Goal: Contribute content: Contribute content

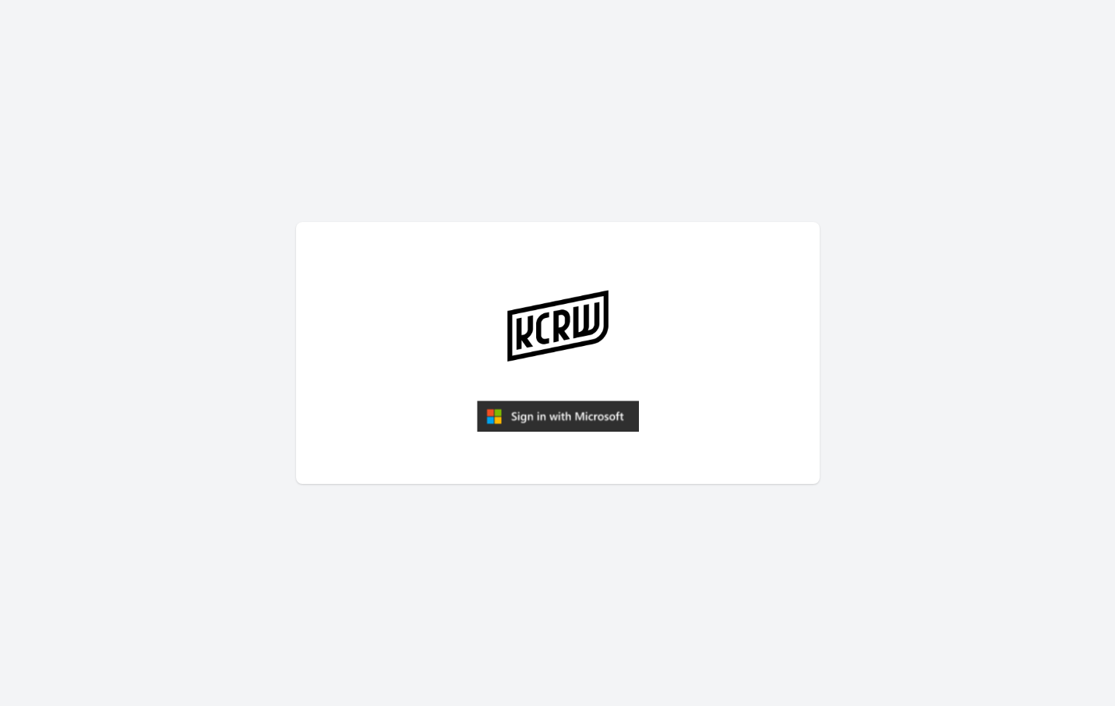
click at [566, 423] on img "submit" at bounding box center [558, 416] width 162 height 31
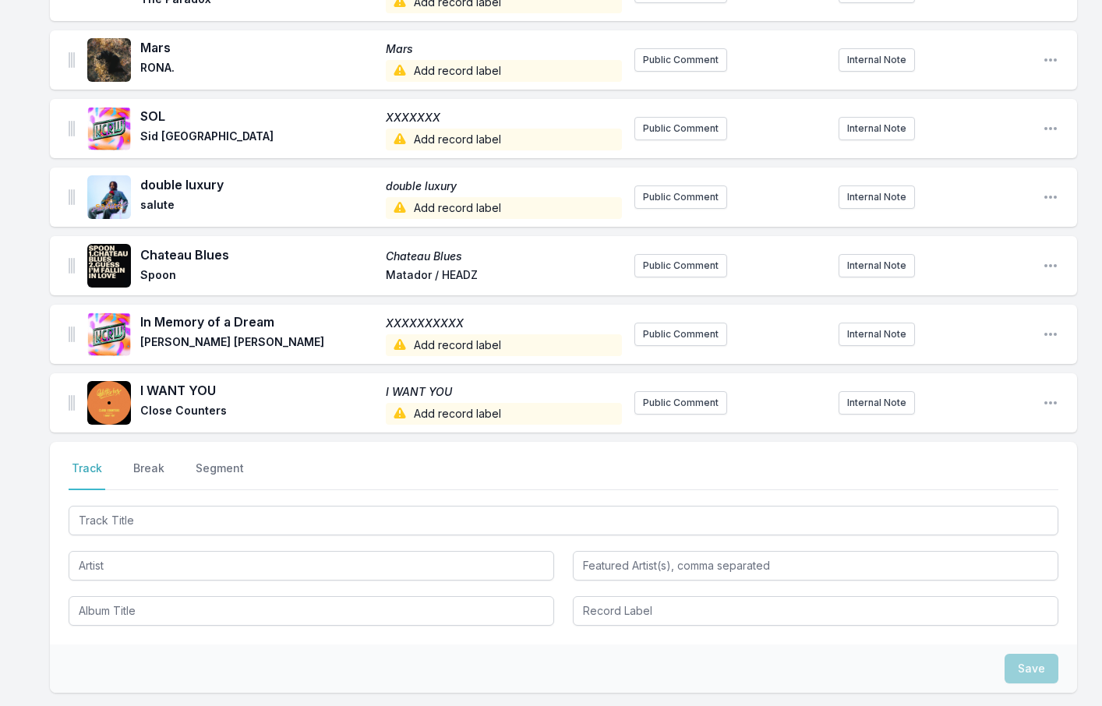
scroll to position [2404, 0]
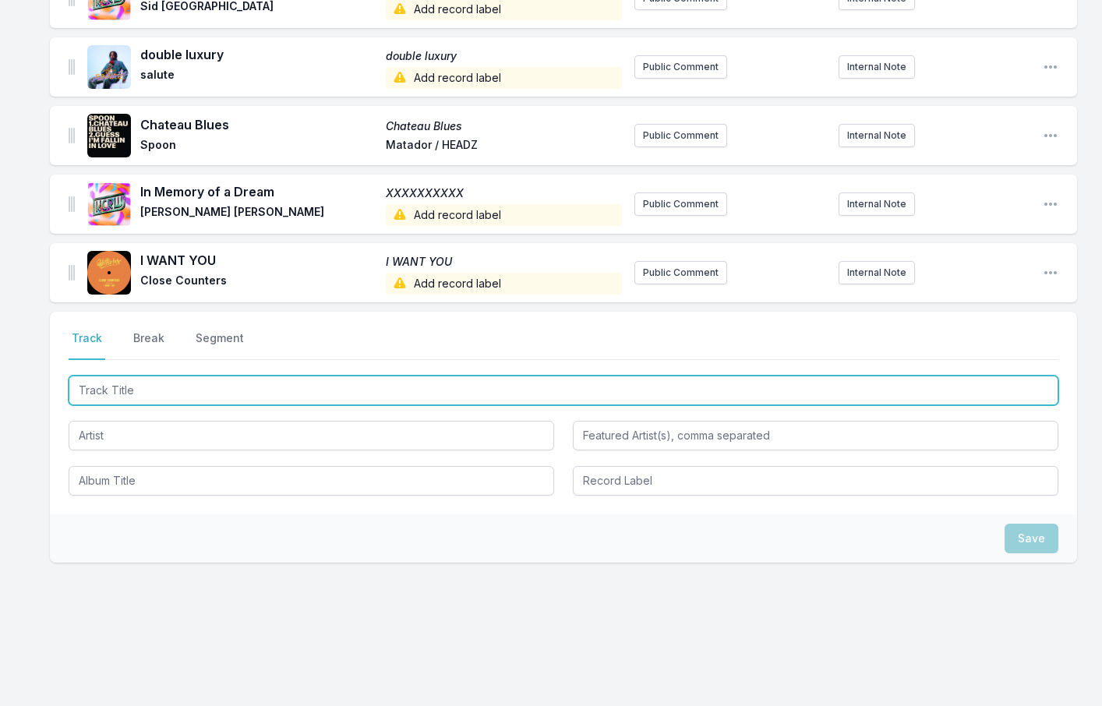
click at [108, 378] on input "Track Title" at bounding box center [564, 391] width 990 height 30
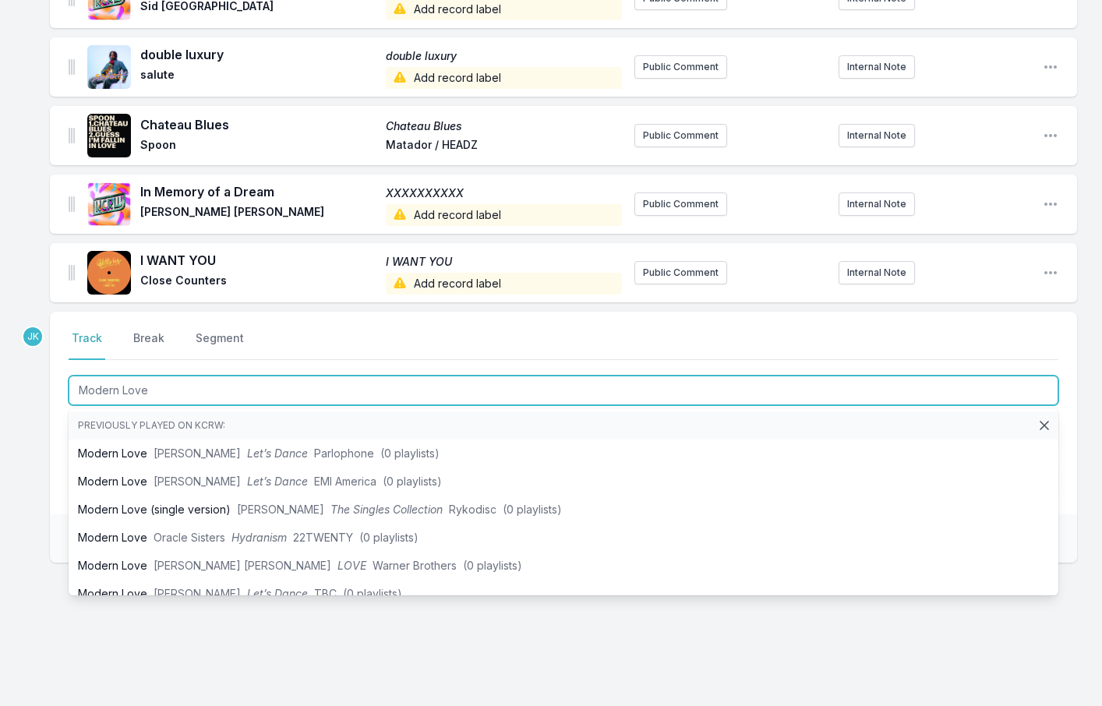
type input "Modern Love"
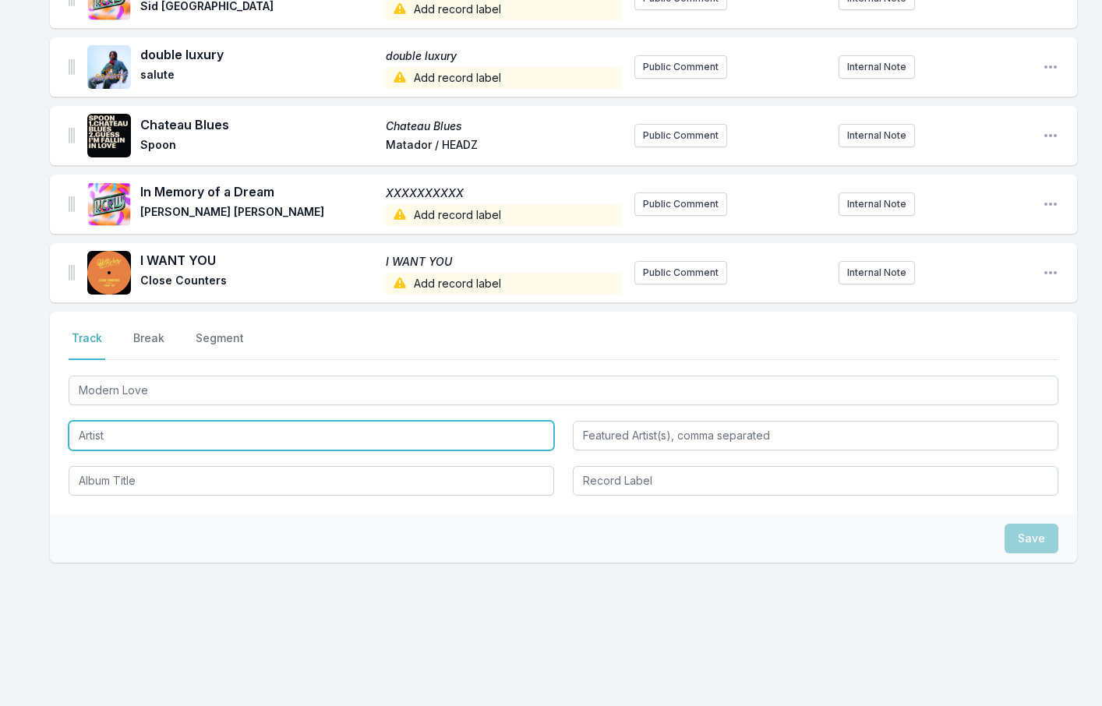
click at [101, 426] on input "Artist" at bounding box center [312, 436] width 486 height 30
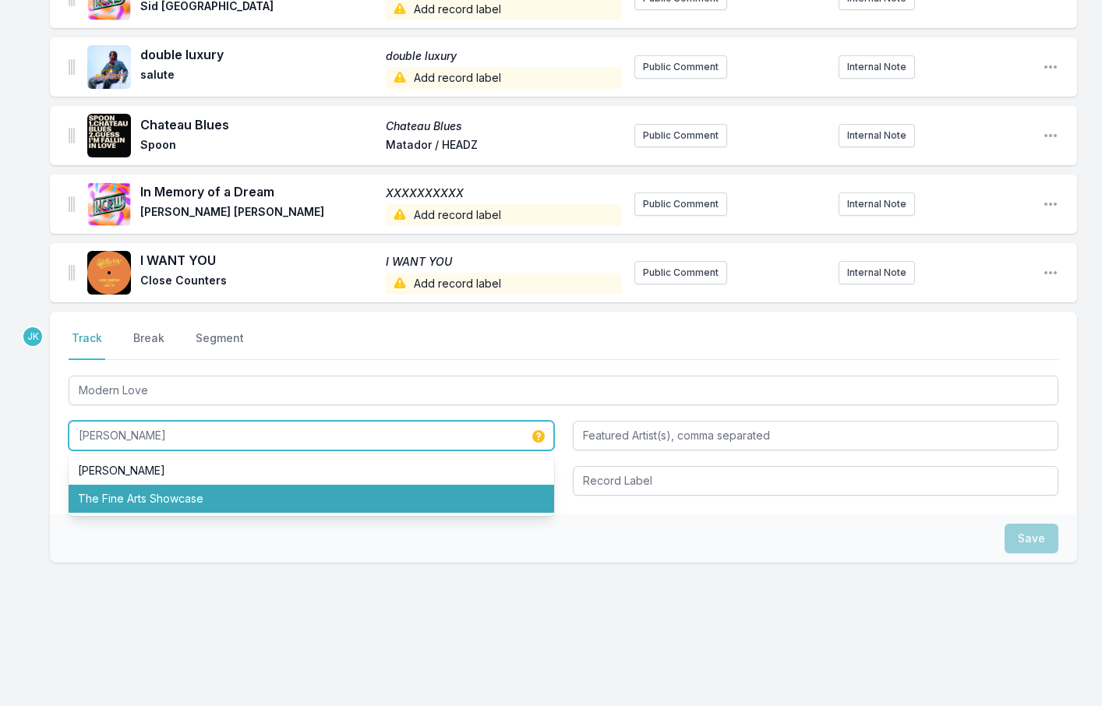
type input "[PERSON_NAME]"
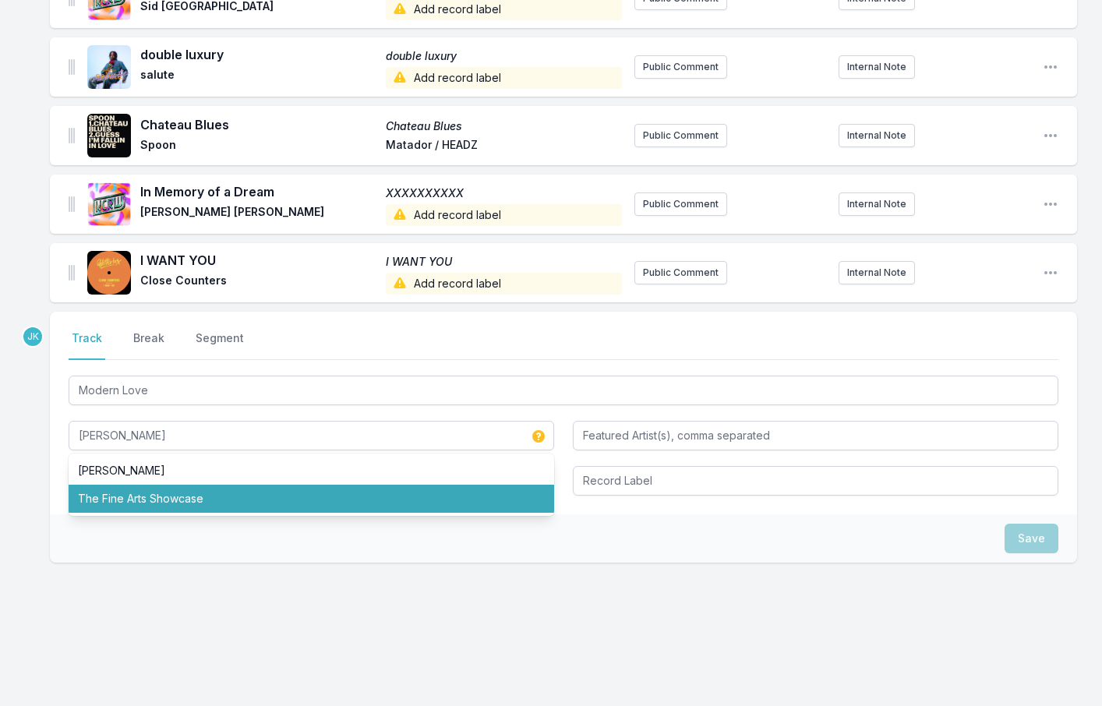
click at [65, 567] on div "JK Select a tab Track Break Segment Track Break Segment Modern Love [PERSON_NAM…" at bounding box center [563, 487] width 1027 height 351
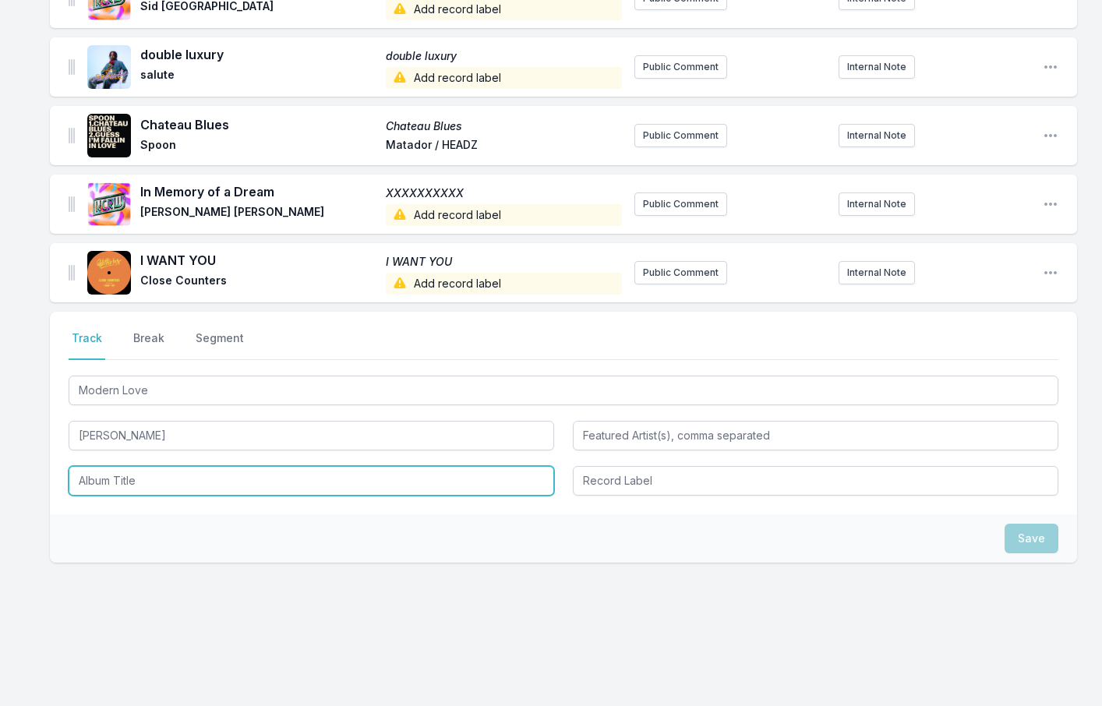
click at [97, 470] on input "Album Title" at bounding box center [312, 481] width 486 height 30
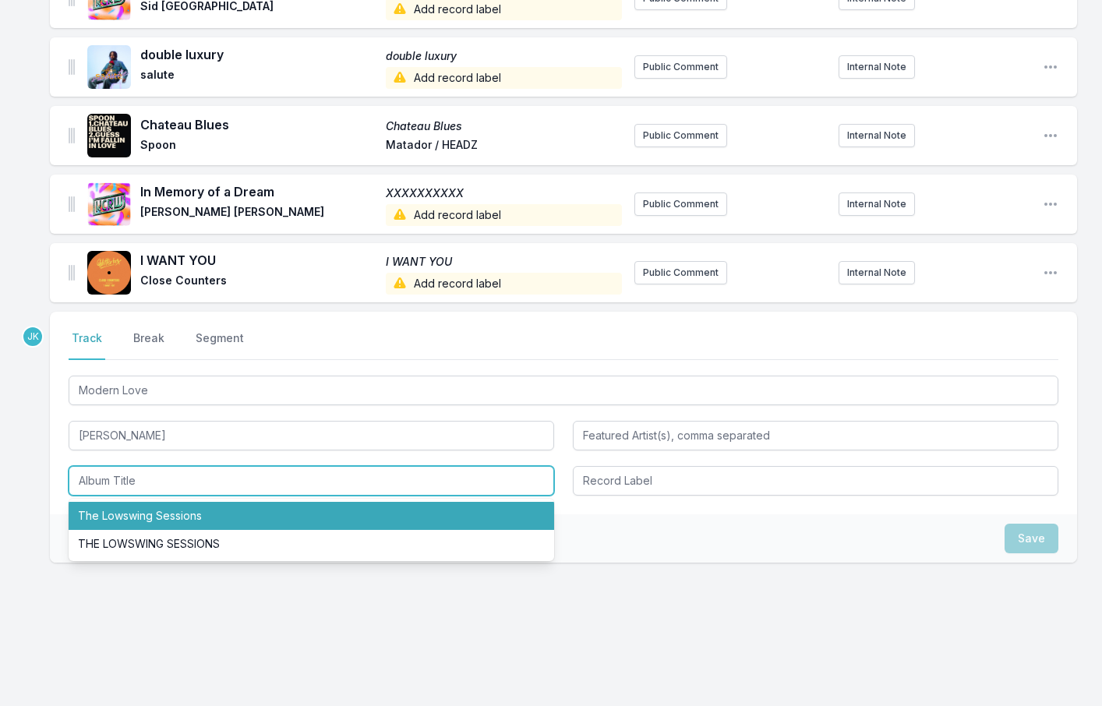
drag, startPoint x: 98, startPoint y: 471, endPoint x: 111, endPoint y: 508, distance: 39.7
click at [111, 508] on li "The Lowswing Sessions" at bounding box center [312, 516] width 486 height 28
type input "The Lowswing Sessions"
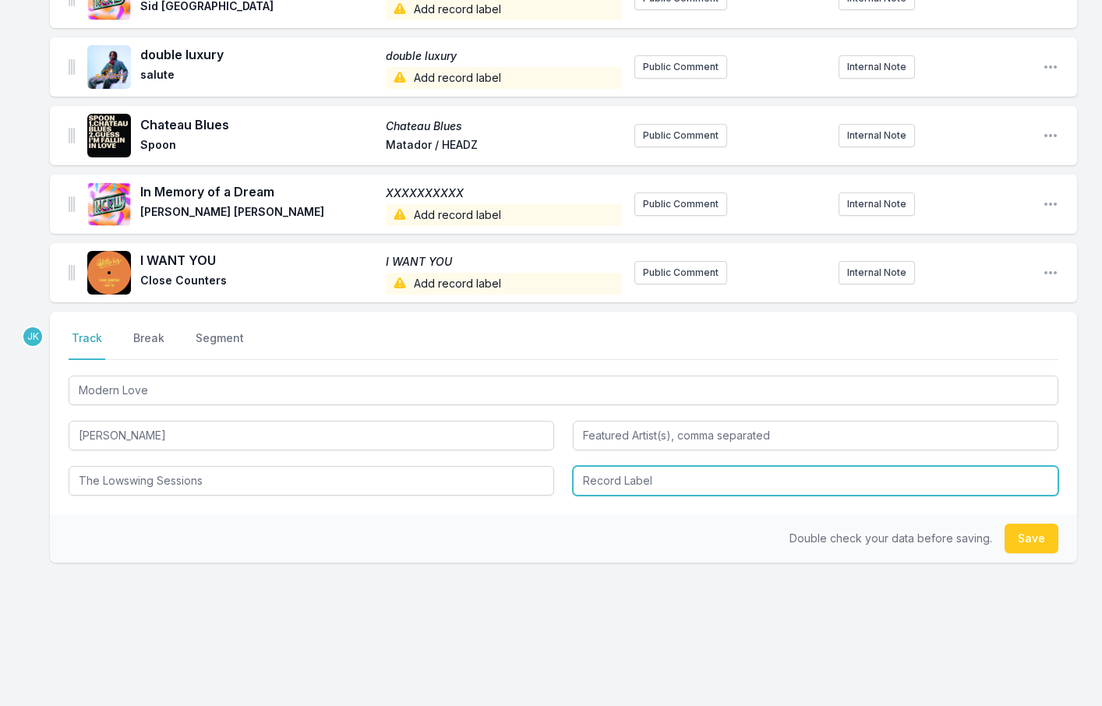
click at [659, 475] on input "Record Label" at bounding box center [816, 481] width 486 height 30
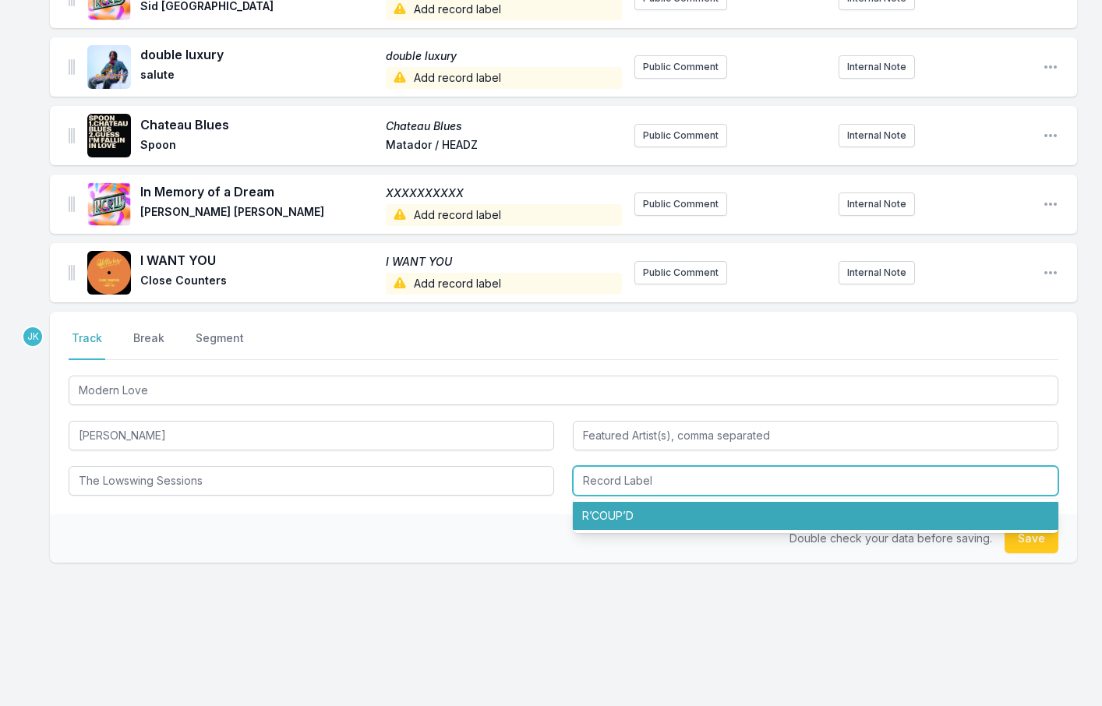
click at [636, 512] on li "R’COUP’D" at bounding box center [816, 516] width 486 height 28
type input "R’COUP’D"
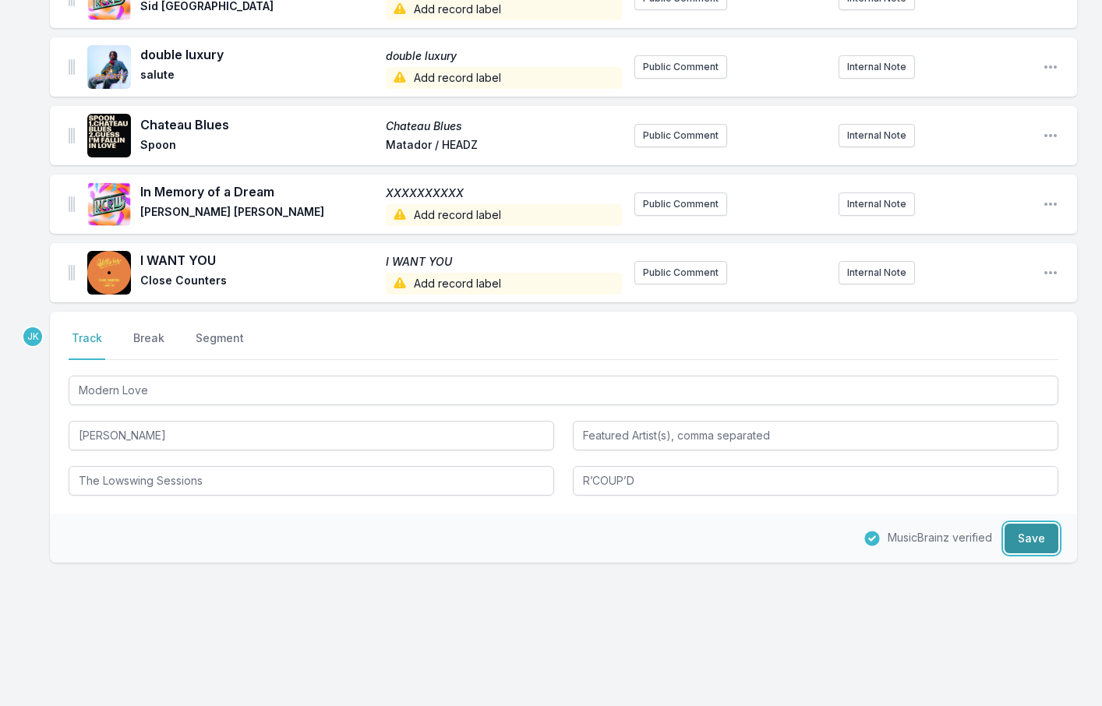
click at [1043, 537] on button "Save" at bounding box center [1032, 539] width 54 height 30
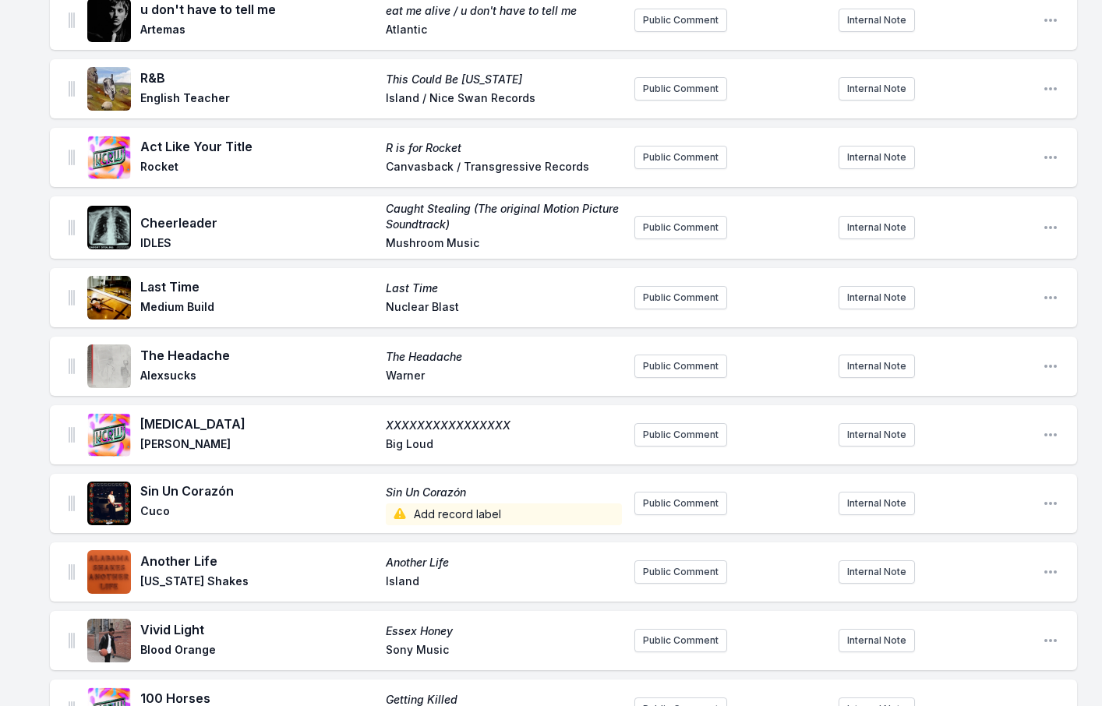
scroll to position [56, 0]
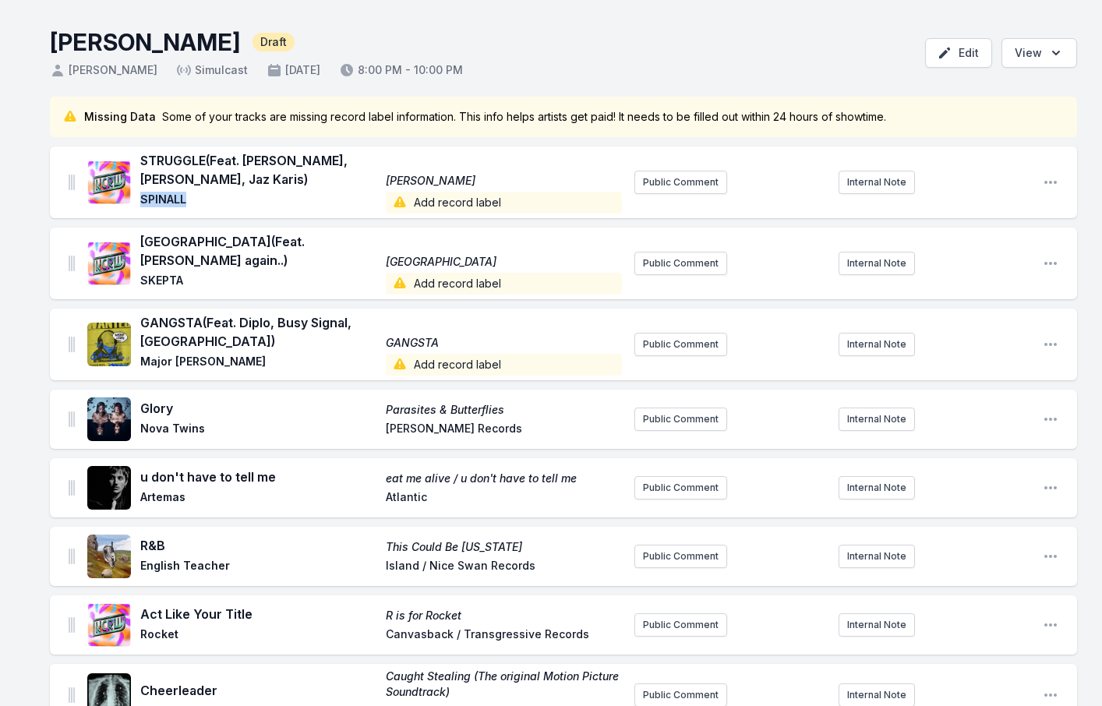
drag, startPoint x: 186, startPoint y: 203, endPoint x: 140, endPoint y: 200, distance: 46.1
click at [140, 200] on div "STRUGGLE (Feat. [PERSON_NAME], [PERSON_NAME], Jaz Karis) ÈKÓ GROOVE SPINALL Add…" at bounding box center [354, 182] width 535 height 62
copy span "SPINALL"
click at [466, 200] on span "Add record label" at bounding box center [504, 203] width 236 height 22
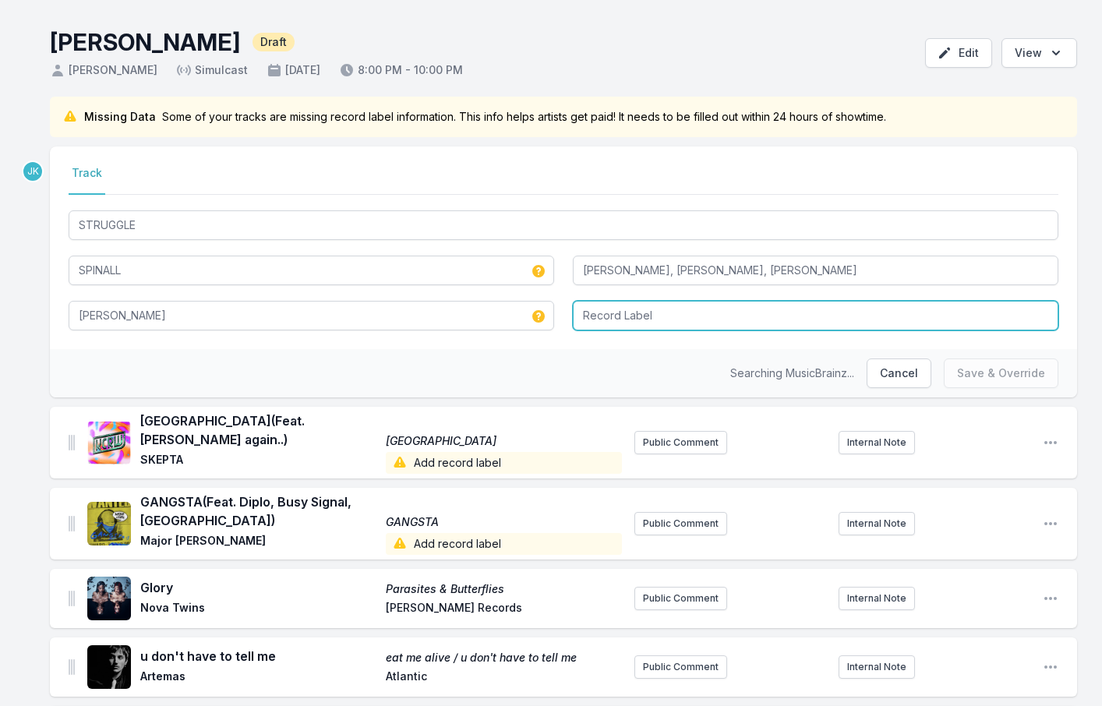
click at [615, 316] on input "Record Label" at bounding box center [816, 316] width 486 height 30
type input "W"
type input "Epic Records"
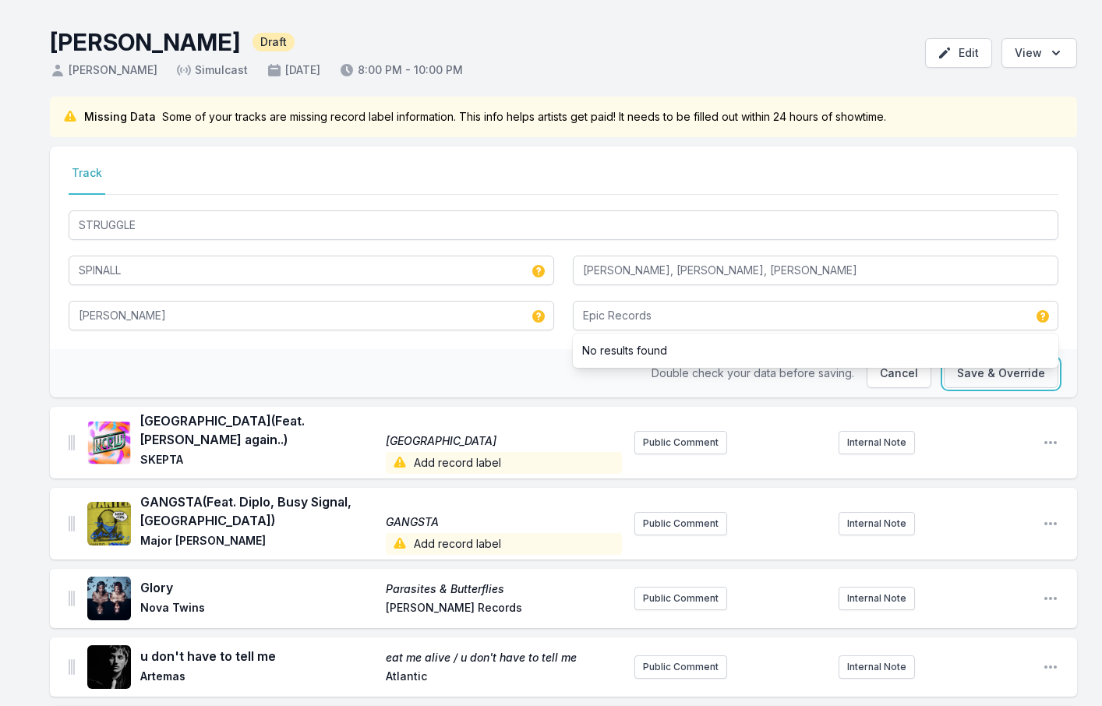
click at [984, 372] on button "Save & Override" at bounding box center [1001, 374] width 115 height 30
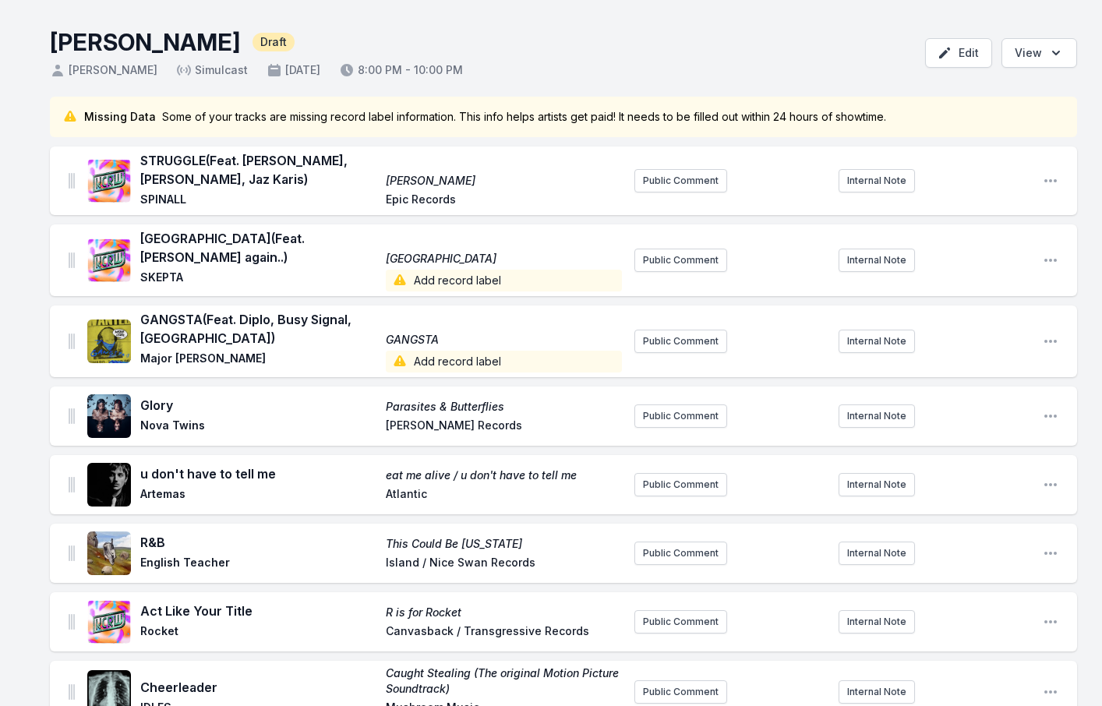
click at [456, 270] on span "Add record label" at bounding box center [504, 281] width 236 height 22
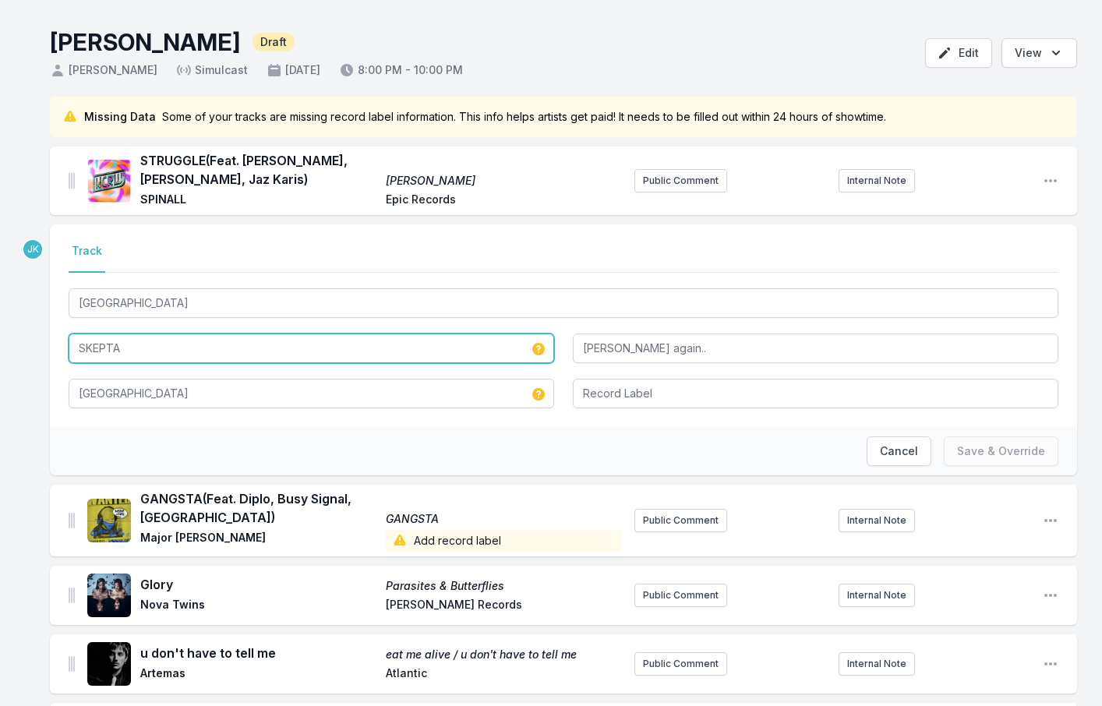
click at [141, 354] on input "SKEPTA" at bounding box center [312, 349] width 486 height 30
click at [137, 348] on input "SKEPTA" at bounding box center [312, 349] width 486 height 30
drag, startPoint x: 137, startPoint y: 348, endPoint x: 19, endPoint y: 329, distance: 119.3
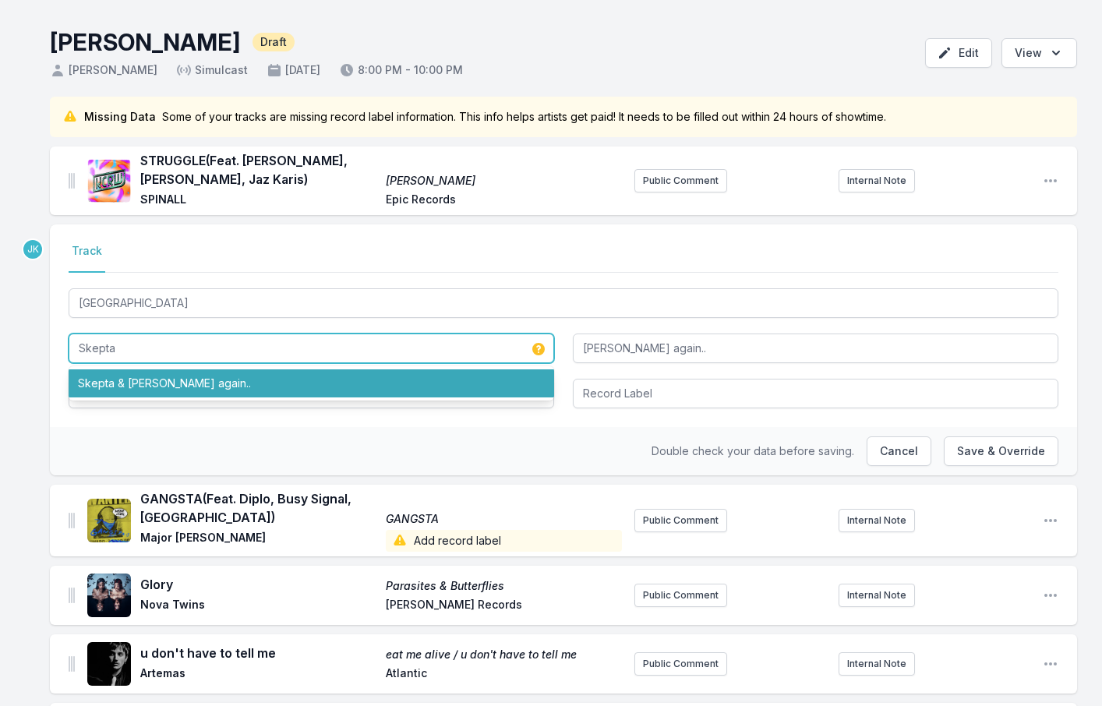
type input "Skepta"
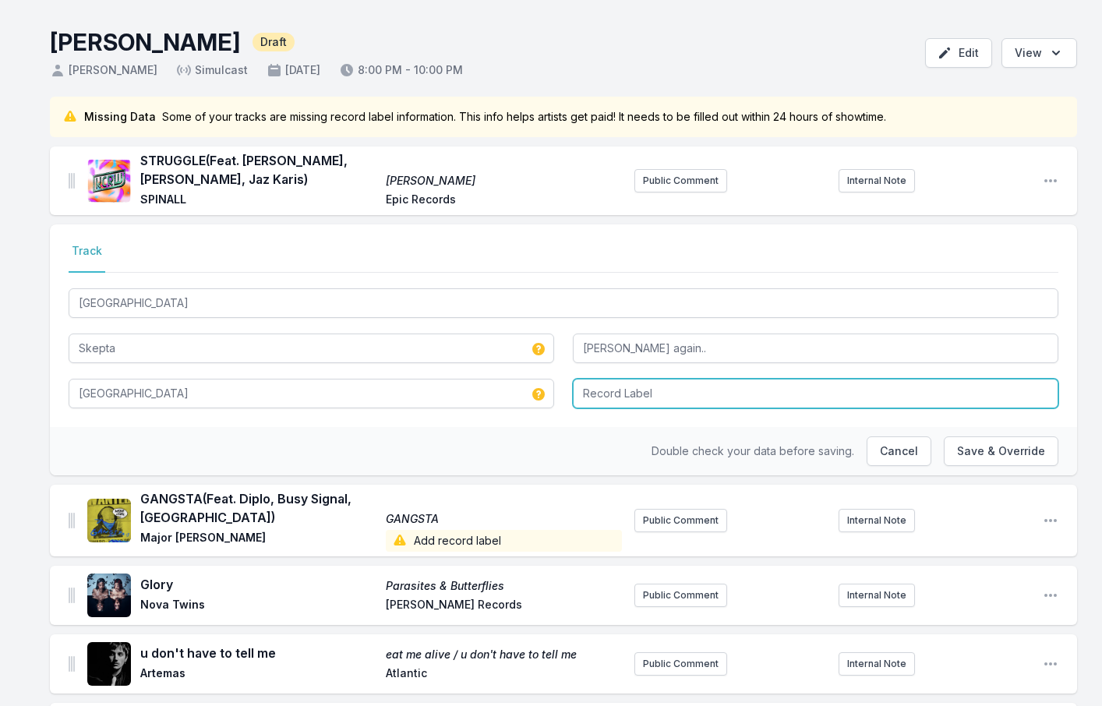
click at [668, 400] on input "Record Label" at bounding box center [816, 394] width 486 height 30
type input "Epic"
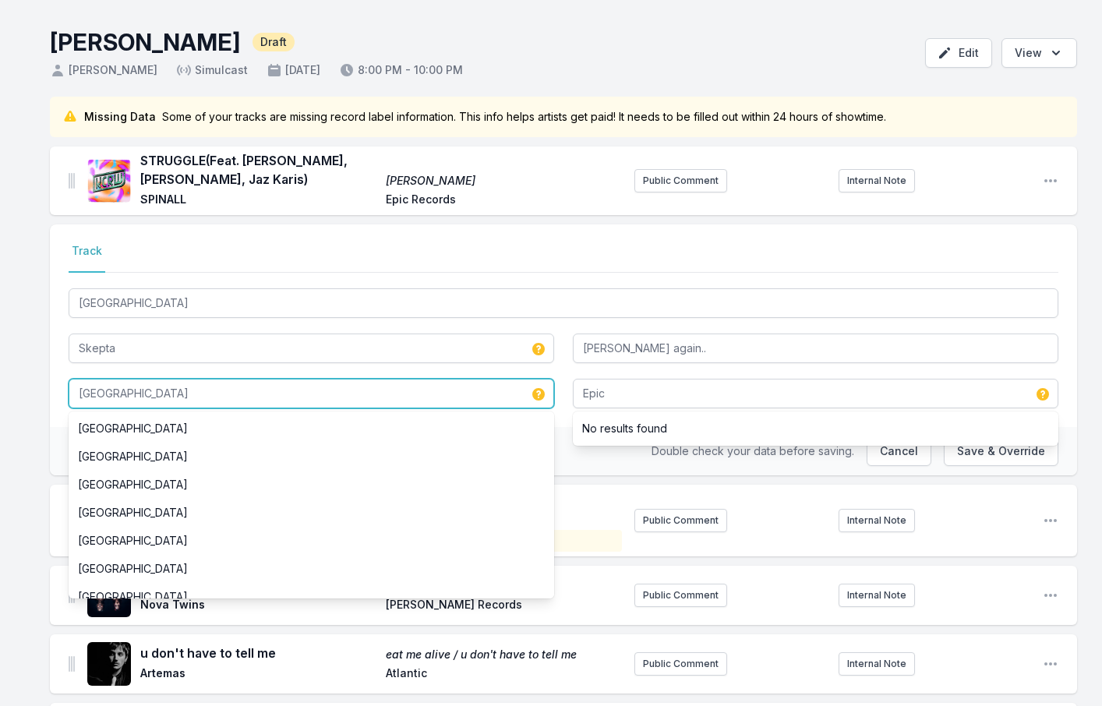
click at [144, 390] on input "[GEOGRAPHIC_DATA]" at bounding box center [312, 394] width 486 height 30
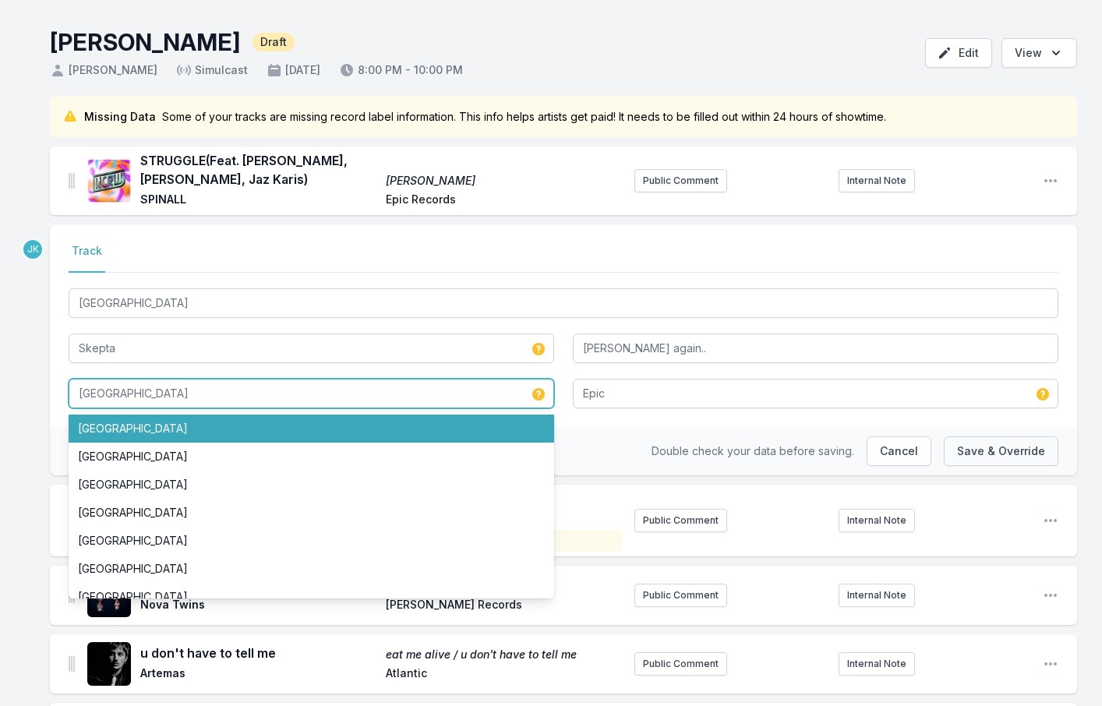
type input "[GEOGRAPHIC_DATA]"
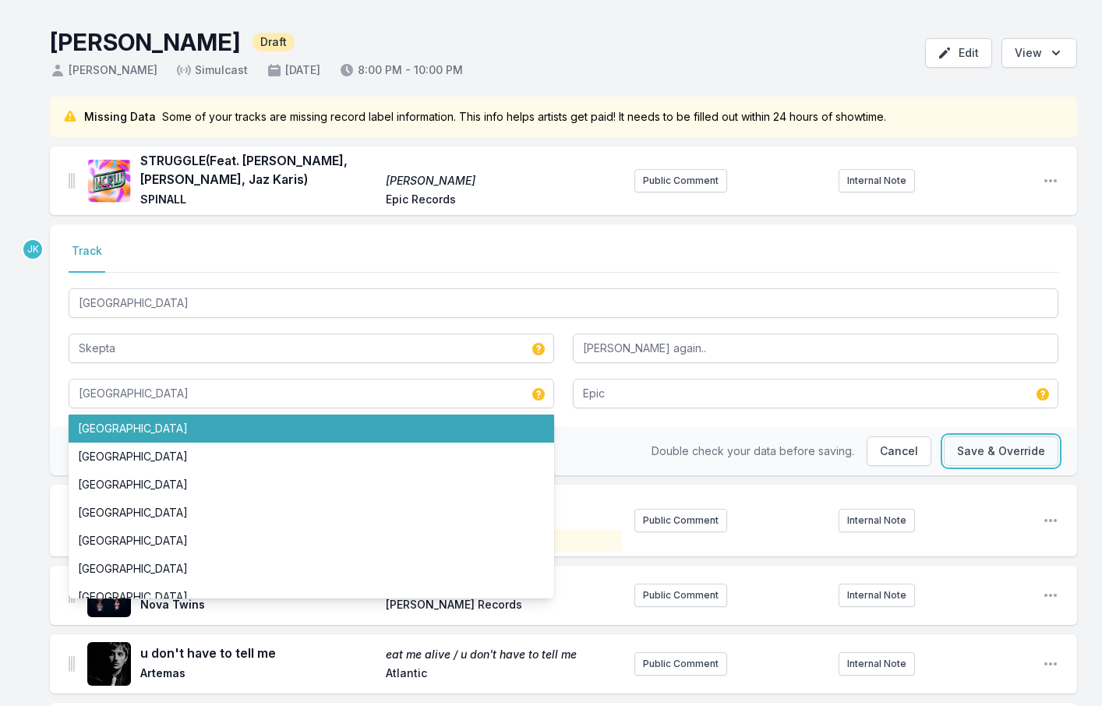
click at [977, 457] on button "Save & Override" at bounding box center [1001, 451] width 115 height 30
type input "SKEPTA"
type input "[GEOGRAPHIC_DATA]"
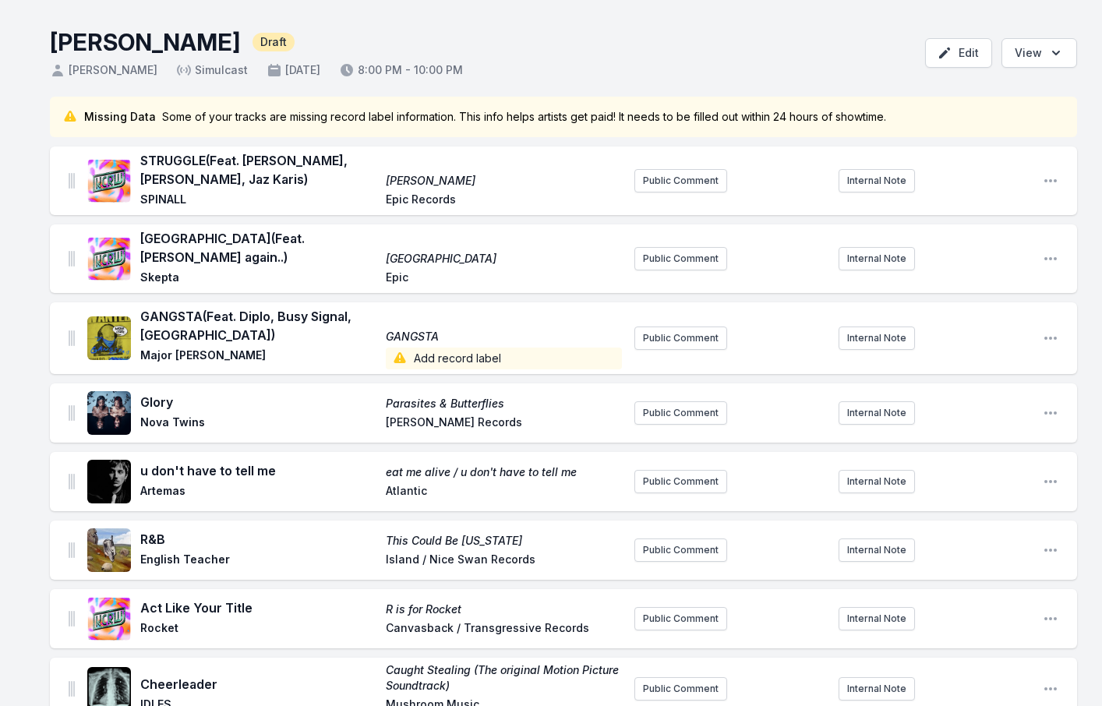
click at [460, 348] on span "Add record label" at bounding box center [504, 359] width 236 height 22
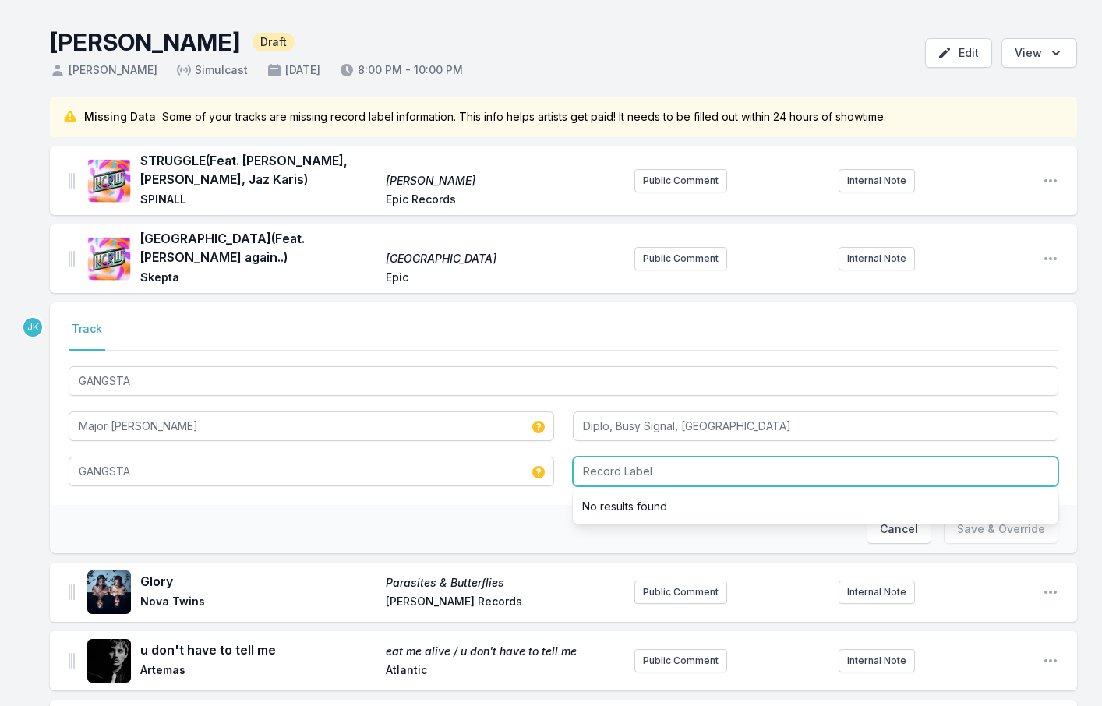
click at [604, 459] on input "Record Label" at bounding box center [816, 472] width 486 height 30
paste input "Mad Decent"
type input "Mad Decent"
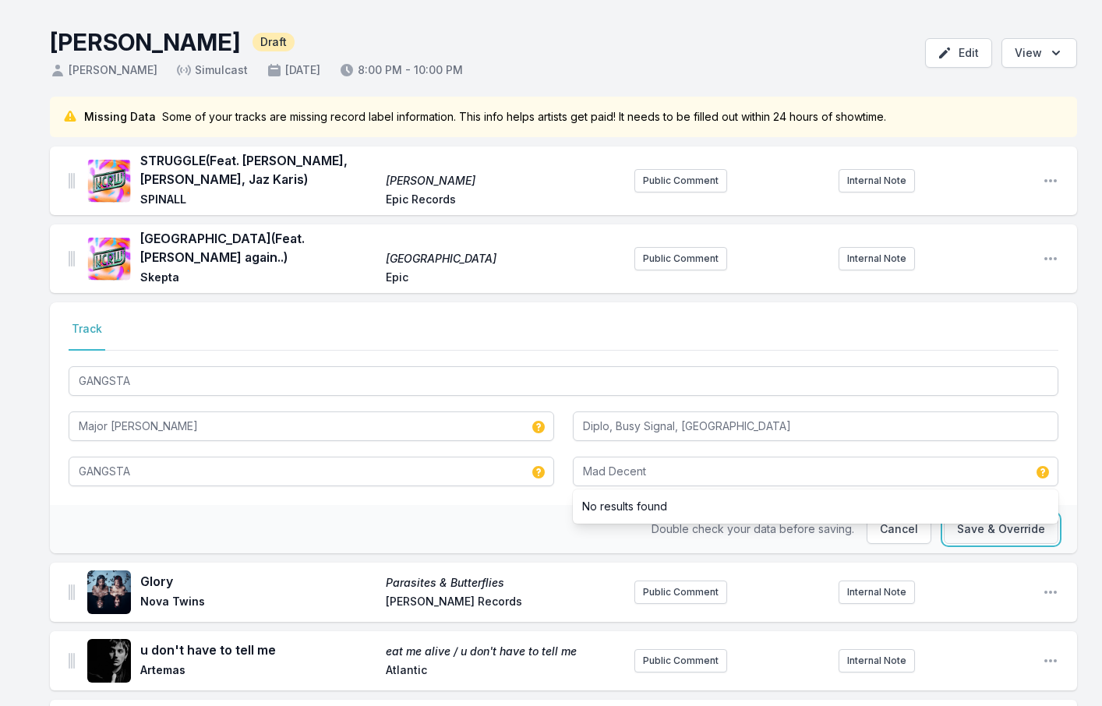
click at [1013, 514] on button "Save & Override" at bounding box center [1001, 529] width 115 height 30
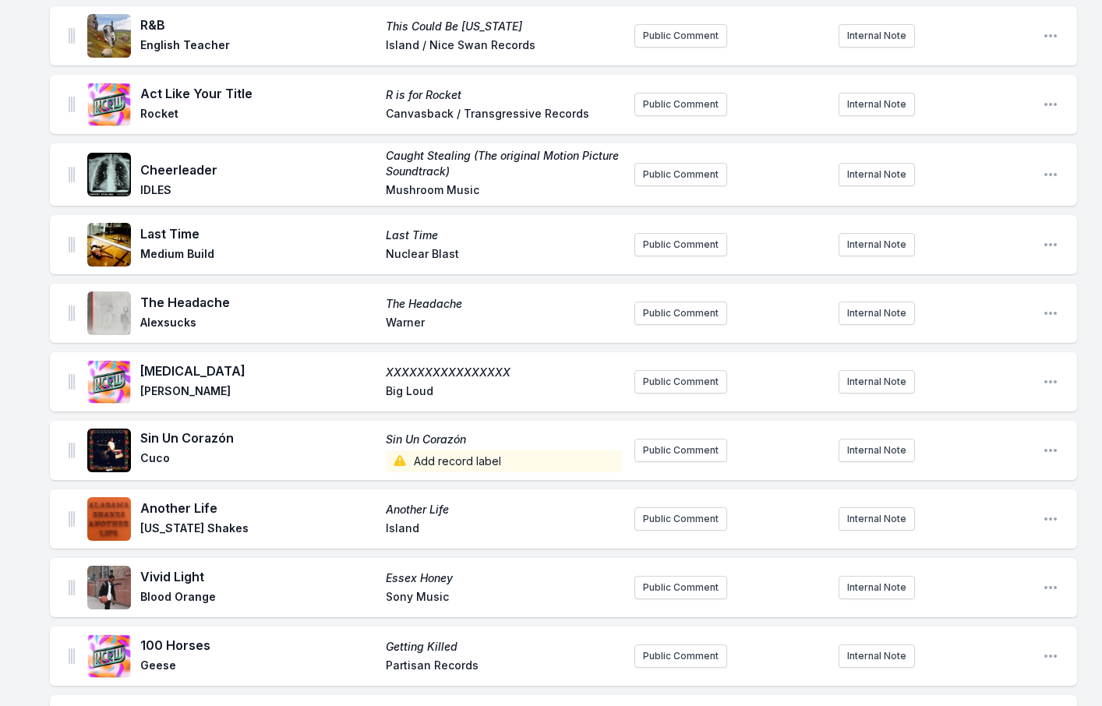
scroll to position [602, 0]
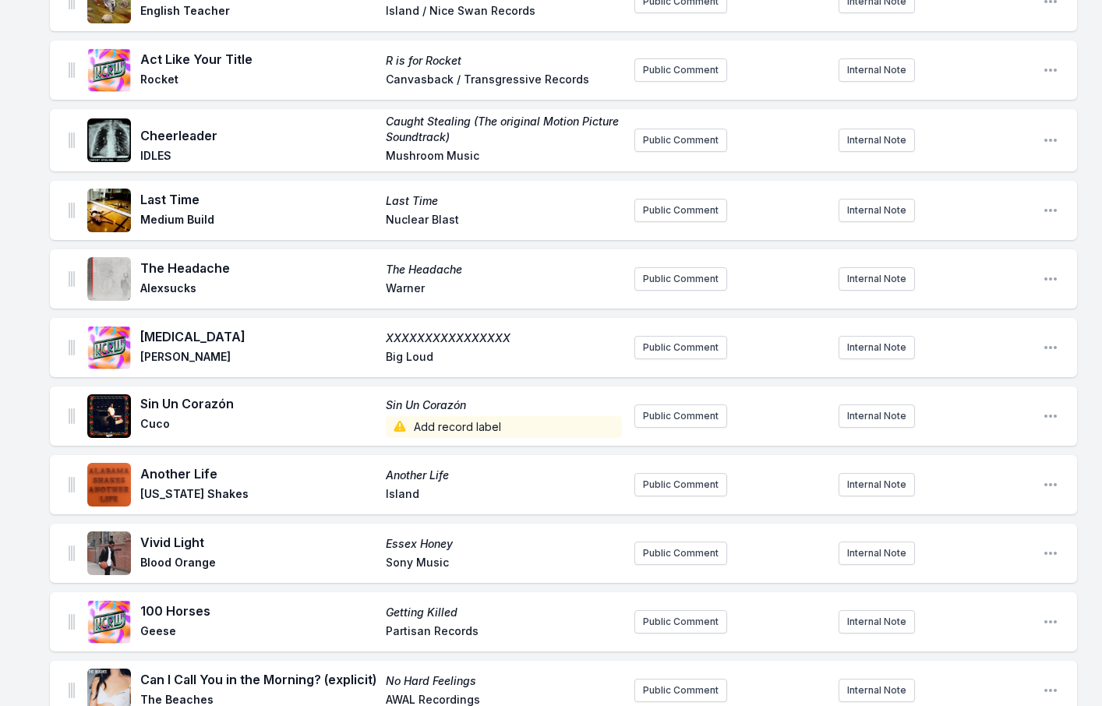
click at [423, 417] on span "Add record label" at bounding box center [504, 427] width 236 height 22
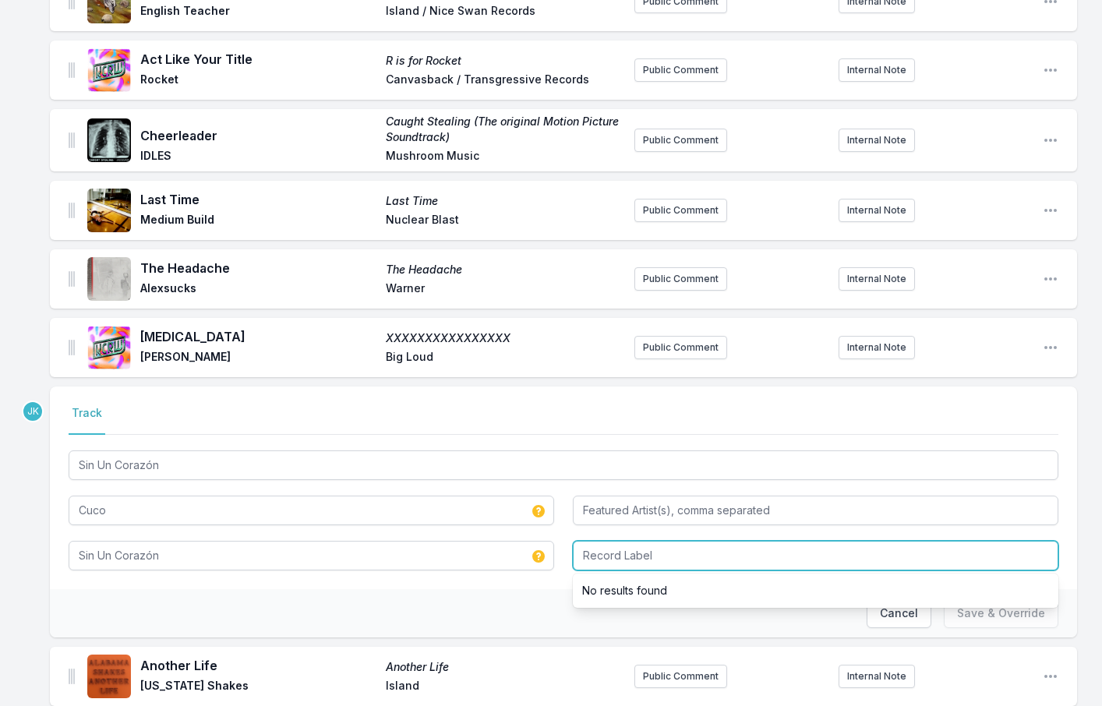
click at [635, 545] on input "Record Label" at bounding box center [816, 556] width 486 height 30
paste input "Interscope Records"
type input "Interscope Records"
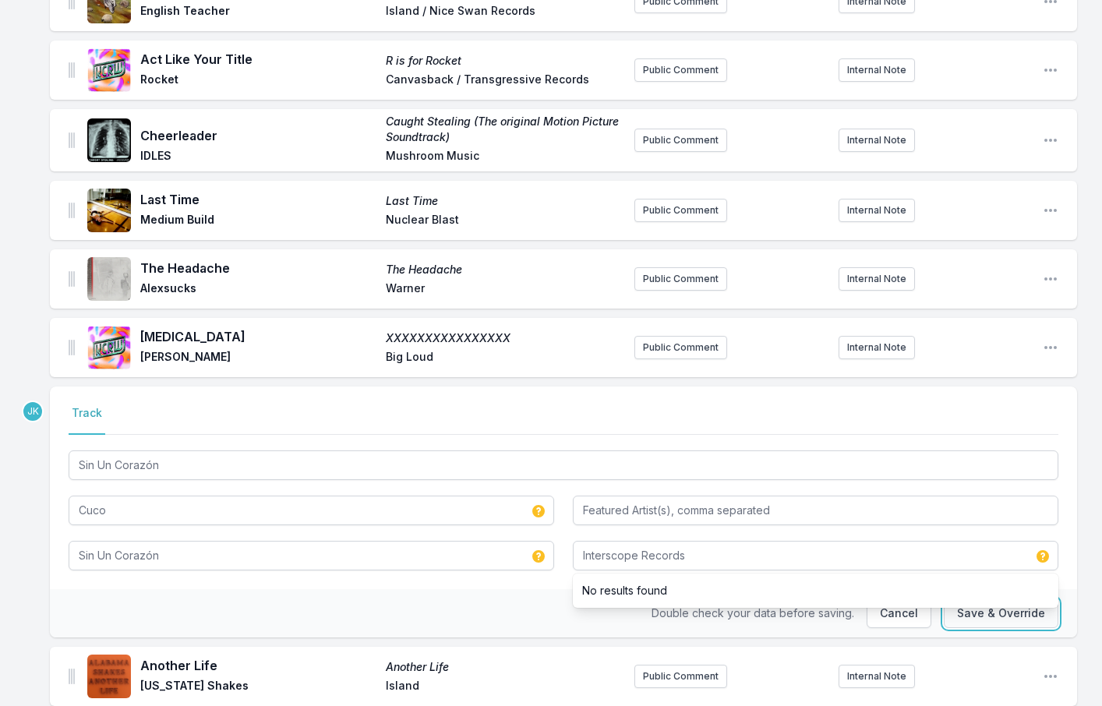
click at [979, 606] on button "Save & Override" at bounding box center [1001, 614] width 115 height 30
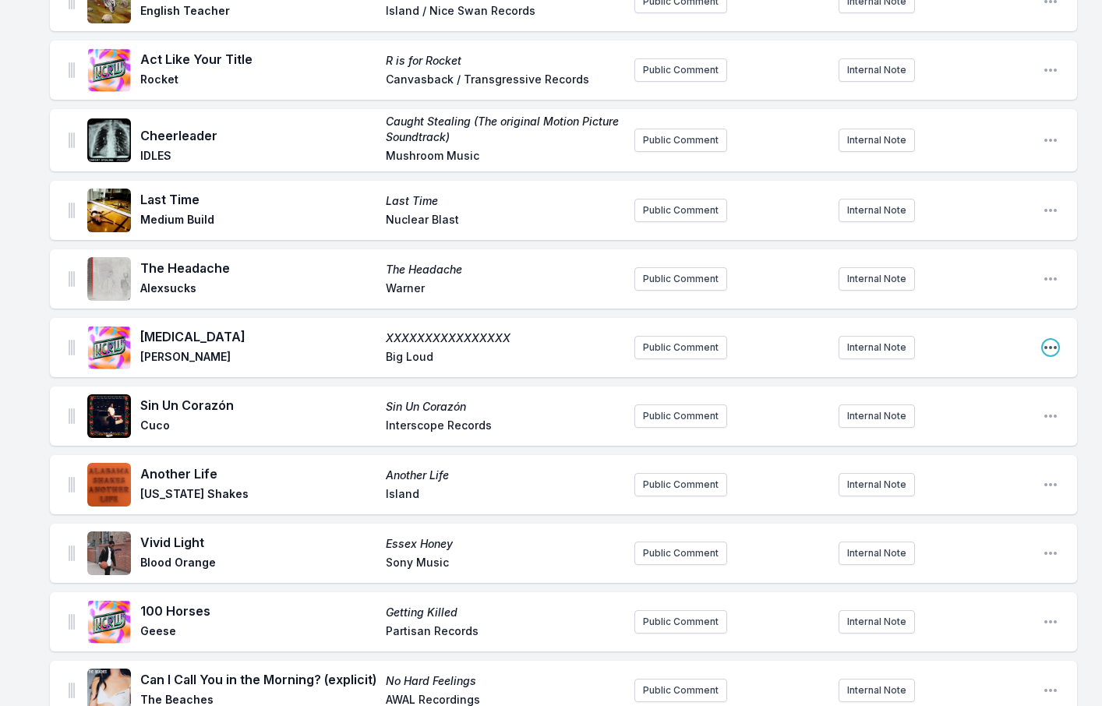
click at [1055, 340] on icon "Open playlist item options" at bounding box center [1051, 348] width 16 height 16
click at [913, 369] on button "Edit Track Details" at bounding box center [971, 379] width 175 height 28
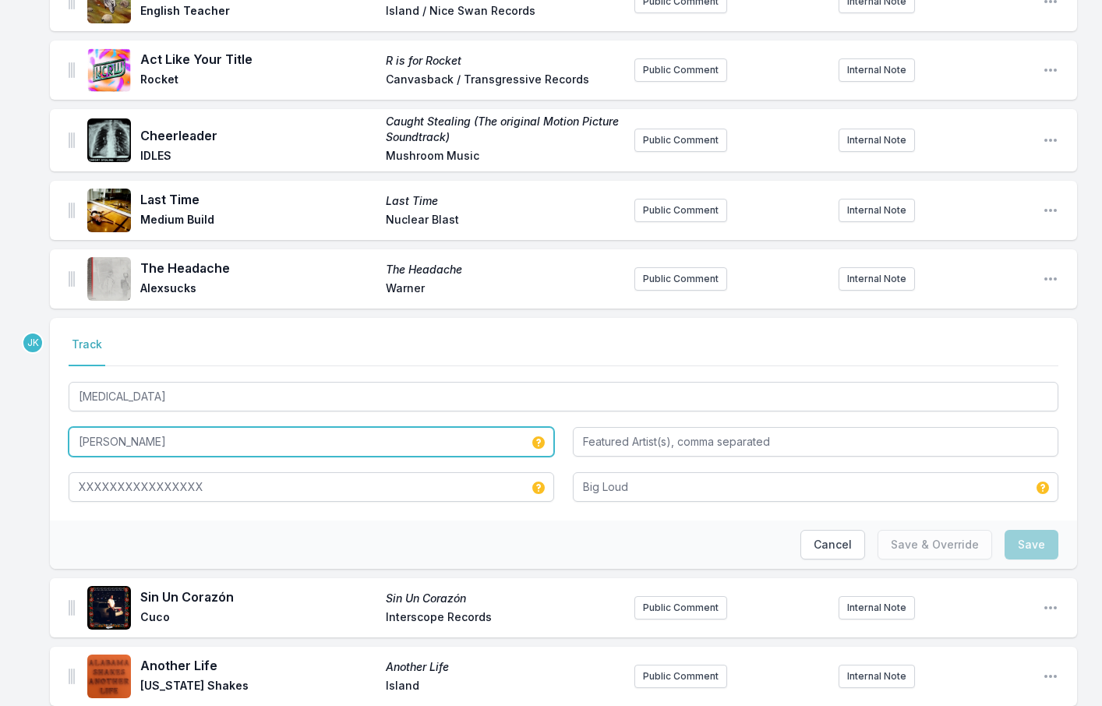
click at [136, 428] on input "[PERSON_NAME]" at bounding box center [312, 442] width 486 height 30
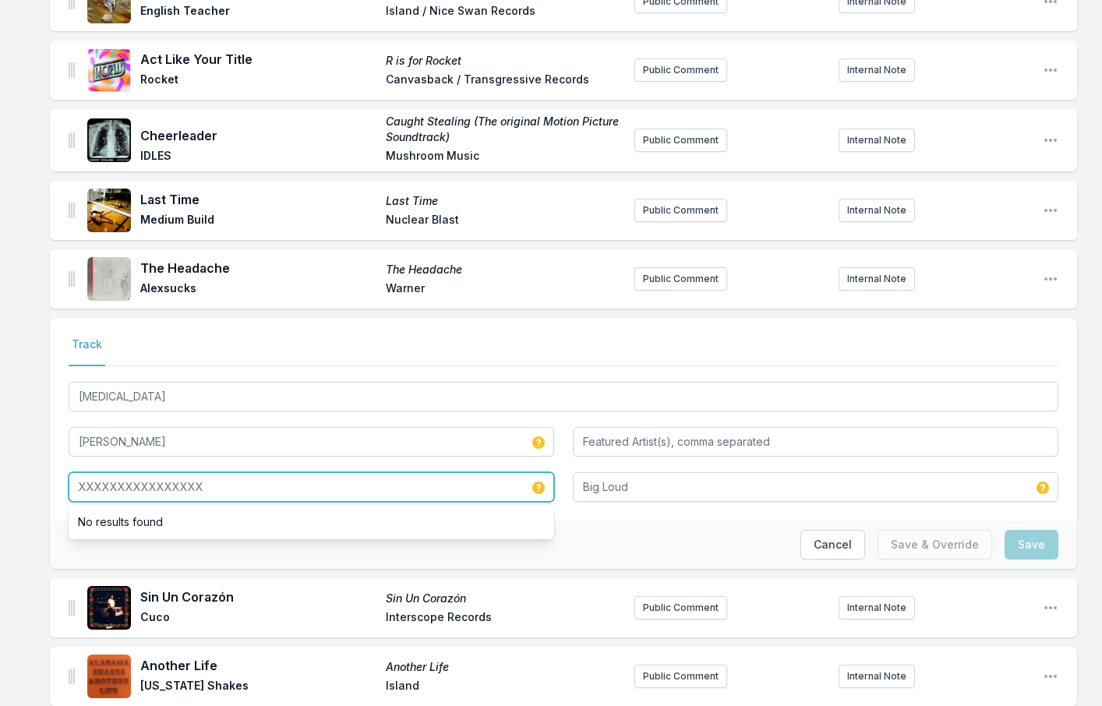
drag, startPoint x: 241, startPoint y: 478, endPoint x: 50, endPoint y: 457, distance: 192.1
click at [50, 457] on div "Select a tab Track Track [MEDICAL_DATA] [PERSON_NAME] XXXXXXXXXXXXXXXX No resul…" at bounding box center [563, 419] width 1027 height 203
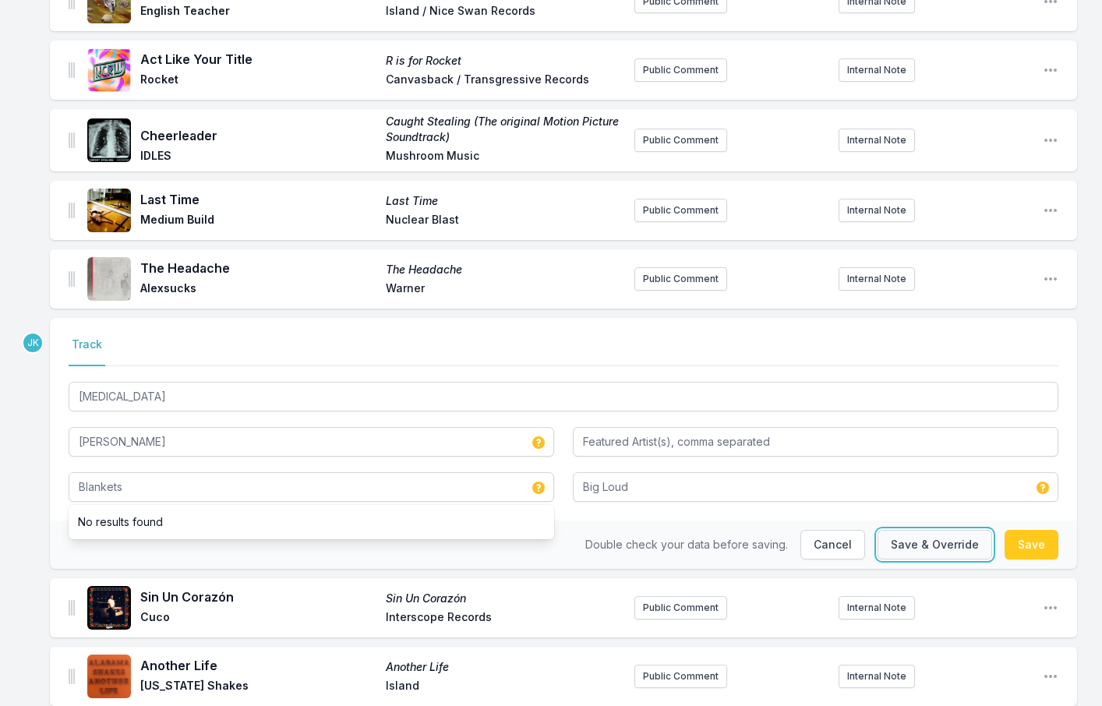
click at [929, 540] on button "Save & Override" at bounding box center [935, 545] width 115 height 30
type input "XXXXXXXXXXXXXXXX"
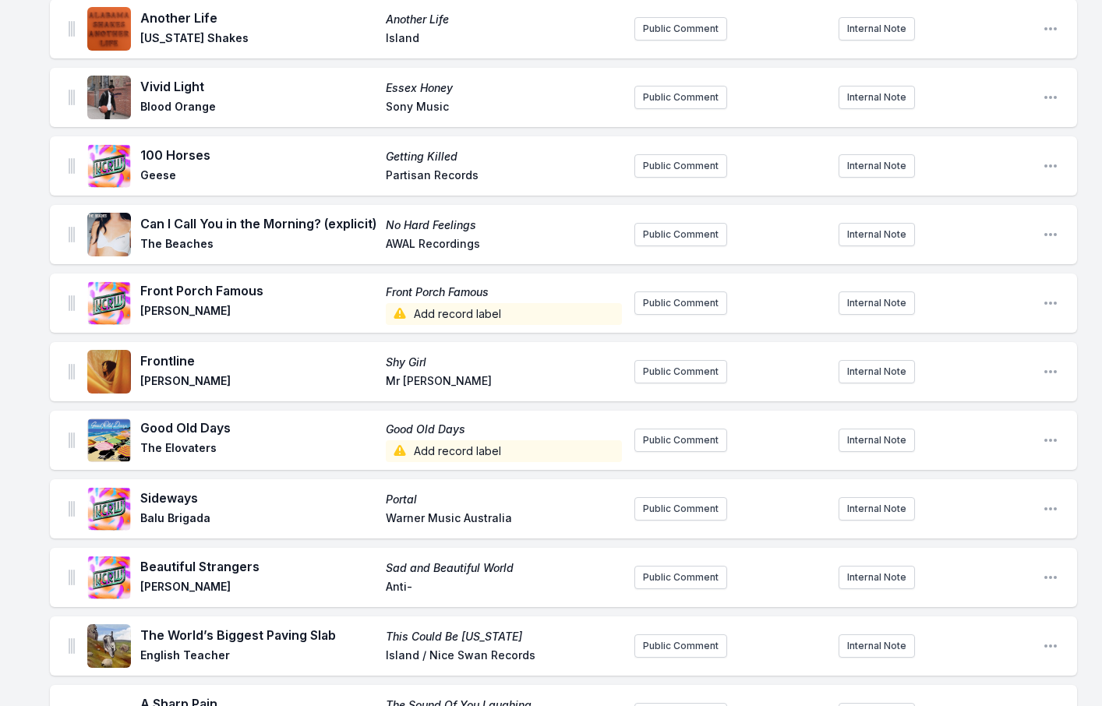
scroll to position [1069, 0]
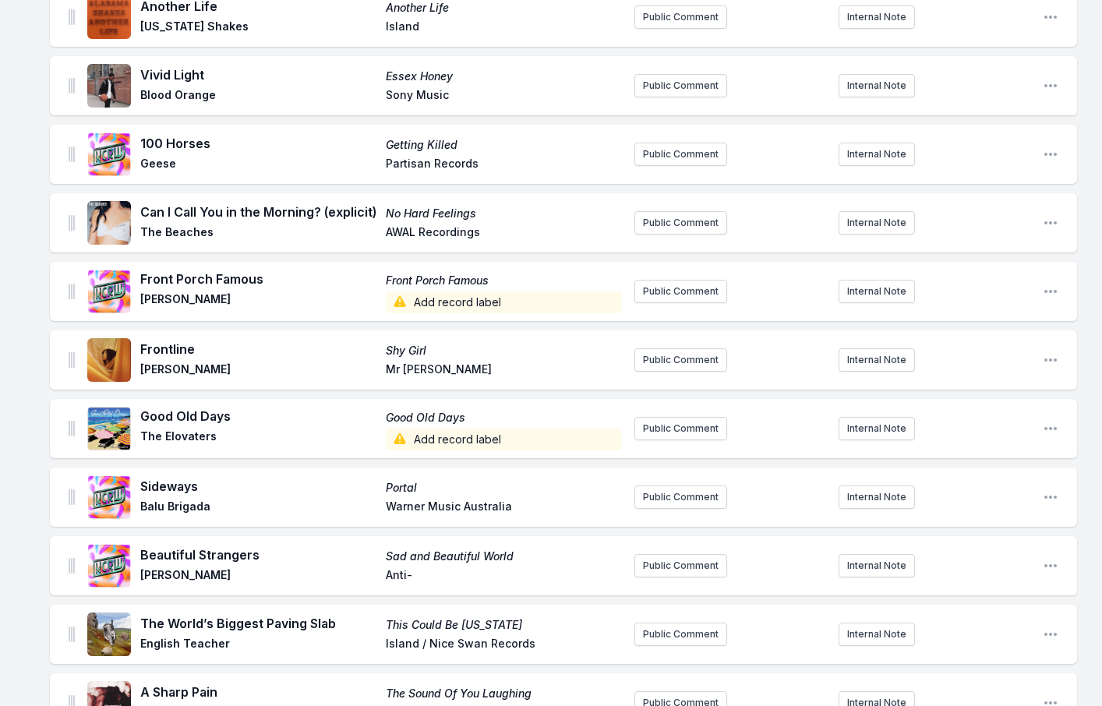
click at [454, 297] on span "Add record label" at bounding box center [504, 303] width 236 height 22
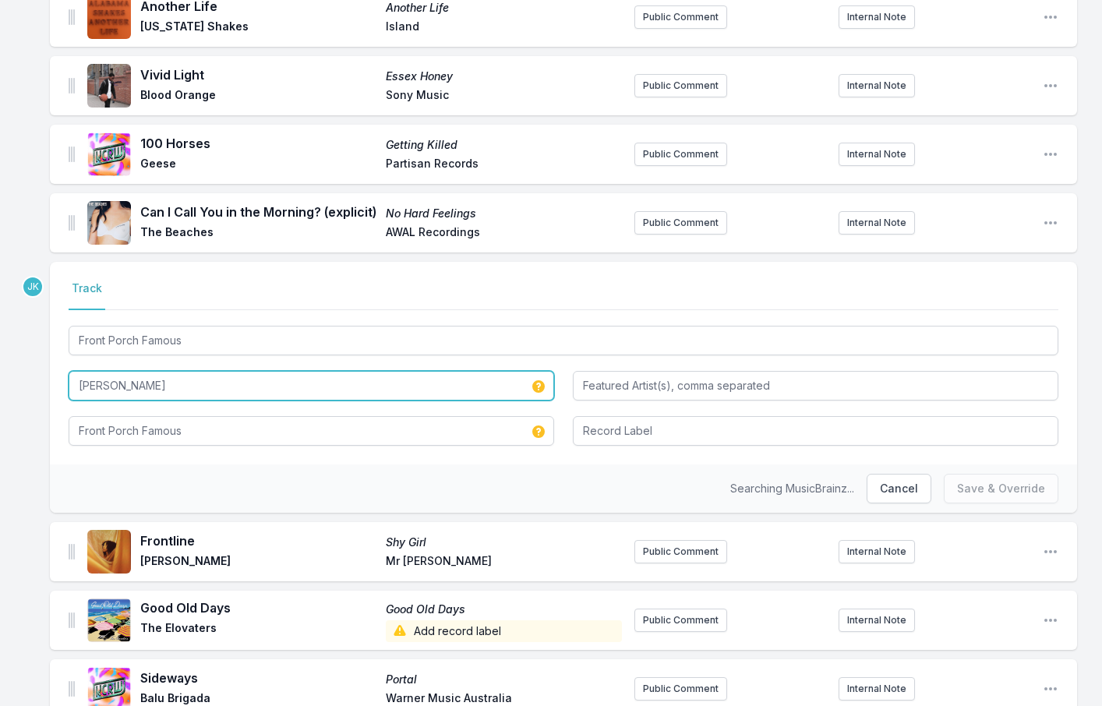
click at [184, 379] on input "[PERSON_NAME]" at bounding box center [312, 386] width 486 height 30
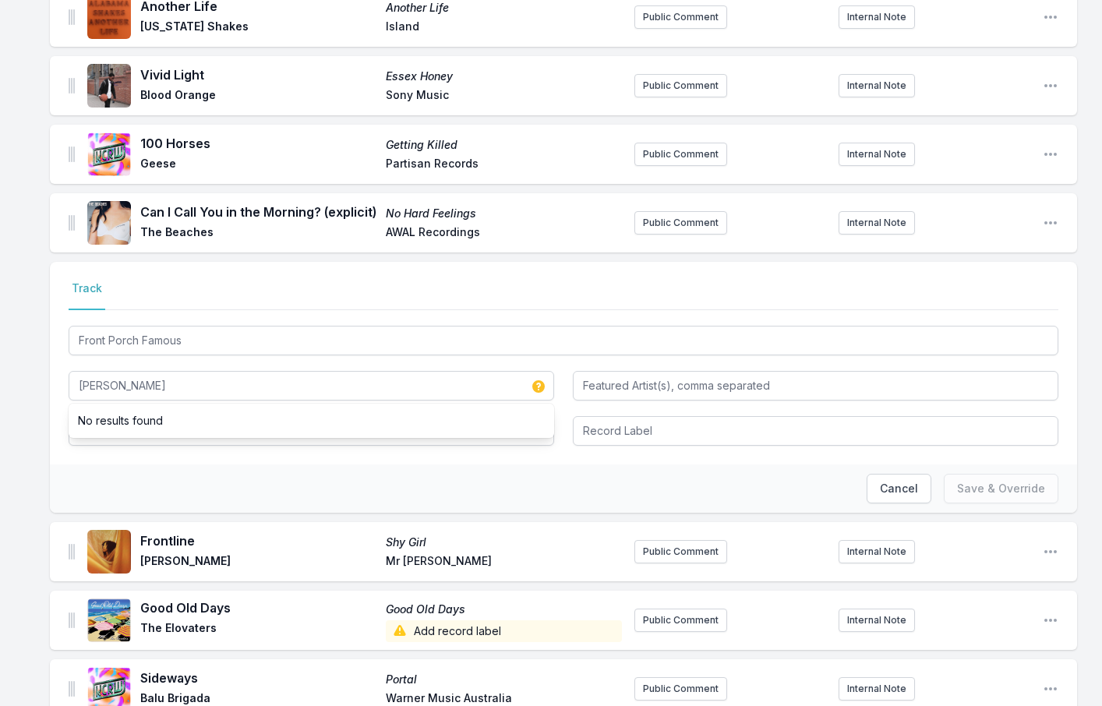
click at [92, 463] on div "Select a tab Track Track Front Porch Famous [PERSON_NAME] No results found Fron…" at bounding box center [563, 363] width 1027 height 203
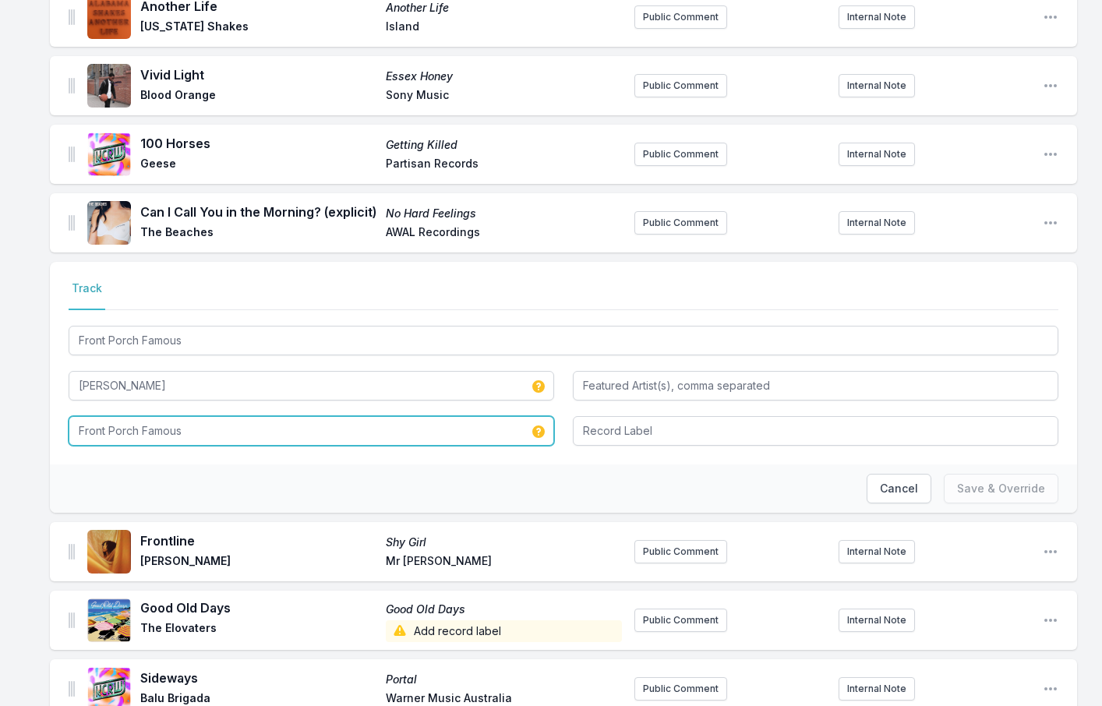
click at [178, 428] on input "Front Porch Famous" at bounding box center [312, 431] width 486 height 30
type input "Weekend Religion"
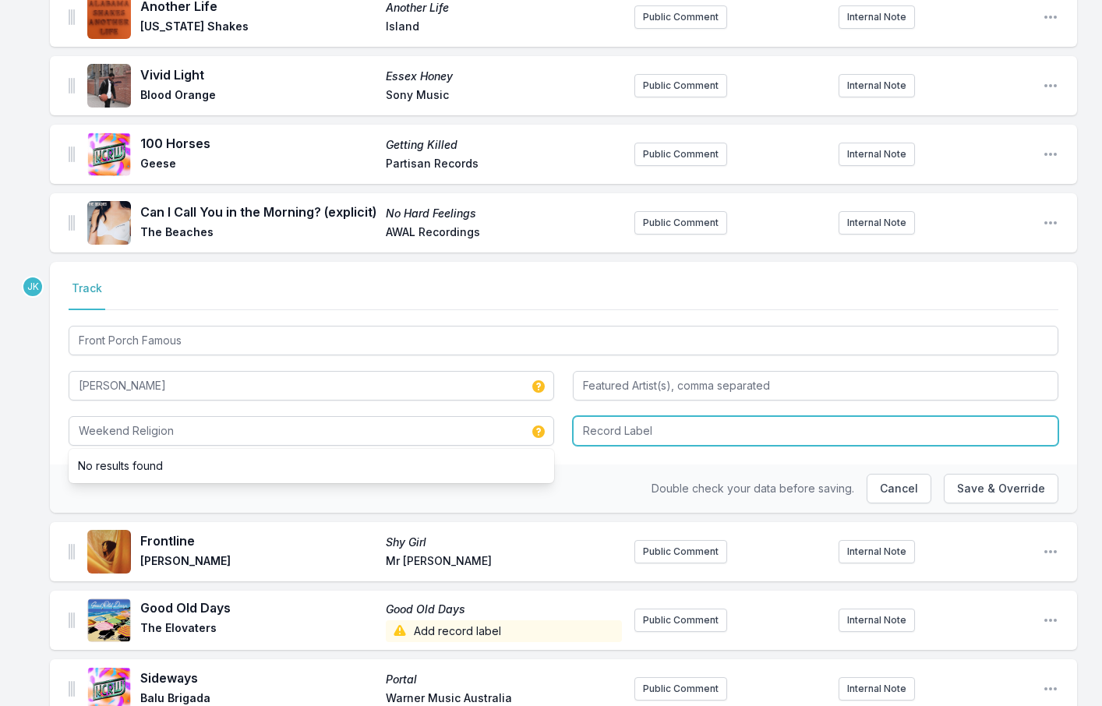
click at [624, 423] on input "Record Label" at bounding box center [816, 431] width 486 height 30
type input "Columbia"
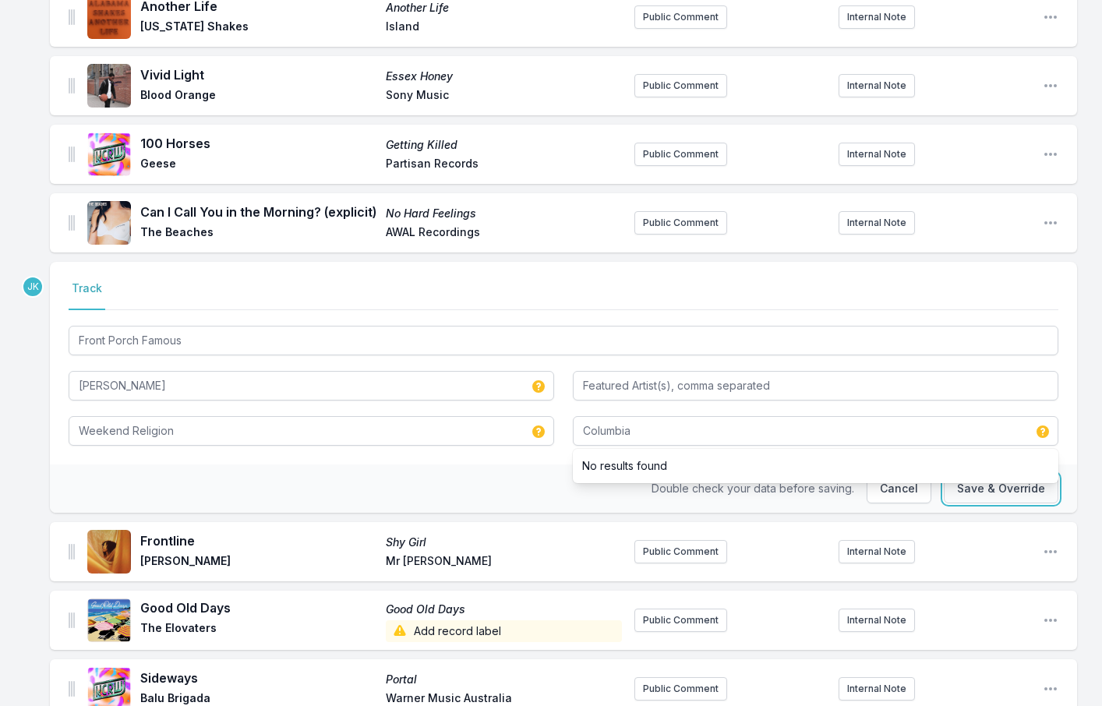
click at [1000, 490] on button "Save & Override" at bounding box center [1001, 489] width 115 height 30
type input "Front Porch Famous"
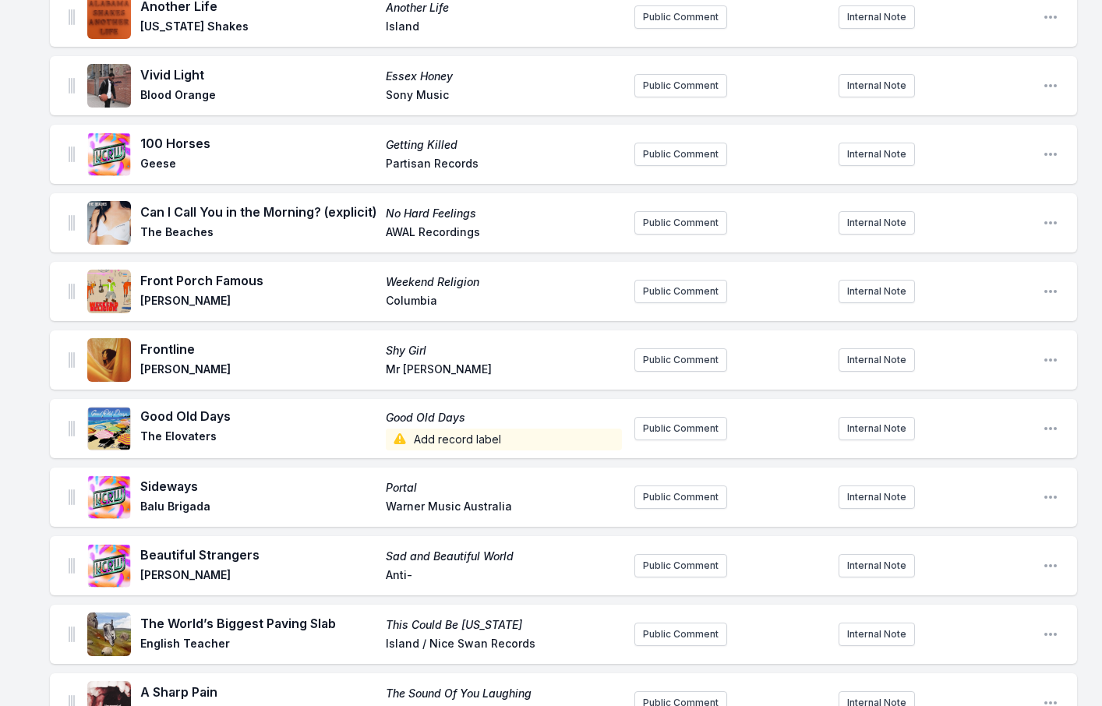
click at [442, 436] on span "Add record label" at bounding box center [504, 440] width 236 height 22
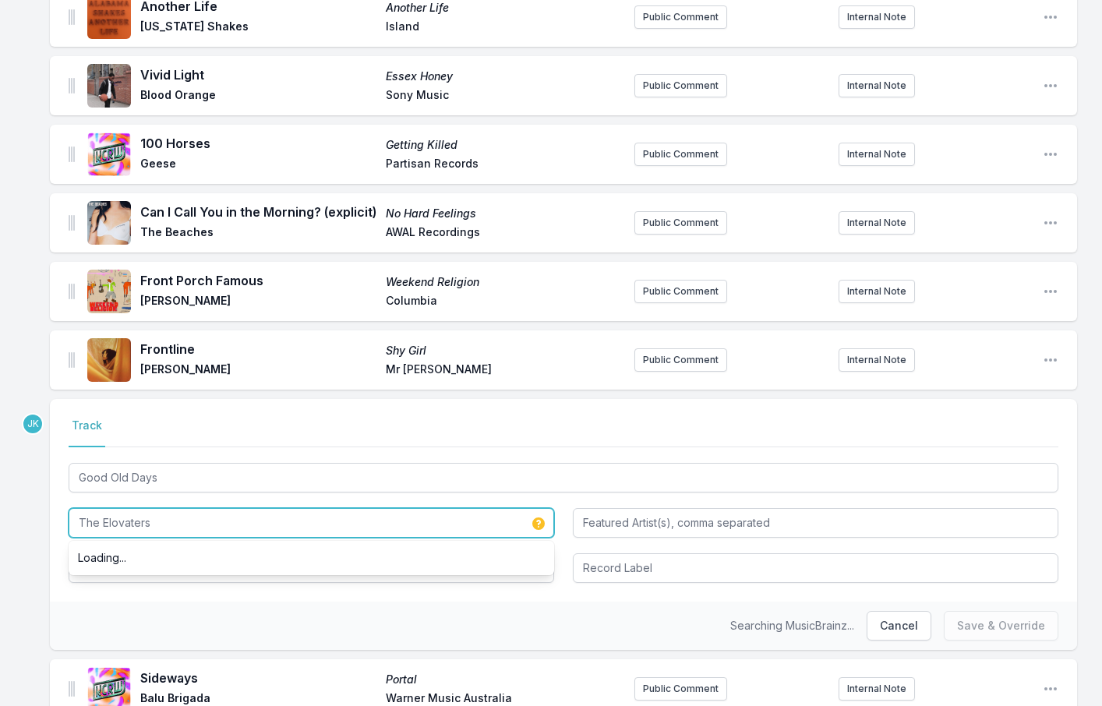
click at [144, 525] on input "The Elovaters" at bounding box center [312, 523] width 486 height 30
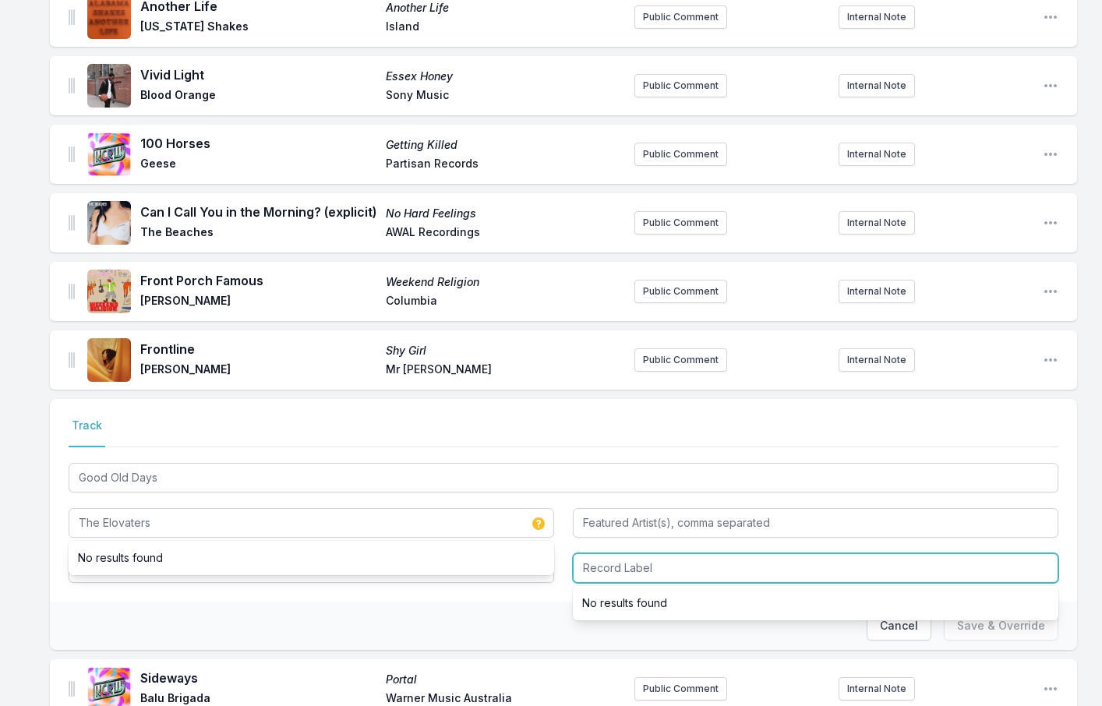
click at [675, 570] on input "Record Label" at bounding box center [816, 568] width 486 height 30
paste input "Belly Full Records"
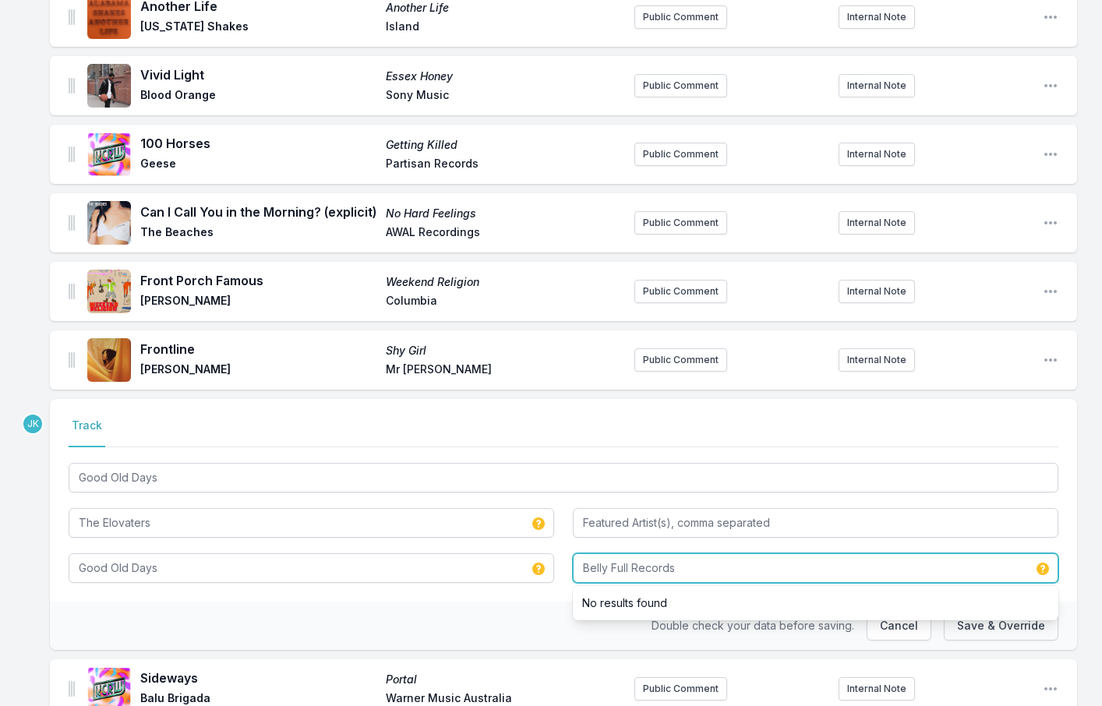
type input "Belly Full Records"
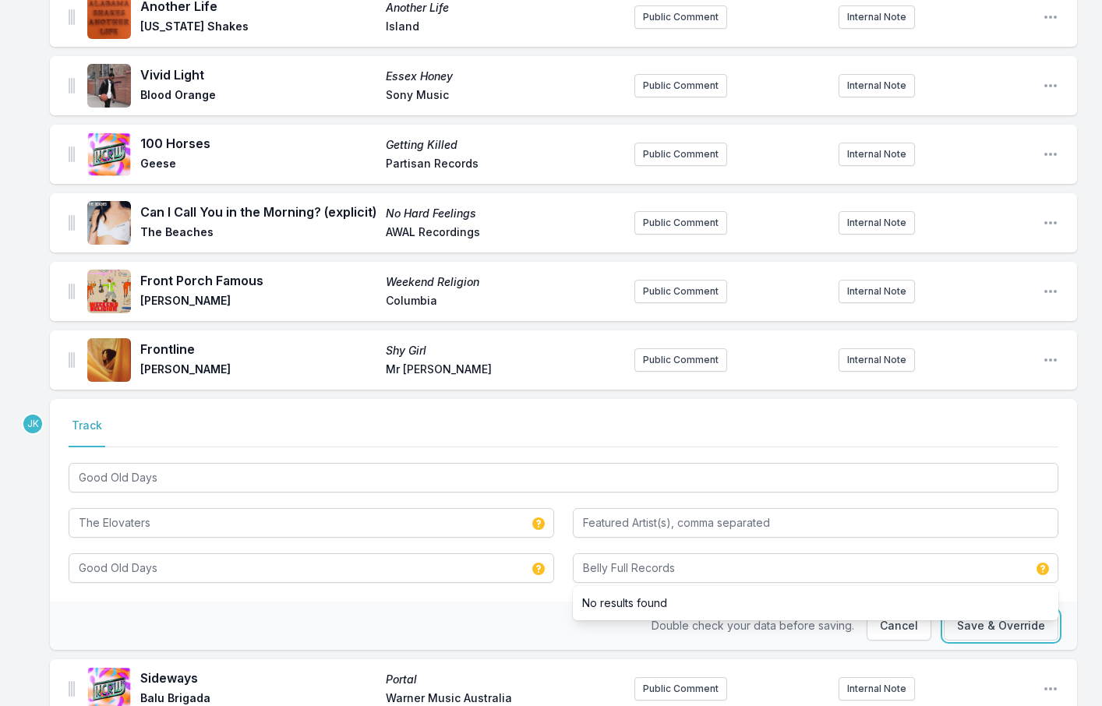
click at [988, 620] on button "Save & Override" at bounding box center [1001, 626] width 115 height 30
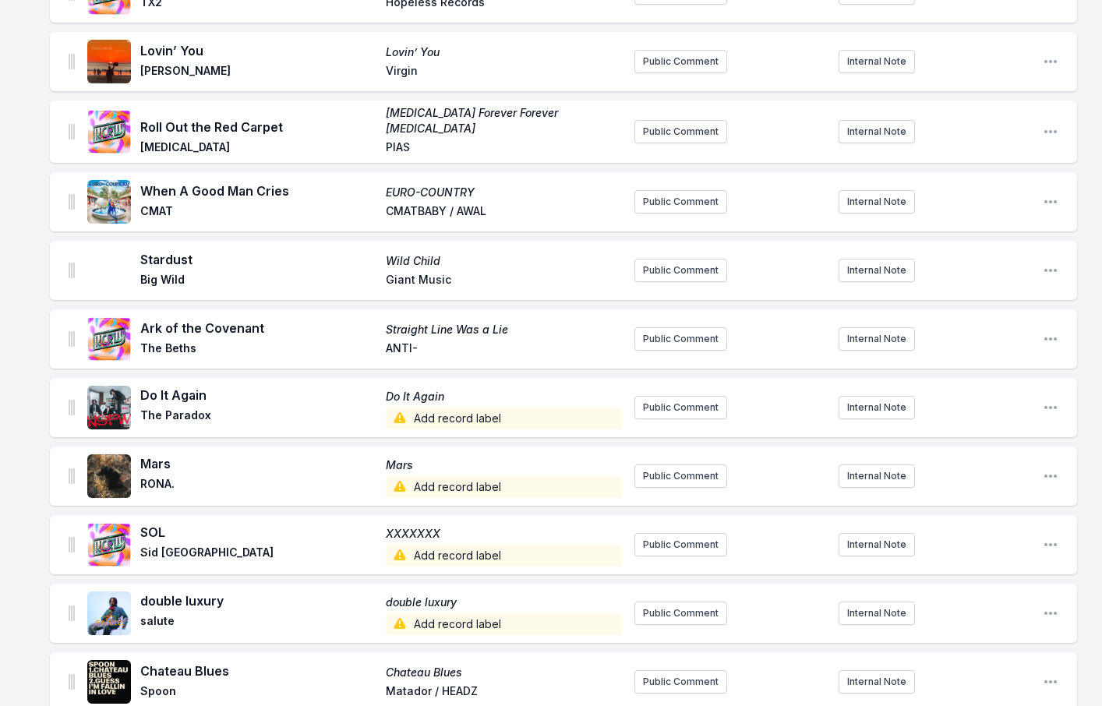
scroll to position [1849, 0]
click at [433, 417] on span "Add record label" at bounding box center [504, 418] width 236 height 22
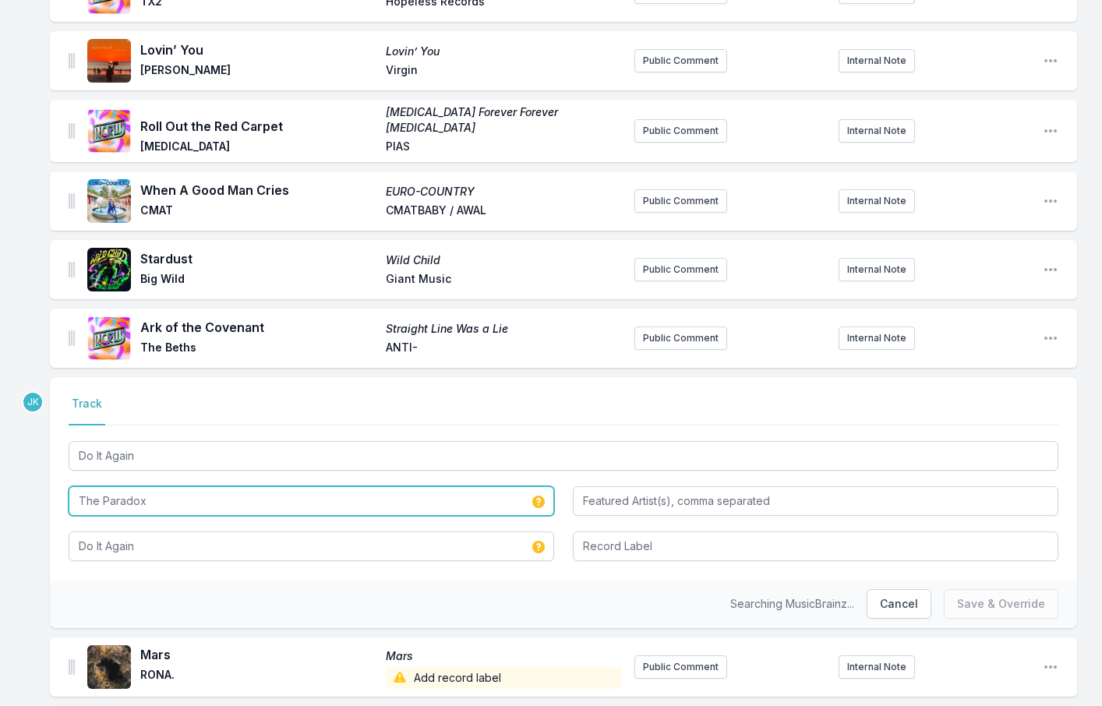
click at [156, 495] on input "The Paradox" at bounding box center [312, 501] width 486 height 30
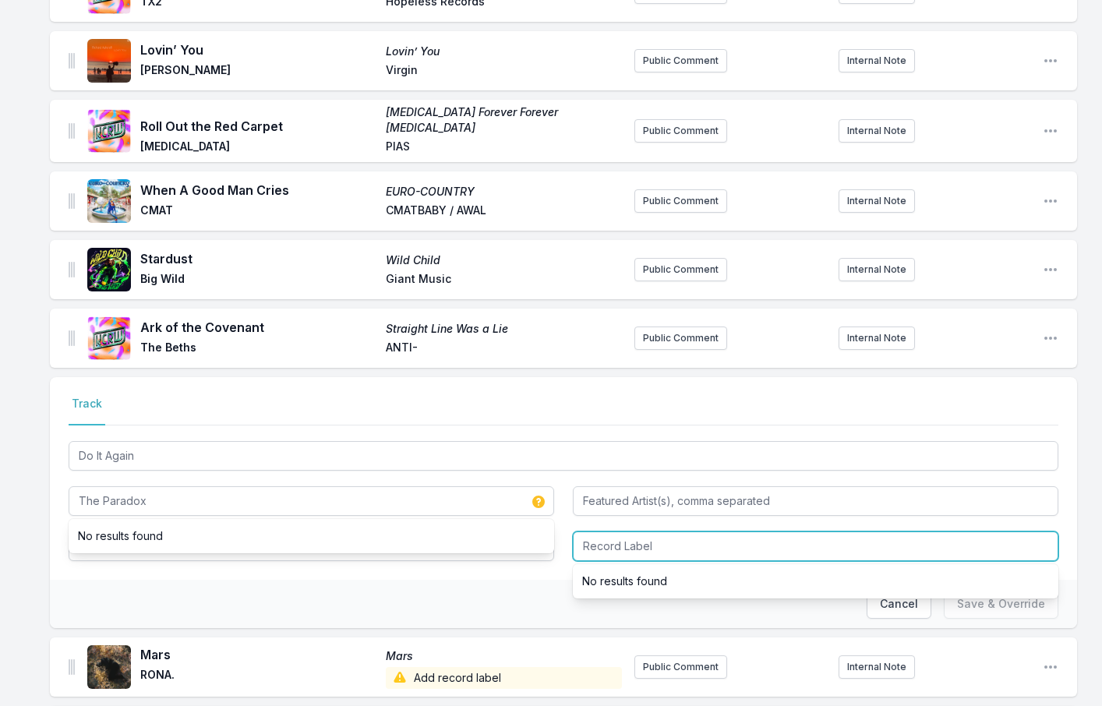
click at [604, 532] on input "Record Label" at bounding box center [816, 547] width 486 height 30
paste input "Hundred Days Records"
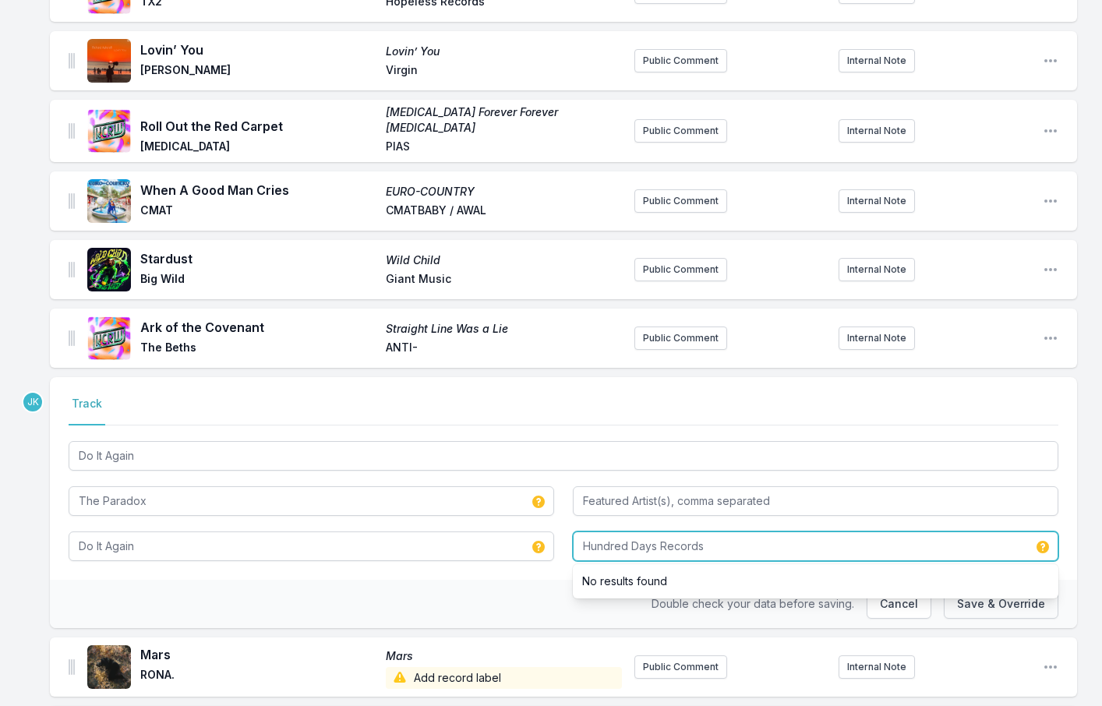
type input "Hundred Days Records"
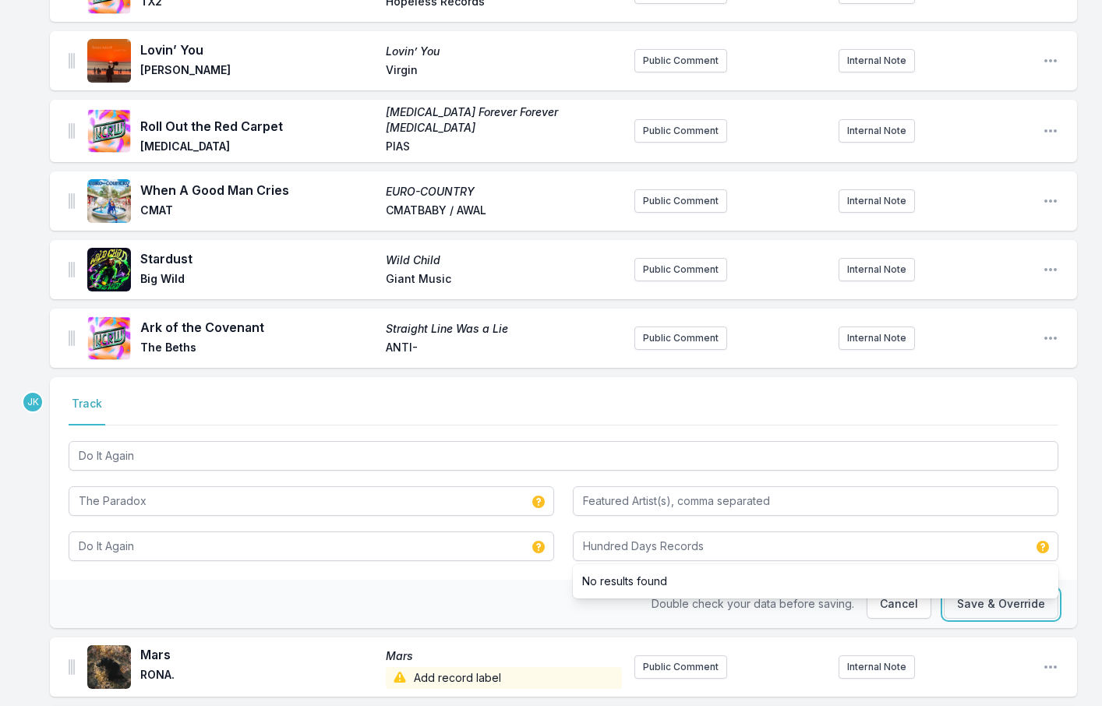
click at [1002, 607] on button "Save & Override" at bounding box center [1001, 604] width 115 height 30
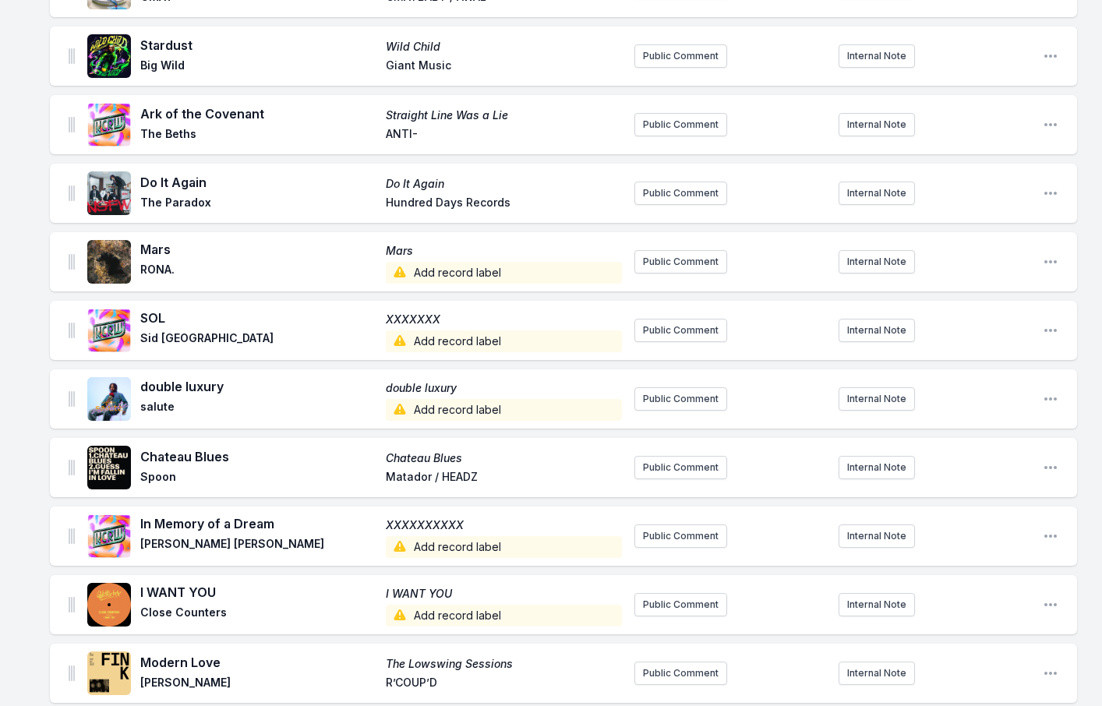
scroll to position [2083, 0]
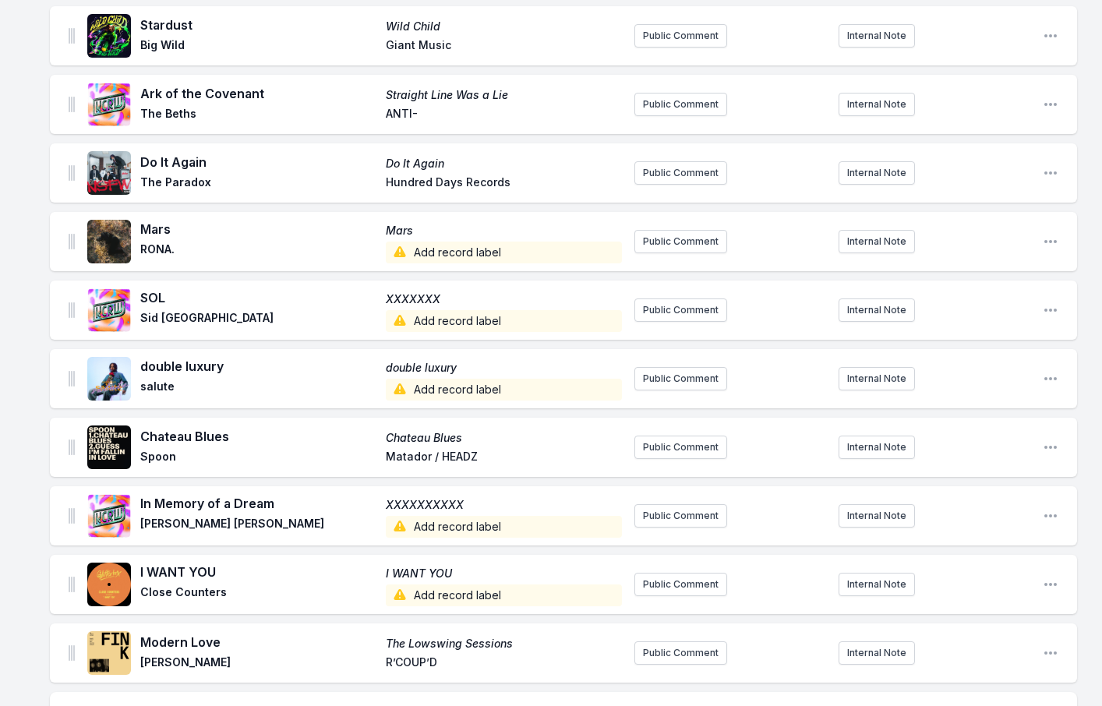
click at [413, 249] on span "Add record label" at bounding box center [504, 253] width 236 height 22
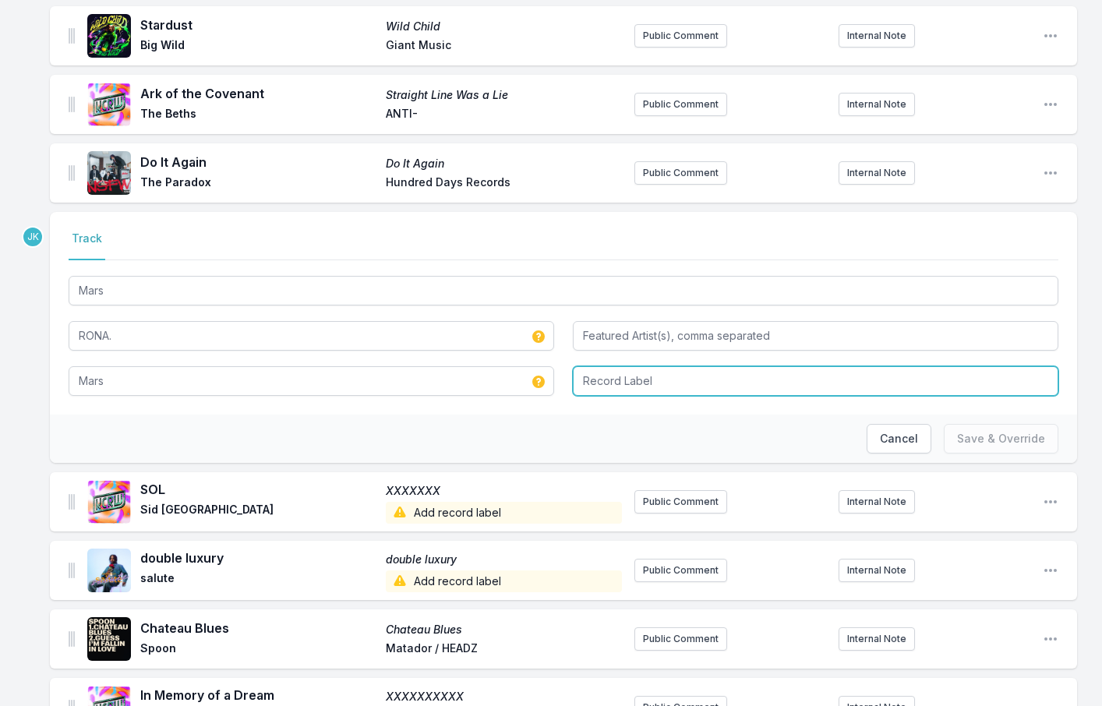
click at [605, 378] on input "Record Label" at bounding box center [816, 381] width 486 height 30
paste input "Rarre Records"
type input "Rarre Records"
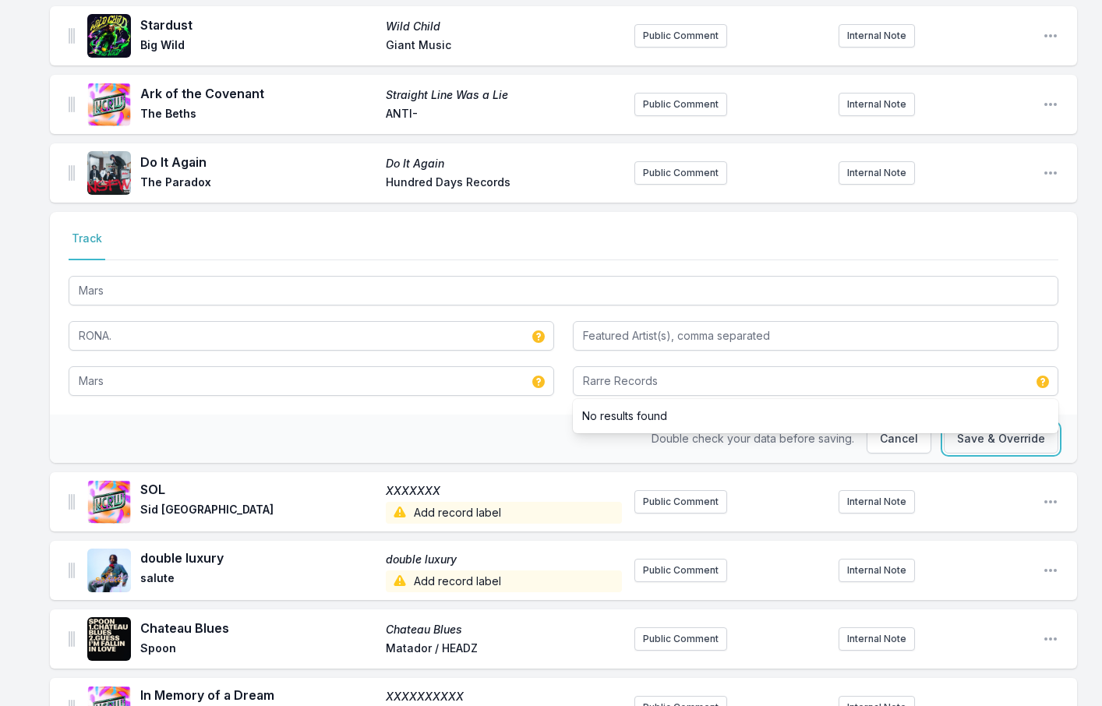
click at [987, 436] on button "Save & Override" at bounding box center [1001, 439] width 115 height 30
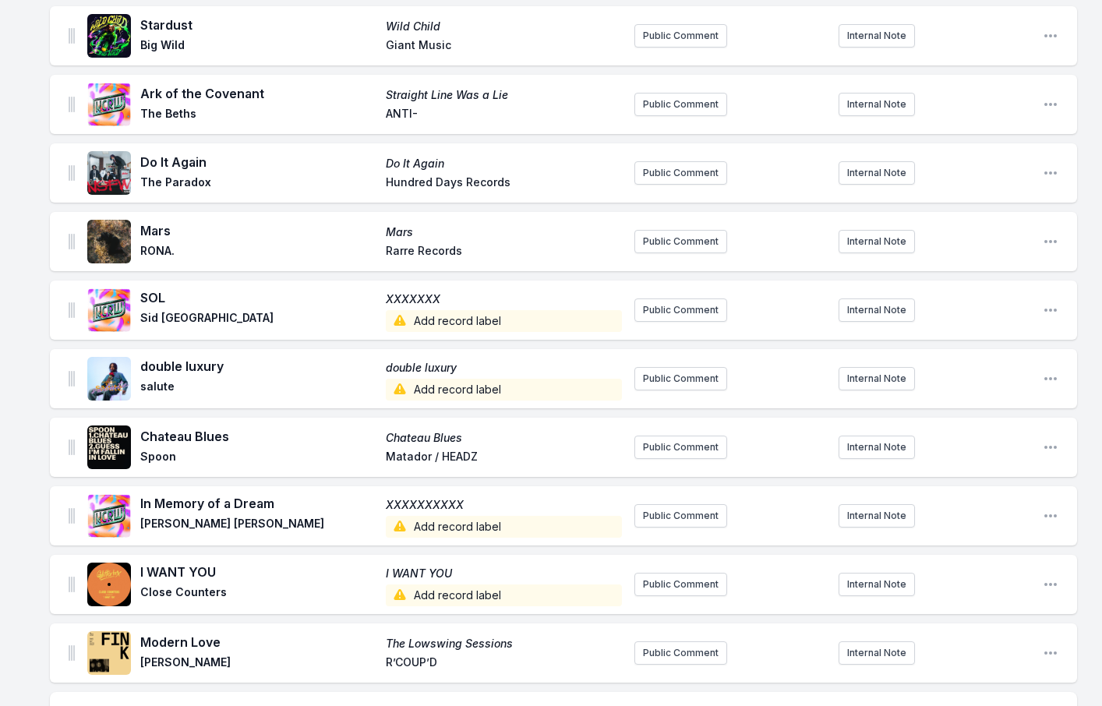
click at [463, 313] on span "Add record label" at bounding box center [504, 321] width 236 height 22
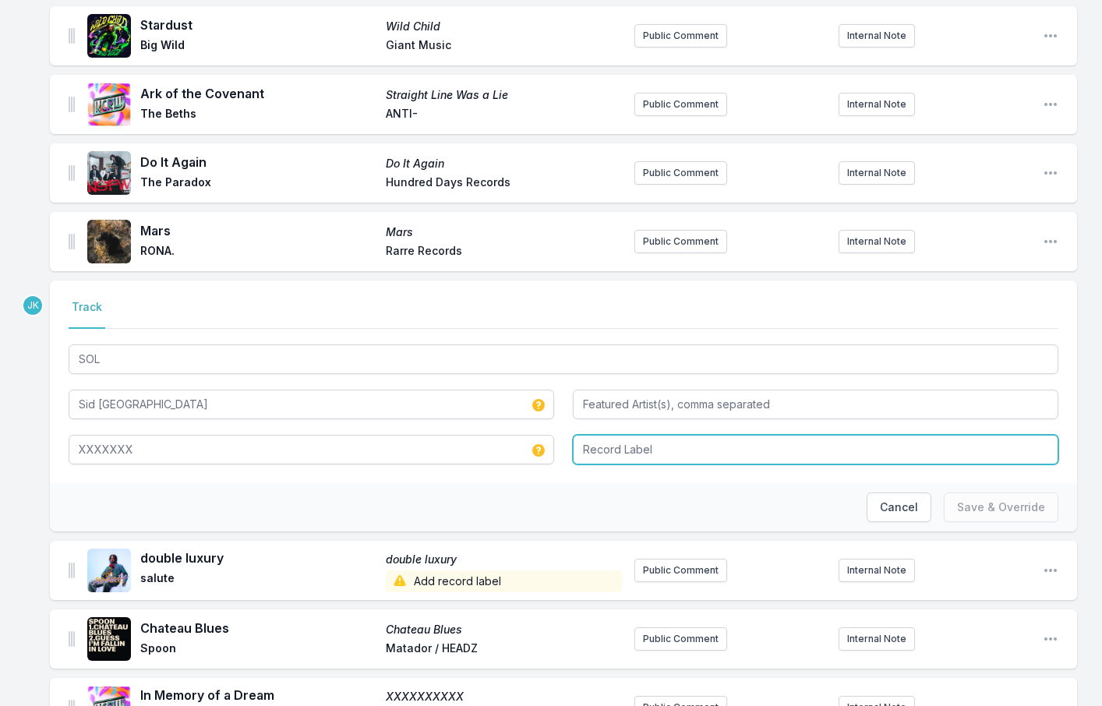
click at [596, 441] on input "Record Label" at bounding box center [816, 450] width 486 height 30
paste input "Warner Music India"
type input "Warner Music India"
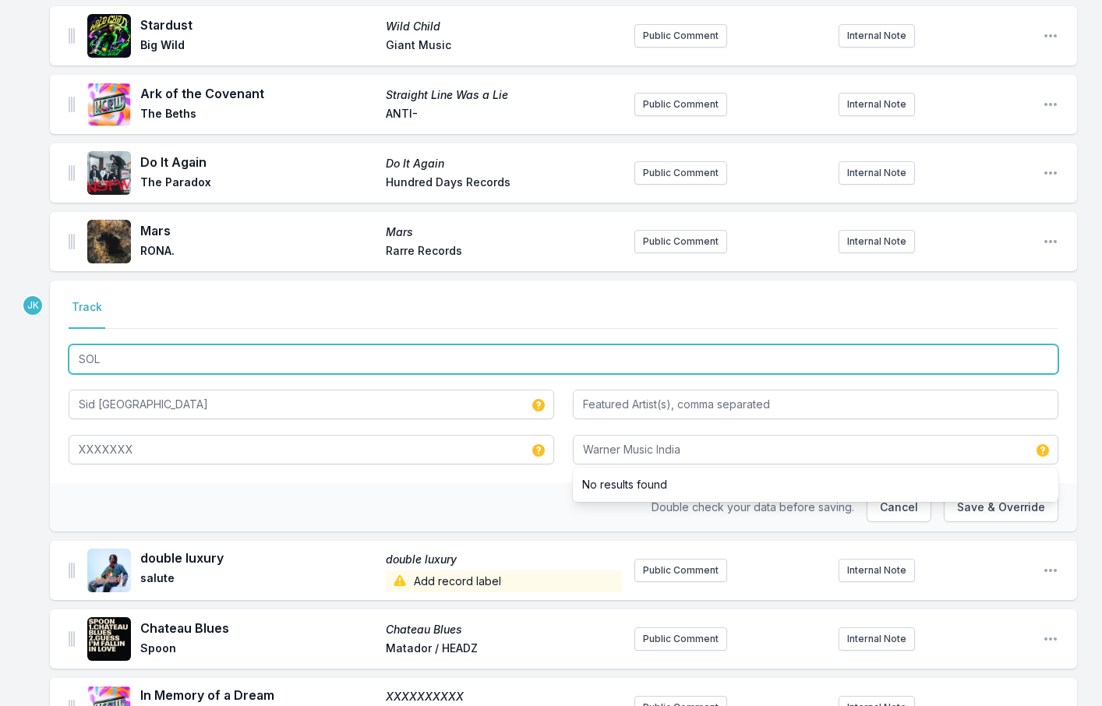
click at [104, 352] on input "SOL" at bounding box center [564, 360] width 990 height 30
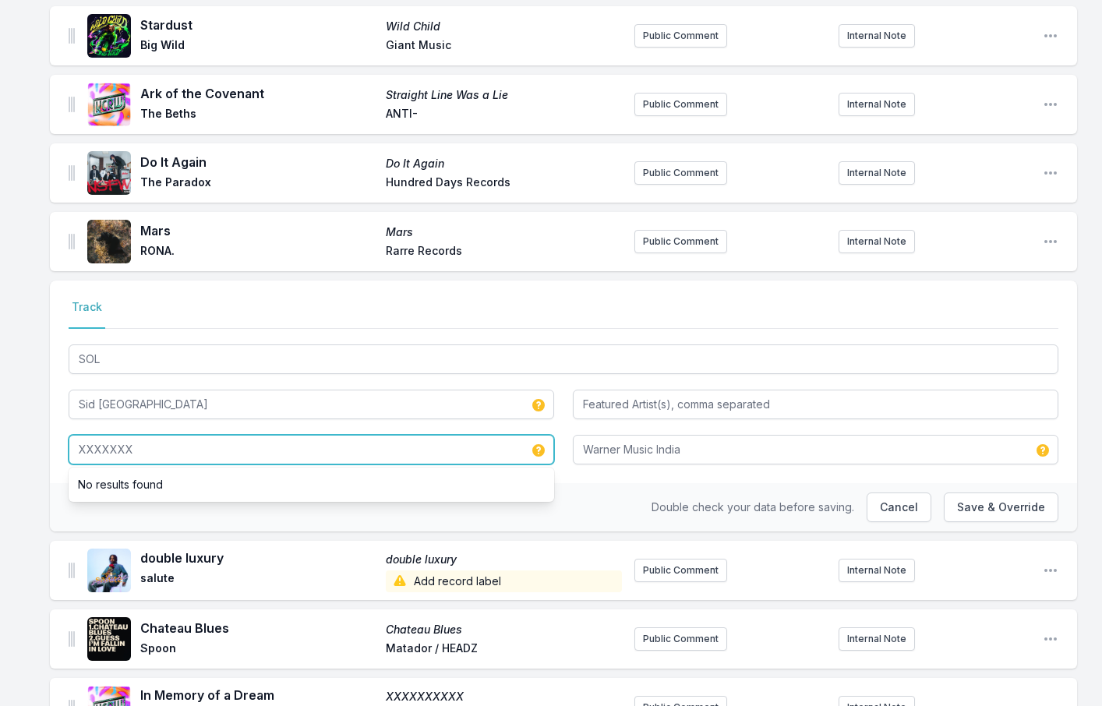
click at [103, 445] on input "XXXXXXX" at bounding box center [312, 450] width 486 height 30
paste input "SOL"
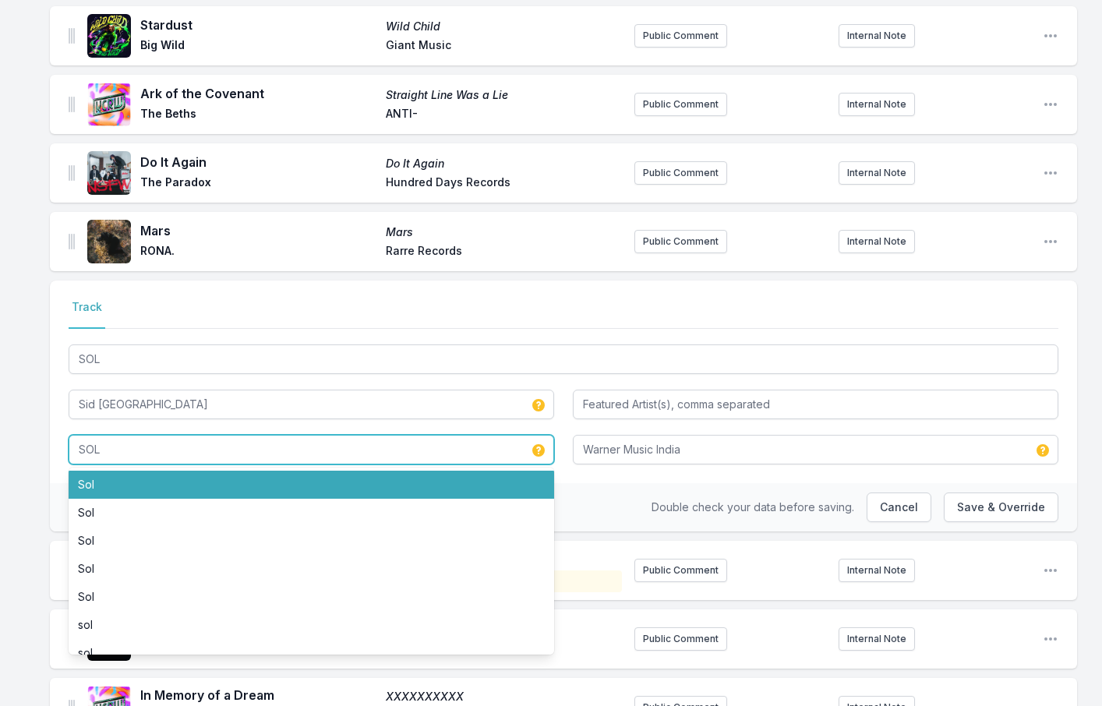
type input "SOL"
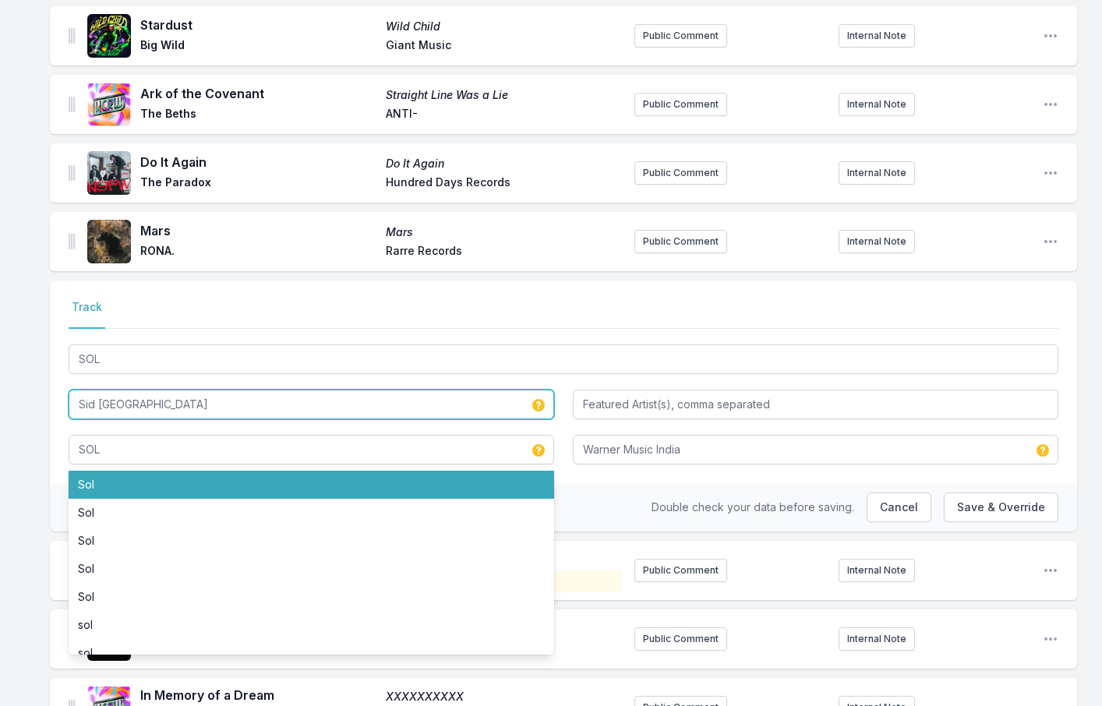
click at [143, 400] on input "Sid [GEOGRAPHIC_DATA]" at bounding box center [312, 405] width 486 height 30
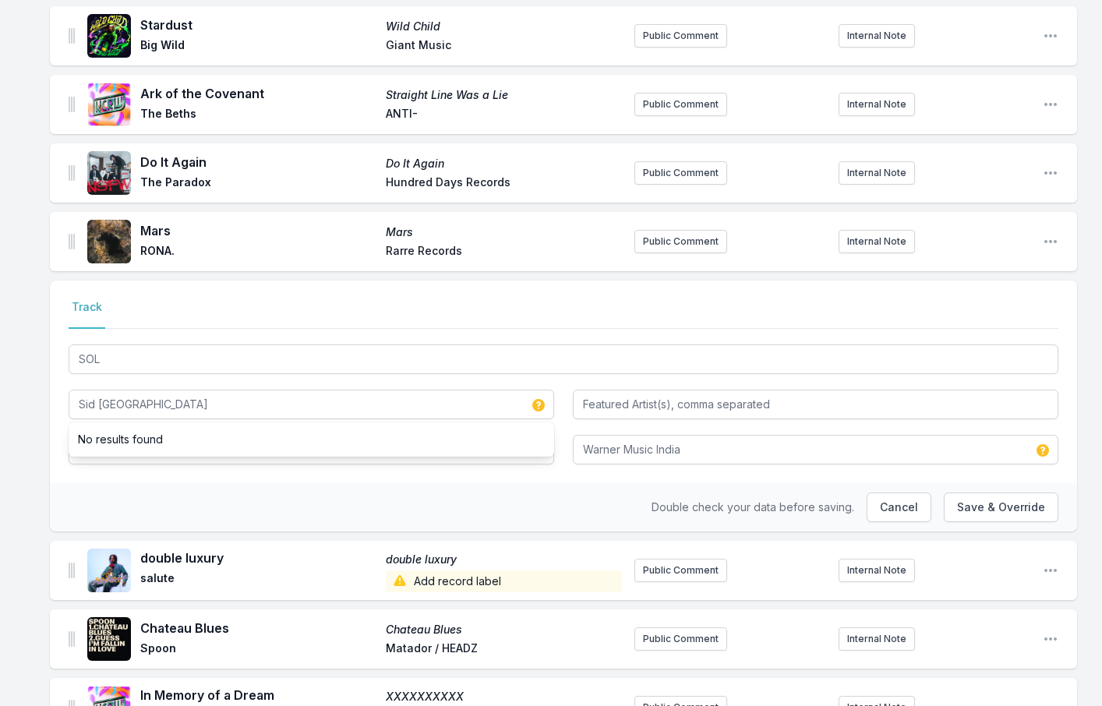
click at [196, 453] on ul "No results found" at bounding box center [312, 439] width 486 height 34
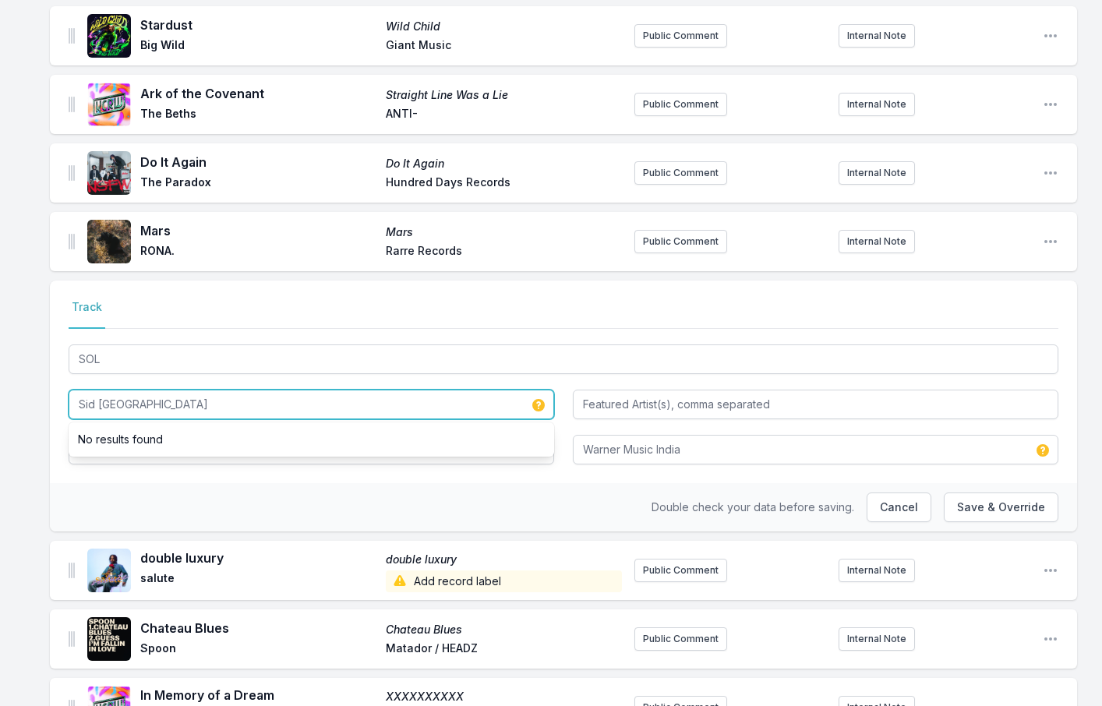
click at [143, 398] on input "Sid [GEOGRAPHIC_DATA]" at bounding box center [312, 405] width 486 height 30
drag, startPoint x: 142, startPoint y: 398, endPoint x: 104, endPoint y: 398, distance: 37.4
click at [104, 398] on input "Sid [GEOGRAPHIC_DATA]" at bounding box center [312, 405] width 486 height 30
type input "[PERSON_NAME]"
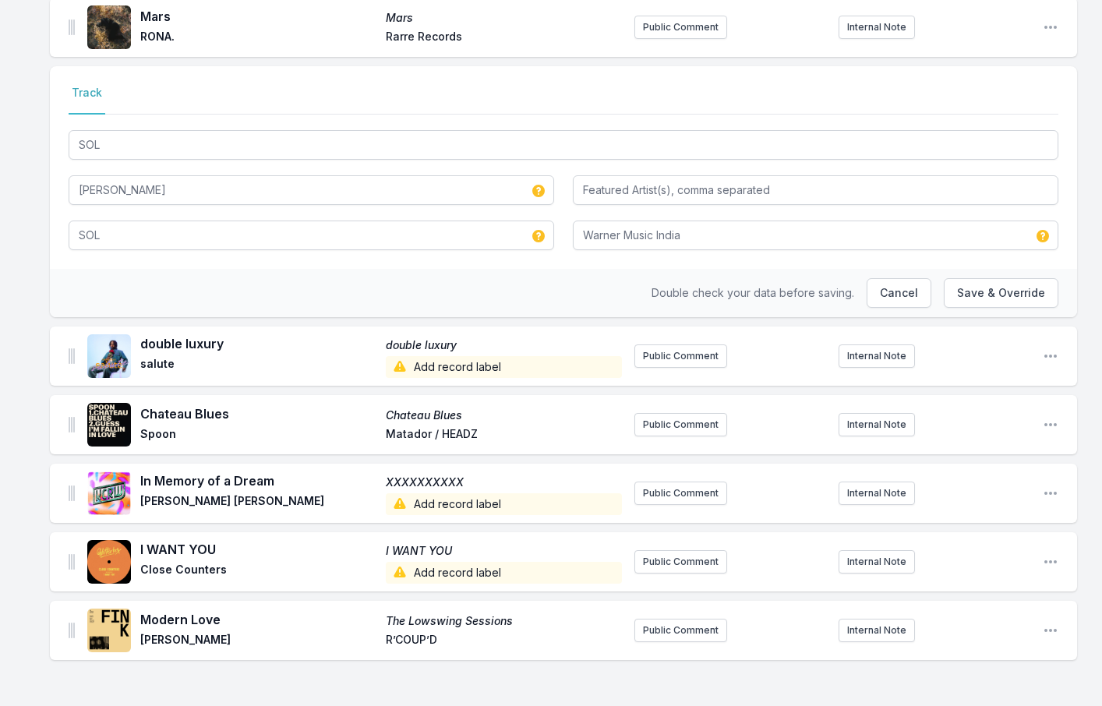
scroll to position [2298, 0]
click at [441, 362] on span "Add record label" at bounding box center [504, 366] width 236 height 22
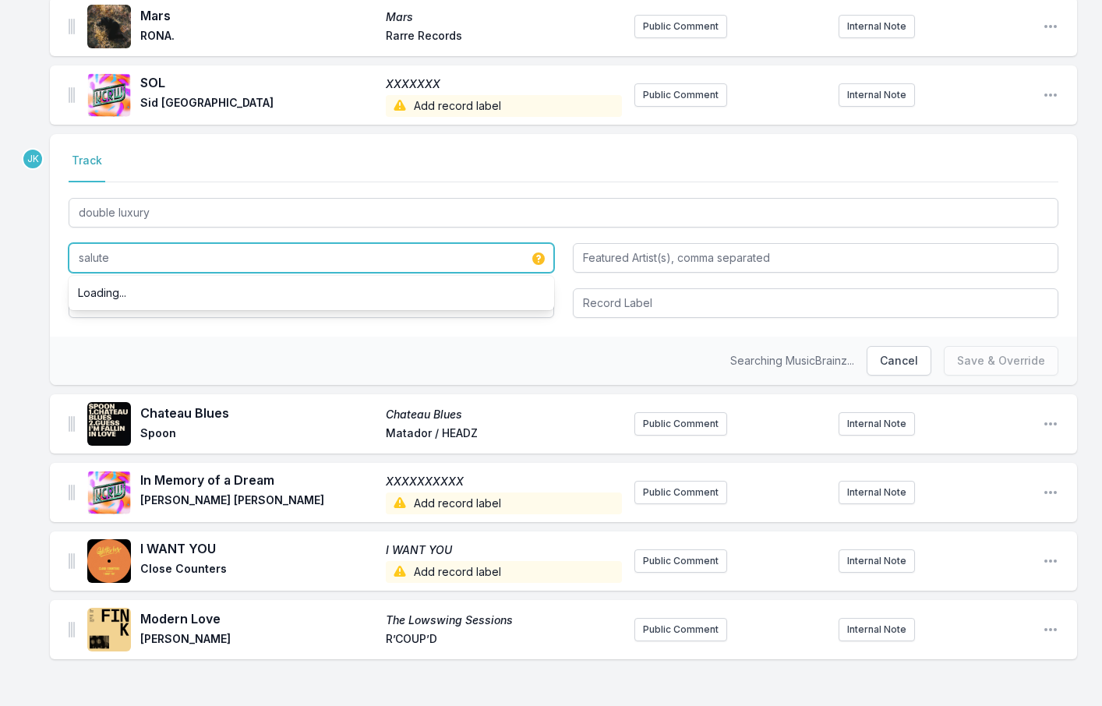
click at [142, 256] on input "salute" at bounding box center [312, 258] width 486 height 30
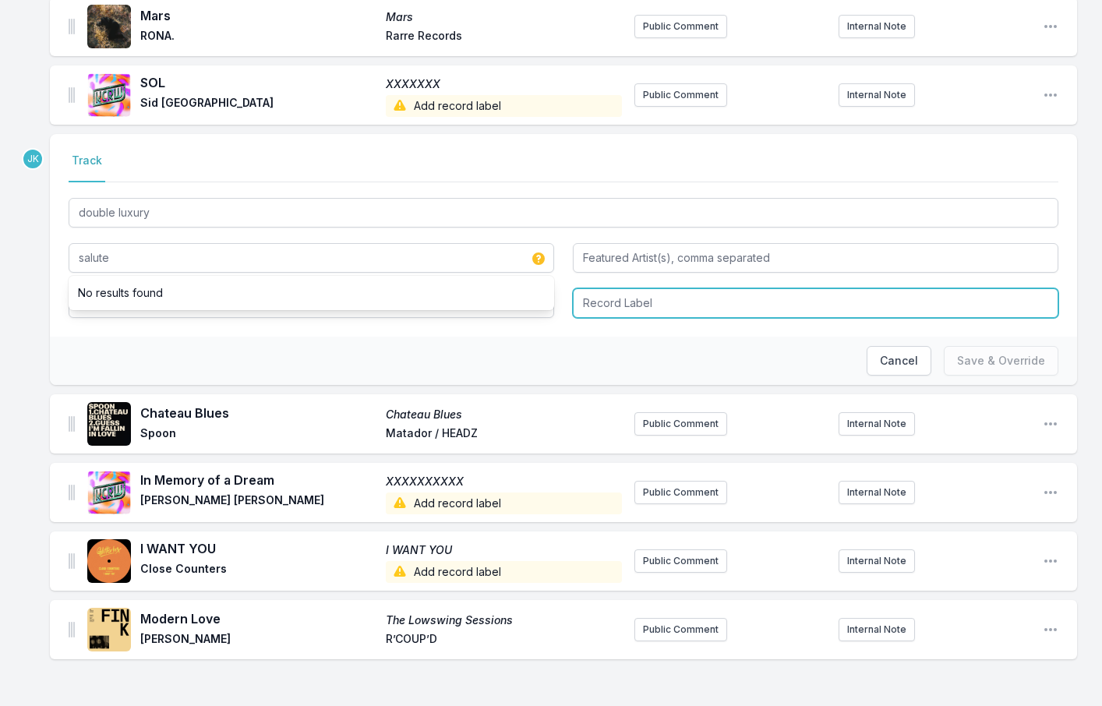
click at [623, 299] on input "Record Label" at bounding box center [816, 303] width 486 height 30
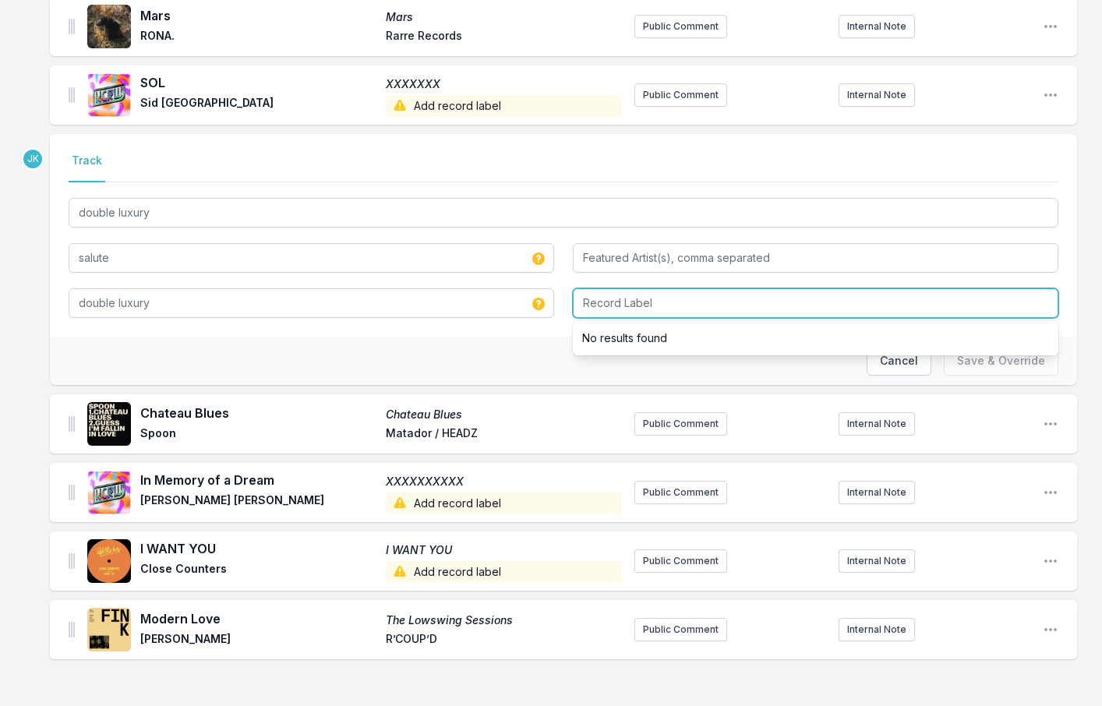
paste input "fabric Records"
type input "fabric Records"
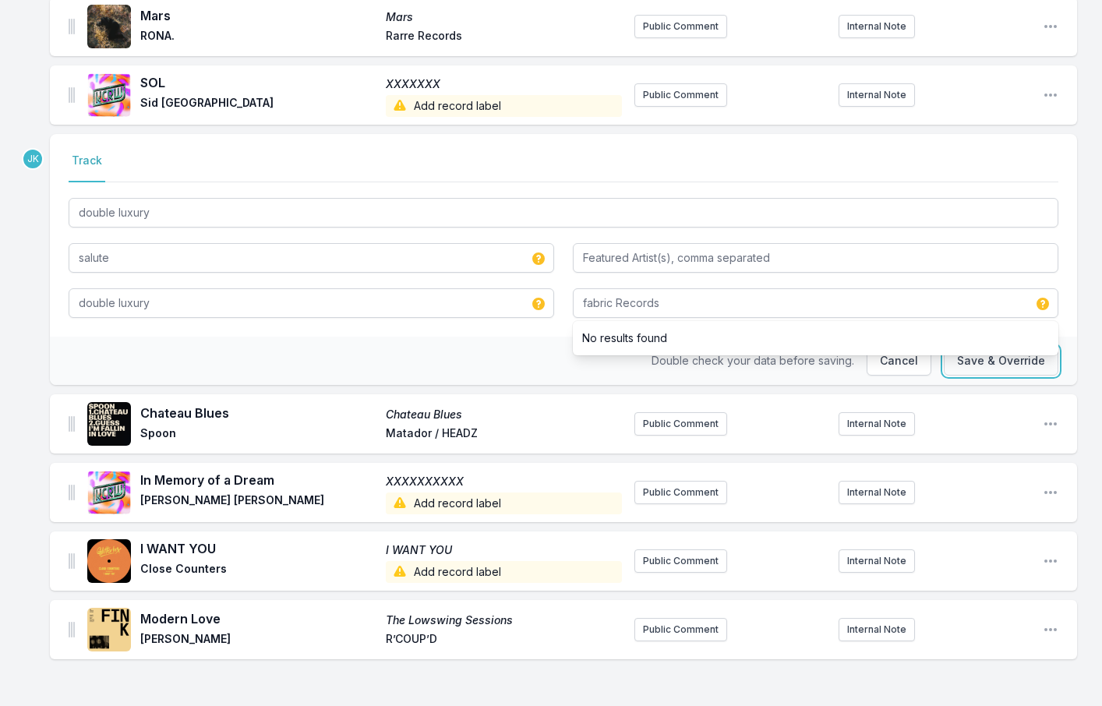
click at [985, 354] on button "Save & Override" at bounding box center [1001, 361] width 115 height 30
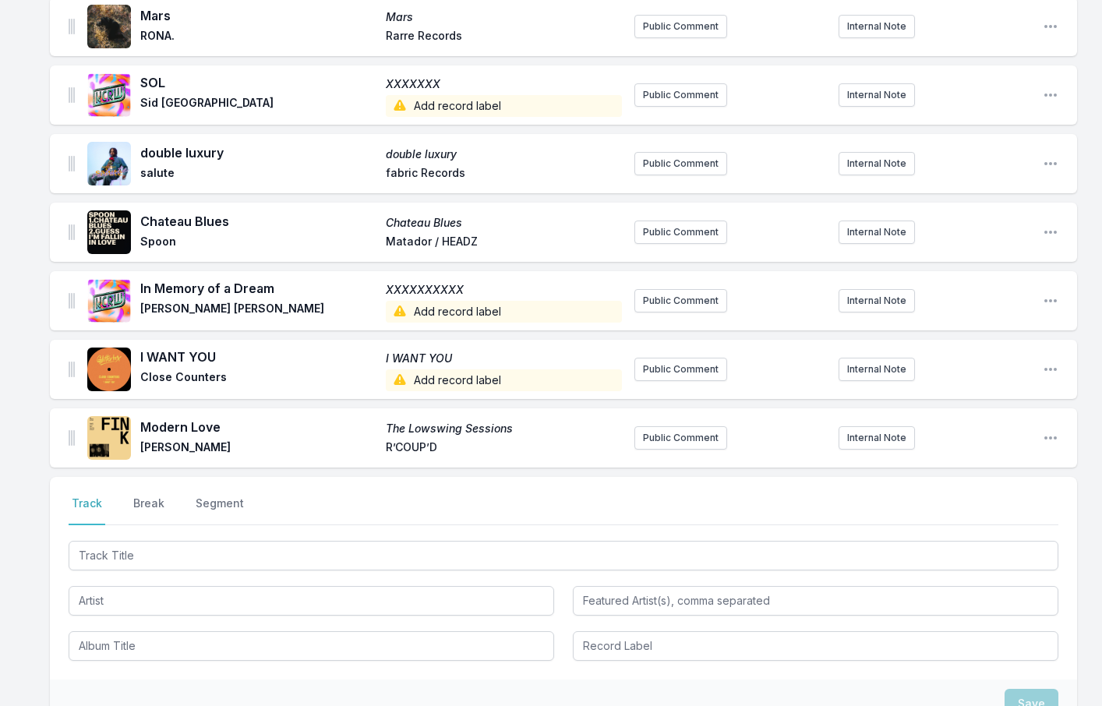
click at [427, 100] on span "Add record label" at bounding box center [504, 106] width 236 height 22
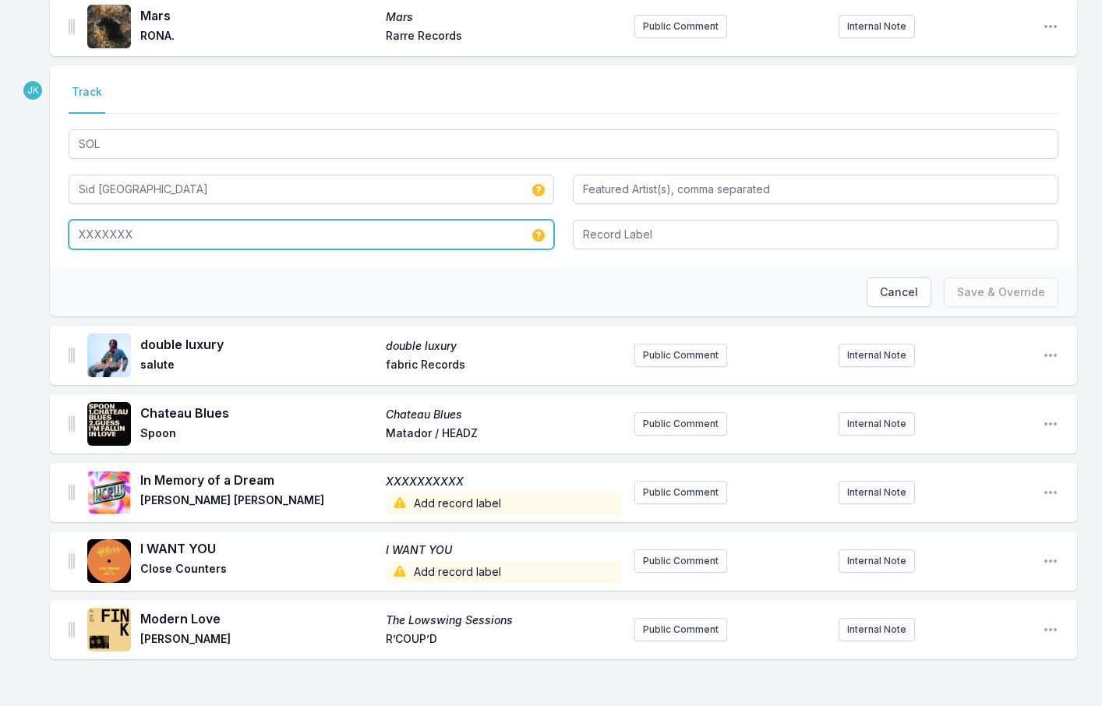
click at [102, 236] on input "XXXXXXX" at bounding box center [312, 235] width 486 height 30
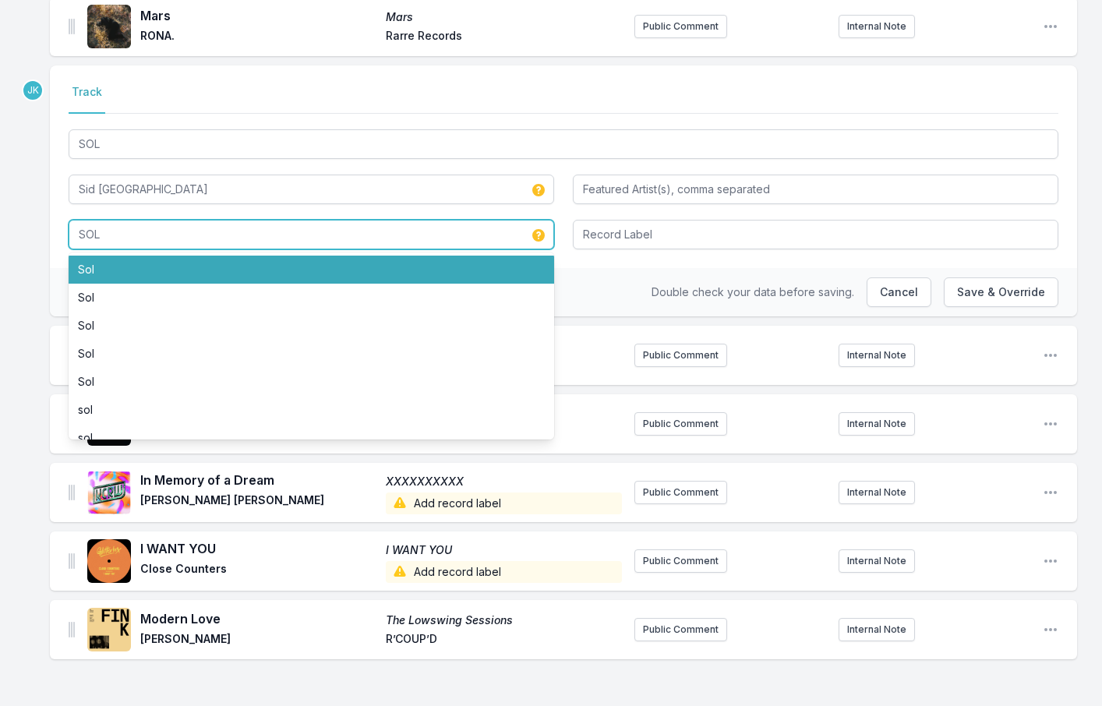
type input "SOL"
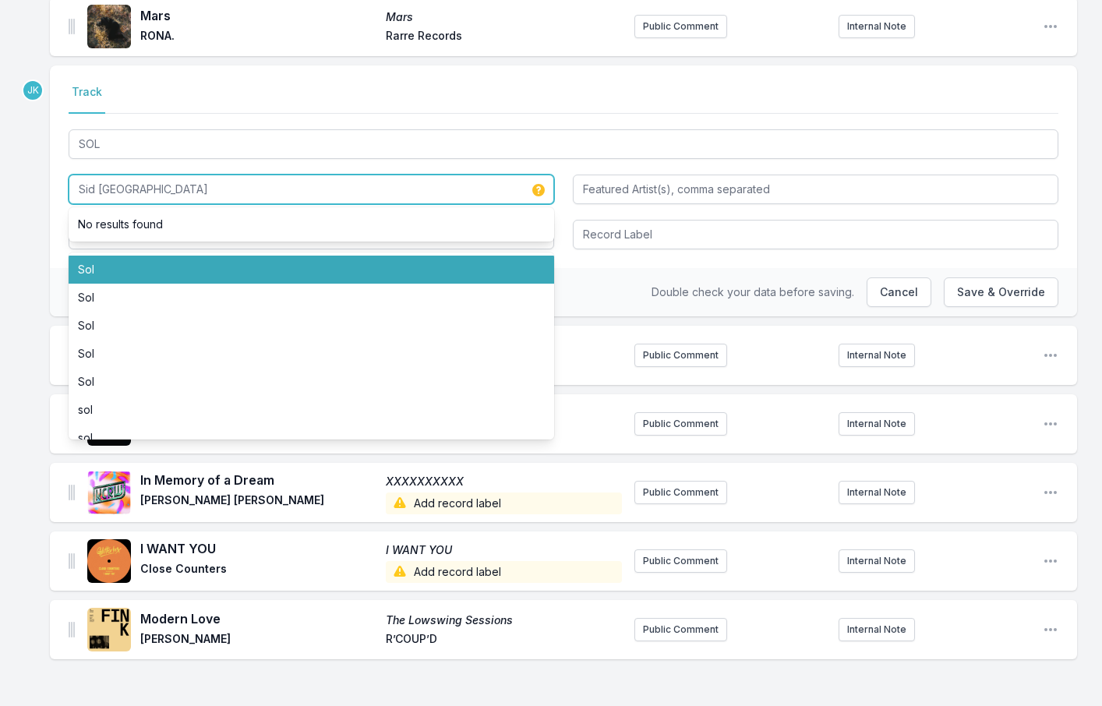
drag, startPoint x: 145, startPoint y: 185, endPoint x: 106, endPoint y: 185, distance: 39.0
click at [106, 185] on input "Sid [GEOGRAPHIC_DATA]" at bounding box center [312, 190] width 486 height 30
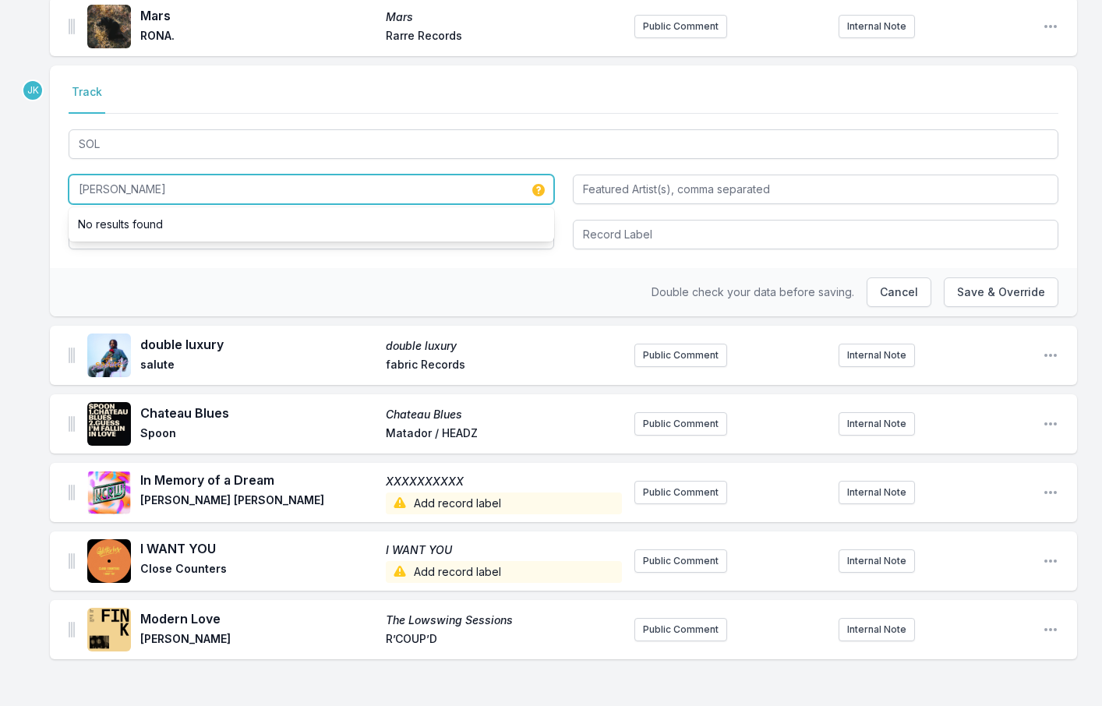
type input "[PERSON_NAME]"
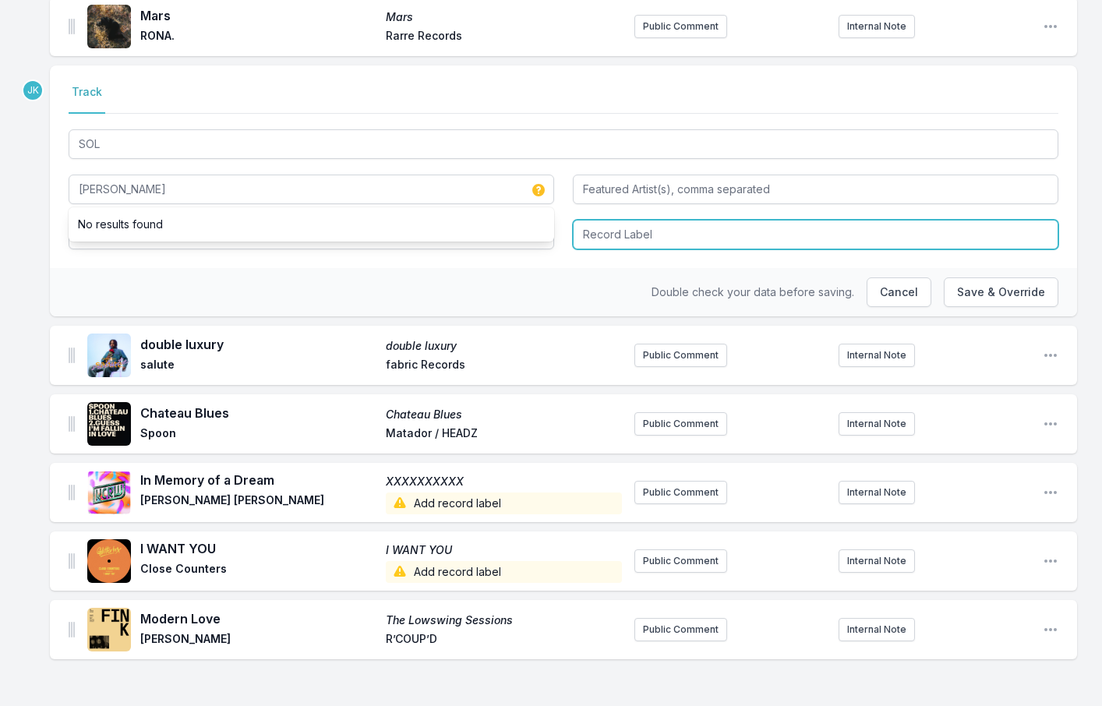
click at [598, 231] on input "Record Label" at bounding box center [816, 235] width 486 height 30
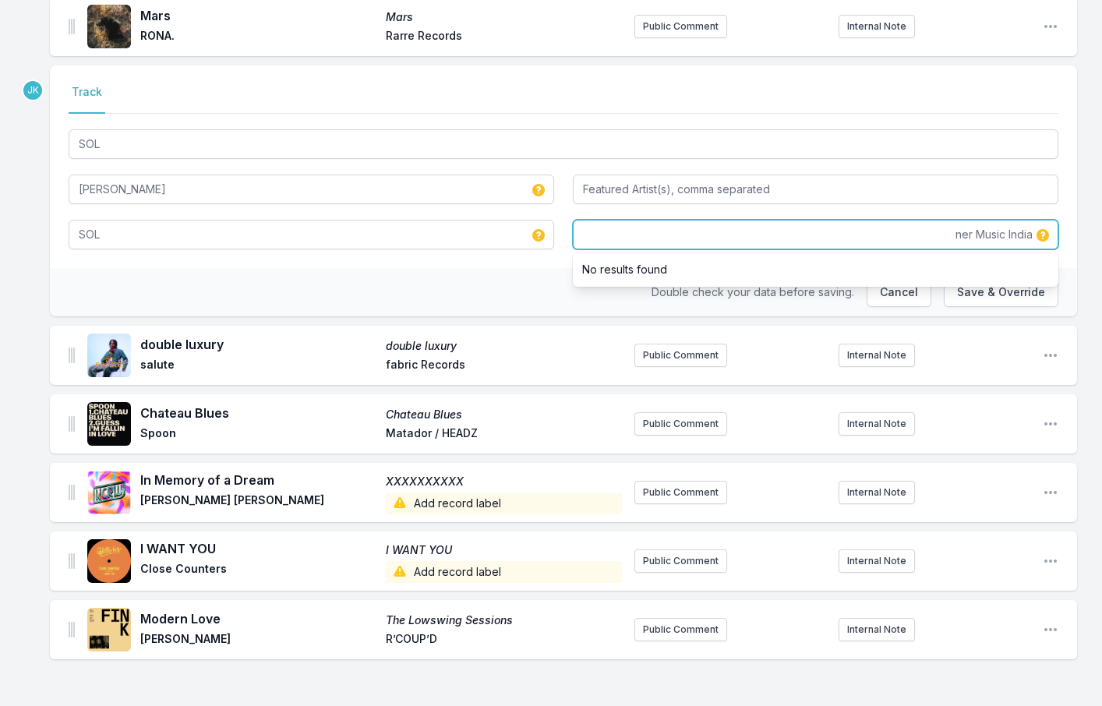
click at [608, 229] on input "ner Music India" at bounding box center [816, 235] width 486 height 30
drag, startPoint x: 722, startPoint y: 232, endPoint x: 1041, endPoint y: 235, distance: 319.6
click at [1041, 235] on div "ner Music India" at bounding box center [816, 235] width 486 height 30
type input "Warner Music India"
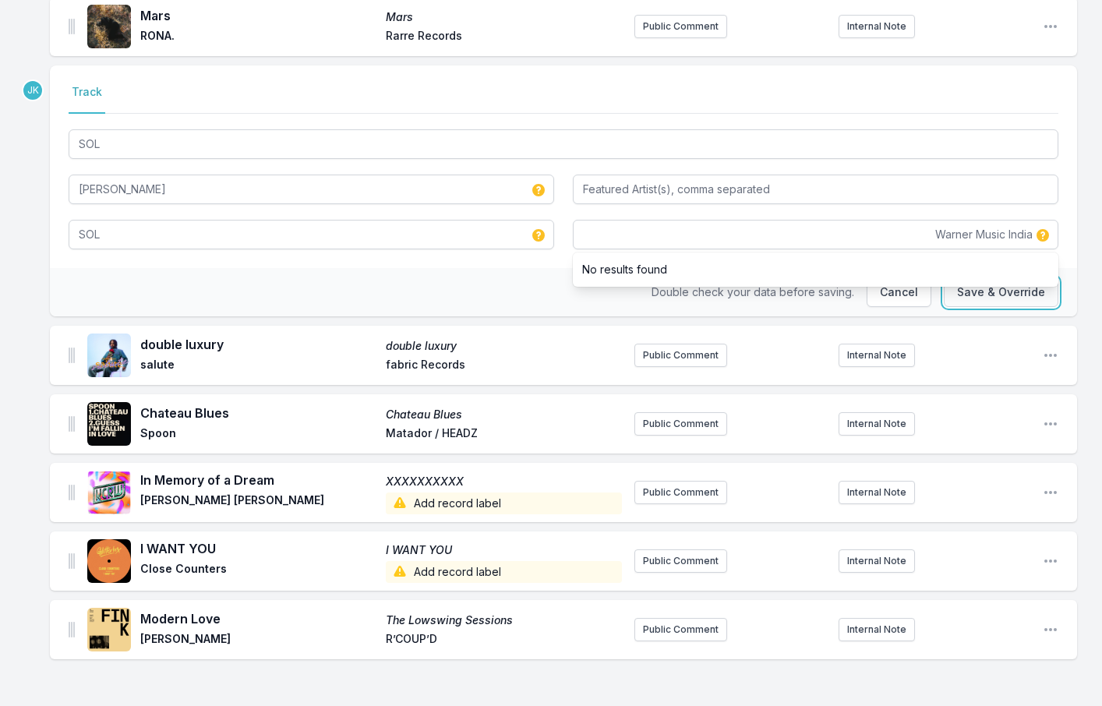
click at [979, 290] on button "Save & Override" at bounding box center [1001, 292] width 115 height 30
type input "Sid [GEOGRAPHIC_DATA]"
type input "XXXXXXX"
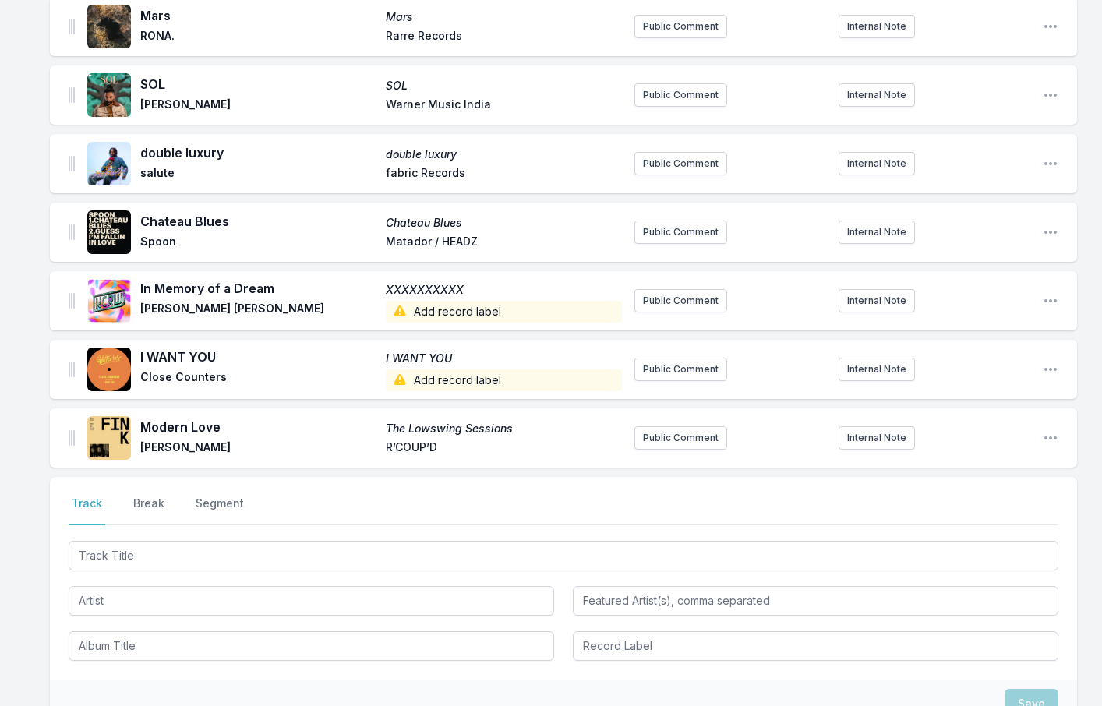
click at [435, 303] on span "Add record label" at bounding box center [504, 312] width 236 height 22
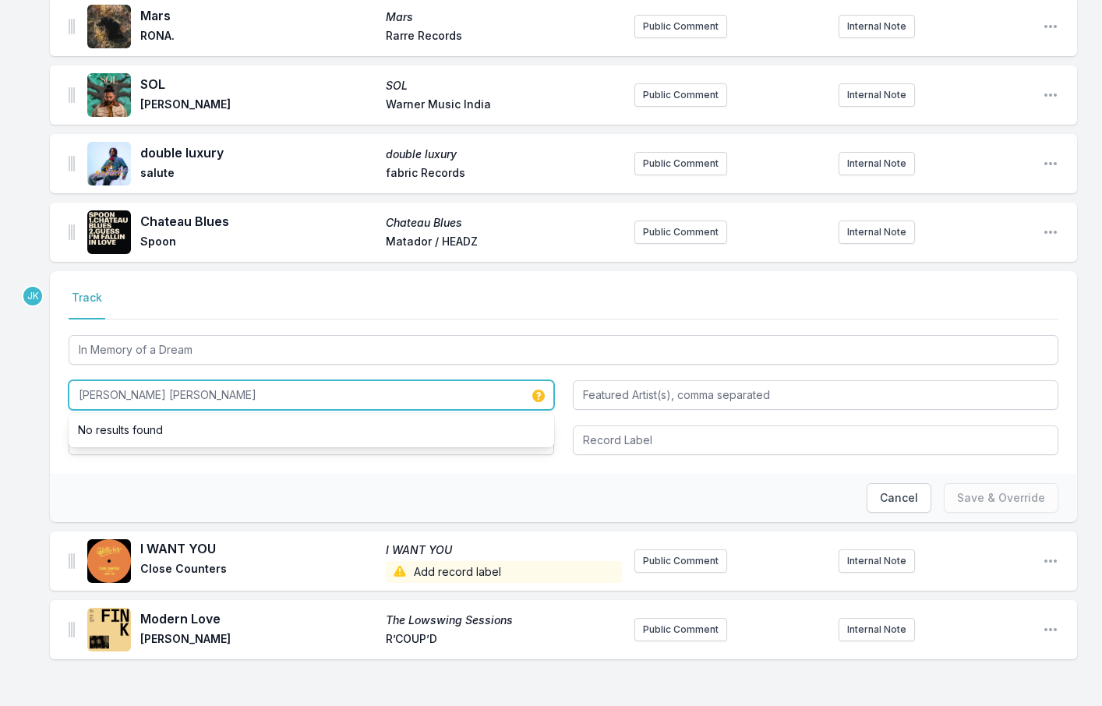
drag, startPoint x: 165, startPoint y: 391, endPoint x: 253, endPoint y: 395, distance: 88.2
click at [255, 395] on input "[PERSON_NAME] [PERSON_NAME]" at bounding box center [312, 395] width 486 height 30
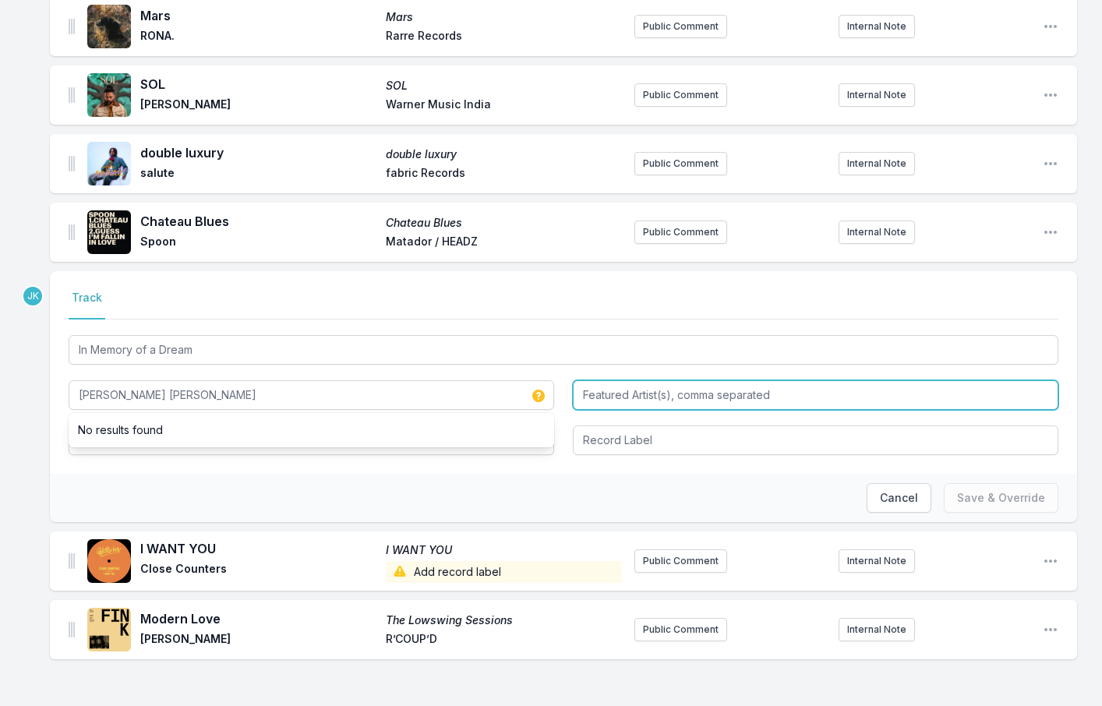
click at [593, 386] on input "Featured Artist(s), comma separated" at bounding box center [816, 395] width 486 height 30
paste input "[PERSON_NAME]"
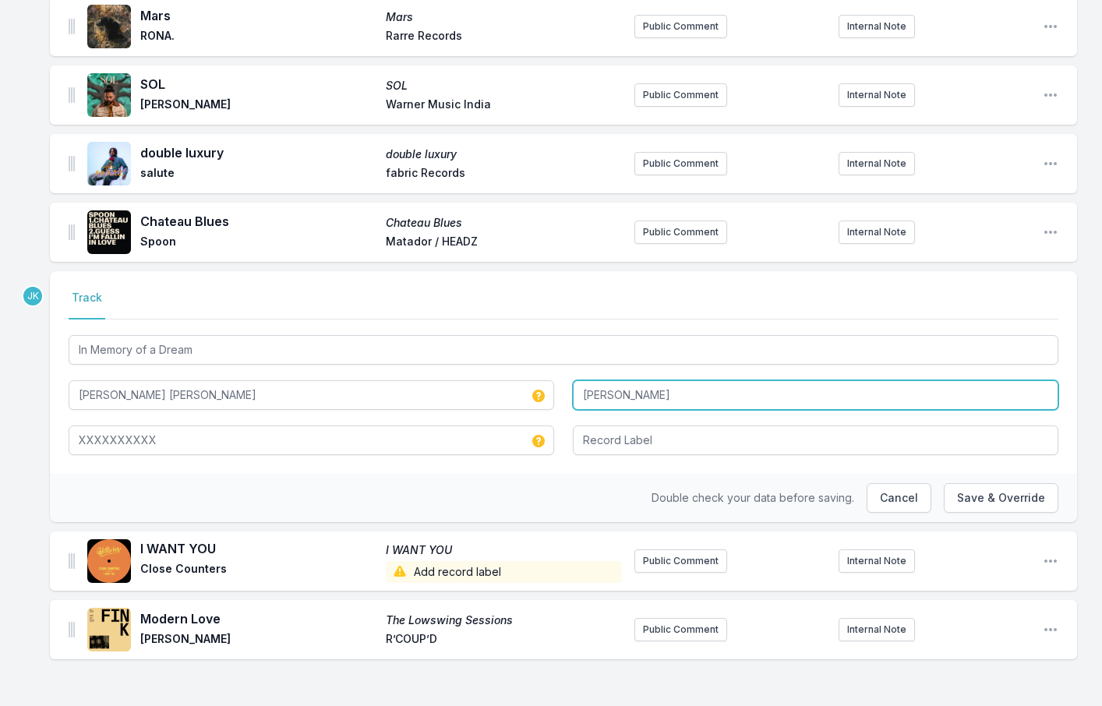
type input "[PERSON_NAME]"
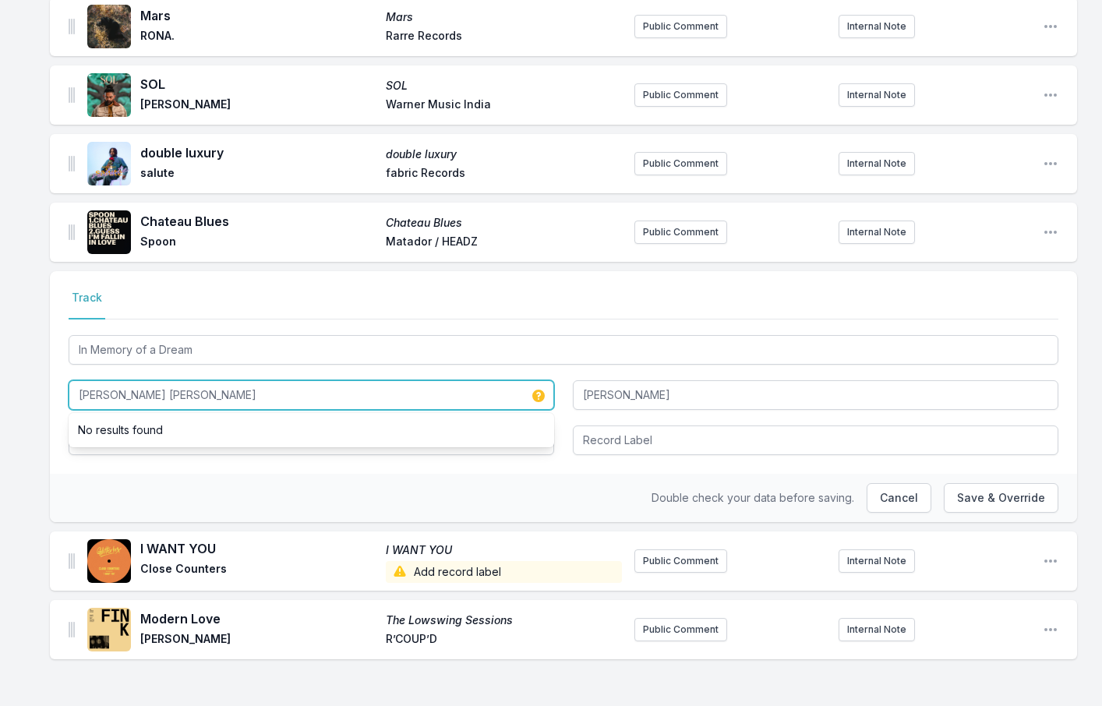
drag, startPoint x: 168, startPoint y: 391, endPoint x: 250, endPoint y: 394, distance: 81.9
click at [250, 394] on input "[PERSON_NAME] [PERSON_NAME]" at bounding box center [312, 395] width 486 height 30
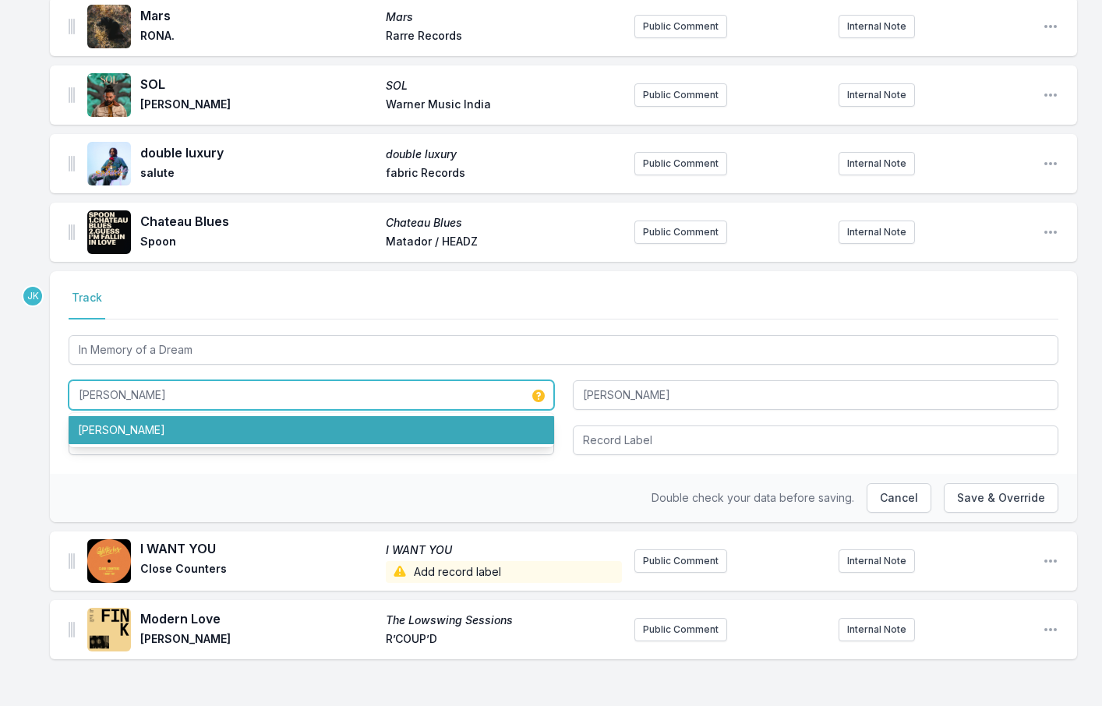
click at [132, 422] on li "[PERSON_NAME]" at bounding box center [312, 430] width 486 height 28
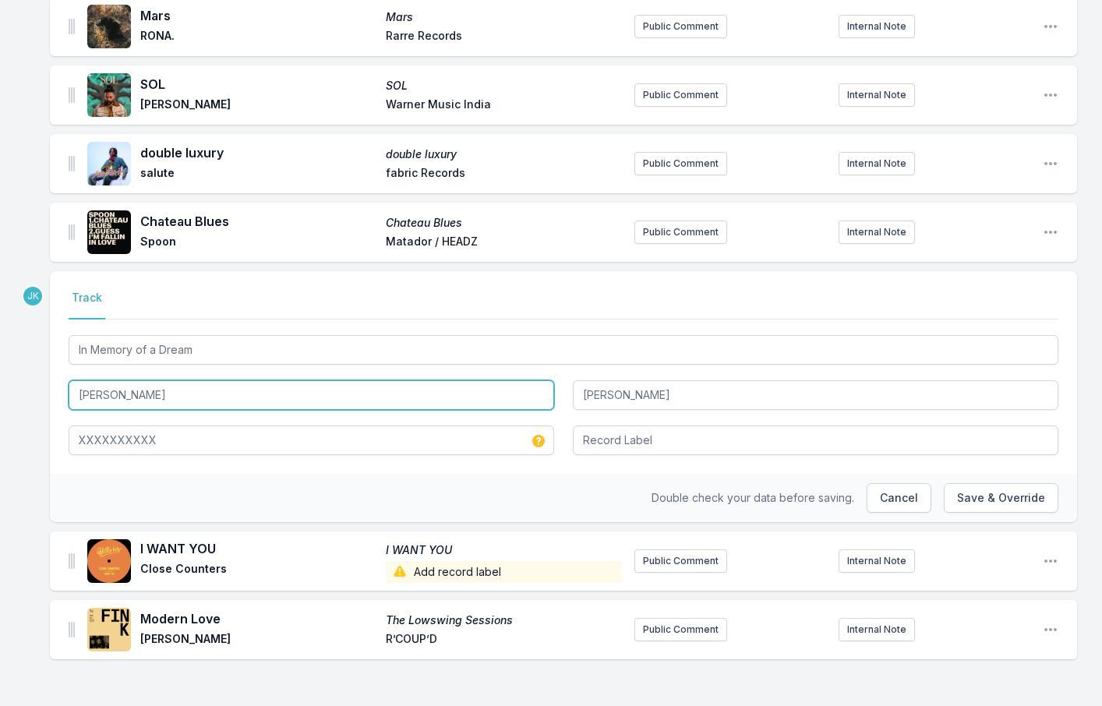
drag, startPoint x: 172, startPoint y: 391, endPoint x: 127, endPoint y: 393, distance: 45.2
click at [127, 393] on input "[PERSON_NAME]" at bounding box center [312, 395] width 486 height 30
type input "[PERSON_NAME]"
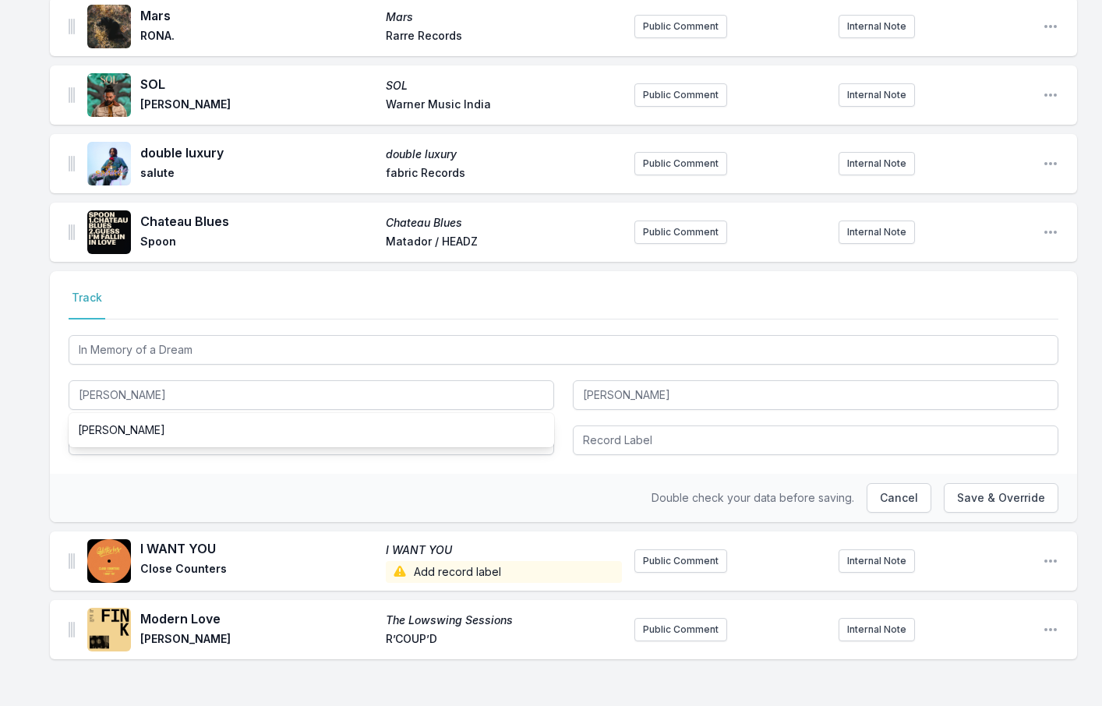
drag, startPoint x: 80, startPoint y: 475, endPoint x: 83, endPoint y: 446, distance: 29.9
click at [80, 475] on div "Double check your data before saving. Cancel Save & Override" at bounding box center [563, 498] width 1027 height 48
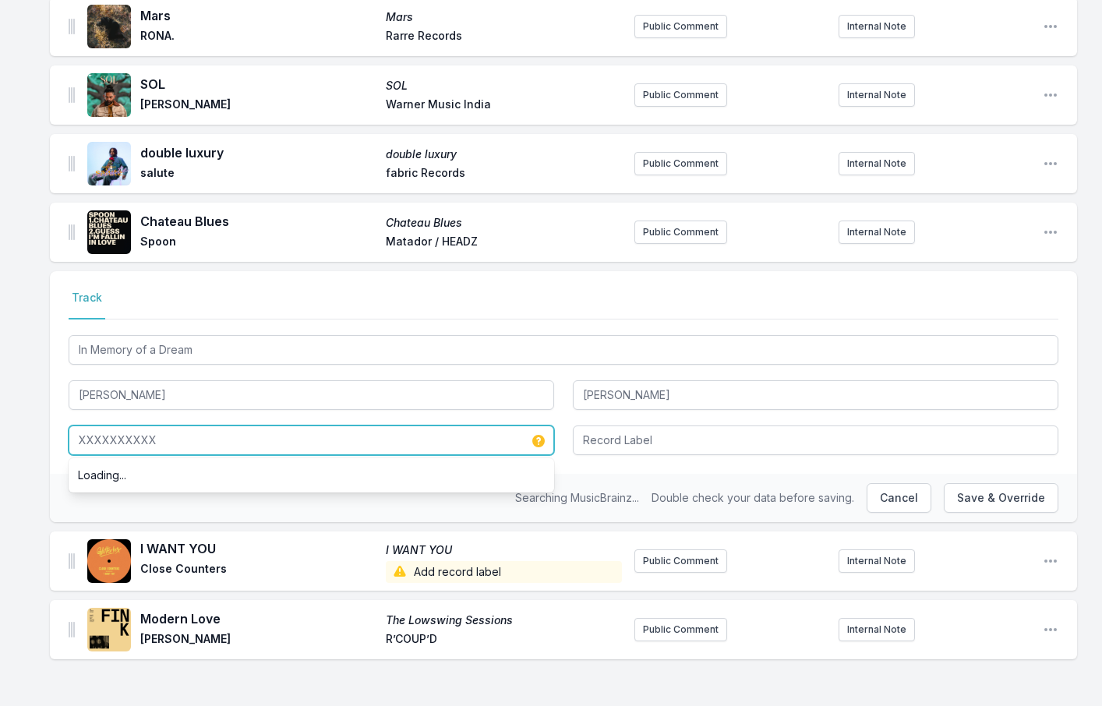
click at [90, 426] on input "XXXXXXXXXX" at bounding box center [312, 441] width 486 height 30
drag, startPoint x: 194, startPoint y: 436, endPoint x: 47, endPoint y: 426, distance: 147.7
paste input "Einaudi"
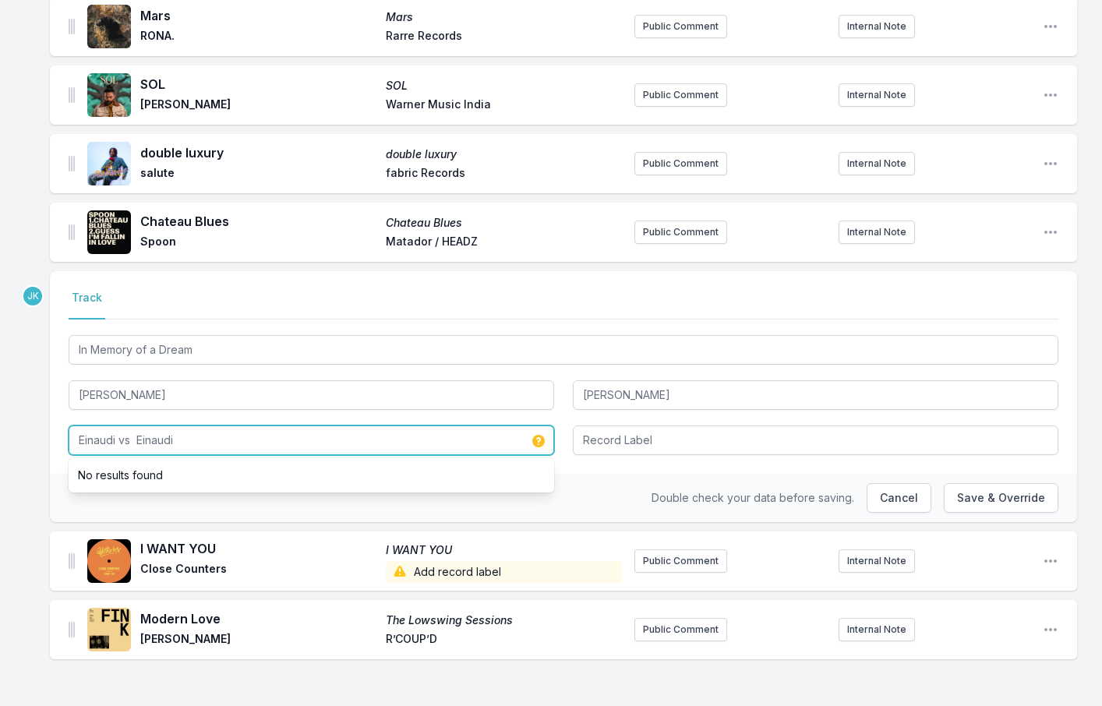
type input "Einaudi vs Einaudi"
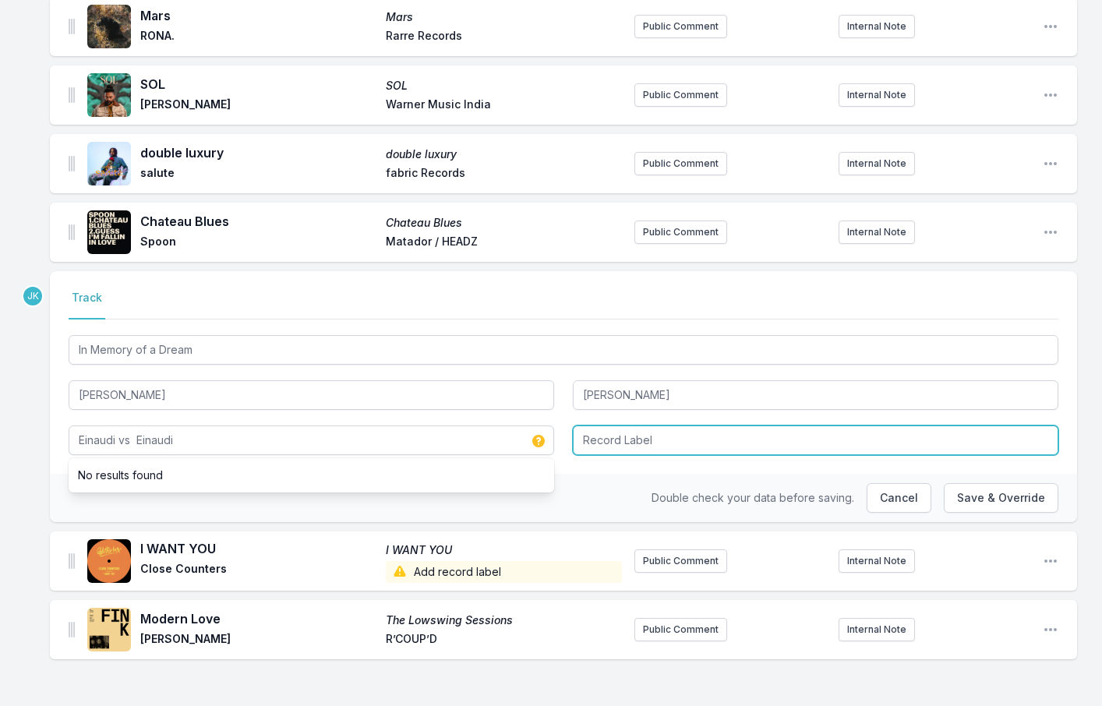
click at [631, 434] on input "Record Label" at bounding box center [816, 441] width 486 height 30
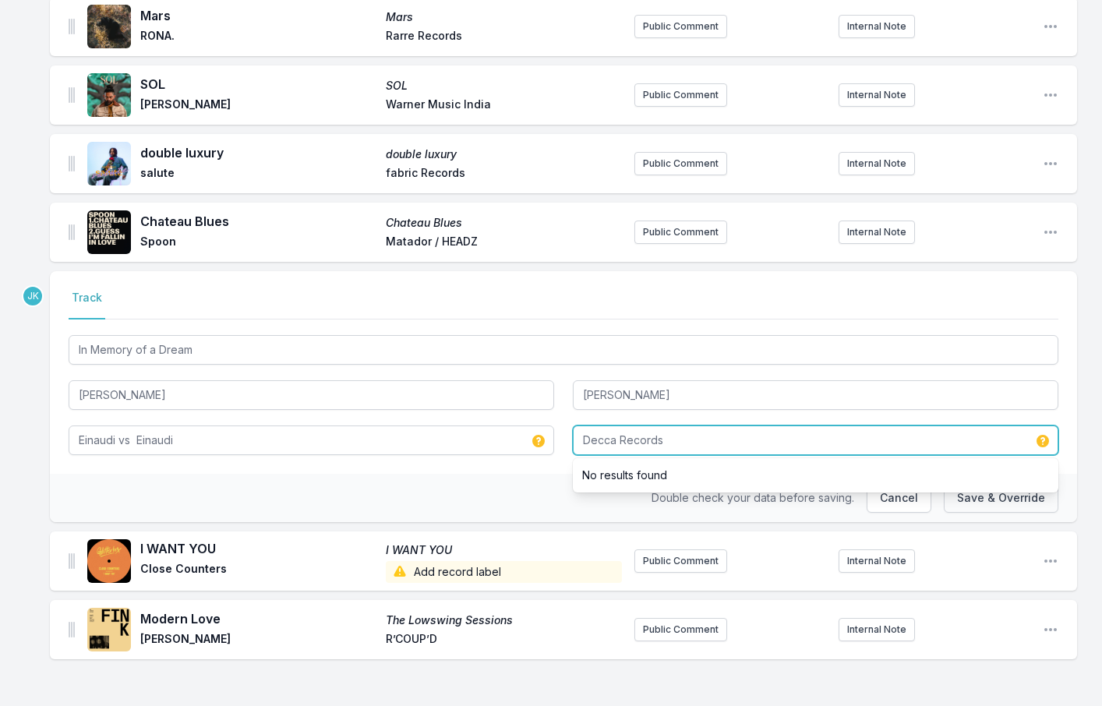
type input "Decca Records"
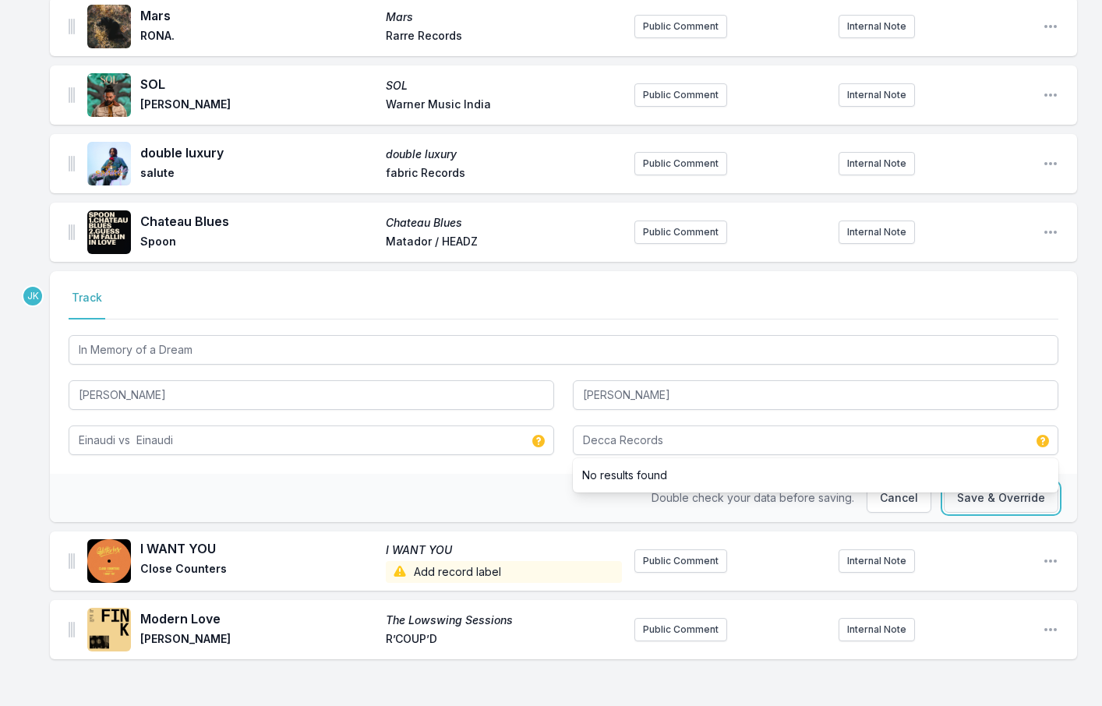
click at [968, 496] on button "Save & Override" at bounding box center [1001, 498] width 115 height 30
type input "[PERSON_NAME] [PERSON_NAME]"
type input "XXXXXXXXXX"
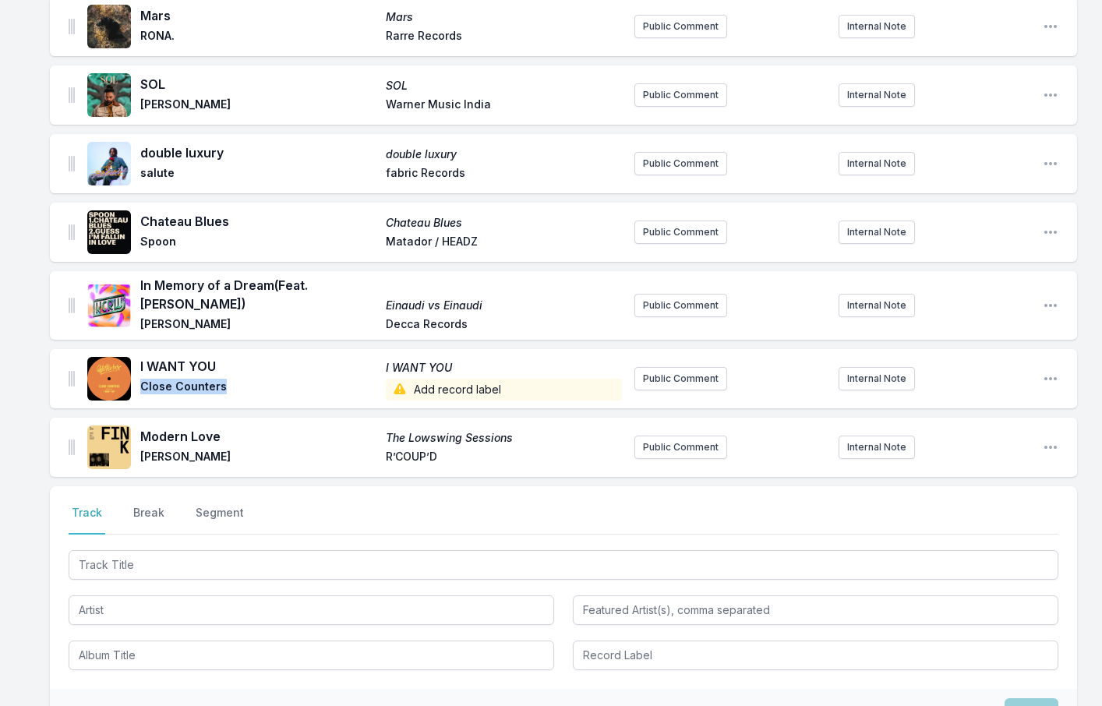
drag, startPoint x: 235, startPoint y: 386, endPoint x: 143, endPoint y: 385, distance: 92.8
click at [143, 385] on span "Close Counters" at bounding box center [258, 390] width 236 height 22
copy span "Close Counters"
click at [471, 385] on span "Add record label" at bounding box center [504, 390] width 236 height 22
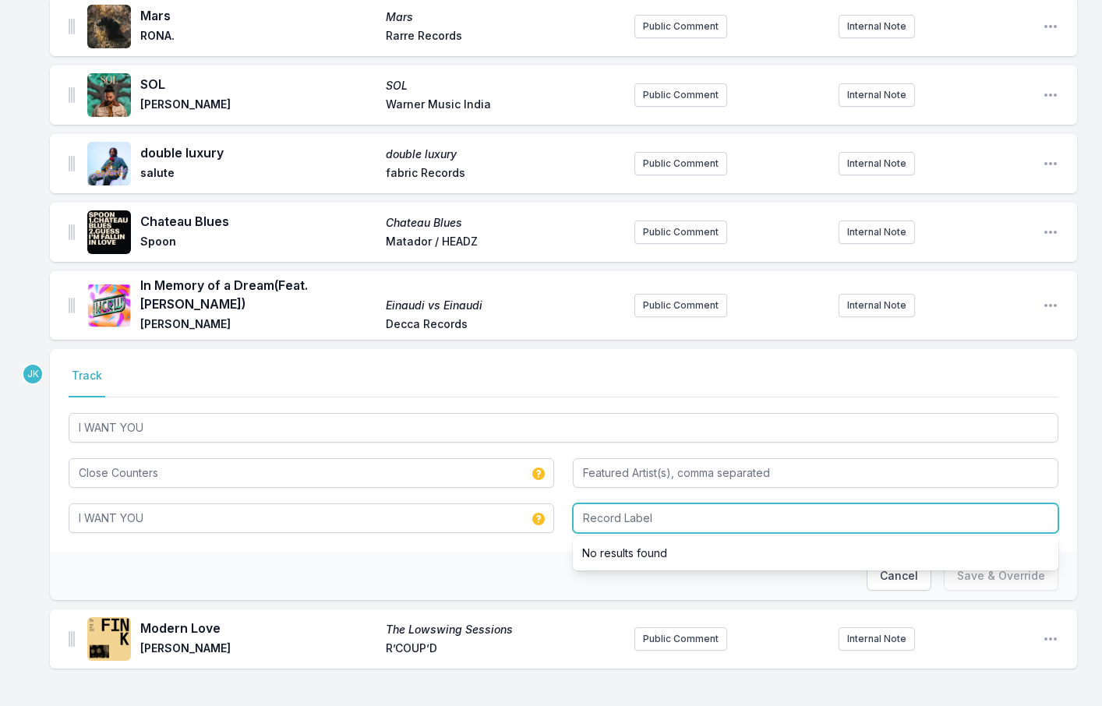
click at [596, 516] on input "Record Label" at bounding box center [816, 519] width 486 height 30
paste input "Glitterbox Recordings"
type input "Glitterbox Recordings"
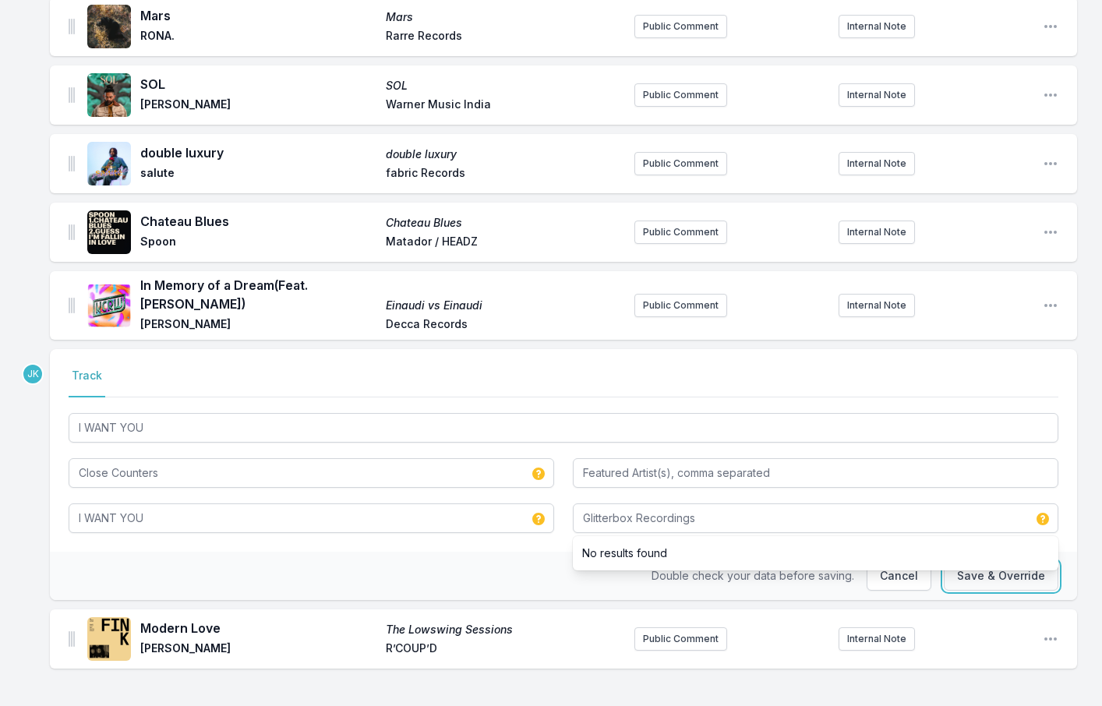
click at [982, 574] on button "Save & Override" at bounding box center [1001, 576] width 115 height 30
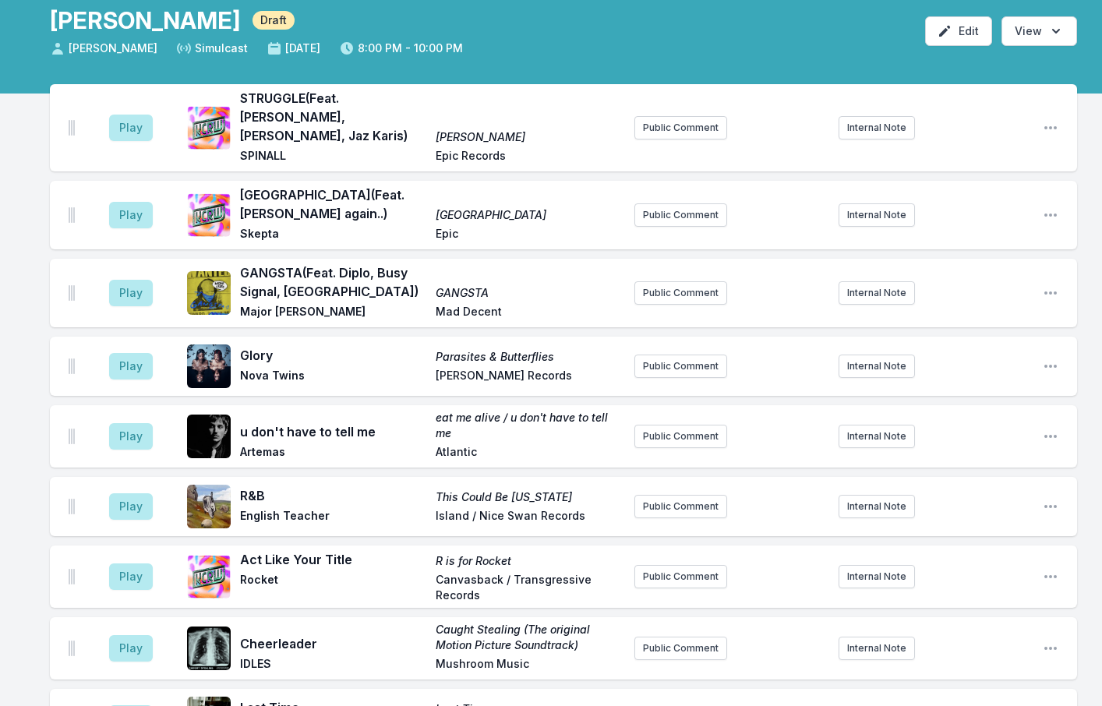
scroll to position [0, 0]
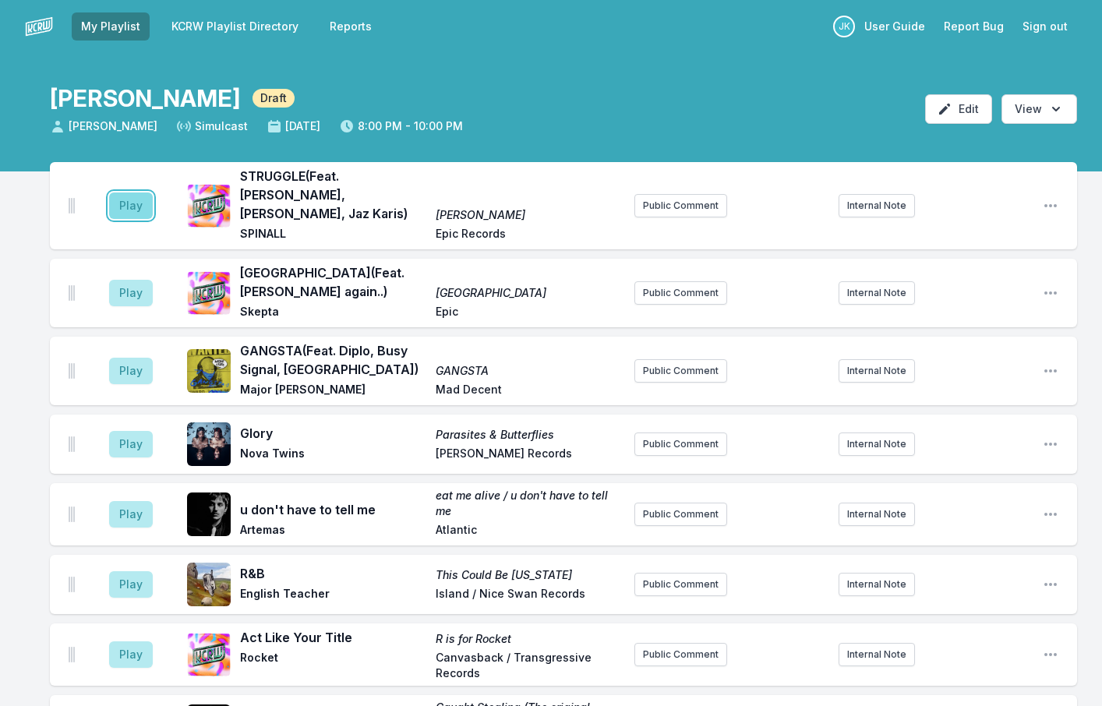
click at [137, 200] on button "Play" at bounding box center [131, 206] width 44 height 27
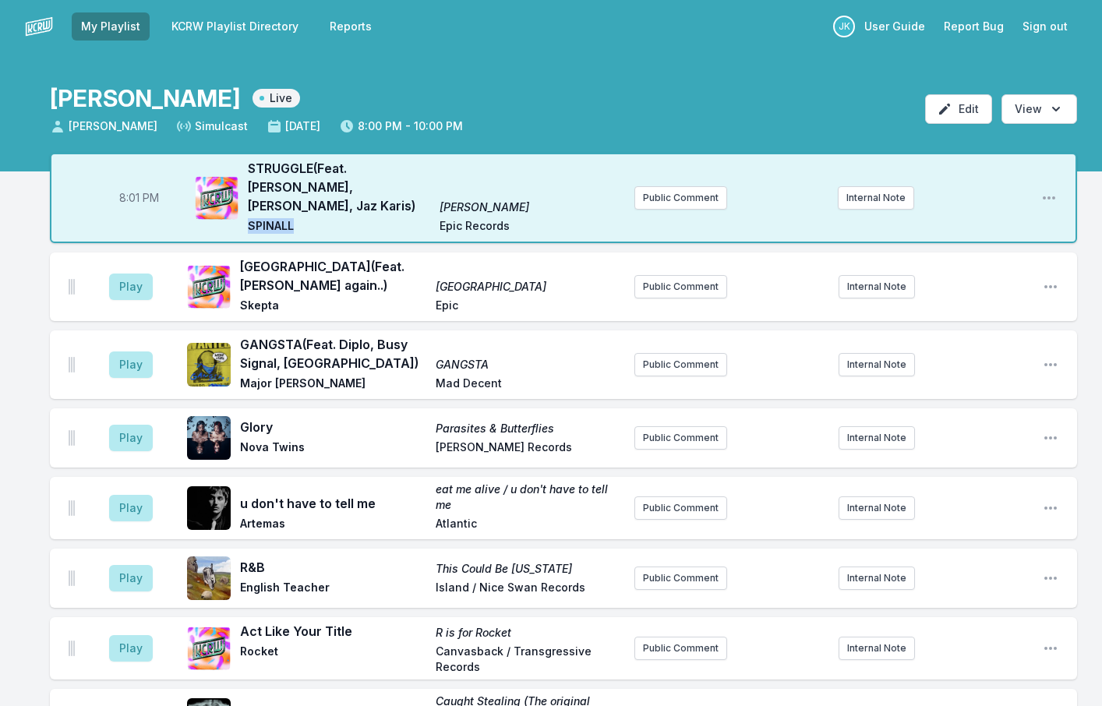
drag, startPoint x: 298, startPoint y: 225, endPoint x: 249, endPoint y: 224, distance: 49.1
click at [249, 224] on span "SPINALL" at bounding box center [339, 227] width 182 height 19
copy span "SPINALL"
drag, startPoint x: 284, startPoint y: 271, endPoint x: 239, endPoint y: 271, distance: 44.4
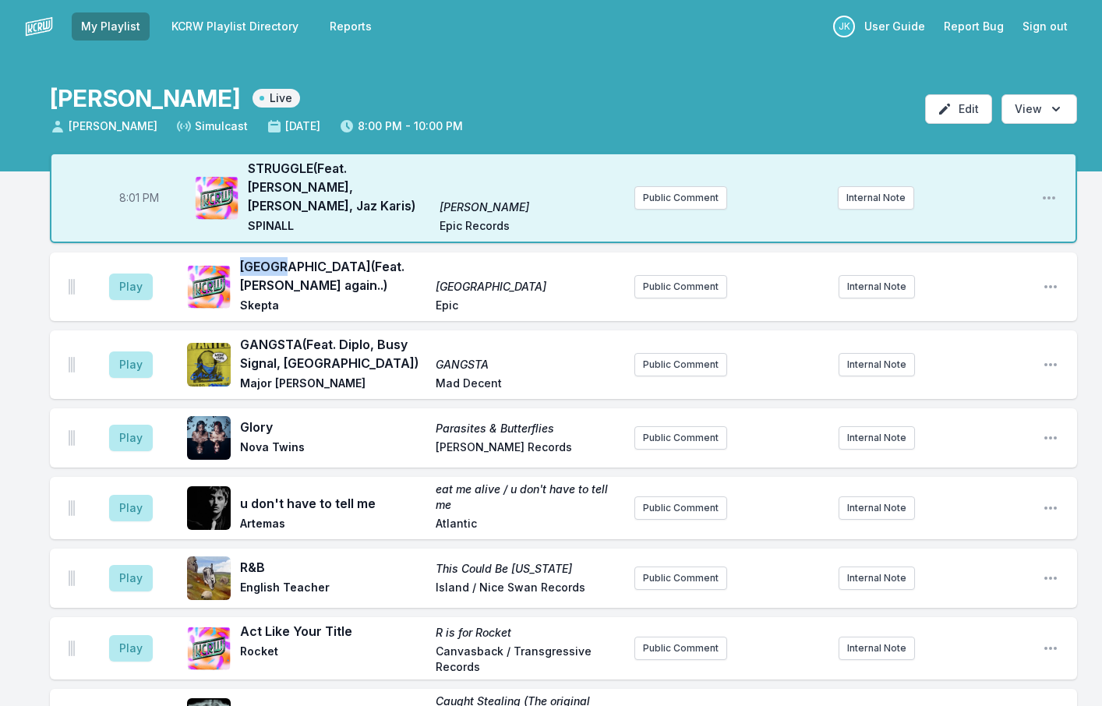
click at [239, 271] on div "London (Feat. [PERSON_NAME] again..) London Skepta Epic" at bounding box center [404, 286] width 435 height 59
copy span "[GEOGRAPHIC_DATA]"
drag, startPoint x: 297, startPoint y: 335, endPoint x: 253, endPoint y: 330, distance: 43.9
click at [254, 335] on span "GANGSTA (Feat. Diplo, Busy Signal, [GEOGRAPHIC_DATA])" at bounding box center [333, 353] width 186 height 37
drag, startPoint x: 240, startPoint y: 330, endPoint x: 299, endPoint y: 337, distance: 58.8
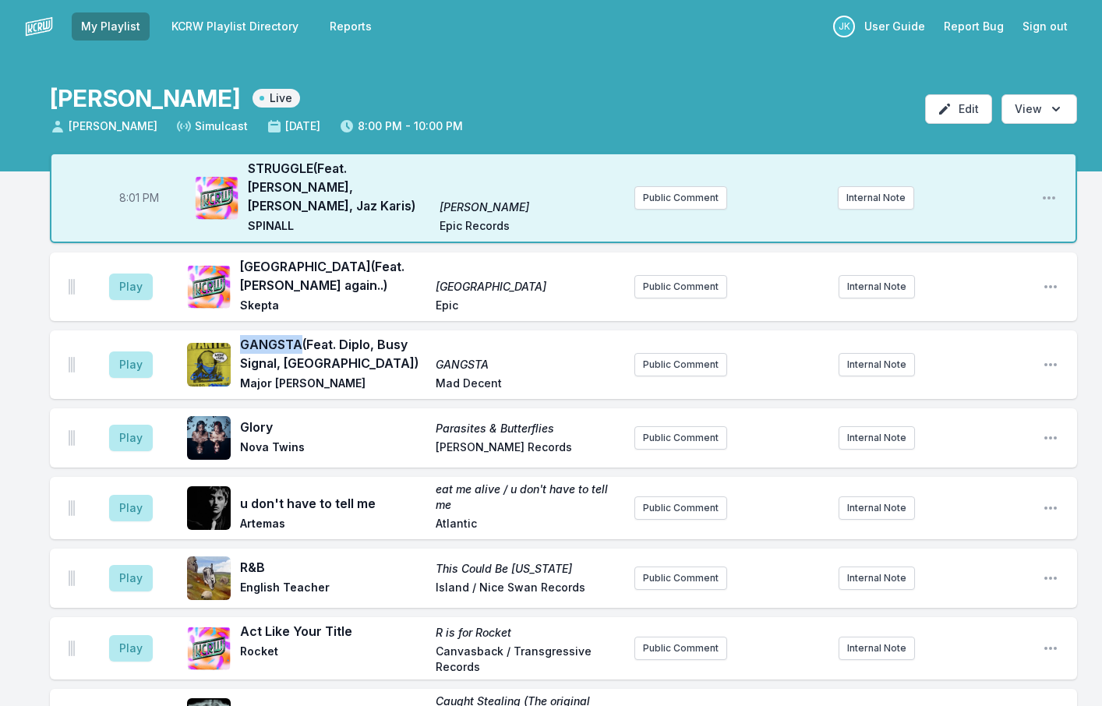
click at [299, 337] on span "GANGSTA (Feat. Diplo, Busy Signal, [GEOGRAPHIC_DATA])" at bounding box center [333, 353] width 186 height 37
copy span "GANGSTA"
click at [143, 281] on button "Play" at bounding box center [131, 287] width 44 height 27
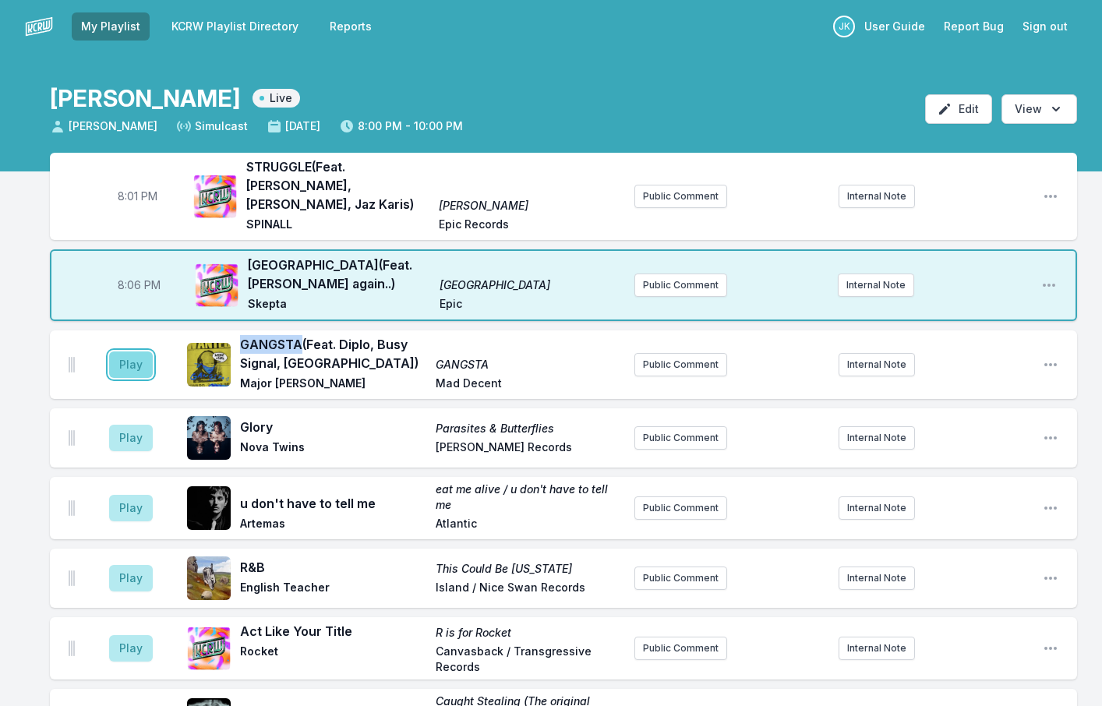
click at [129, 352] on button "Play" at bounding box center [131, 365] width 44 height 27
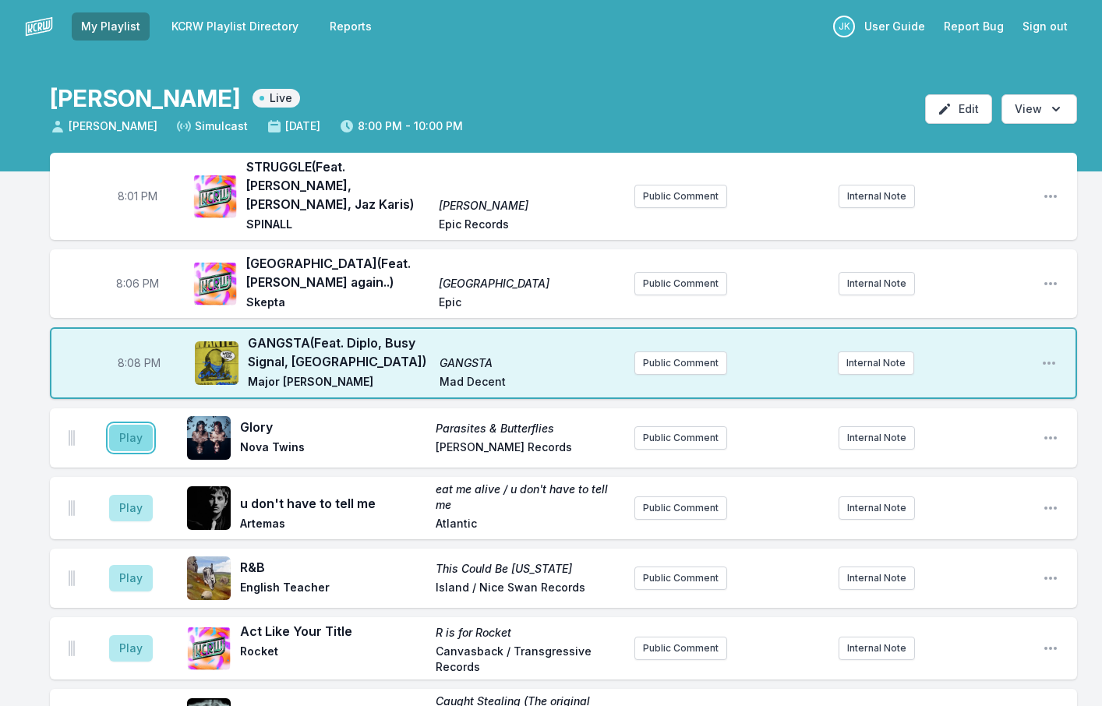
click at [144, 425] on button "Play" at bounding box center [131, 438] width 44 height 27
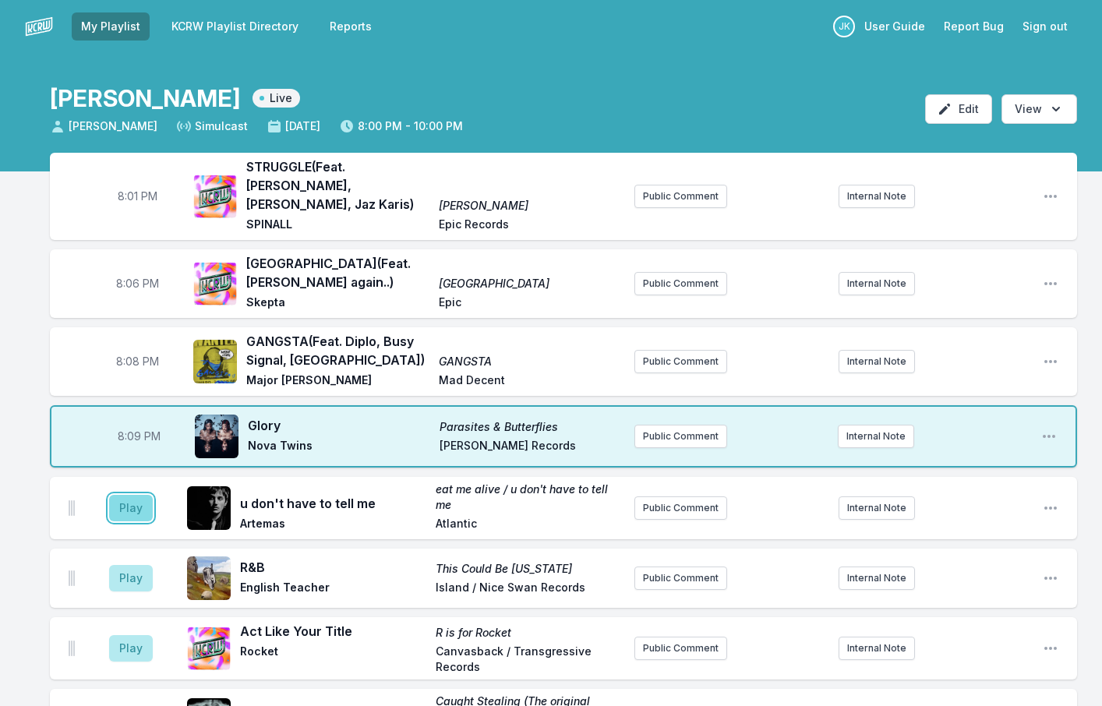
click at [125, 498] on button "Play" at bounding box center [131, 508] width 44 height 27
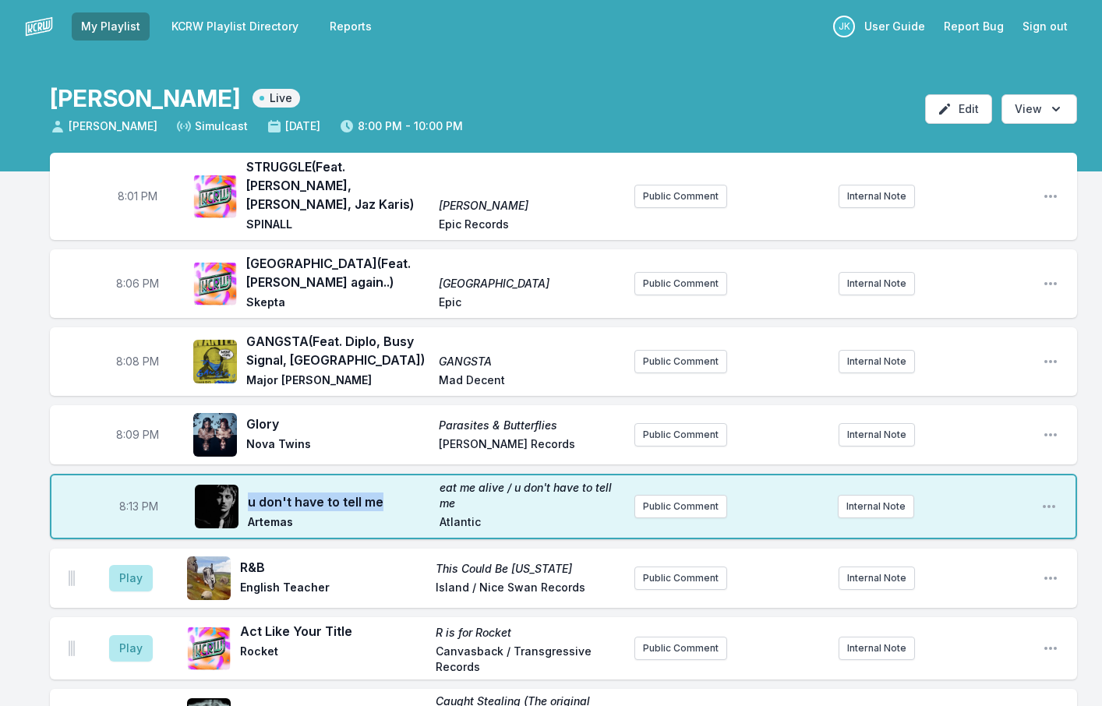
drag, startPoint x: 396, startPoint y: 493, endPoint x: 245, endPoint y: 492, distance: 151.2
click at [245, 492] on div "u don't have to tell me eat me alive / u don't have to tell me Artemas Atlantic" at bounding box center [408, 506] width 427 height 53
copy span "u don't have to tell me"
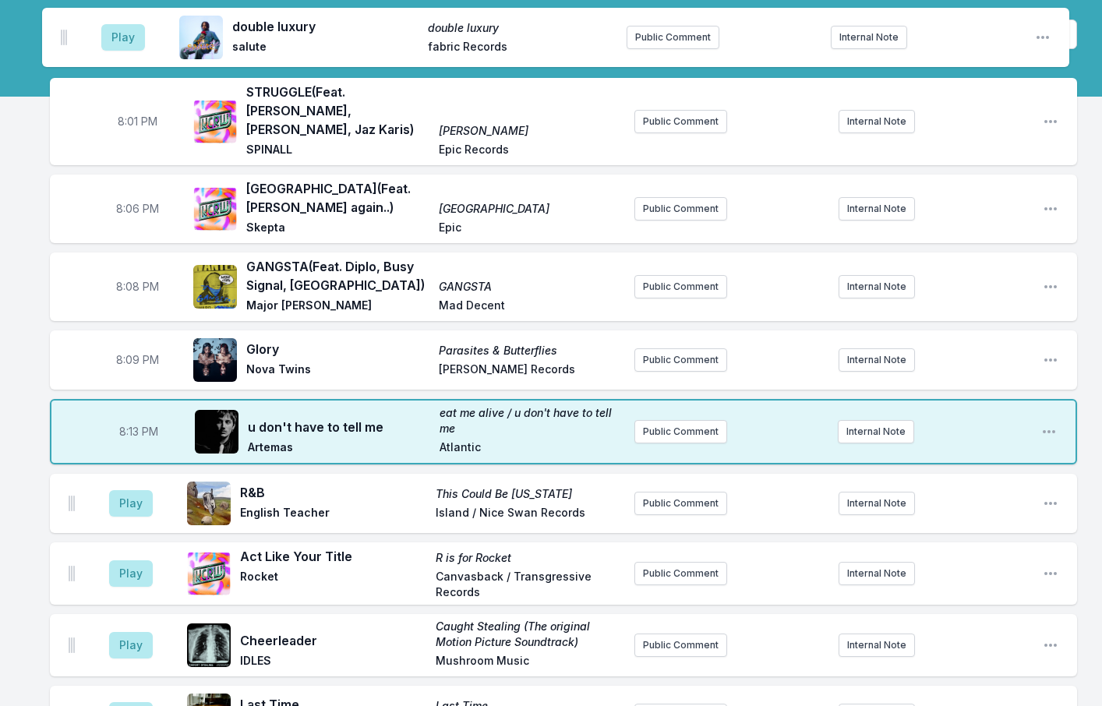
scroll to position [36, 0]
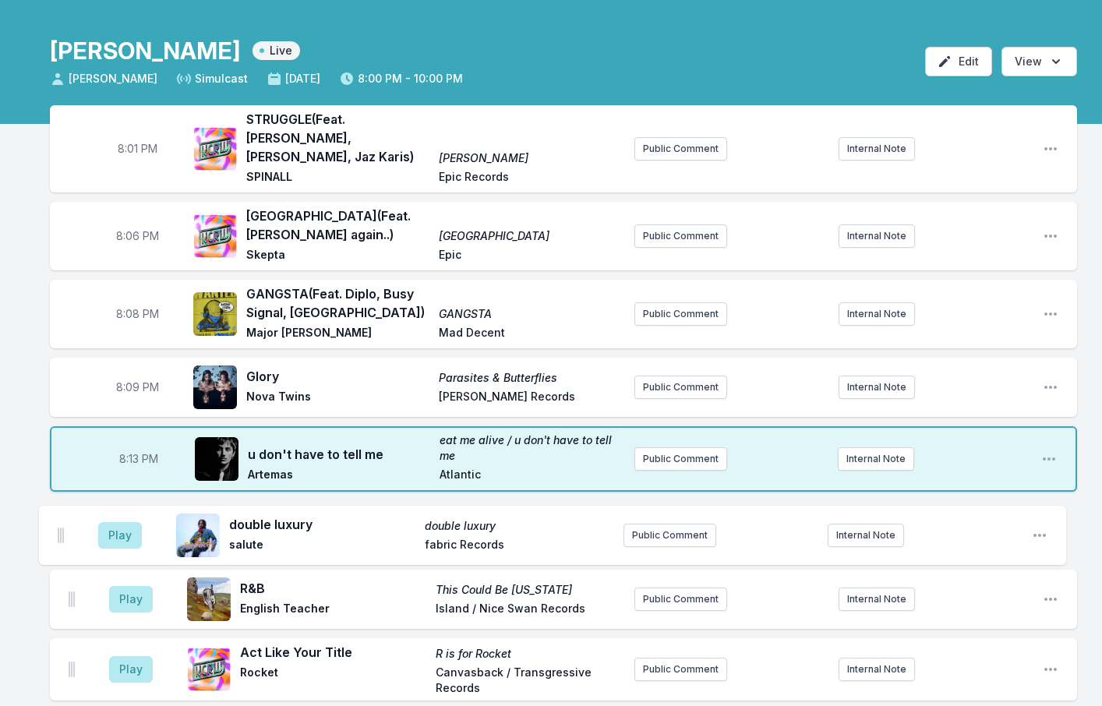
drag, startPoint x: 72, startPoint y: 422, endPoint x: 62, endPoint y: 529, distance: 107.3
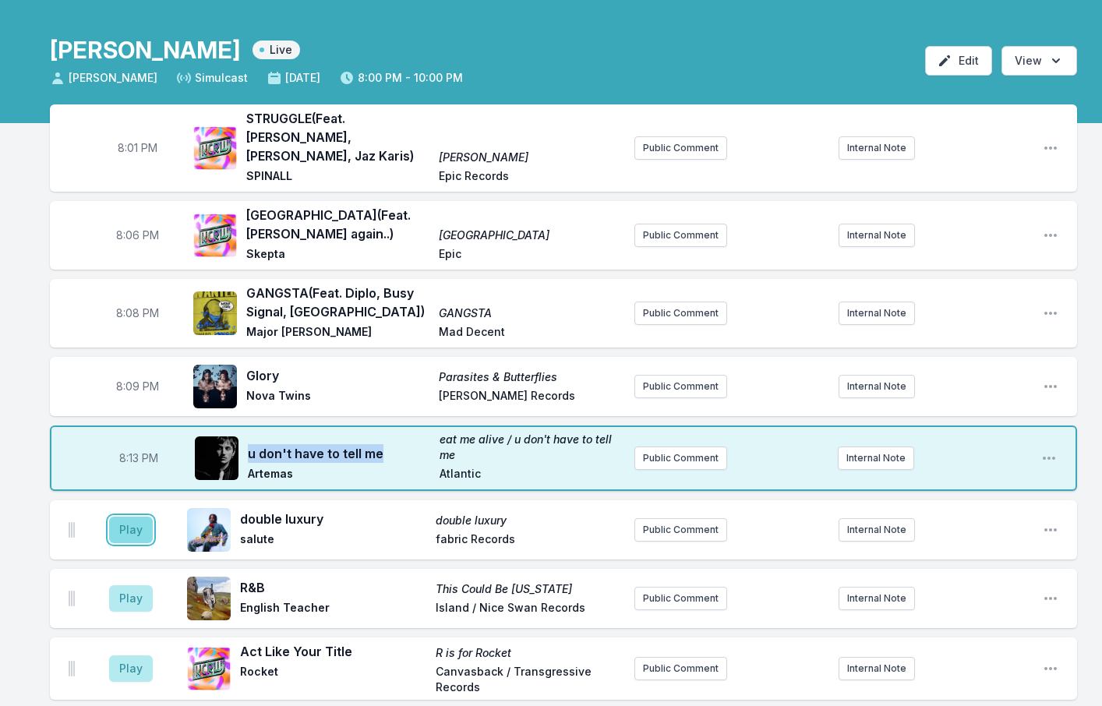
click at [119, 518] on button "Play" at bounding box center [131, 530] width 44 height 27
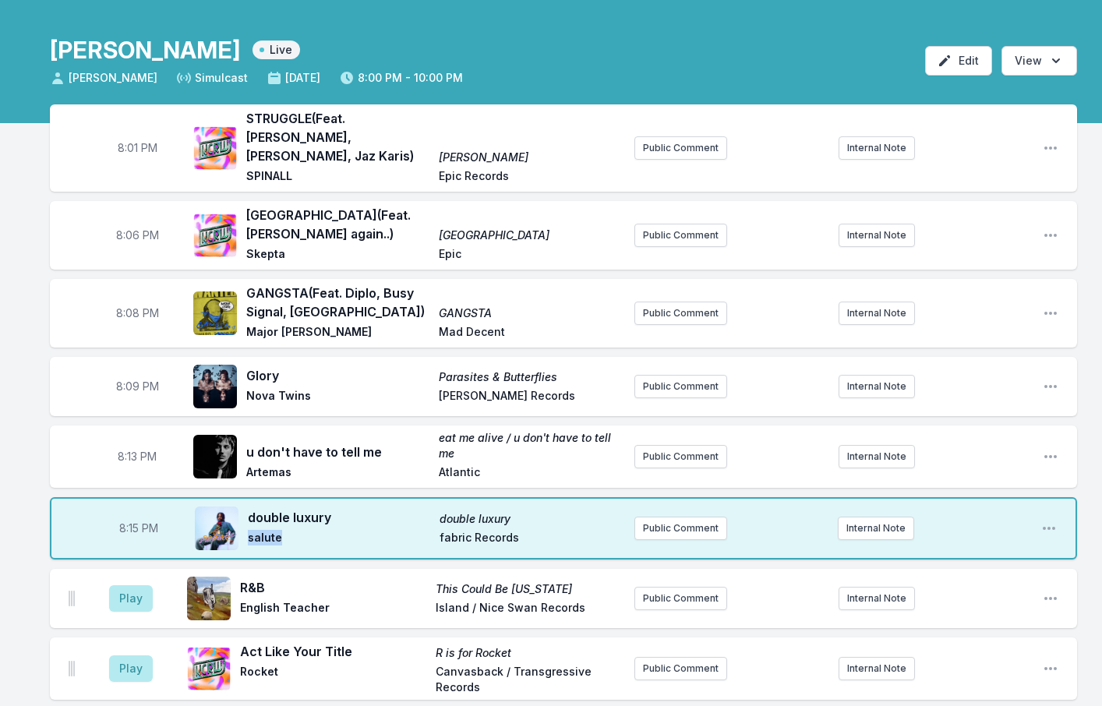
drag, startPoint x: 286, startPoint y: 532, endPoint x: 250, endPoint y: 532, distance: 35.9
click at [250, 532] on span "salute" at bounding box center [339, 539] width 182 height 19
copy span "salute"
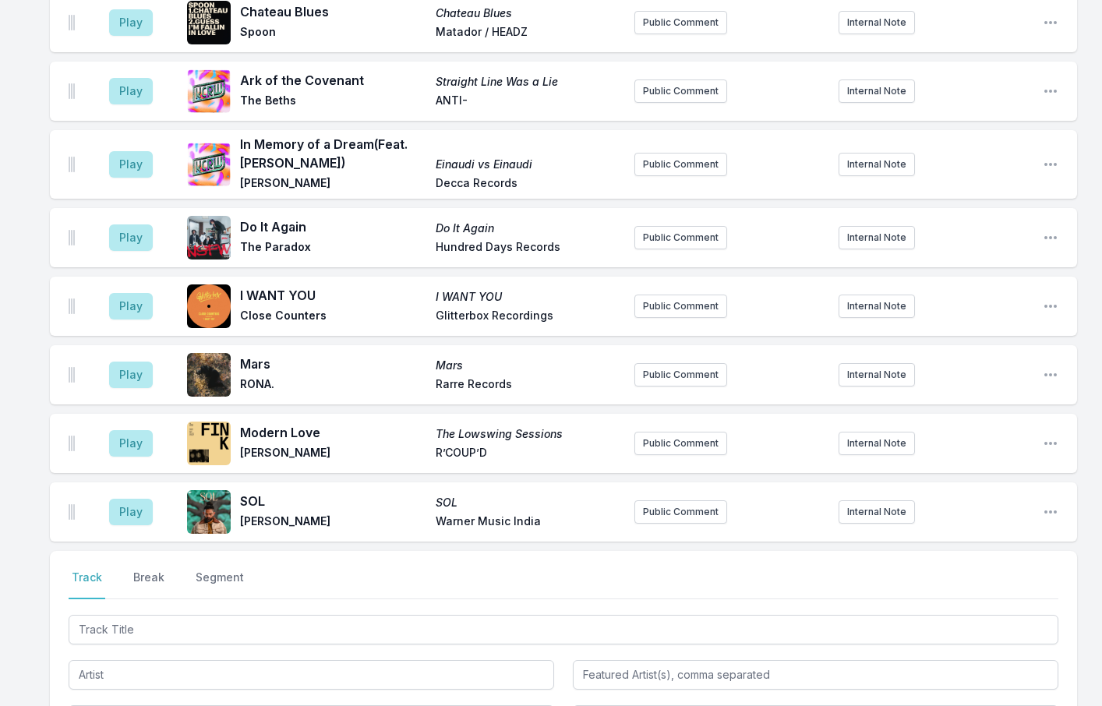
scroll to position [2231, 0]
click at [144, 498] on button "Play" at bounding box center [131, 511] width 44 height 27
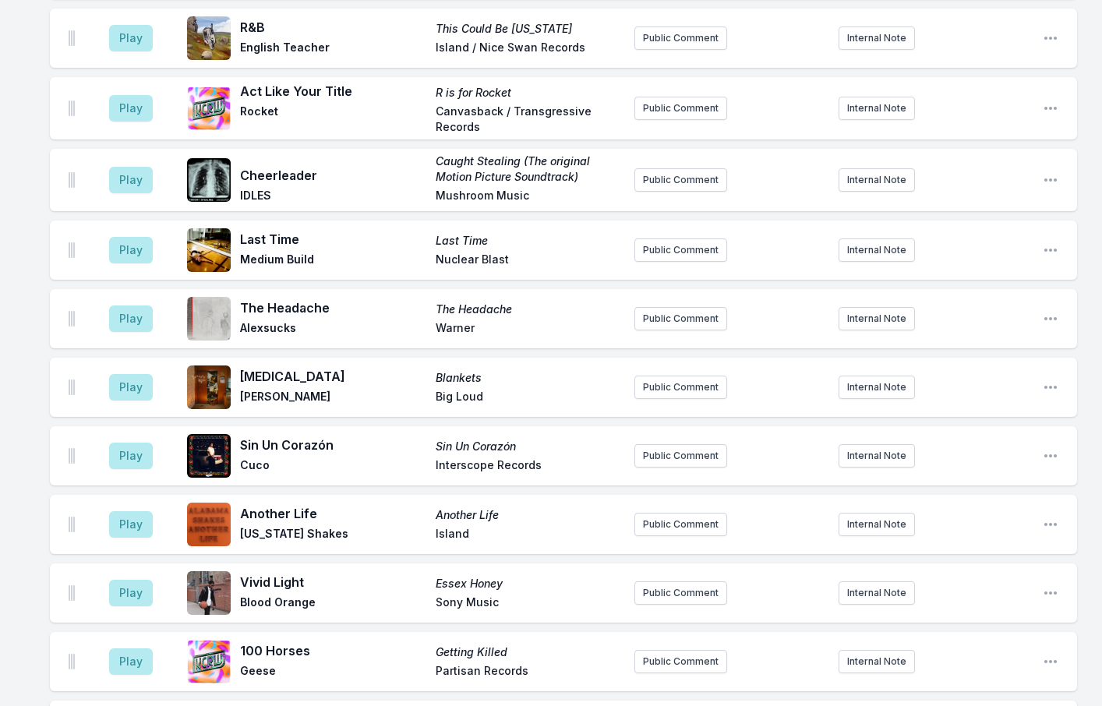
scroll to position [594, 0]
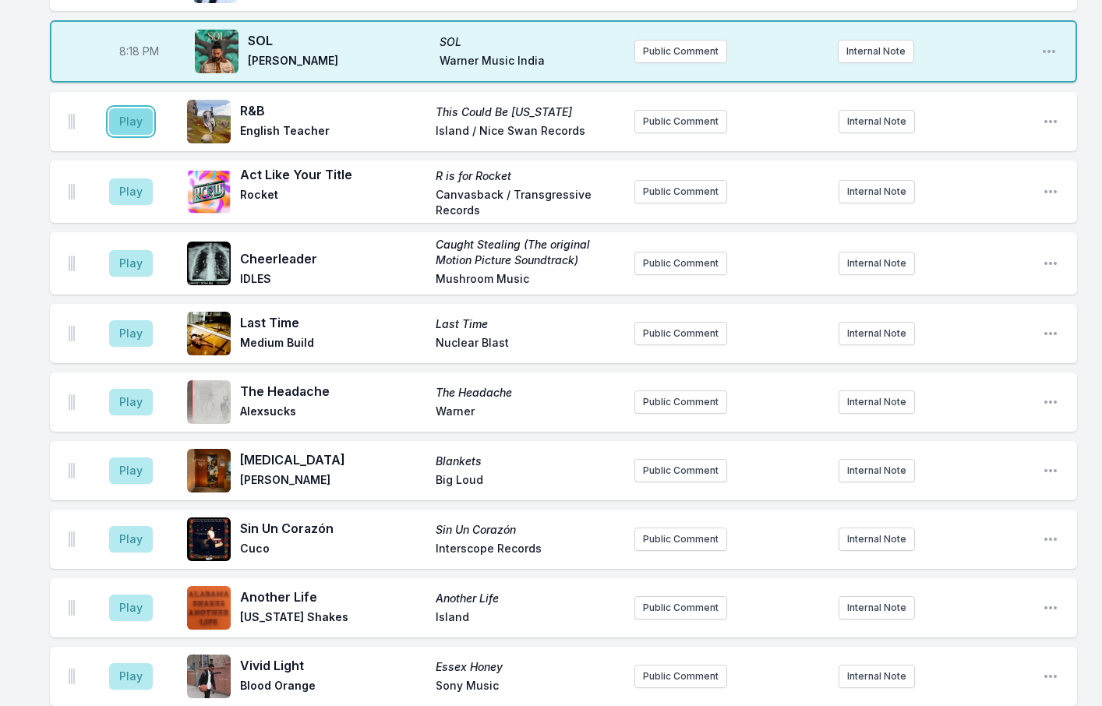
click at [126, 111] on button "Play" at bounding box center [131, 121] width 44 height 27
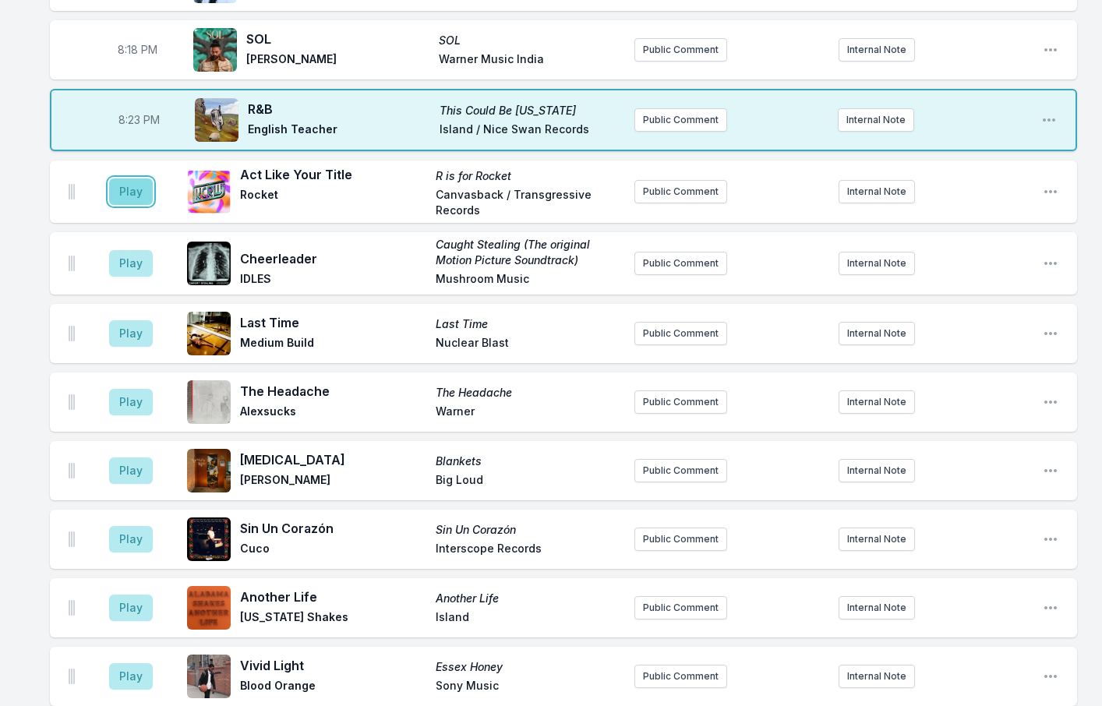
click at [128, 189] on button "Play" at bounding box center [131, 191] width 44 height 27
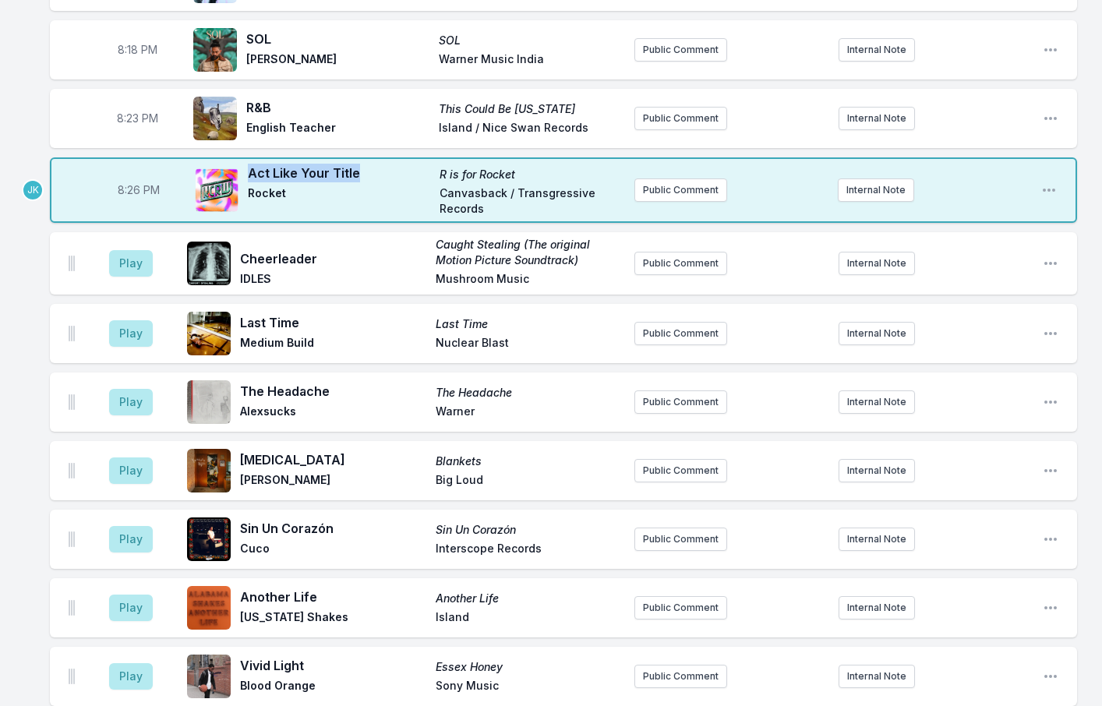
drag, startPoint x: 366, startPoint y: 165, endPoint x: 249, endPoint y: 158, distance: 117.9
click at [249, 164] on span "Act Like Your Title" at bounding box center [339, 173] width 182 height 19
copy span "Act Like Your Title"
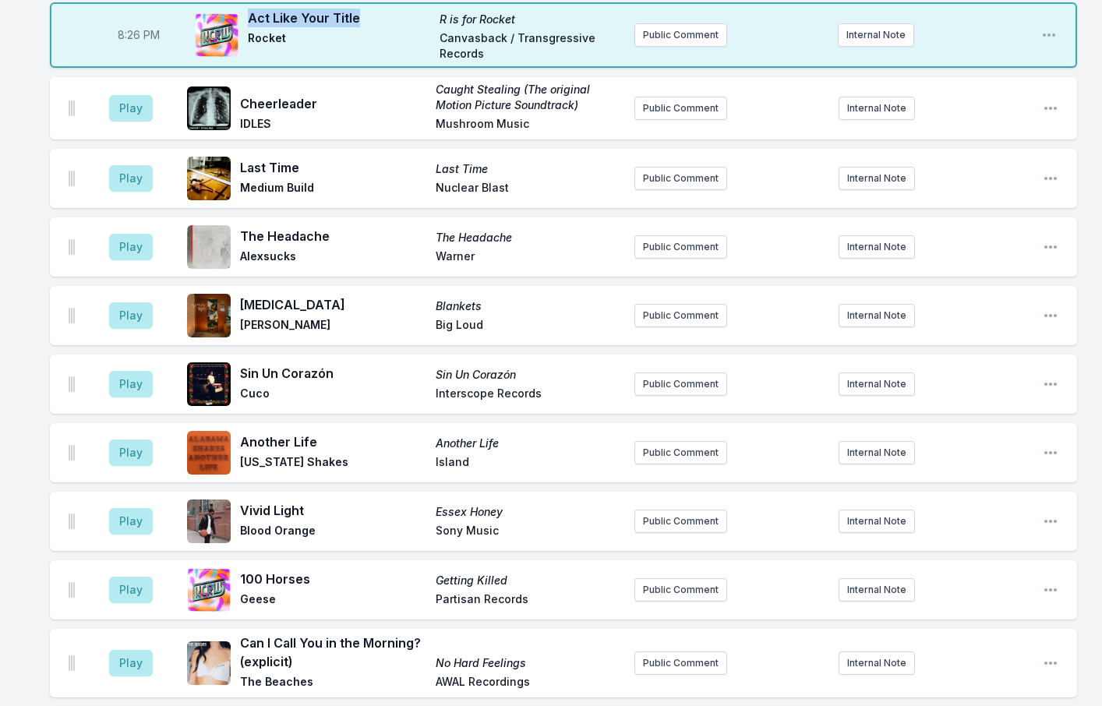
scroll to position [672, 0]
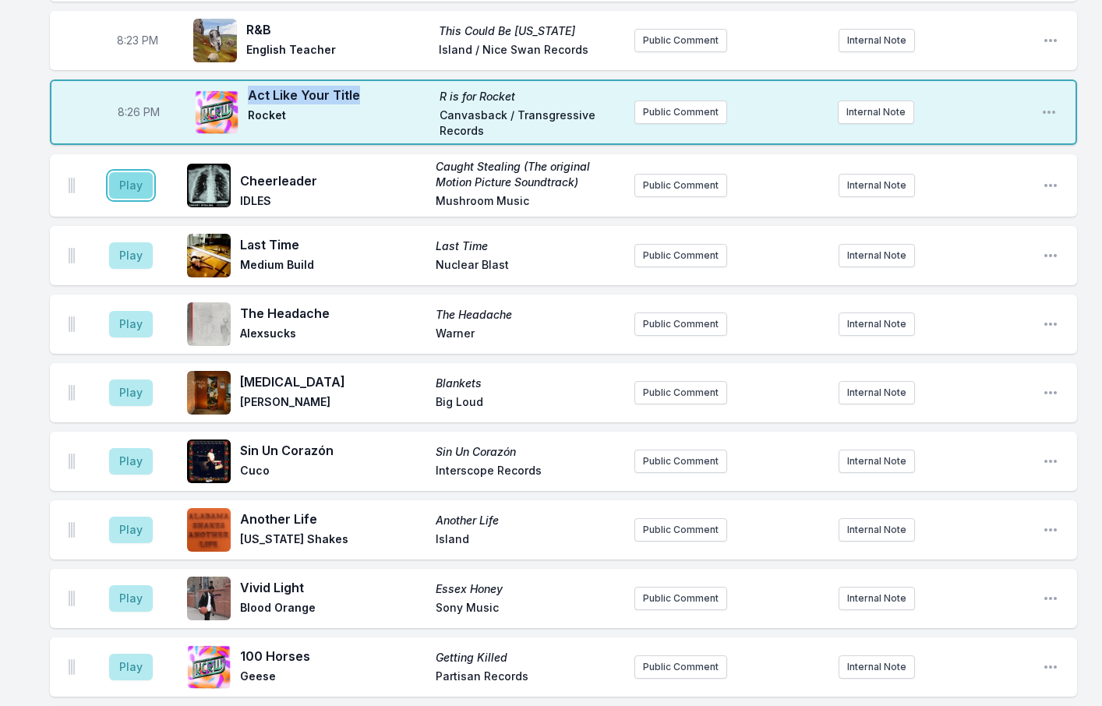
click at [133, 173] on button "Play" at bounding box center [131, 185] width 44 height 27
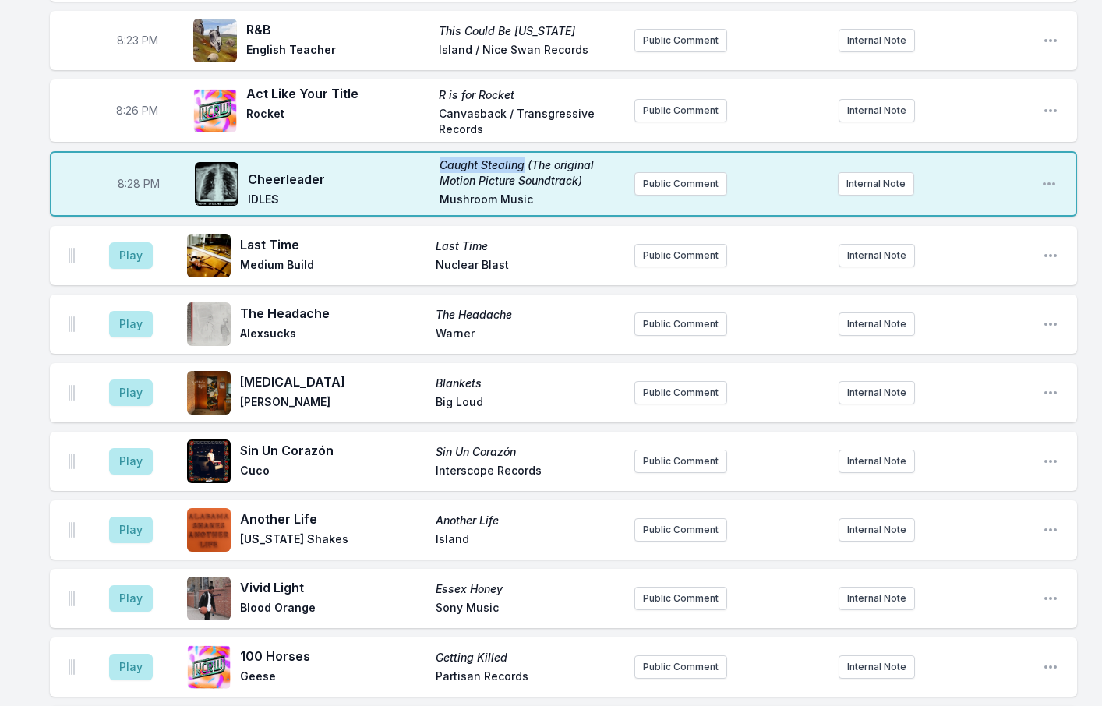
drag, startPoint x: 437, startPoint y: 150, endPoint x: 521, endPoint y: 154, distance: 84.2
click at [521, 157] on div "Cheerleader Caught Stealing (The original Motion Picture Soundtrack) IDLES Mush…" at bounding box center [435, 183] width 374 height 53
copy span "Caught Stealing"
click at [130, 248] on button "Play" at bounding box center [131, 255] width 44 height 27
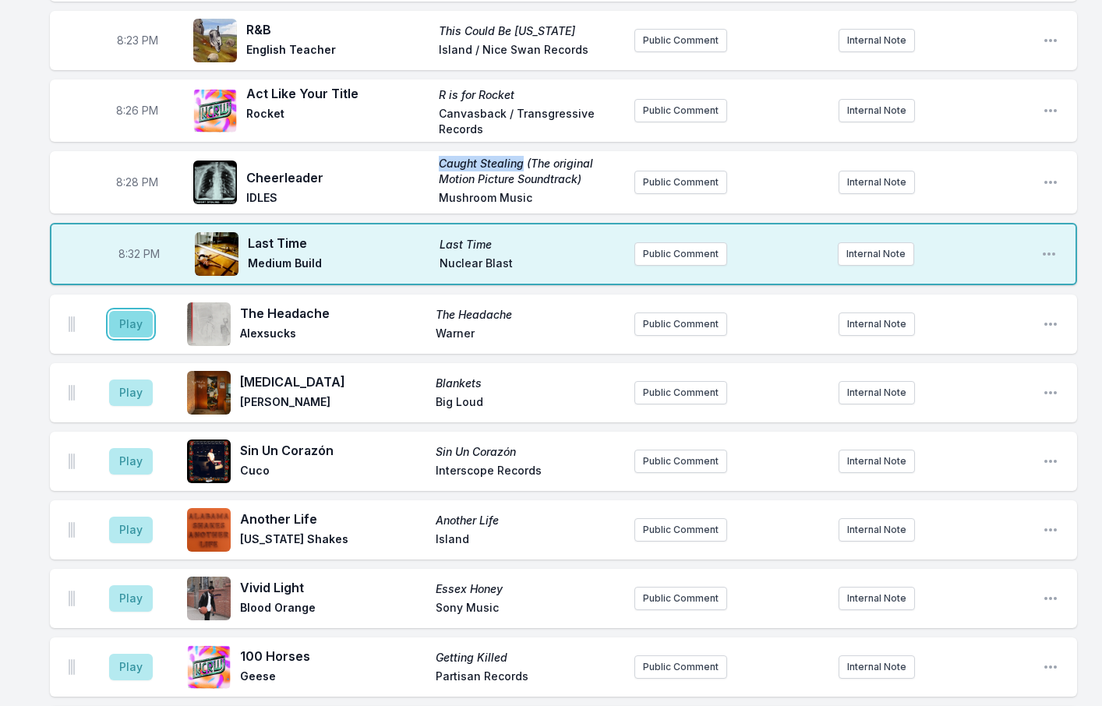
click at [113, 317] on button "Play" at bounding box center [131, 324] width 44 height 27
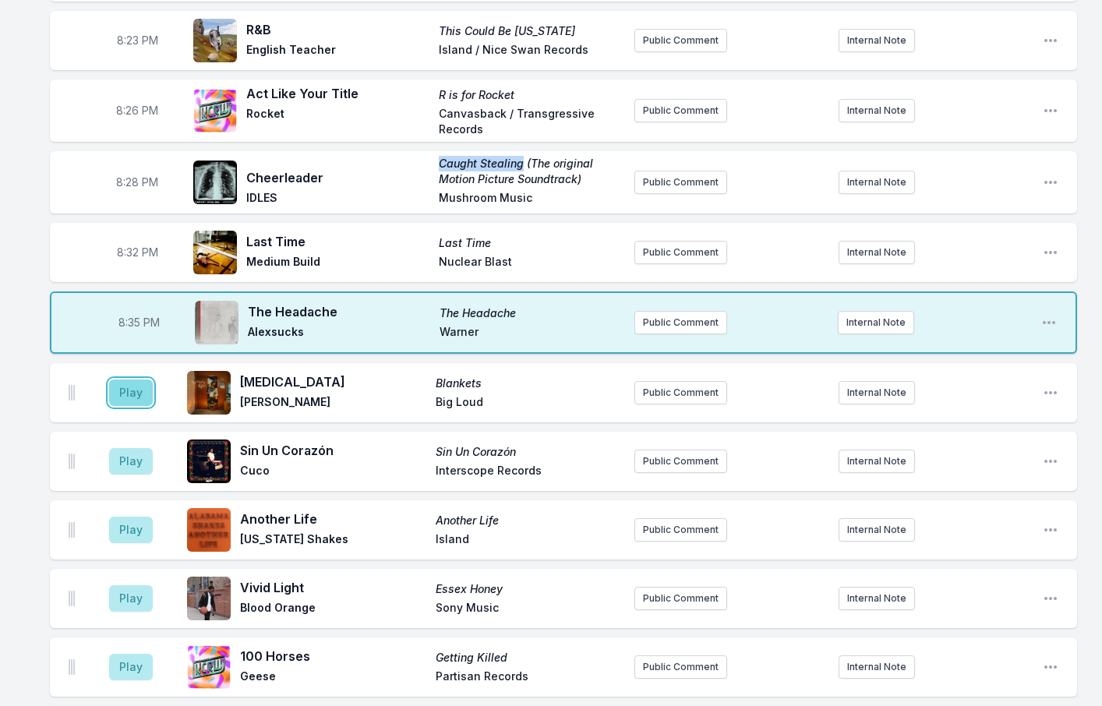
click at [128, 380] on button "Play" at bounding box center [131, 393] width 44 height 27
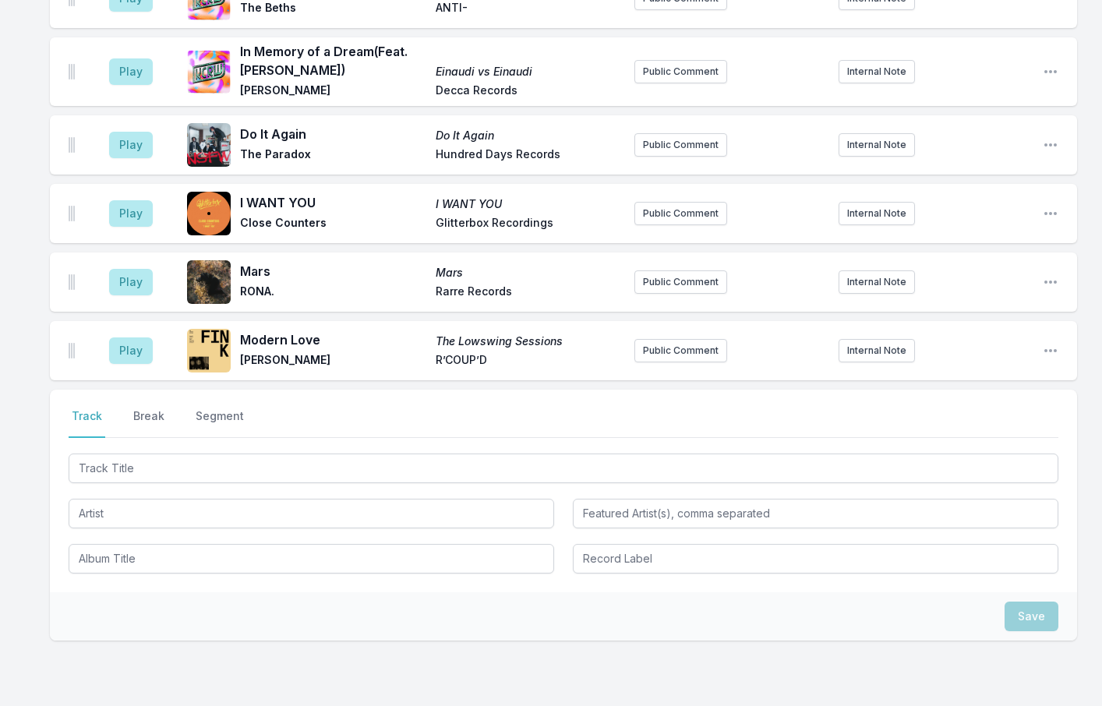
scroll to position [2466, 0]
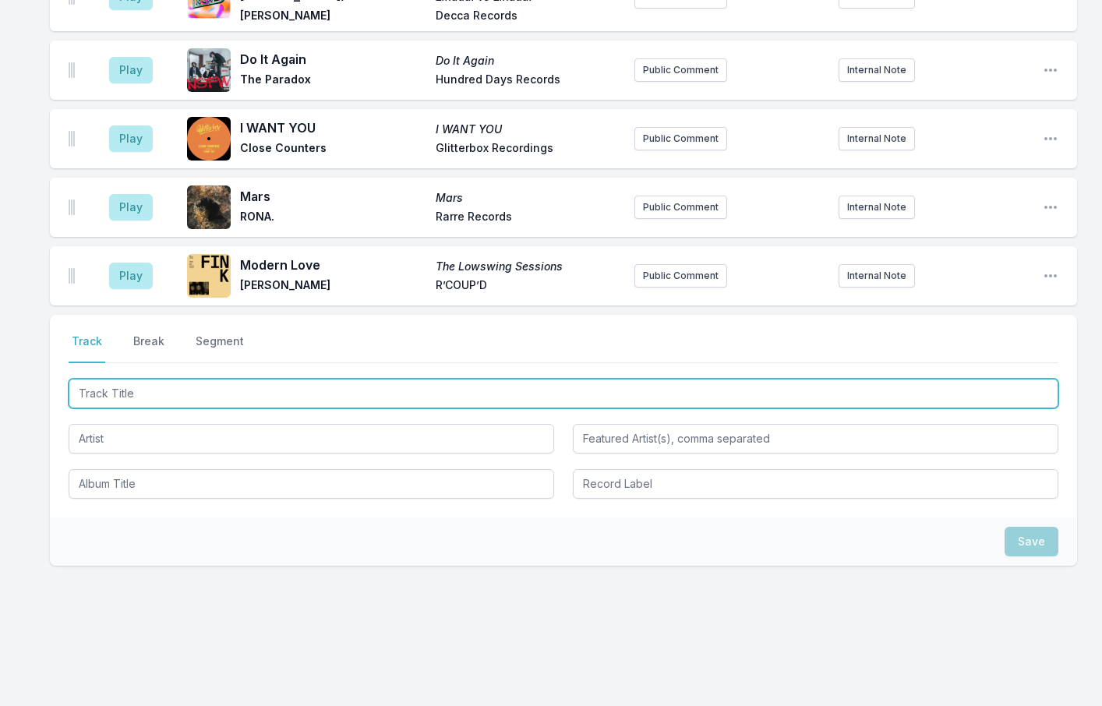
drag, startPoint x: 133, startPoint y: 380, endPoint x: 140, endPoint y: 374, distance: 8.8
click at [133, 381] on input "Track Title" at bounding box center [564, 394] width 990 height 30
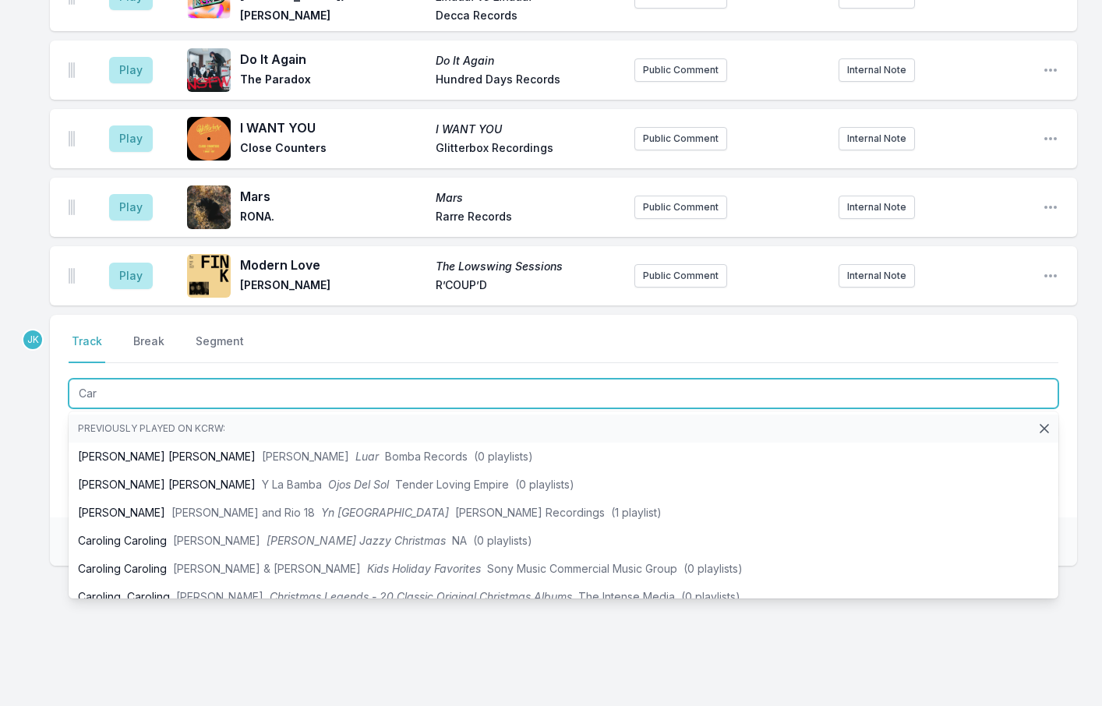
type input "Car"
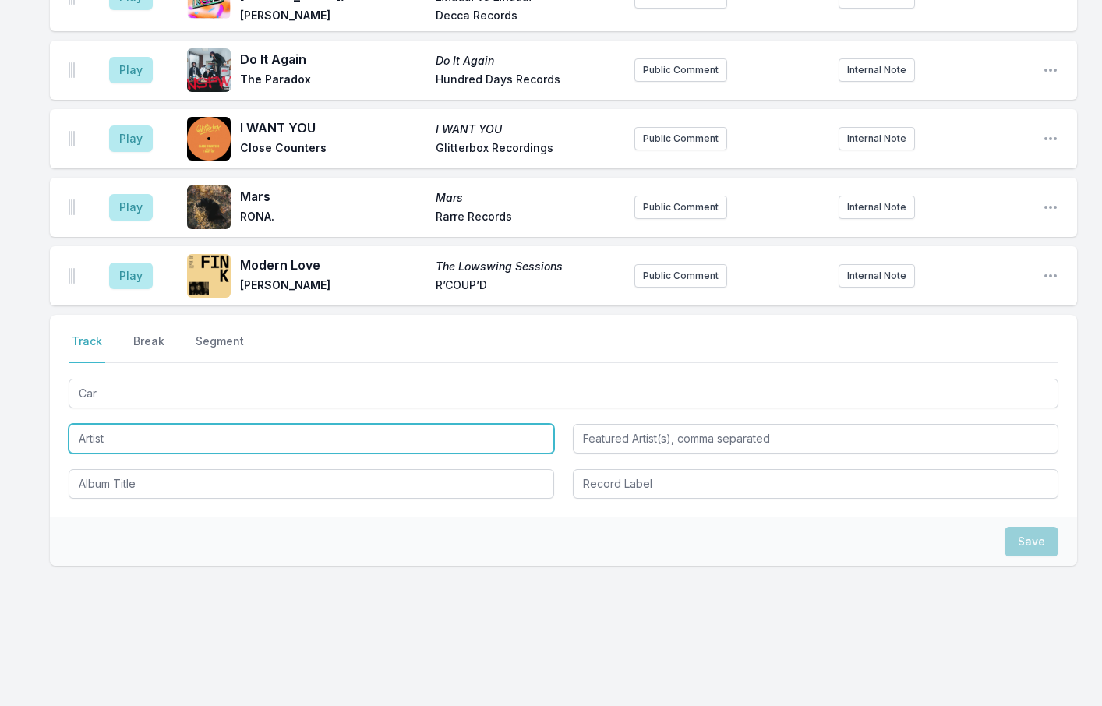
click at [97, 425] on input "Artist" at bounding box center [312, 439] width 486 height 30
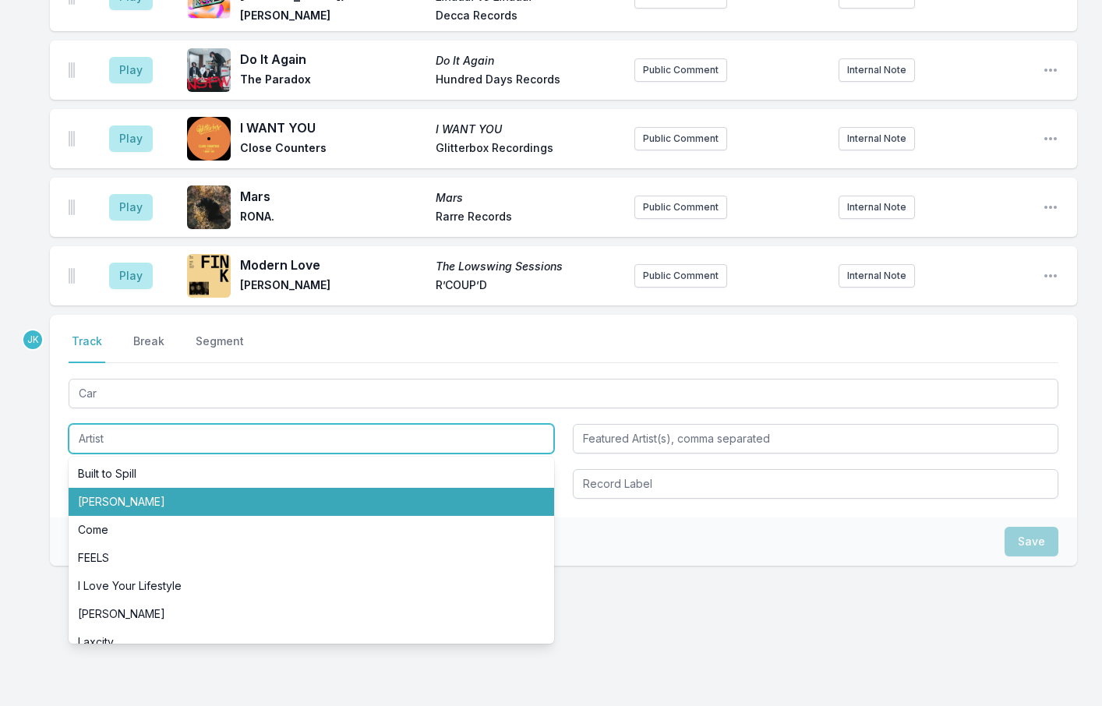
click at [127, 491] on li "[PERSON_NAME]" at bounding box center [312, 502] width 486 height 28
type input "[PERSON_NAME]"
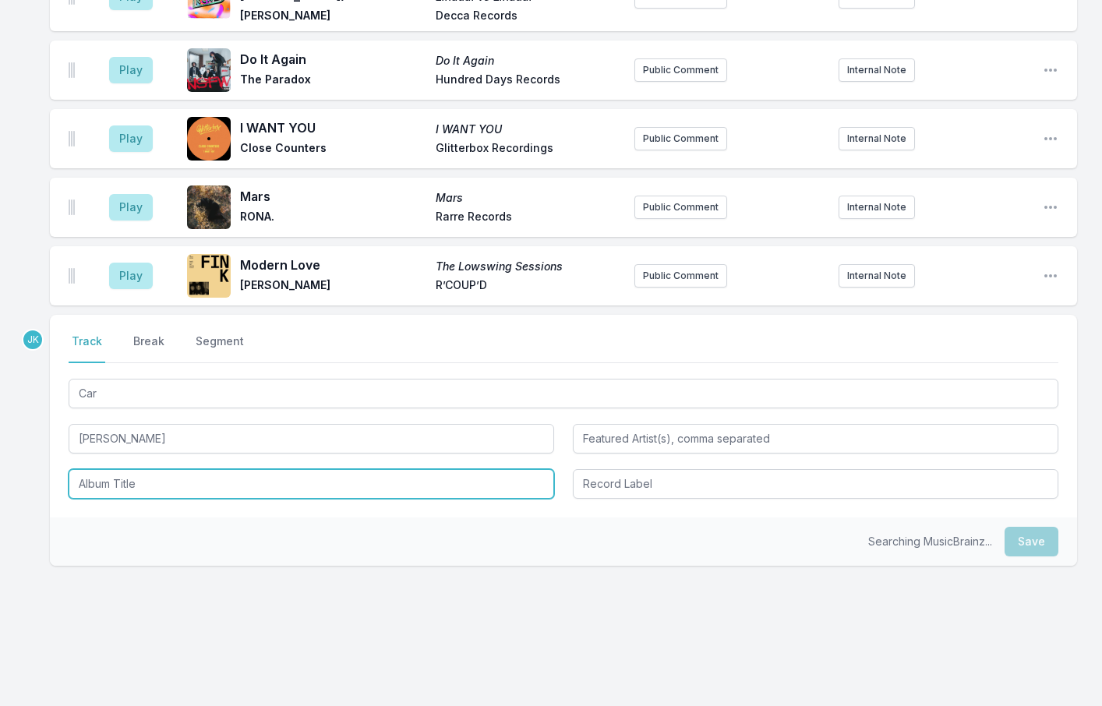
click at [124, 469] on input "Album Title" at bounding box center [312, 484] width 486 height 30
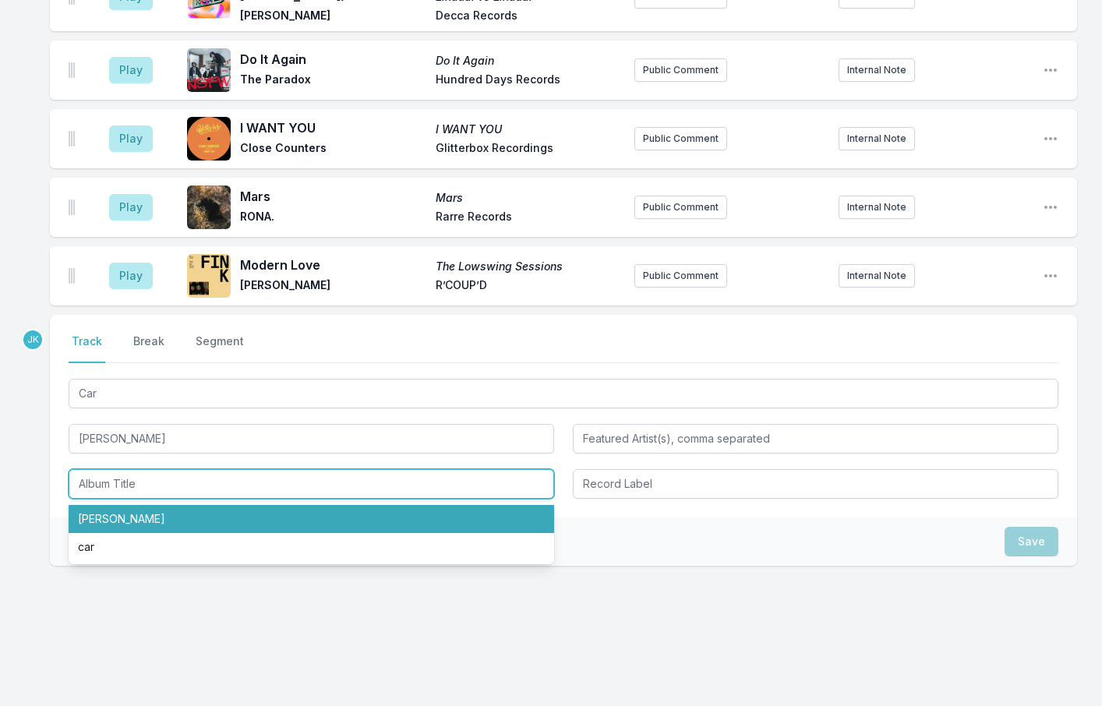
click at [119, 511] on li "[PERSON_NAME]" at bounding box center [312, 519] width 486 height 28
type input "[PERSON_NAME]"
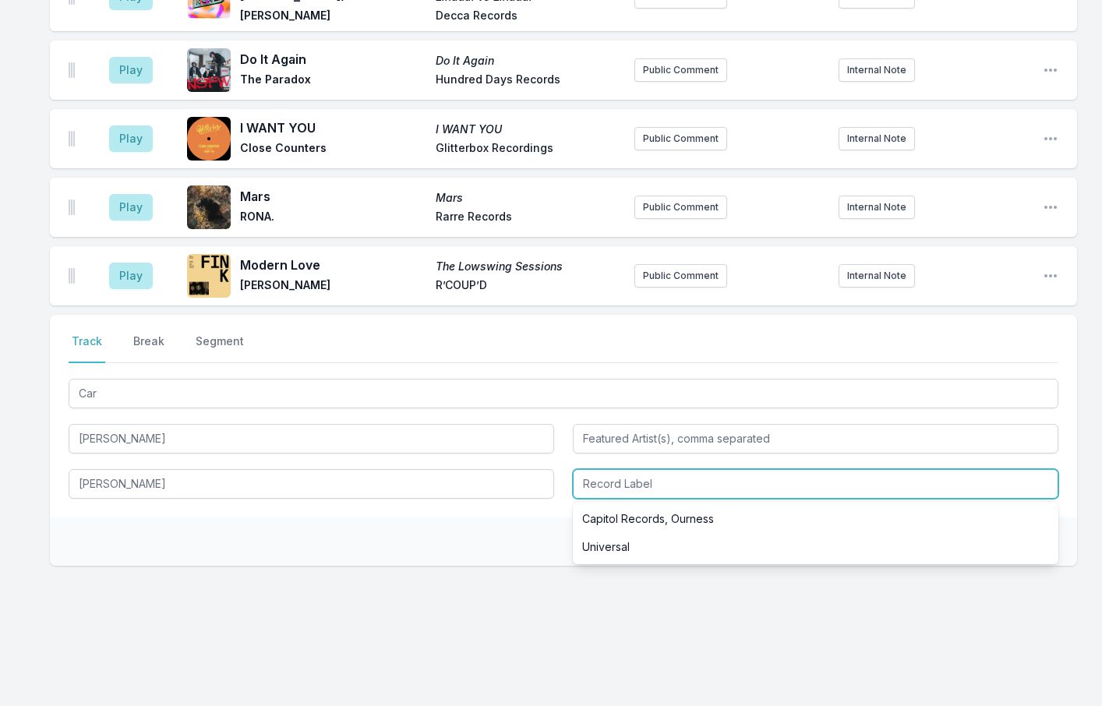
click at [682, 470] on input "Record Label" at bounding box center [816, 484] width 486 height 30
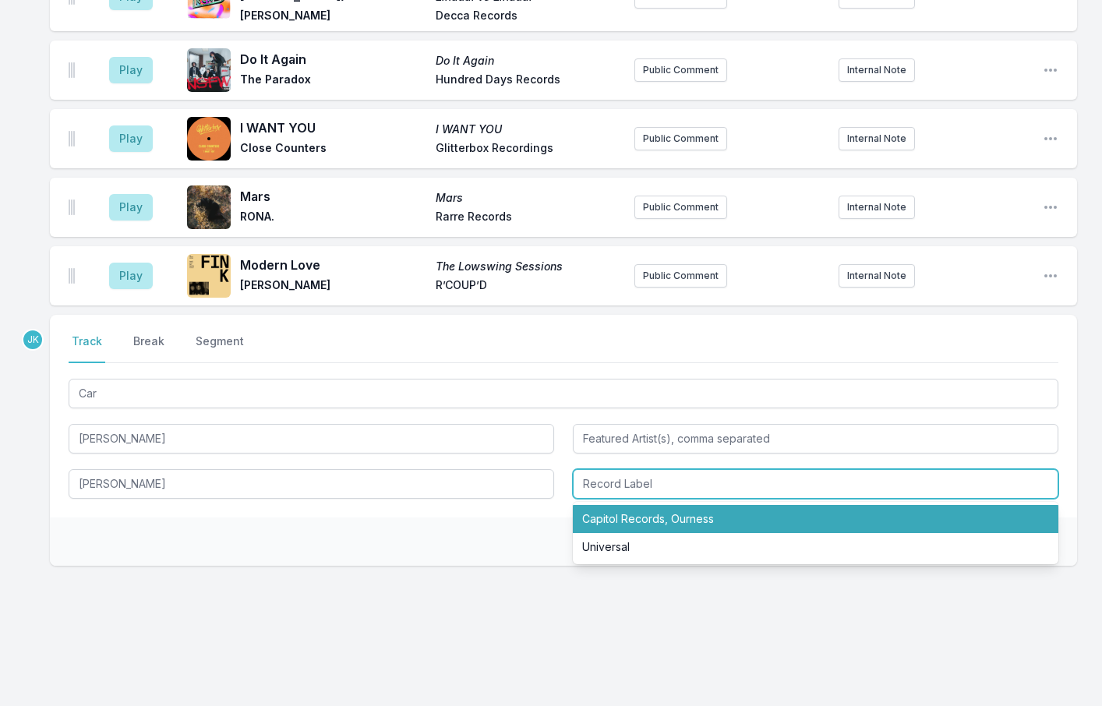
drag, startPoint x: 667, startPoint y: 507, endPoint x: 793, endPoint y: 507, distance: 125.5
click at [667, 508] on li "Capitol Records, Ourness" at bounding box center [816, 519] width 486 height 28
type input "Capitol Records, Ourness"
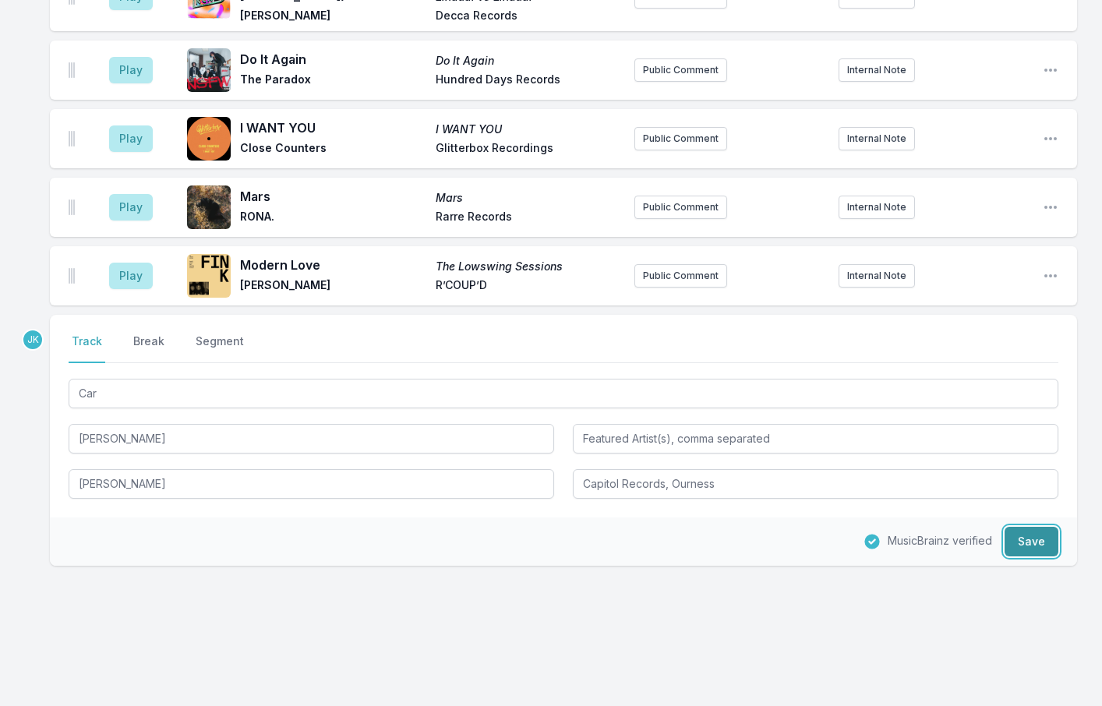
click at [1018, 536] on button "Save" at bounding box center [1032, 542] width 54 height 30
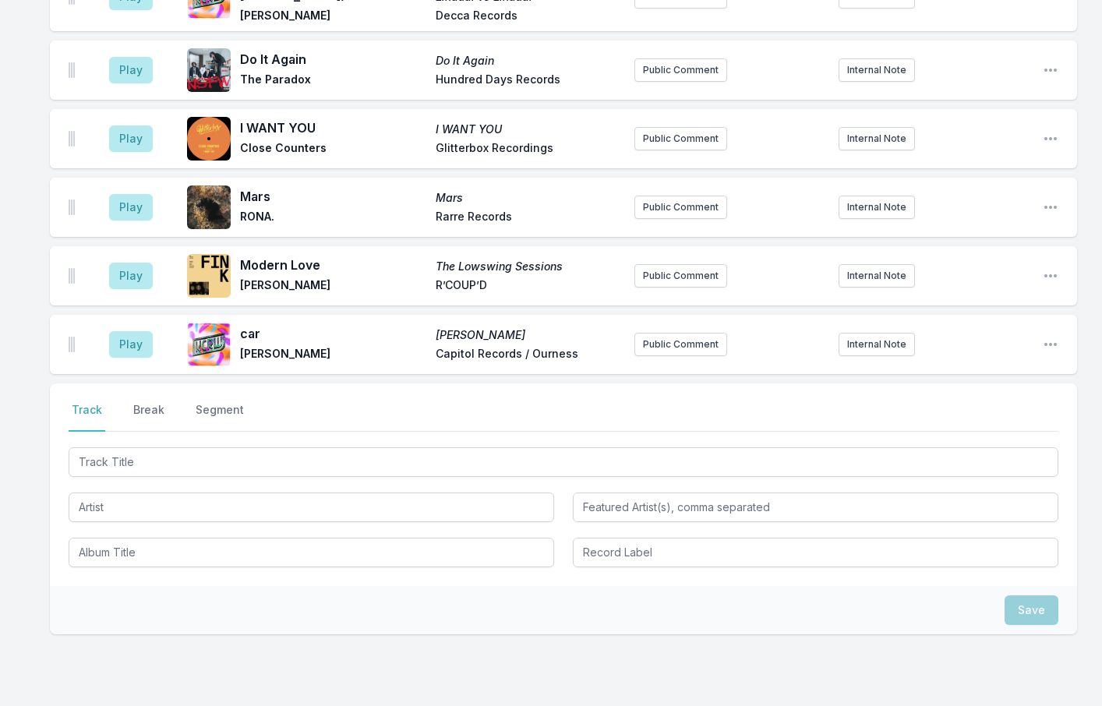
scroll to position [2535, 0]
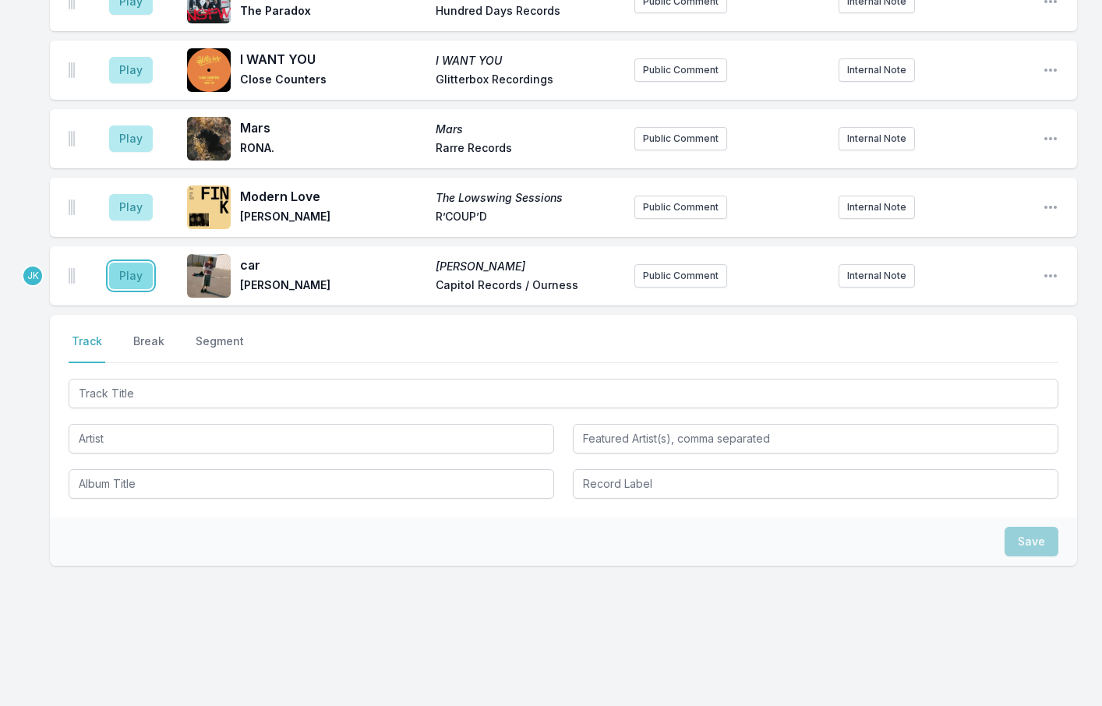
click at [125, 267] on button "Play" at bounding box center [131, 276] width 44 height 27
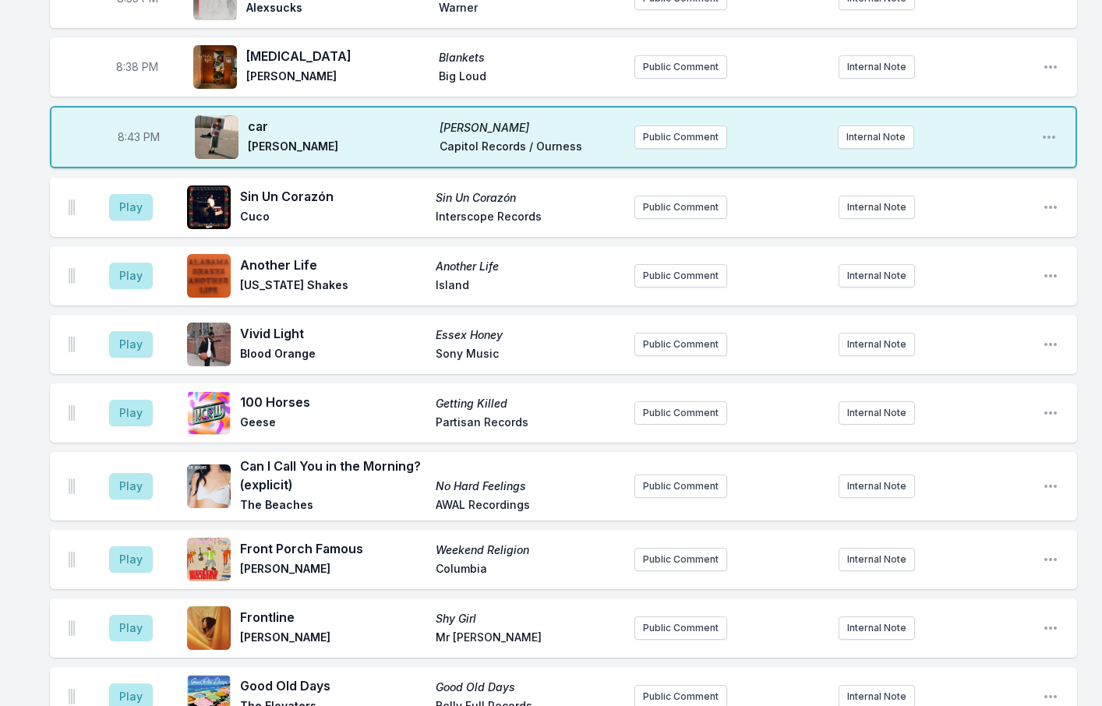
scroll to position [976, 0]
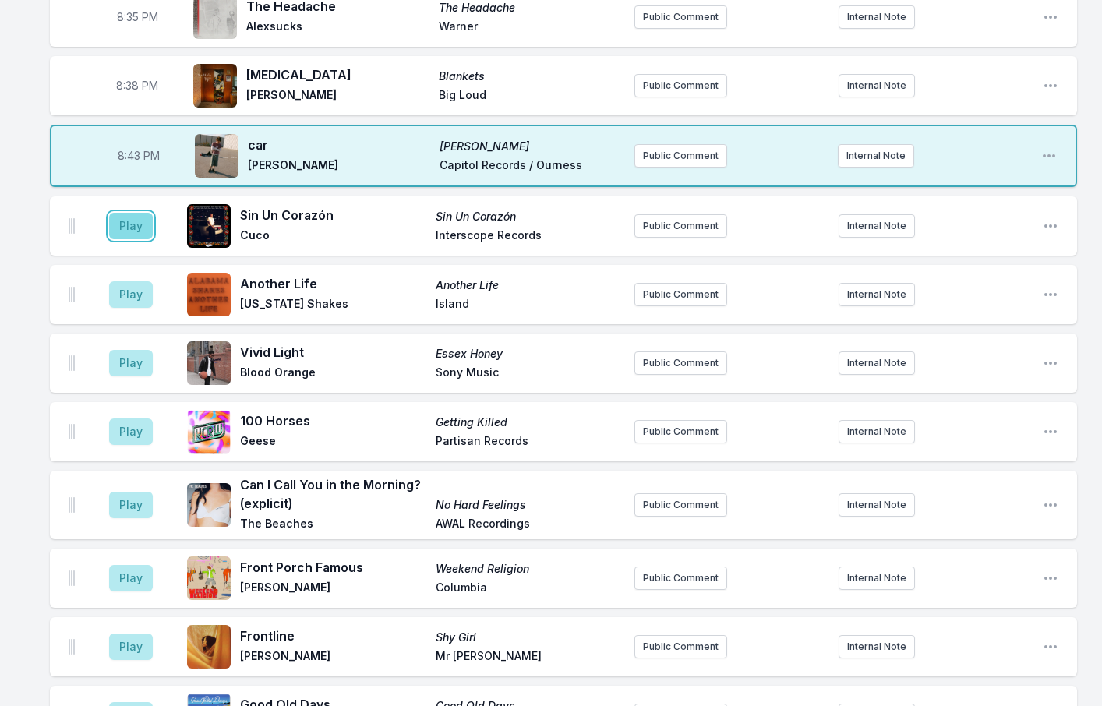
click at [122, 213] on button "Play" at bounding box center [131, 226] width 44 height 27
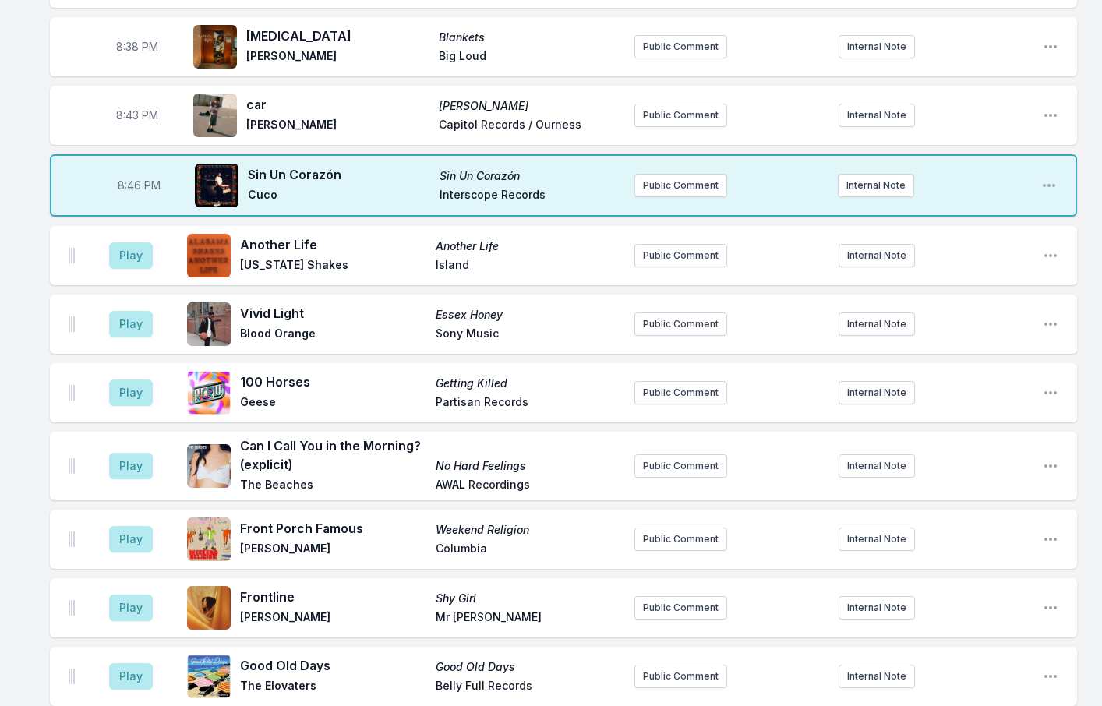
scroll to position [1054, 0]
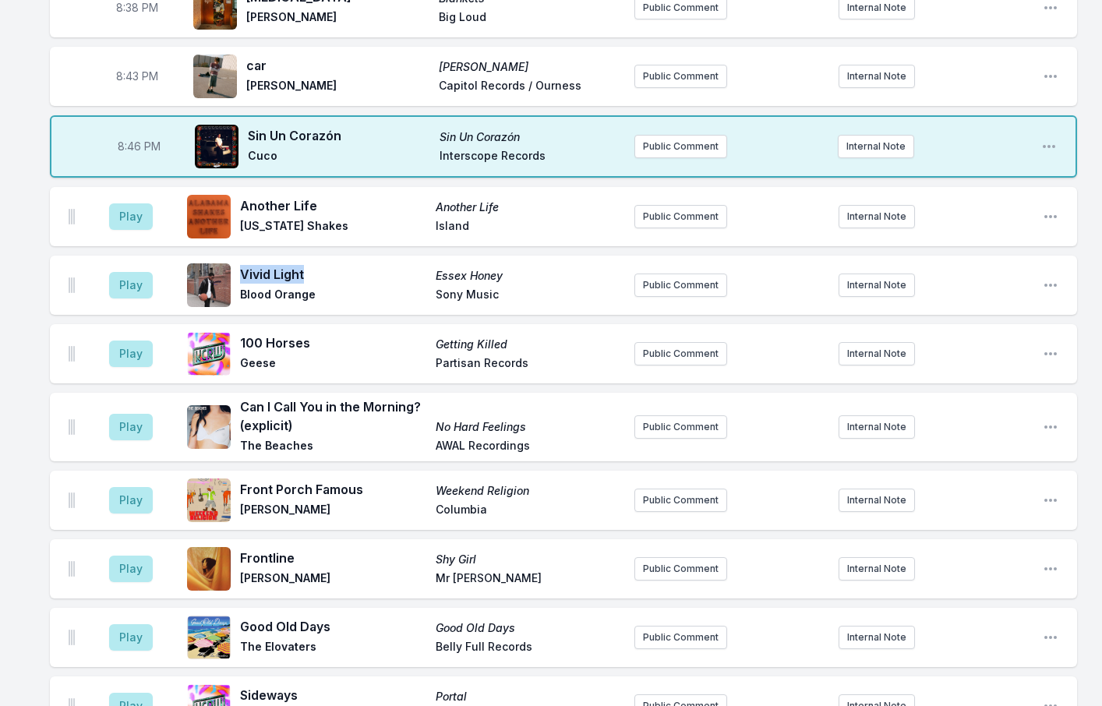
drag, startPoint x: 309, startPoint y: 263, endPoint x: 242, endPoint y: 267, distance: 66.4
click at [242, 267] on span "Vivid Light" at bounding box center [333, 274] width 186 height 19
copy span "Vivid Light"
click at [1048, 419] on icon "Open playlist item options" at bounding box center [1051, 427] width 16 height 16
click at [934, 472] on button "Edit Track Details" at bounding box center [971, 486] width 175 height 28
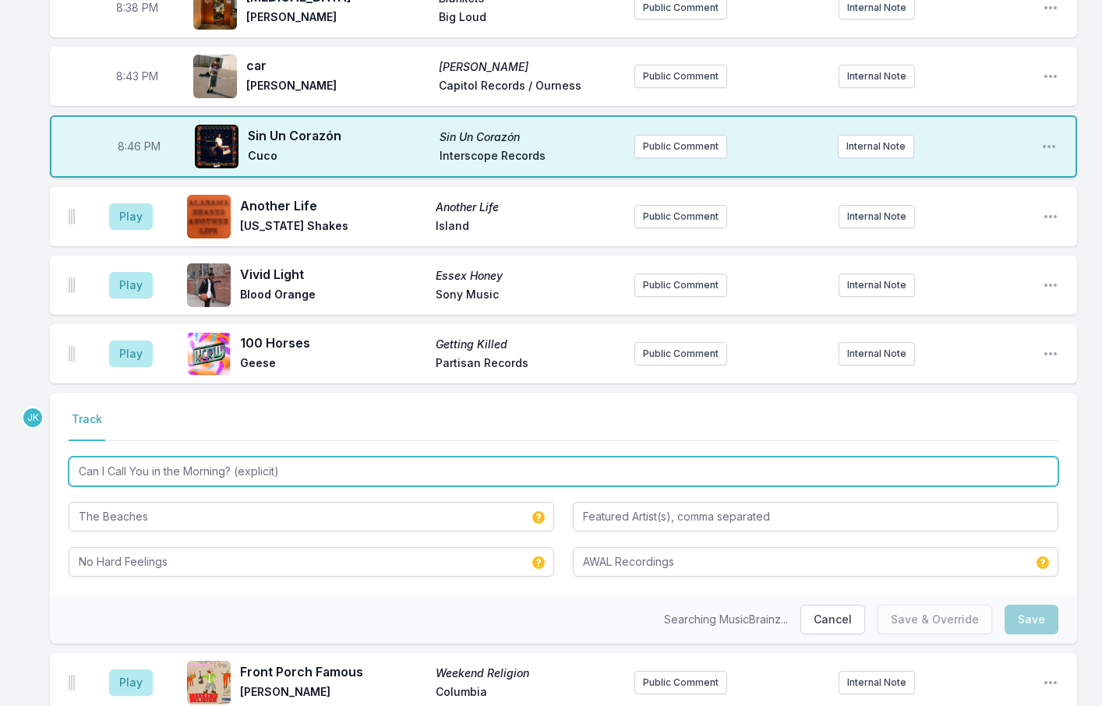
drag, startPoint x: 230, startPoint y: 462, endPoint x: 309, endPoint y: 459, distance: 78.8
click at [309, 459] on input "Can I Call You in the Morning? (explicit)" at bounding box center [564, 472] width 990 height 30
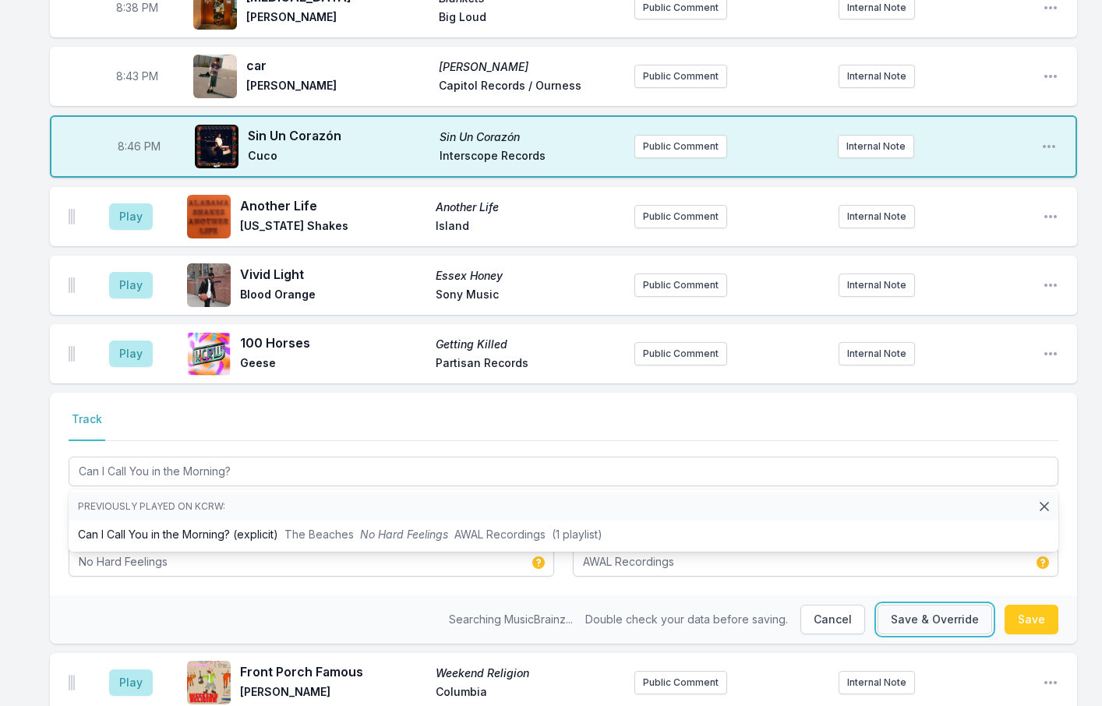
click at [917, 610] on button "Save & Override" at bounding box center [935, 620] width 115 height 30
type input "Can I Call You in the Morning? (explicit)"
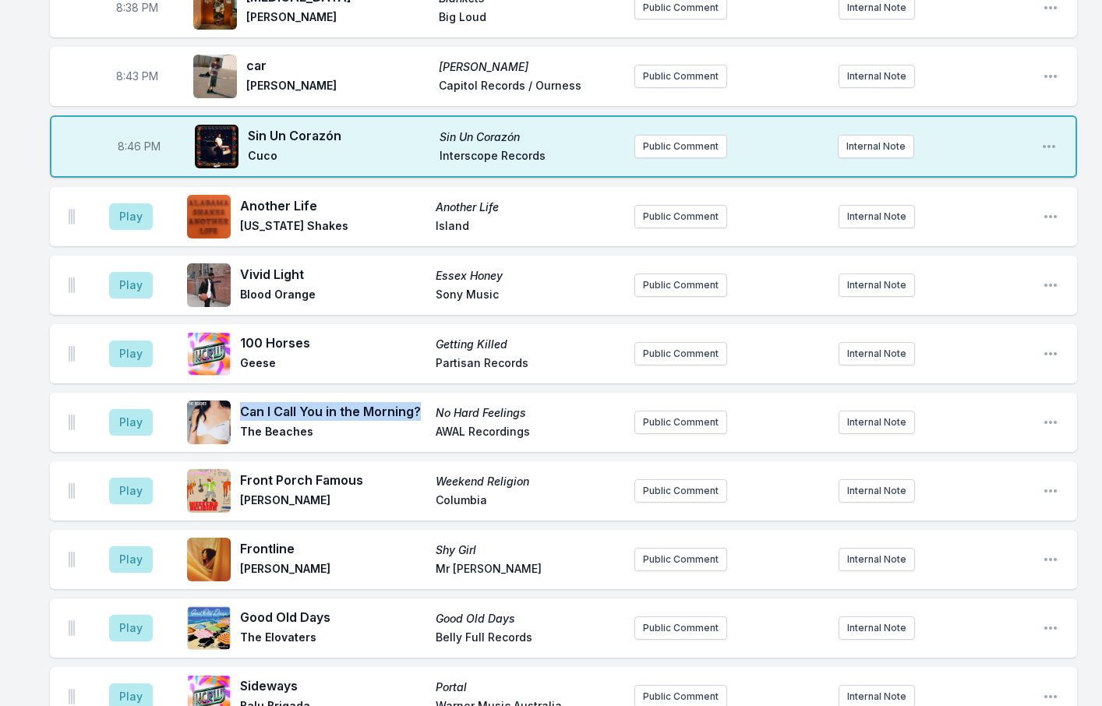
drag, startPoint x: 424, startPoint y: 400, endPoint x: 243, endPoint y: 398, distance: 180.8
click at [243, 402] on span "Can I Call You in the Morning?" at bounding box center [333, 411] width 186 height 19
click at [134, 203] on button "Play" at bounding box center [131, 216] width 44 height 27
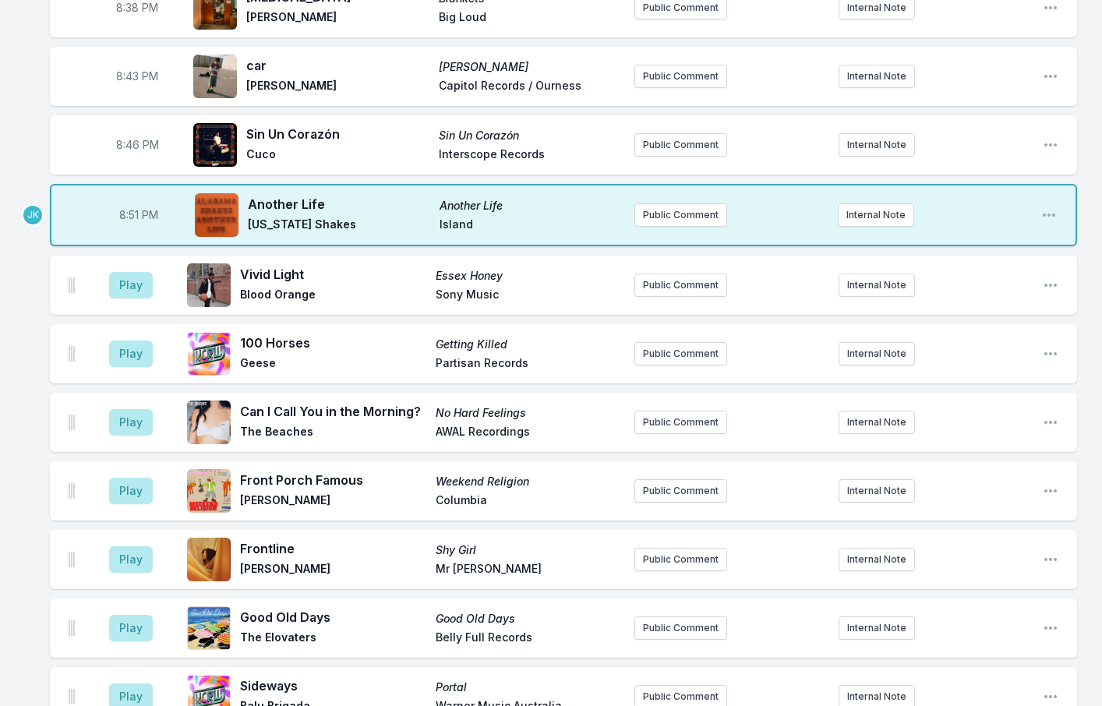
click at [18, 168] on div "8:01 PM STRUGGLE (Feat. [PERSON_NAME], [PERSON_NAME], [PERSON_NAME]) ÈKÓ GROOVE…" at bounding box center [551, 643] width 1102 height 3088
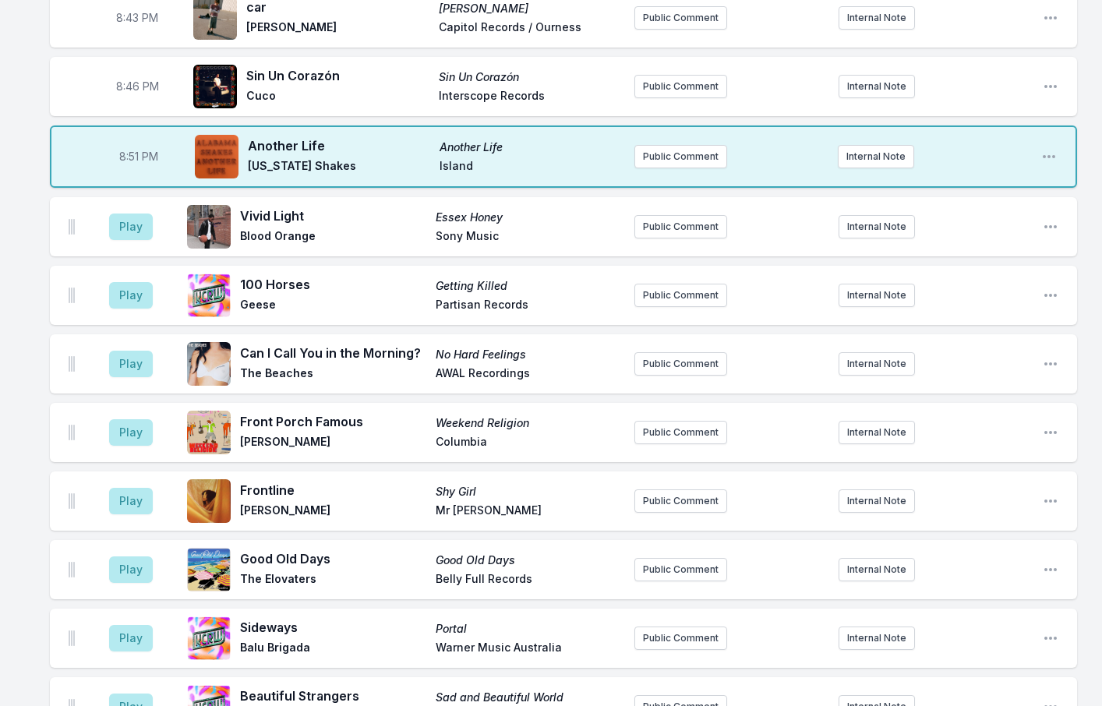
scroll to position [1210, 0]
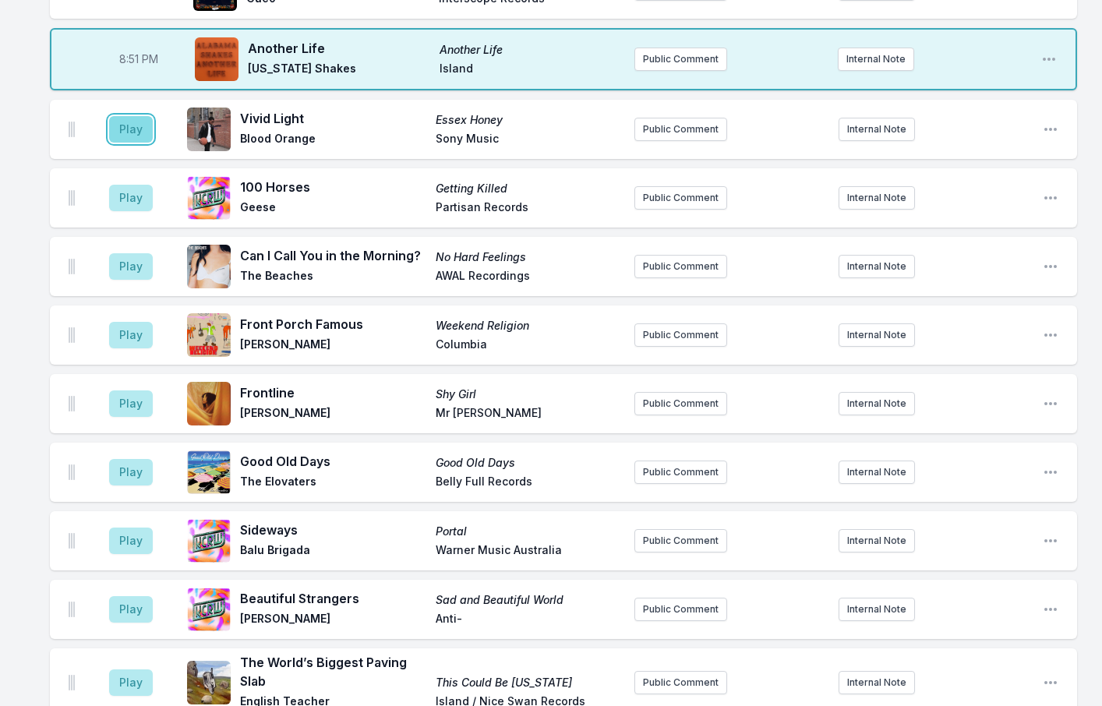
click at [134, 118] on button "Play" at bounding box center [131, 129] width 44 height 27
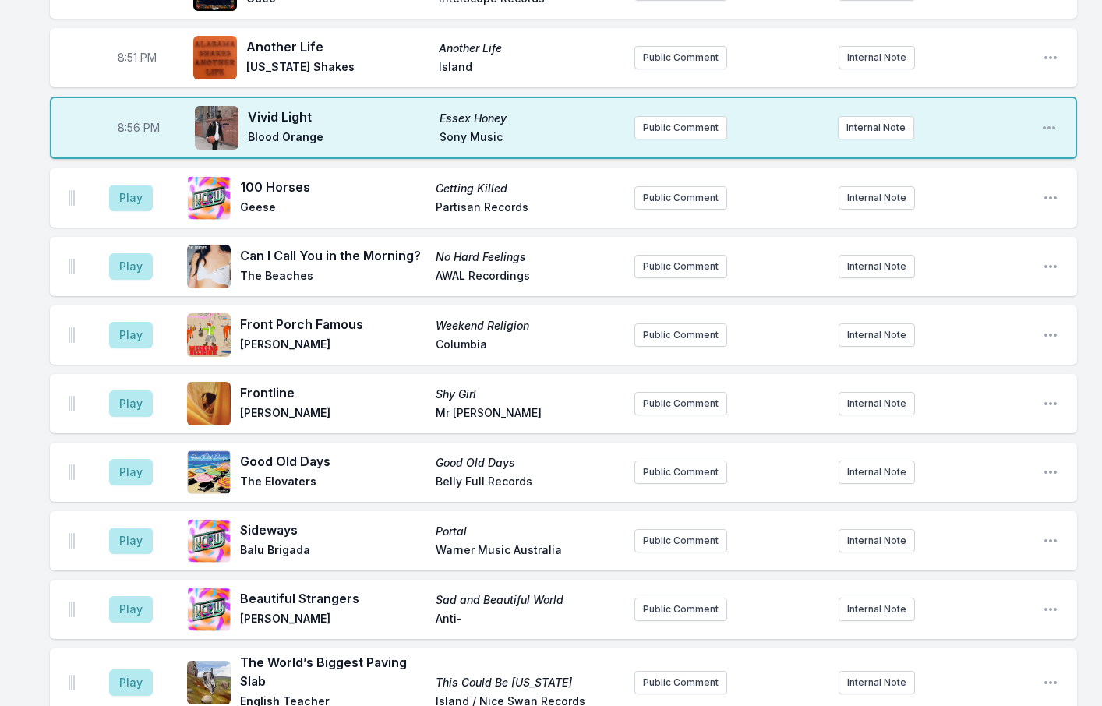
click at [34, 101] on div "JK" at bounding box center [22, 128] width 44 height 62
drag, startPoint x: 293, startPoint y: 261, endPoint x: 242, endPoint y: 263, distance: 51.5
click at [242, 268] on span "The Beaches" at bounding box center [333, 277] width 186 height 19
click at [122, 185] on button "Play" at bounding box center [131, 198] width 44 height 27
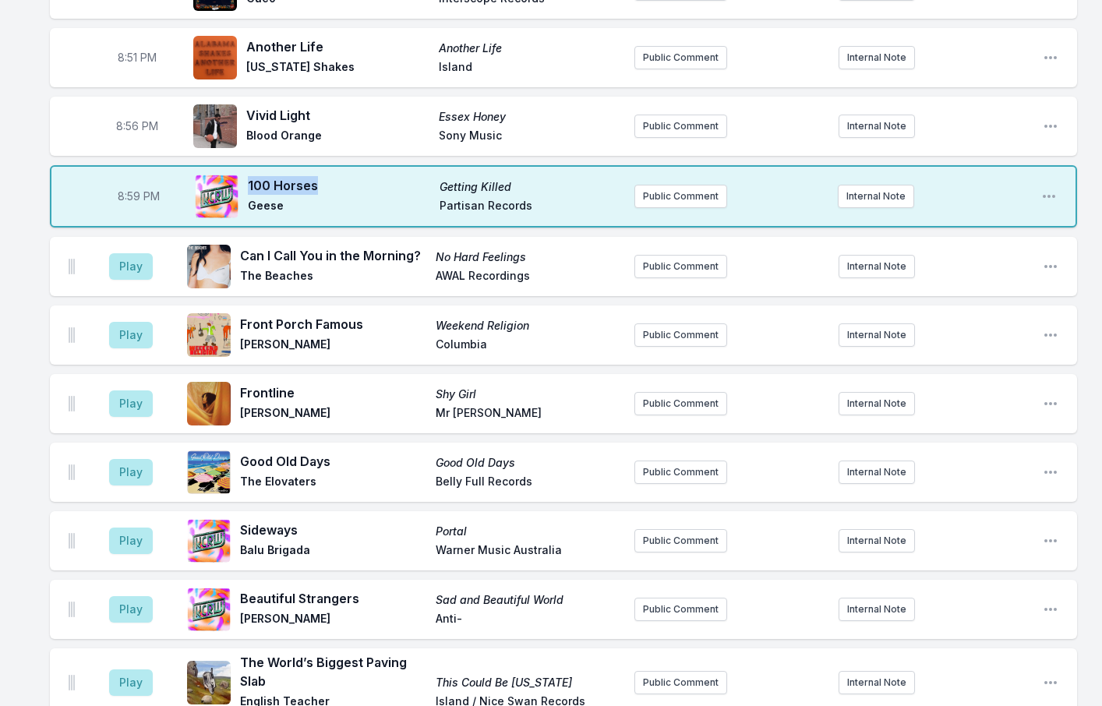
drag, startPoint x: 323, startPoint y: 173, endPoint x: 249, endPoint y: 173, distance: 73.3
click at [249, 176] on span "100 Horses" at bounding box center [339, 185] width 182 height 19
click at [118, 268] on button "Play" at bounding box center [131, 266] width 44 height 27
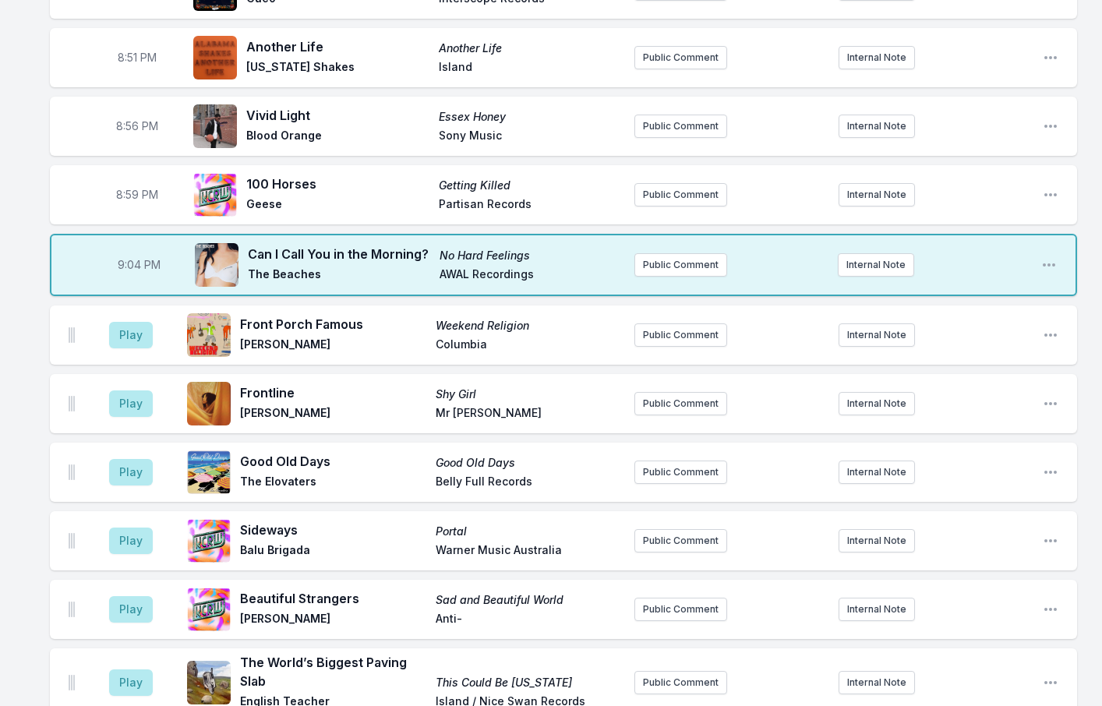
click at [17, 237] on div "8:01 PM STRUGGLE (Feat. [PERSON_NAME], [PERSON_NAME], [PERSON_NAME]) ÈKÓ GROOVE…" at bounding box center [551, 487] width 1102 height 3088
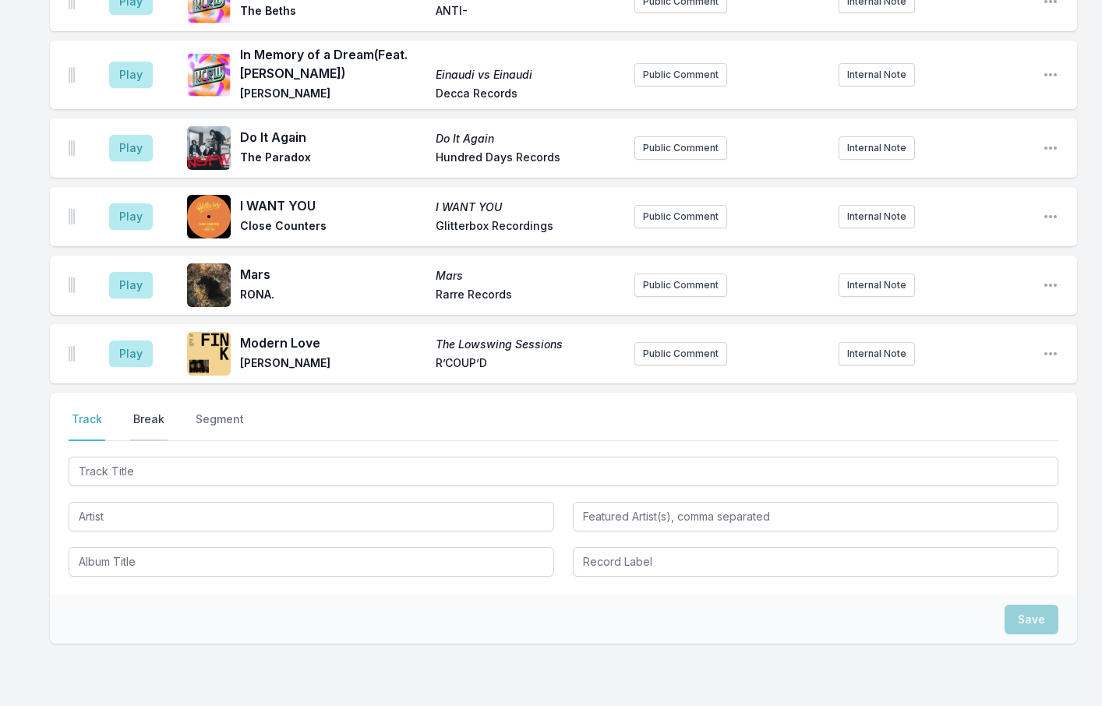
scroll to position [2525, 0]
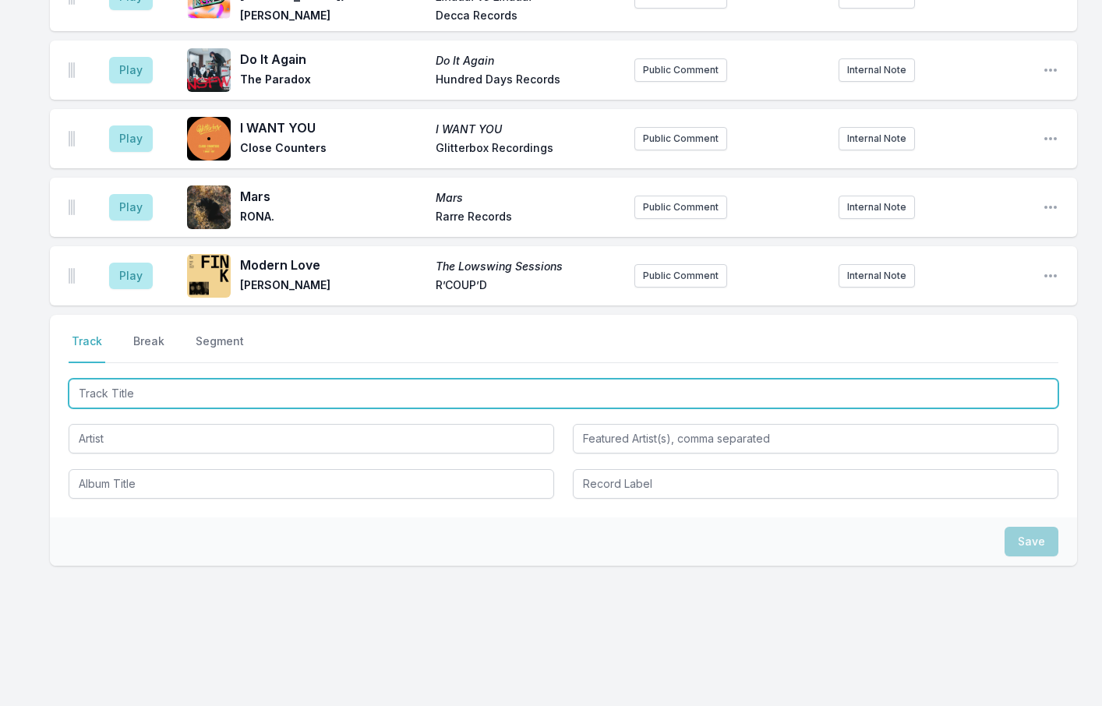
click at [105, 381] on input "Track Title" at bounding box center [564, 394] width 990 height 30
type input "[GEOGRAPHIC_DATA]"
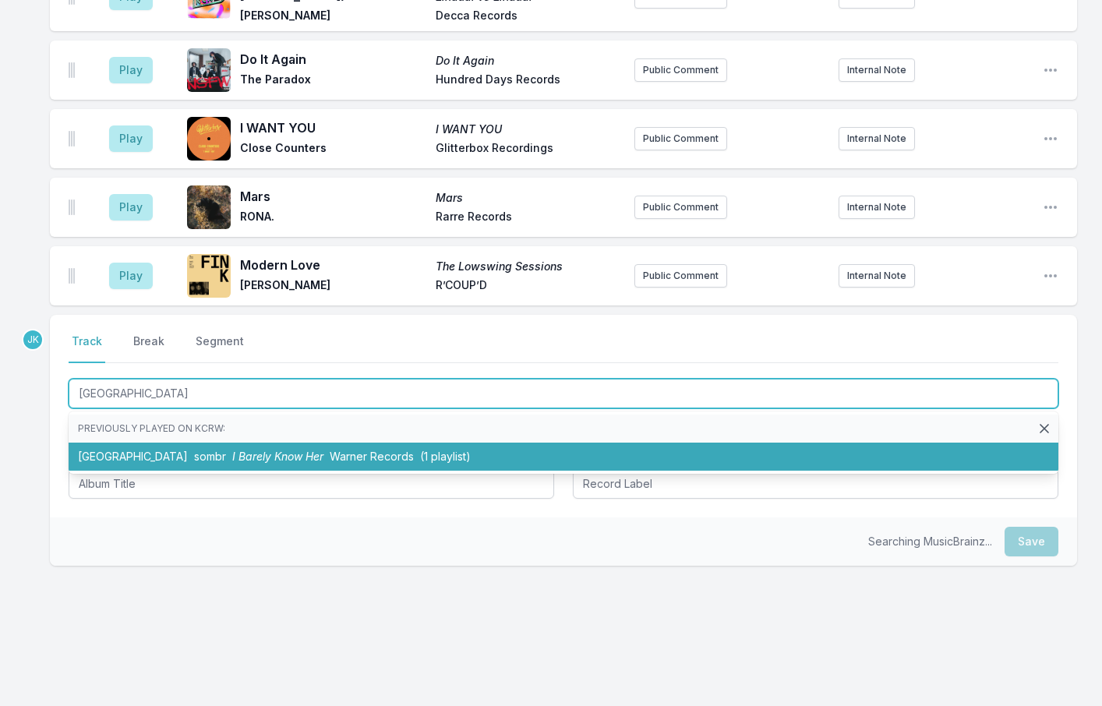
click at [106, 447] on li "canal street sombr I Barely Know Her Warner Records (1 playlist)" at bounding box center [564, 457] width 990 height 28
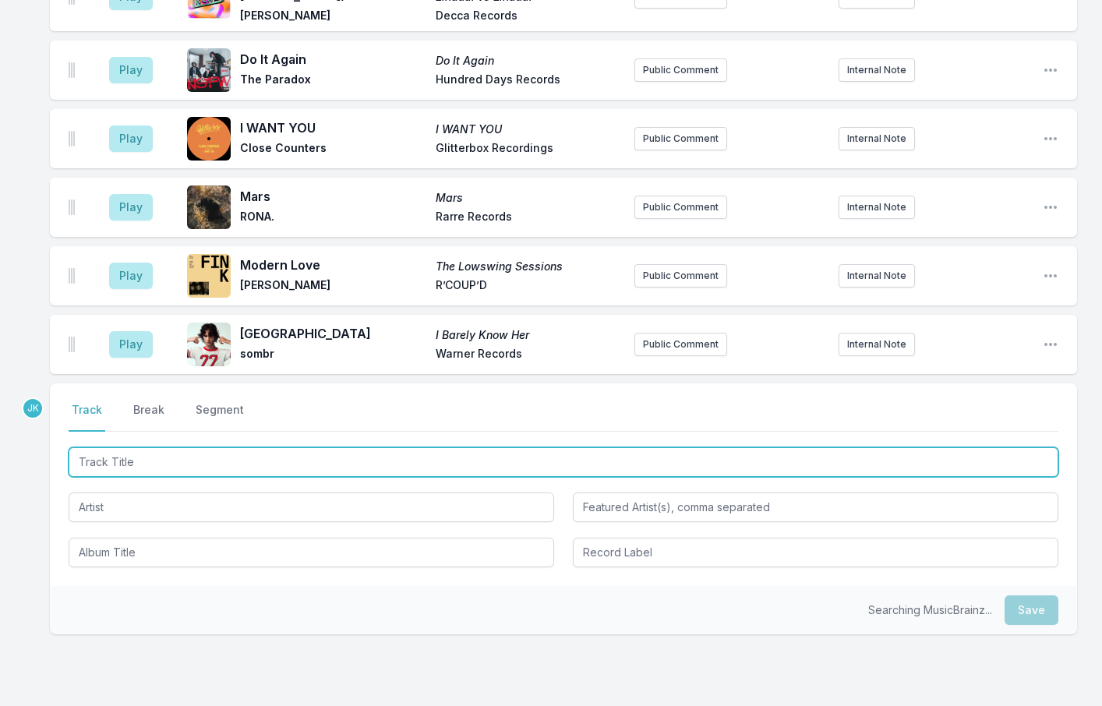
scroll to position [2594, 0]
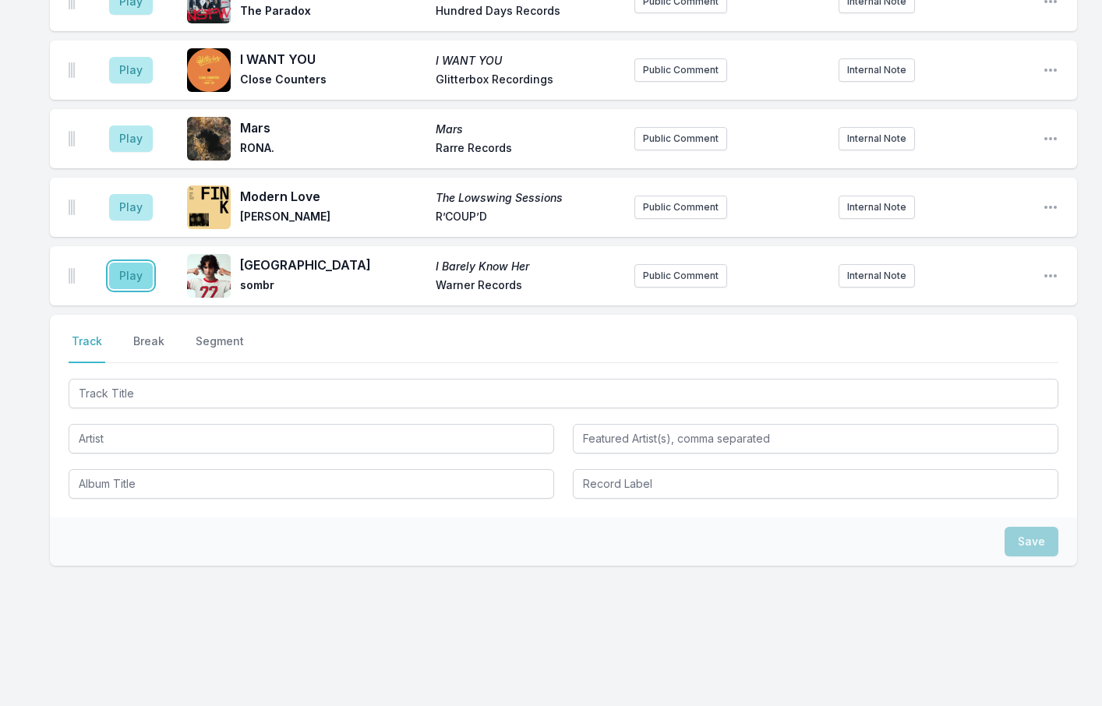
click at [133, 265] on button "Play" at bounding box center [131, 276] width 44 height 27
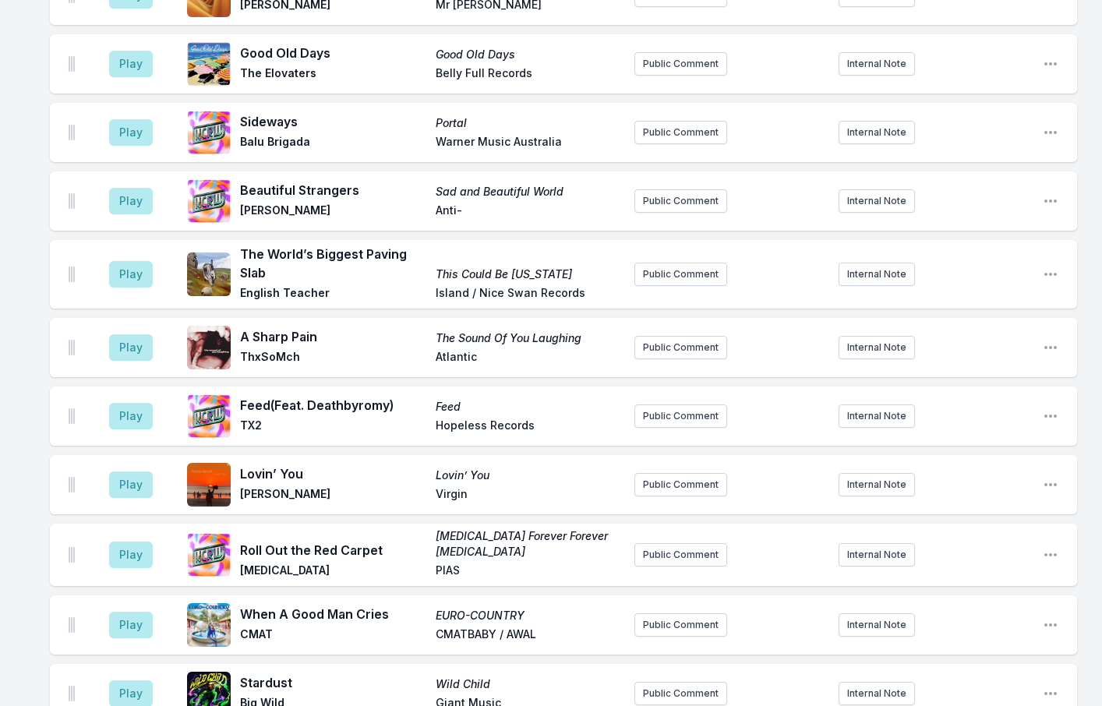
scroll to position [1659, 0]
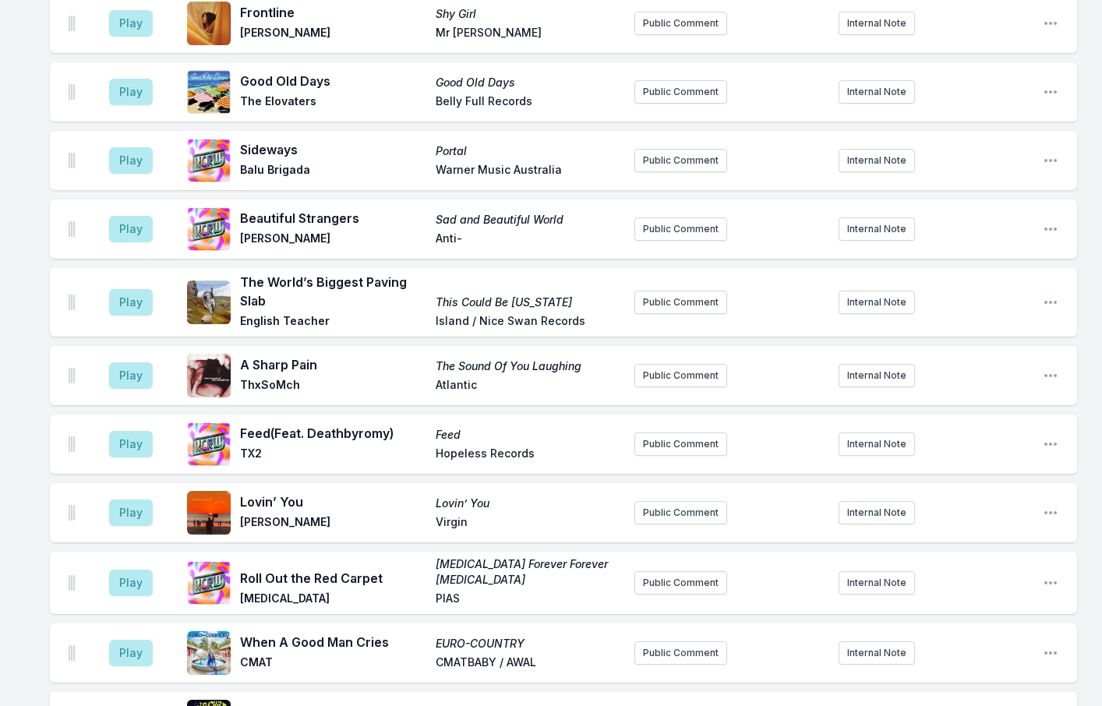
click at [17, 205] on div "8:01 PM STRUGGLE (Feat. [PERSON_NAME], [PERSON_NAME], [PERSON_NAME]) ÈKÓ GROOVE…" at bounding box center [551, 72] width 1102 height 3157
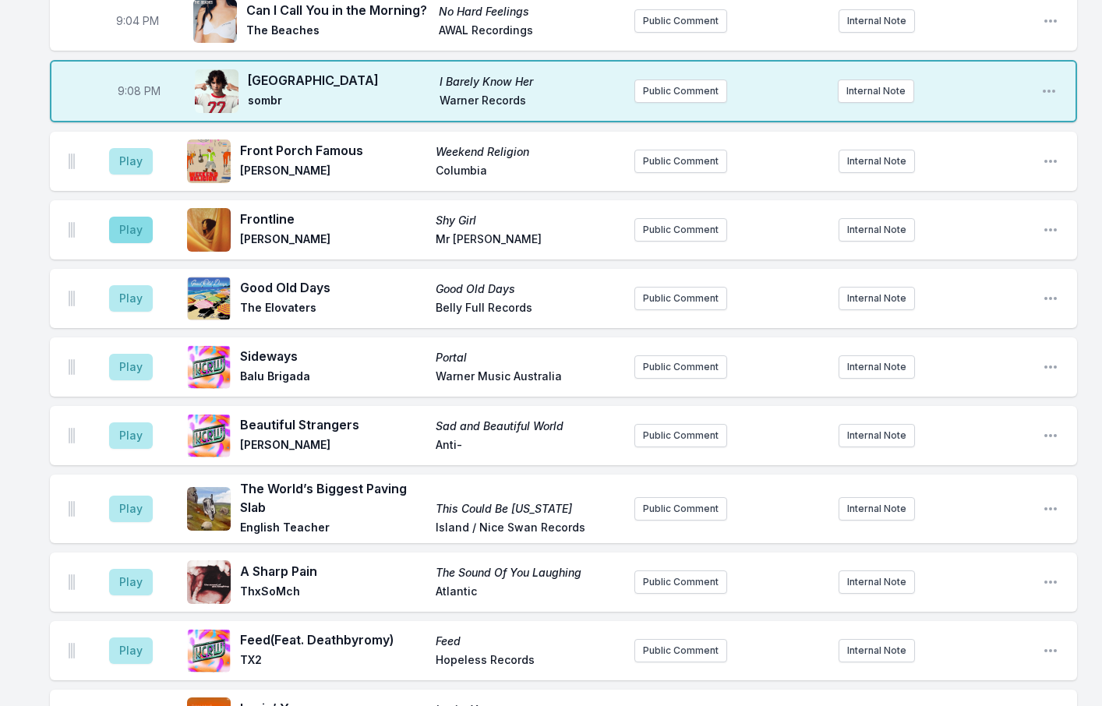
scroll to position [1425, 0]
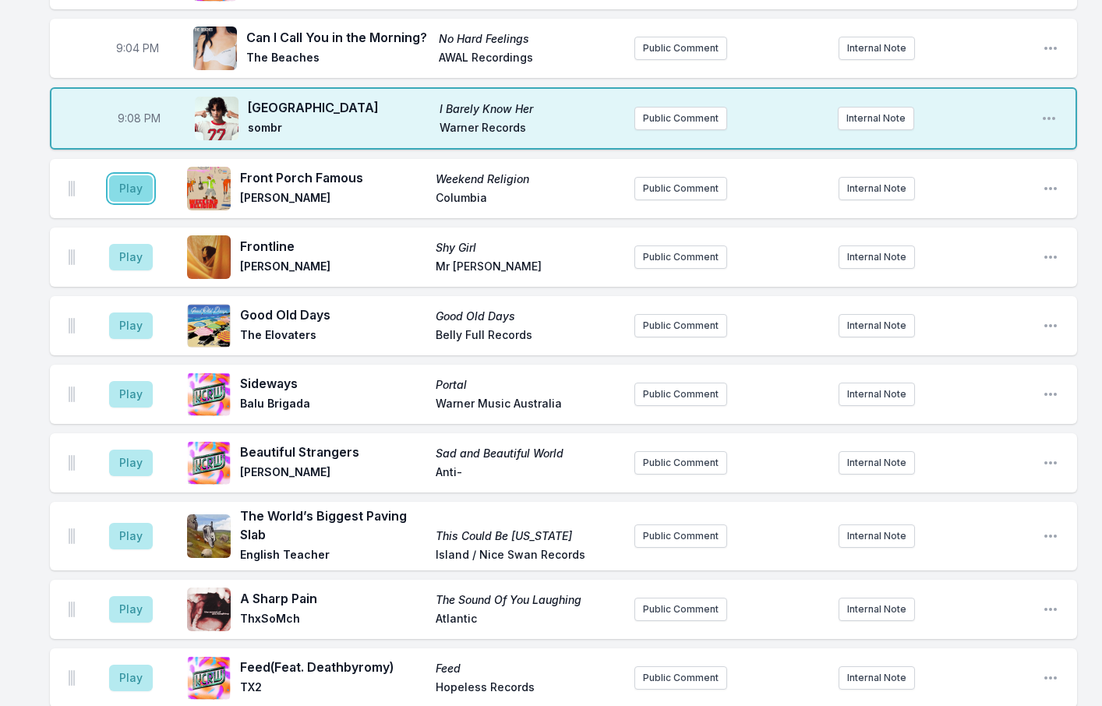
click at [147, 175] on button "Play" at bounding box center [131, 188] width 44 height 27
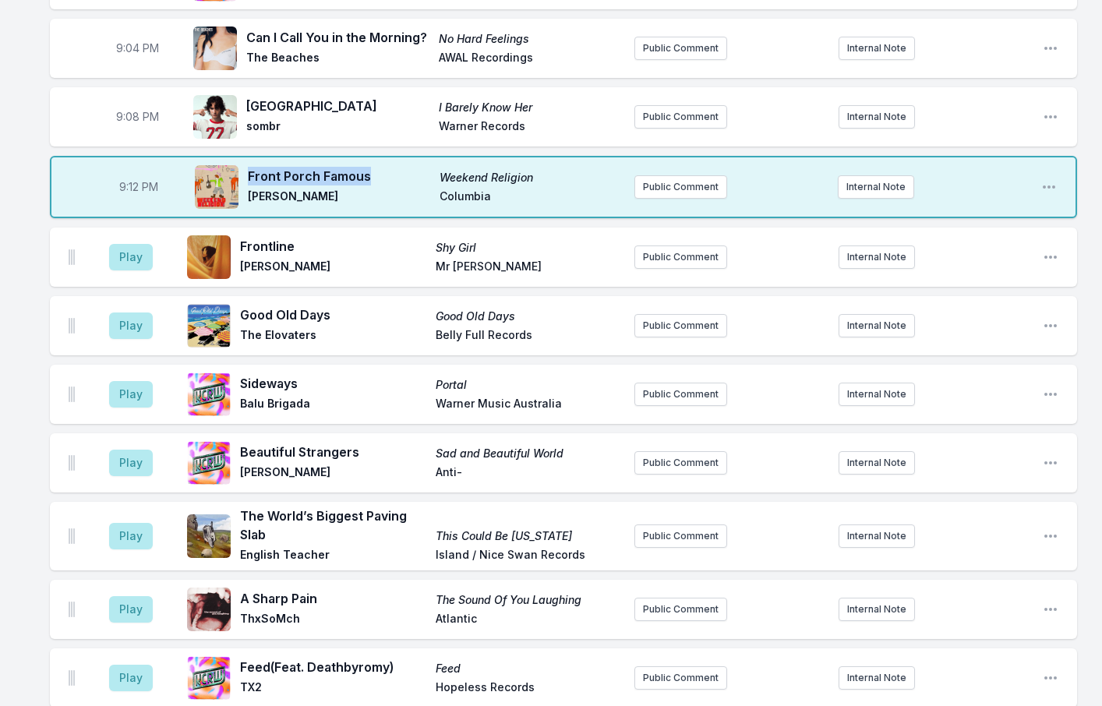
drag, startPoint x: 370, startPoint y: 165, endPoint x: 250, endPoint y: 167, distance: 120.0
click at [250, 167] on span "Front Porch Famous" at bounding box center [339, 176] width 182 height 19
drag, startPoint x: 336, startPoint y: 303, endPoint x: 243, endPoint y: 303, distance: 92.8
click at [243, 306] on span "Good Old Days" at bounding box center [333, 315] width 186 height 19
drag, startPoint x: 270, startPoint y: 238, endPoint x: 240, endPoint y: 236, distance: 30.4
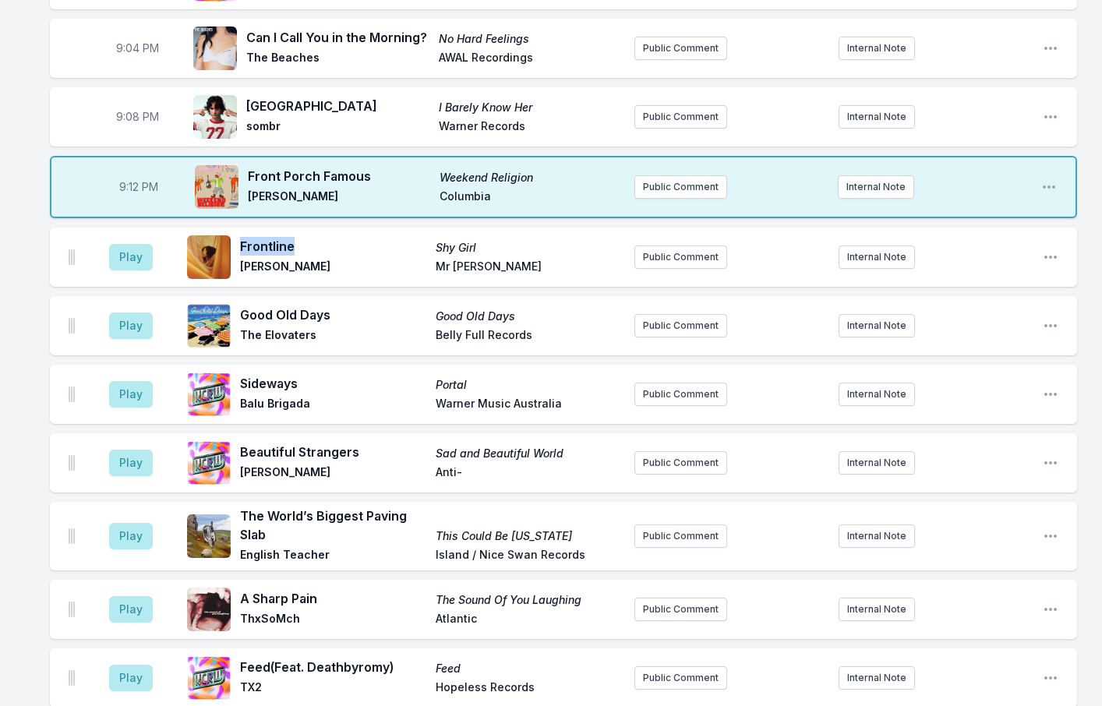
click at [240, 237] on span "Frontline" at bounding box center [333, 246] width 186 height 19
click at [125, 246] on button "Play" at bounding box center [131, 257] width 44 height 27
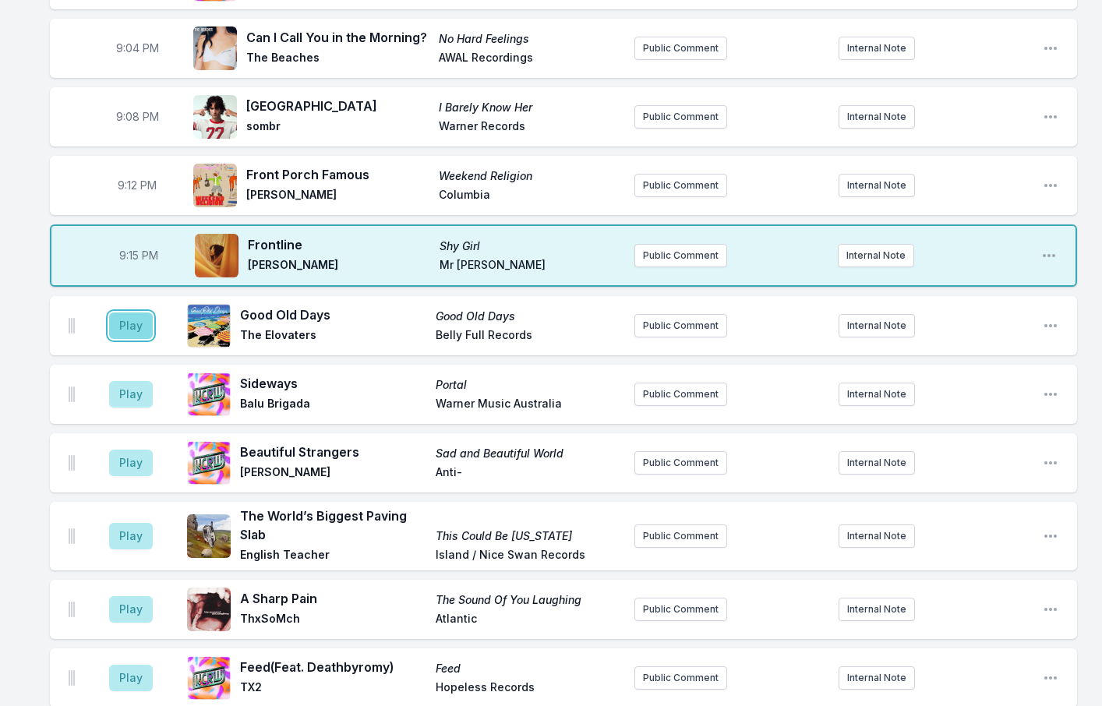
click at [136, 313] on button "Play" at bounding box center [131, 326] width 44 height 27
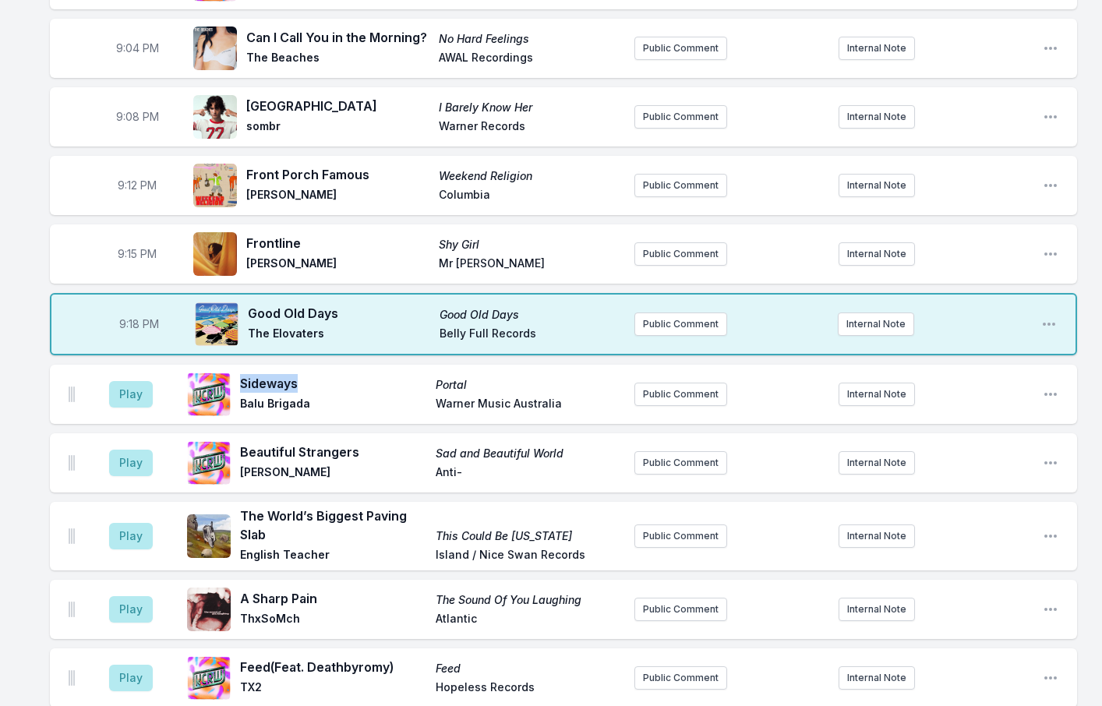
drag, startPoint x: 307, startPoint y: 374, endPoint x: 241, endPoint y: 374, distance: 66.3
click at [241, 374] on span "Sideways" at bounding box center [333, 383] width 186 height 19
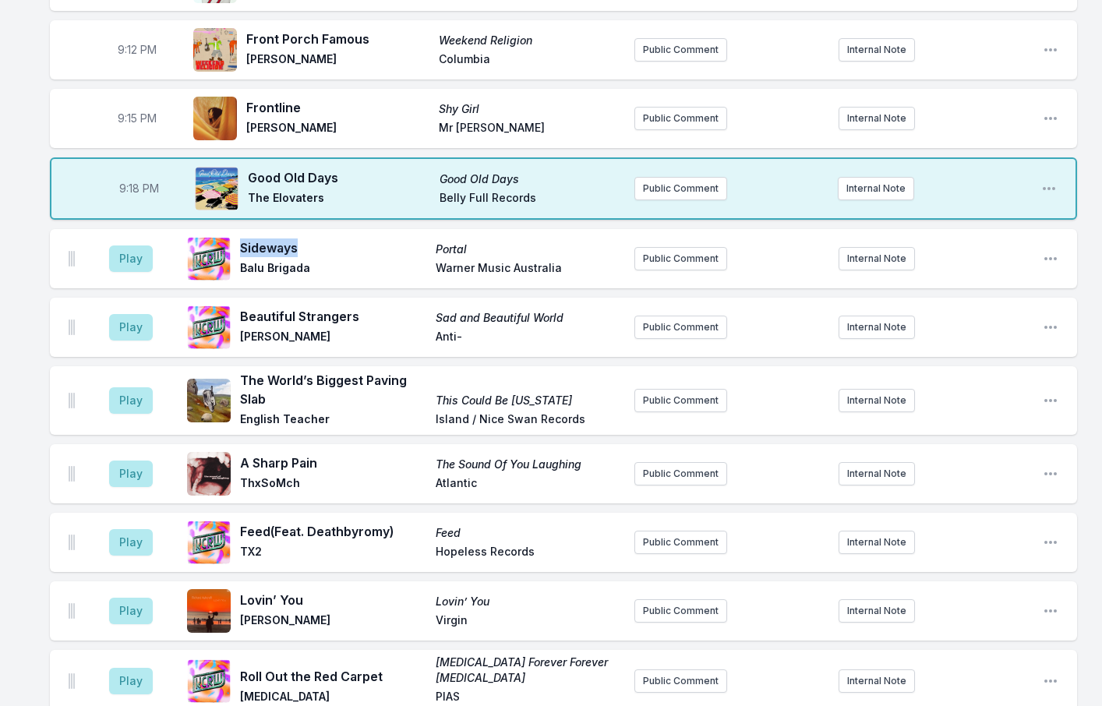
scroll to position [1581, 0]
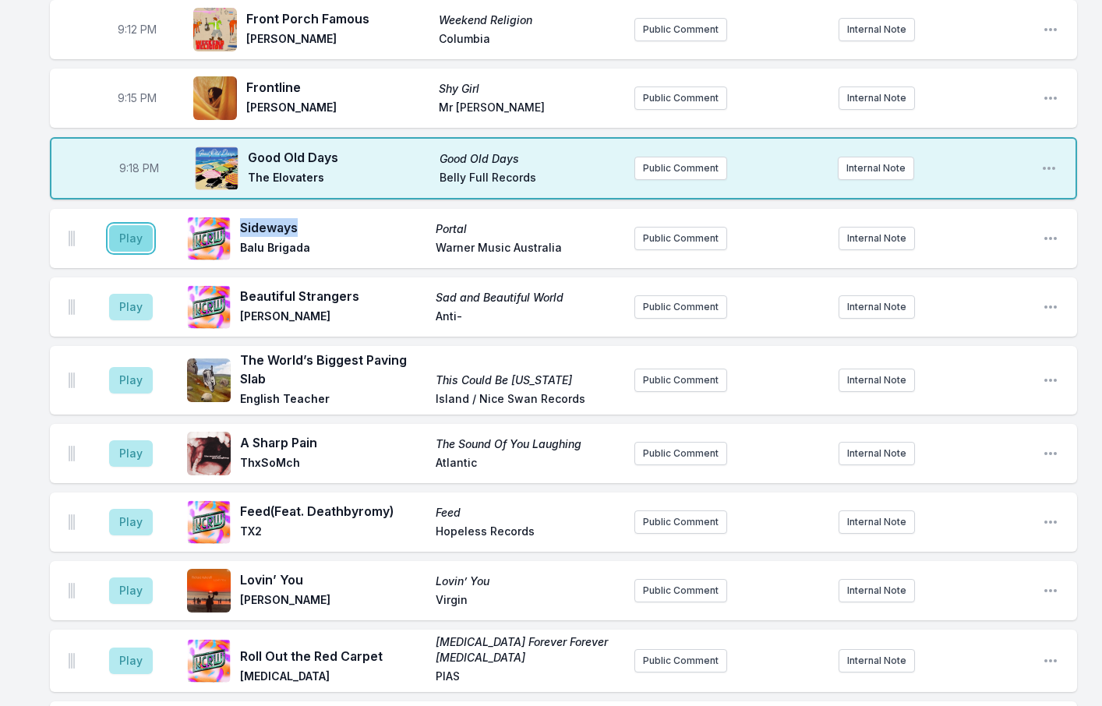
click at [130, 229] on button "Play" at bounding box center [131, 238] width 44 height 27
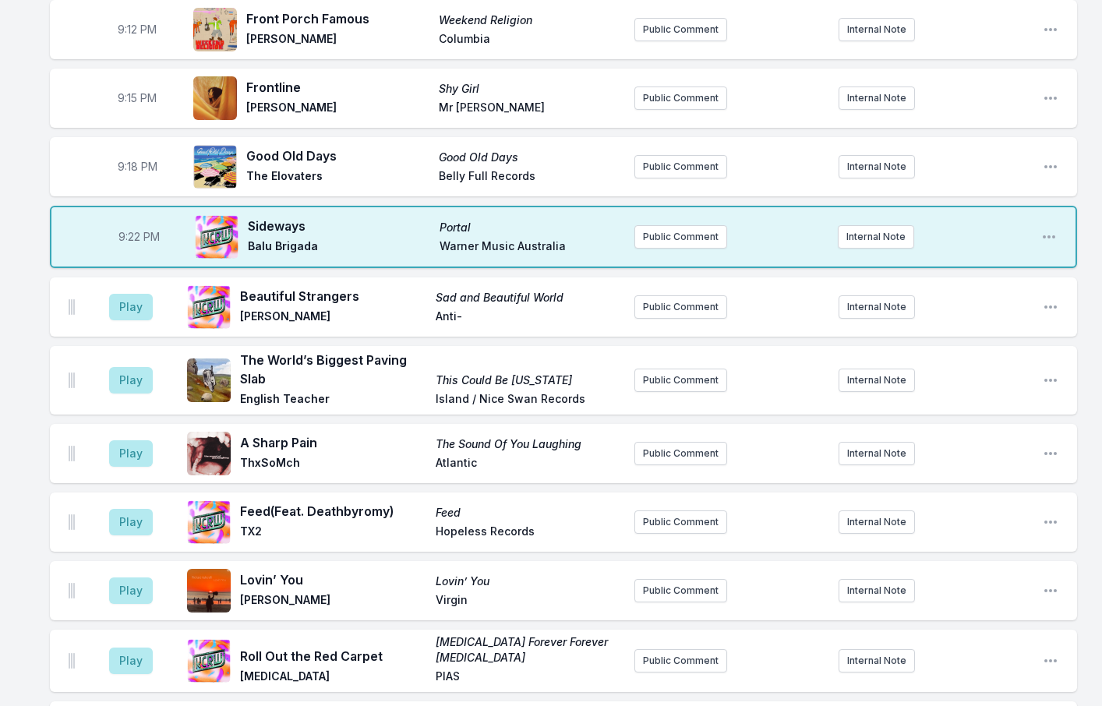
click at [22, 40] on div "8:01 PM STRUGGLE (Feat. [PERSON_NAME], [PERSON_NAME], [PERSON_NAME]) ÈKÓ GROOVE…" at bounding box center [551, 150] width 1102 height 3157
click at [119, 299] on button "Play" at bounding box center [131, 307] width 44 height 27
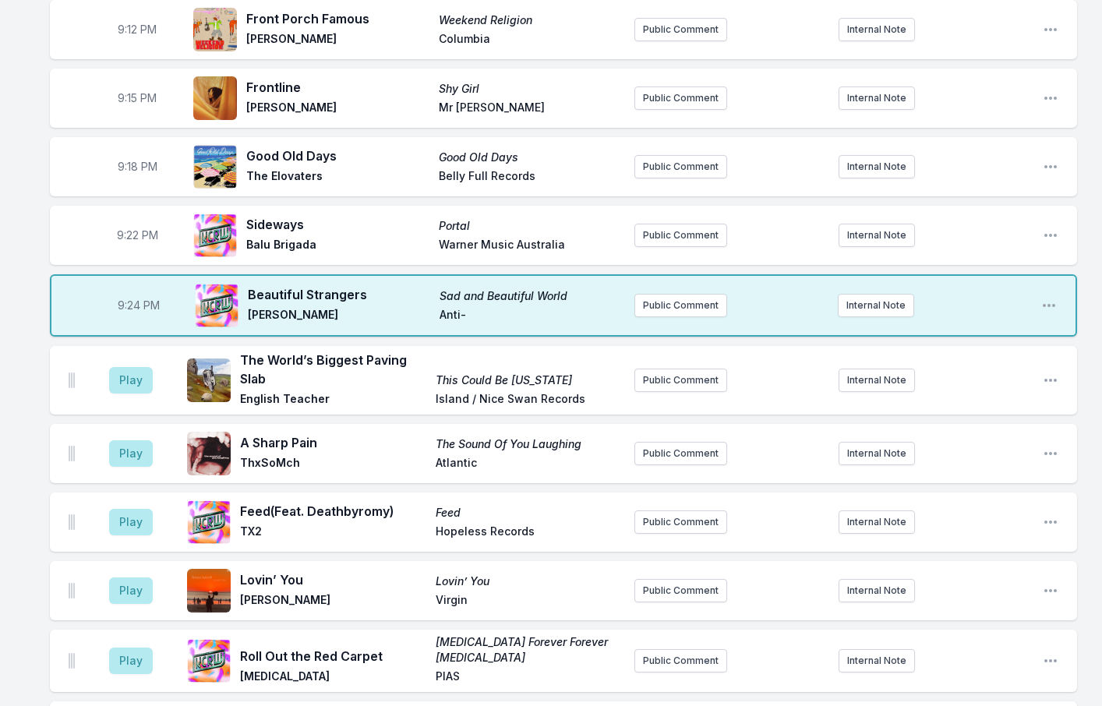
click at [27, 26] on div "8:01 PM STRUGGLE (Feat. [PERSON_NAME], [PERSON_NAME], [PERSON_NAME]) ÈKÓ GROOVE…" at bounding box center [551, 150] width 1102 height 3157
drag, startPoint x: 380, startPoint y: 283, endPoint x: 240, endPoint y: 290, distance: 139.7
click at [240, 290] on div "Beautiful Strangers Sad and Beautiful World [PERSON_NAME] Anti‐" at bounding box center [408, 306] width 427 height 50
drag, startPoint x: 337, startPoint y: 306, endPoint x: 251, endPoint y: 304, distance: 85.8
click at [251, 307] on span "[PERSON_NAME]" at bounding box center [339, 316] width 182 height 19
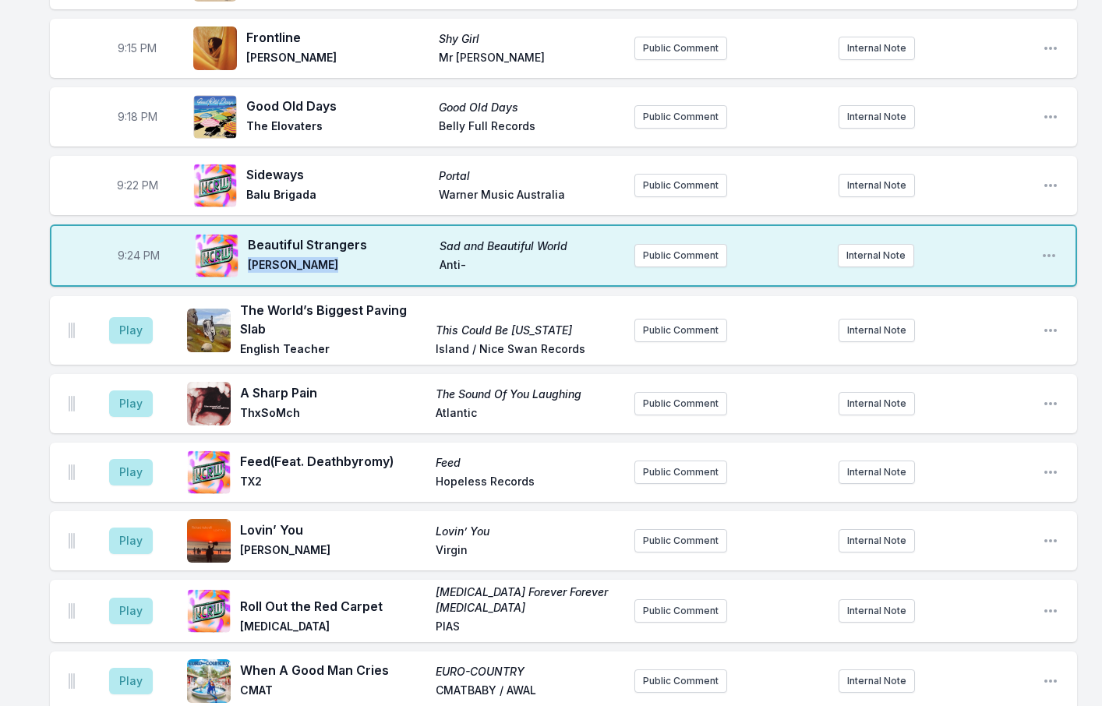
scroll to position [1659, 0]
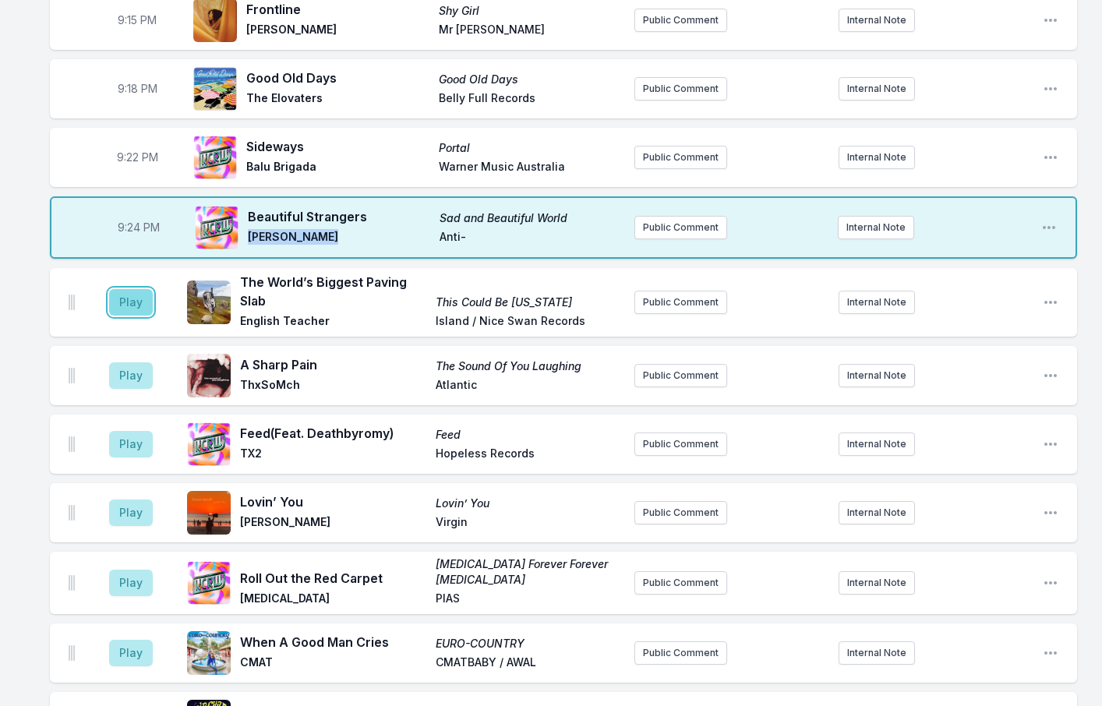
click at [139, 292] on button "Play" at bounding box center [131, 302] width 44 height 27
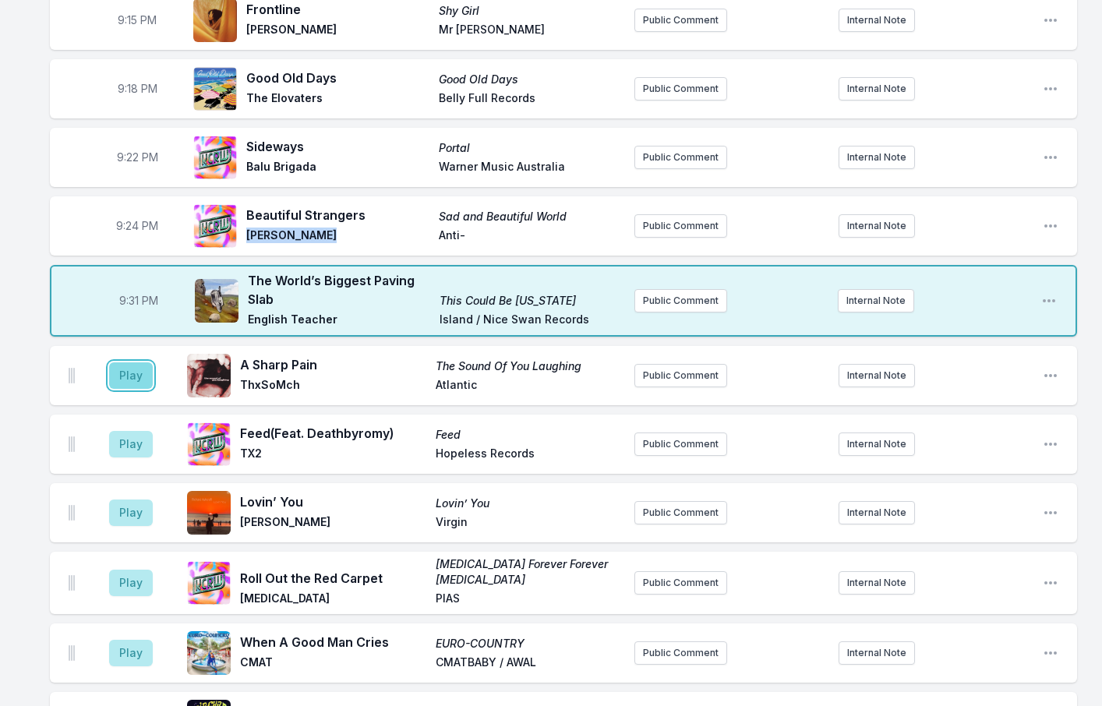
click at [127, 362] on button "Play" at bounding box center [131, 375] width 44 height 27
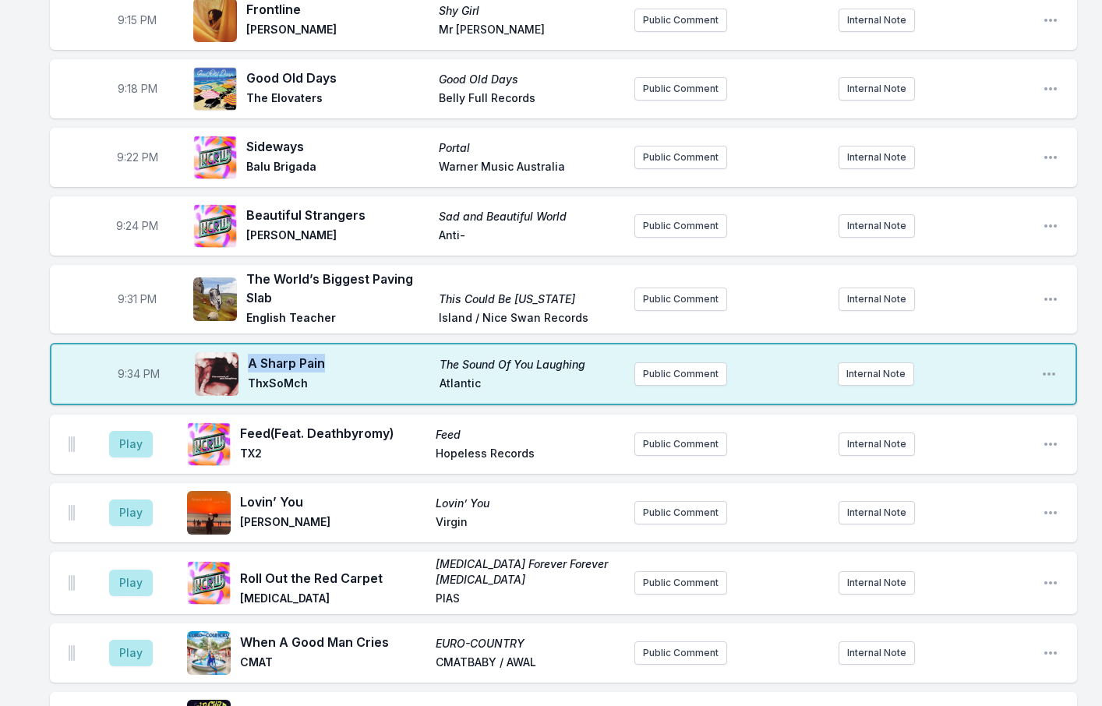
drag, startPoint x: 324, startPoint y: 354, endPoint x: 250, endPoint y: 353, distance: 74.1
click at [250, 354] on span "A Sharp Pain" at bounding box center [339, 363] width 182 height 19
drag, startPoint x: 310, startPoint y: 375, endPoint x: 249, endPoint y: 373, distance: 61.6
click at [249, 376] on span "ThxSoMch" at bounding box center [339, 385] width 182 height 19
drag, startPoint x: 263, startPoint y: 445, endPoint x: 239, endPoint y: 447, distance: 24.2
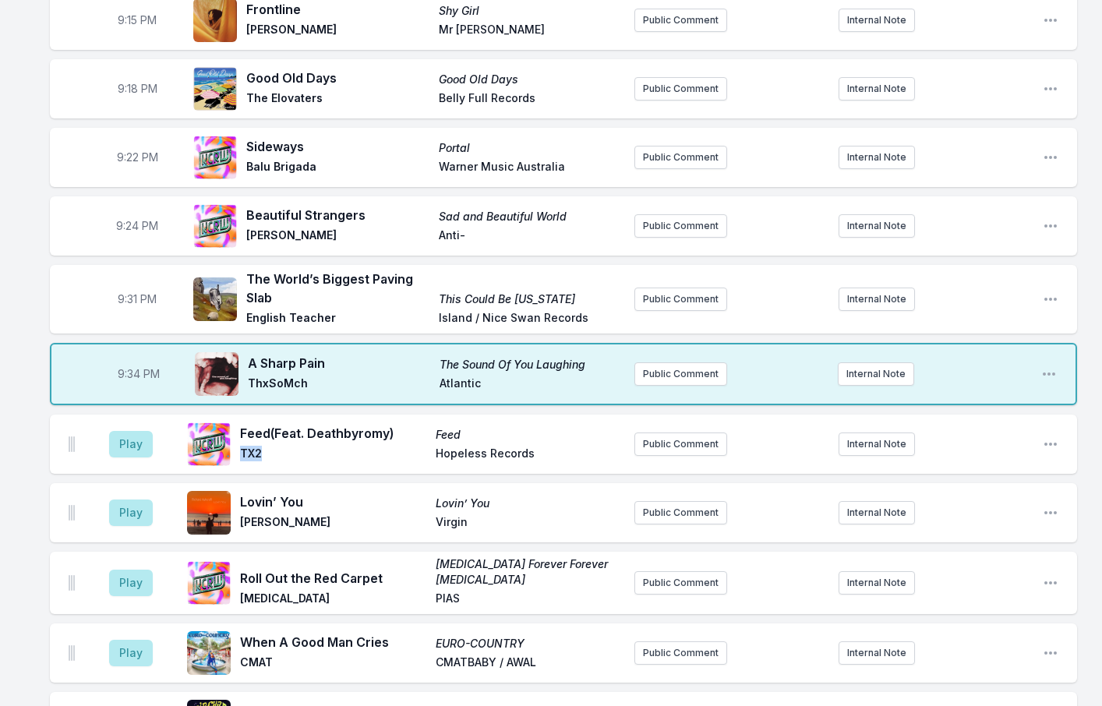
click at [239, 447] on div "Feed (Feat. Deathbyromy) Feed TX2 Hopeless Records" at bounding box center [404, 444] width 435 height 50
click at [34, 420] on div "8:01 PM STRUGGLE (Feat. [PERSON_NAME], [PERSON_NAME], [PERSON_NAME]) ÈKÓ GROOVE…" at bounding box center [551, 72] width 1102 height 3157
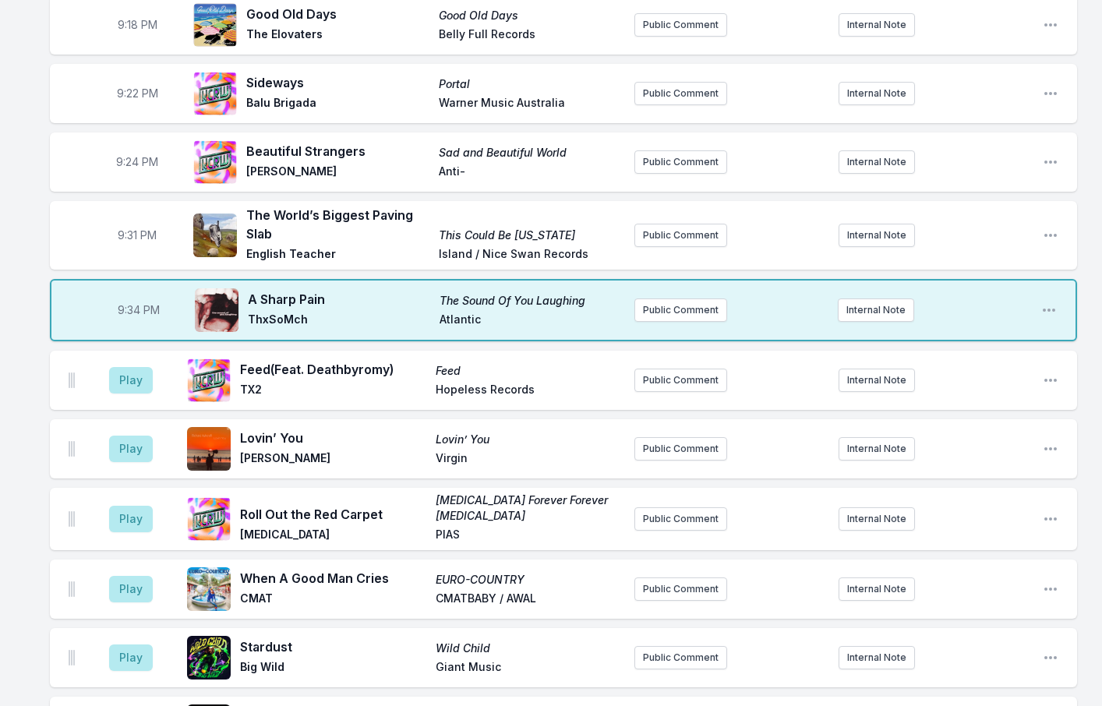
scroll to position [1815, 0]
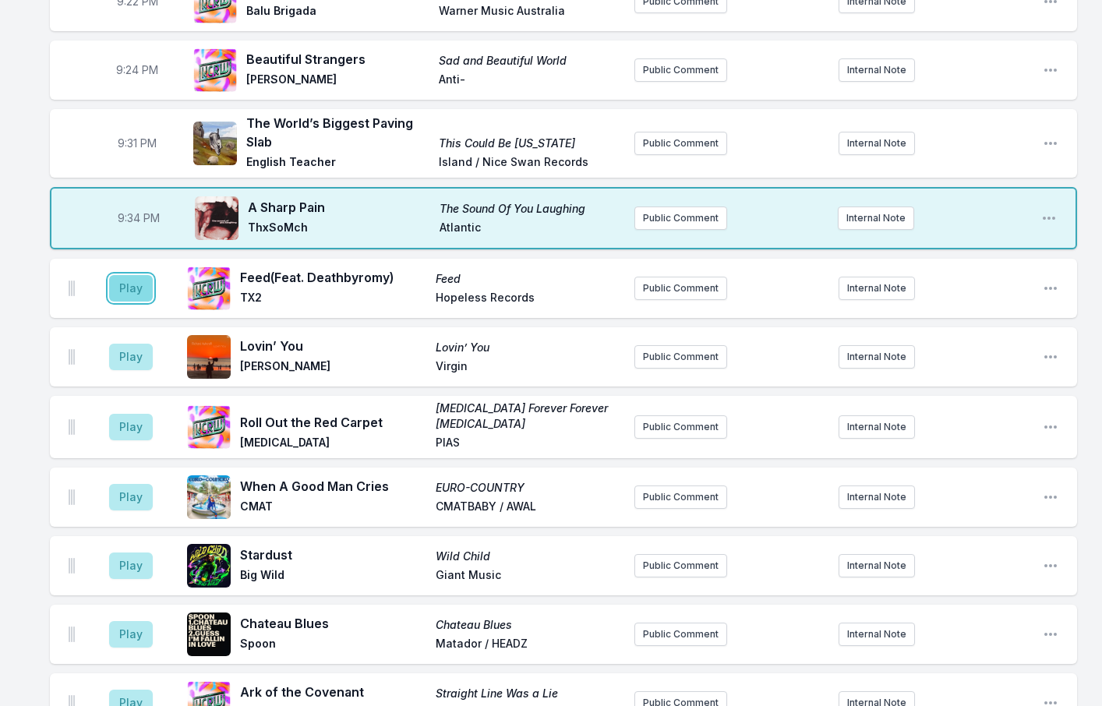
click at [123, 276] on button "Play" at bounding box center [131, 288] width 44 height 27
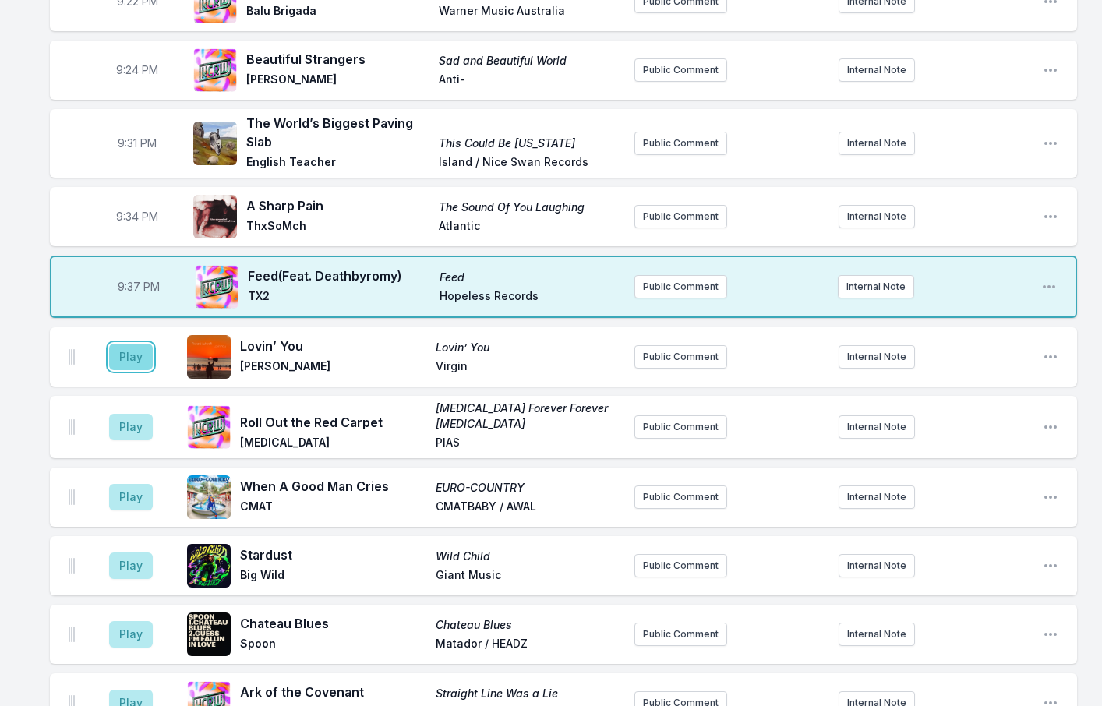
click at [119, 352] on button "Play" at bounding box center [131, 357] width 44 height 27
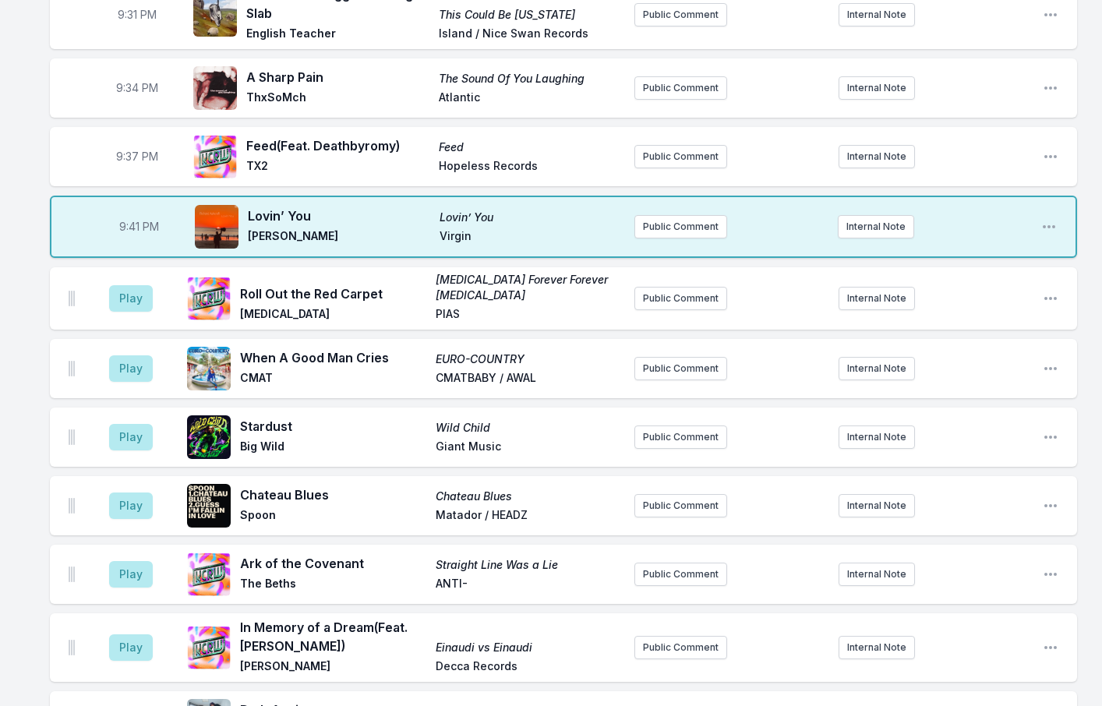
scroll to position [1970, 0]
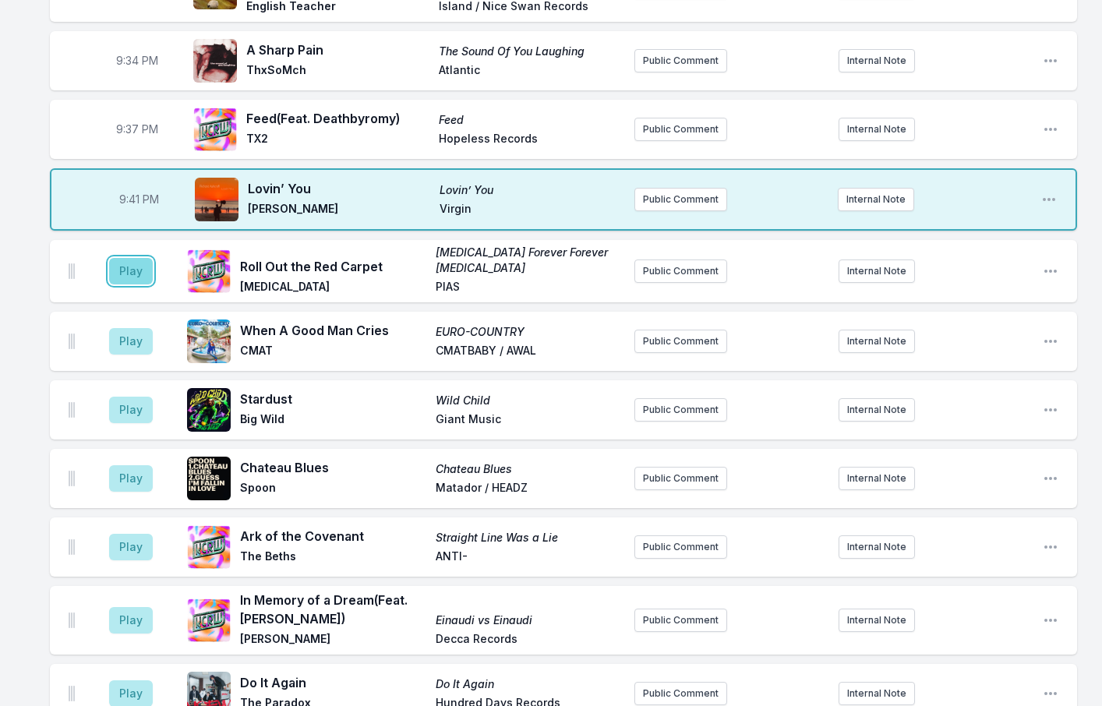
click at [133, 259] on button "Play" at bounding box center [131, 271] width 44 height 27
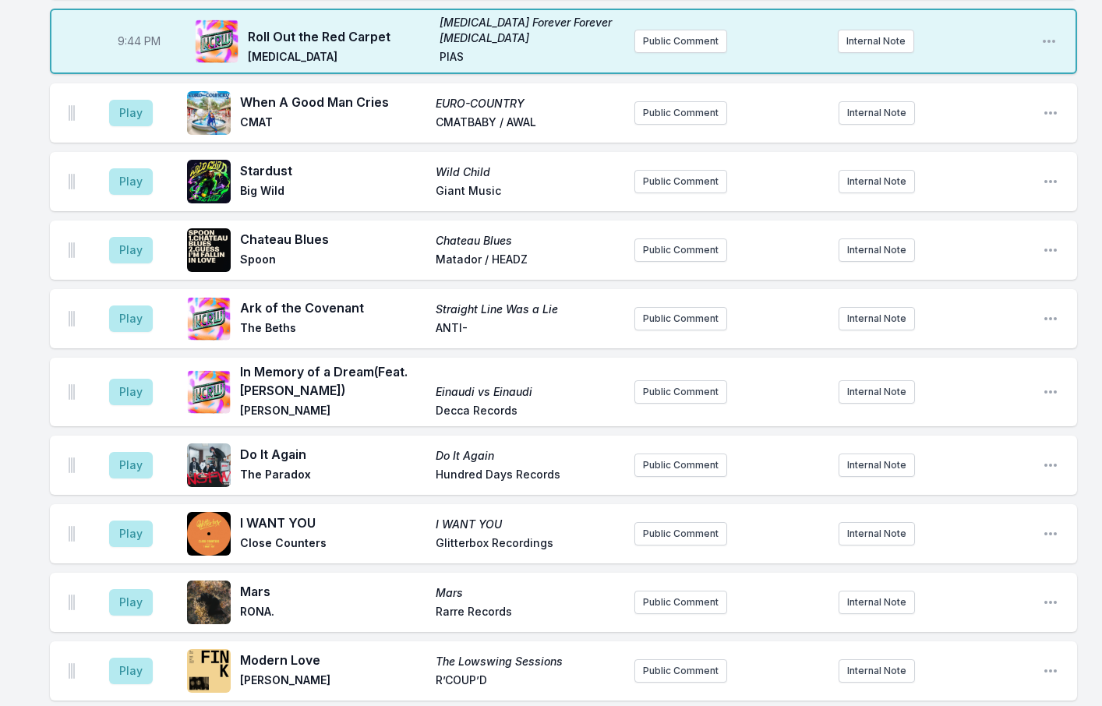
scroll to position [2204, 0]
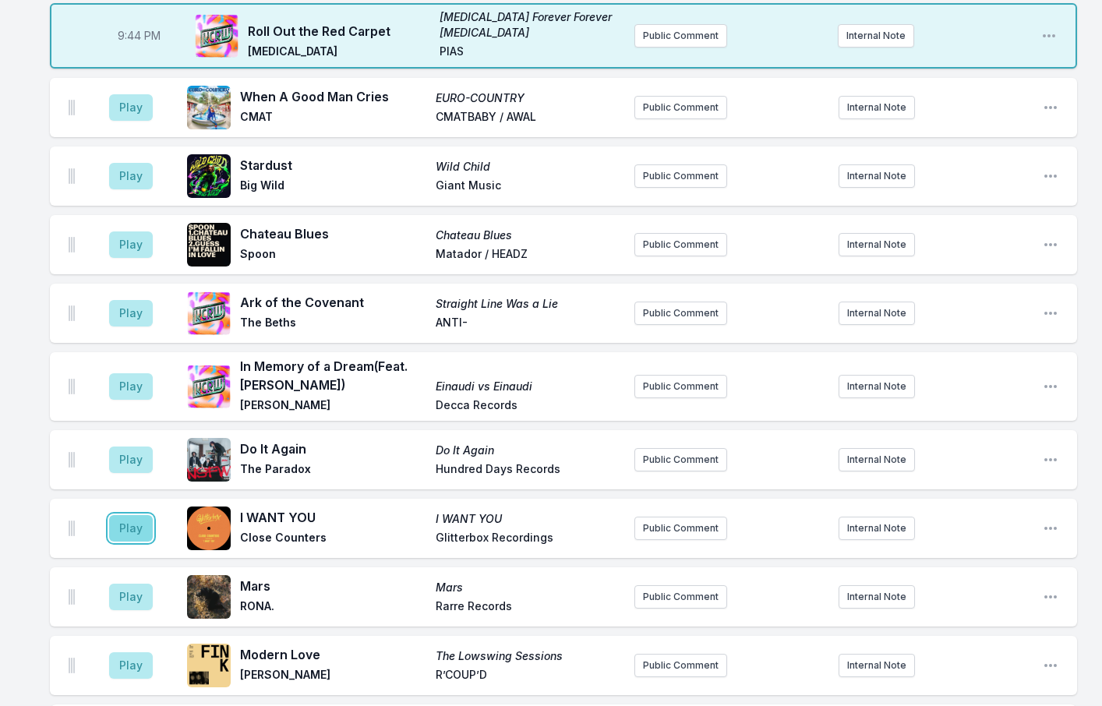
click at [125, 515] on button "Play" at bounding box center [131, 528] width 44 height 27
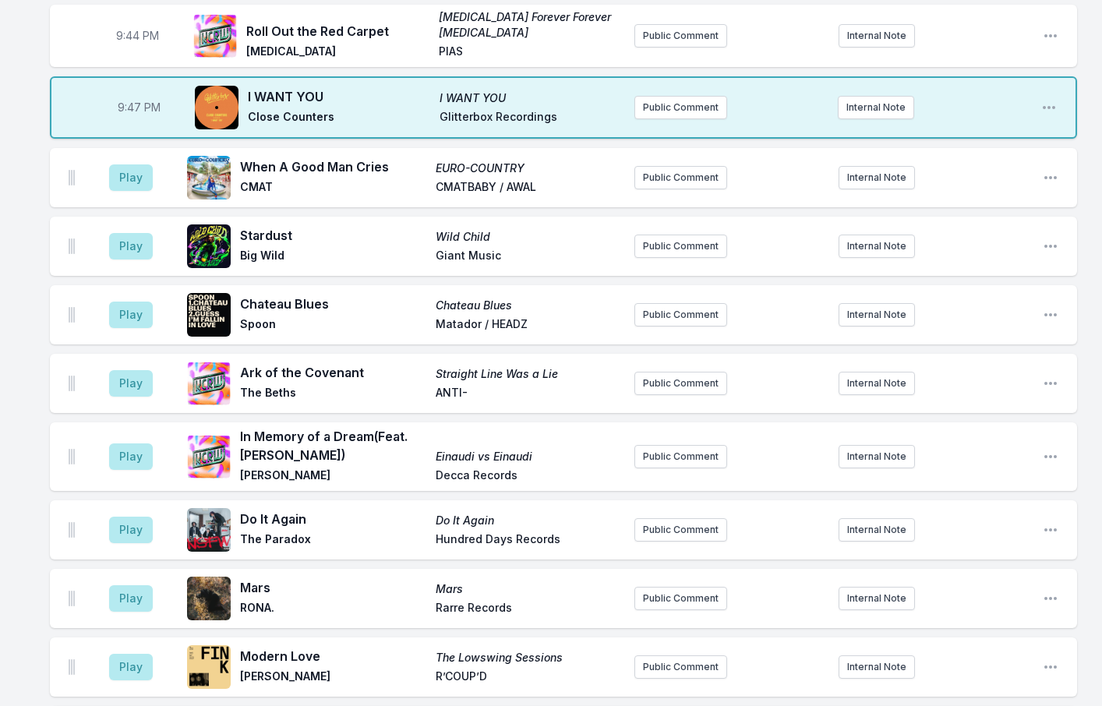
click at [154, 243] on aside "Play" at bounding box center [130, 246] width 87 height 50
click at [139, 236] on button "Play" at bounding box center [131, 246] width 44 height 27
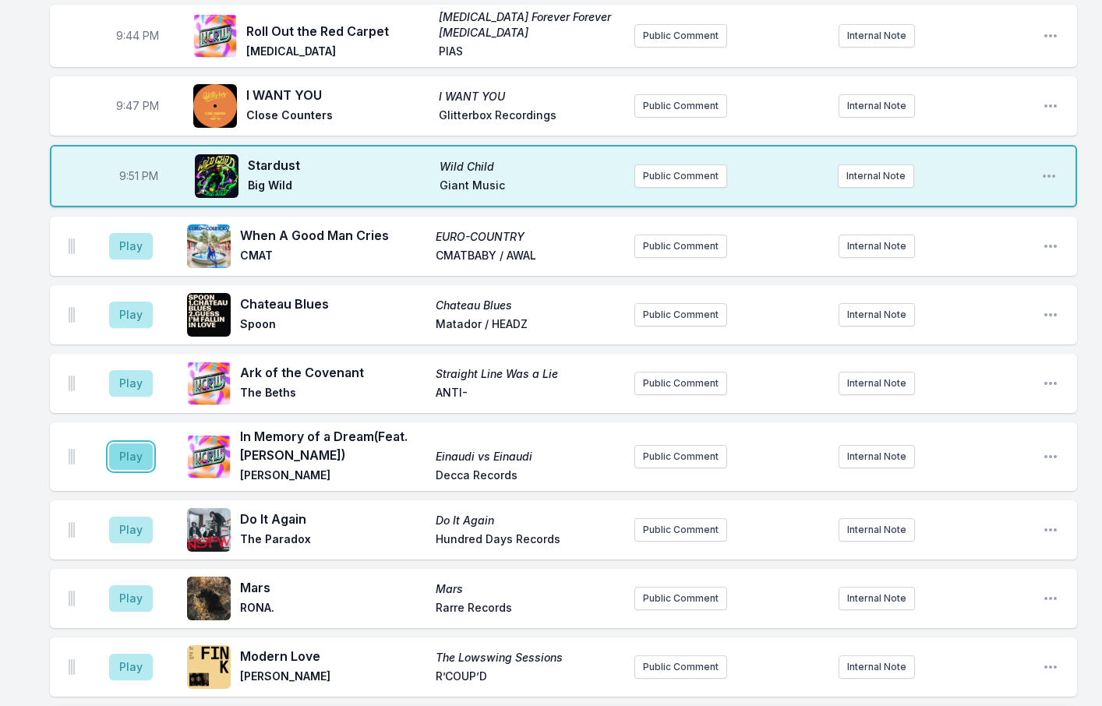
click at [146, 453] on button "Play" at bounding box center [131, 457] width 44 height 27
